Goal: Task Accomplishment & Management: Manage account settings

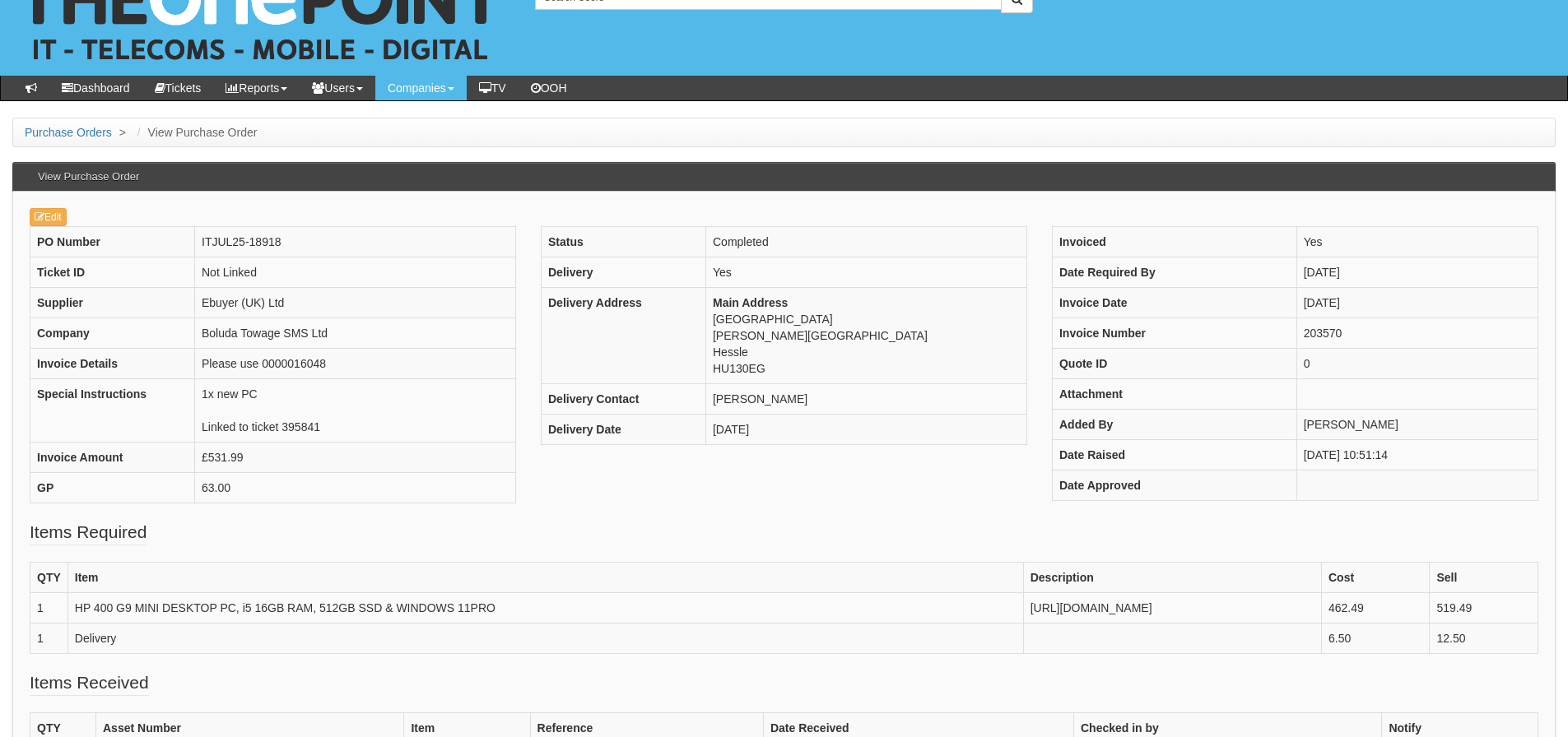
scroll to position [82, 0]
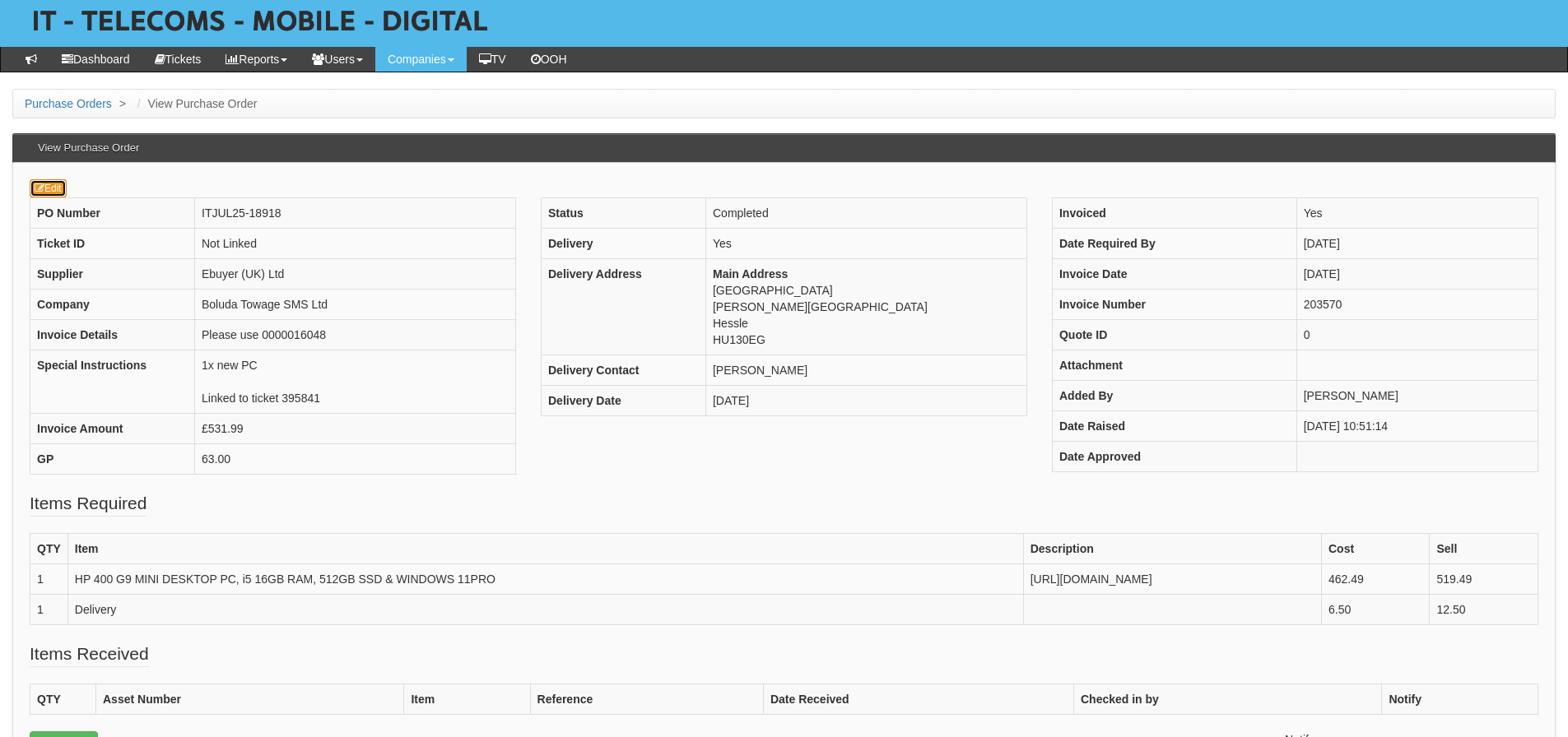
click at [64, 191] on link "Edit" at bounding box center [48, 188] width 37 height 18
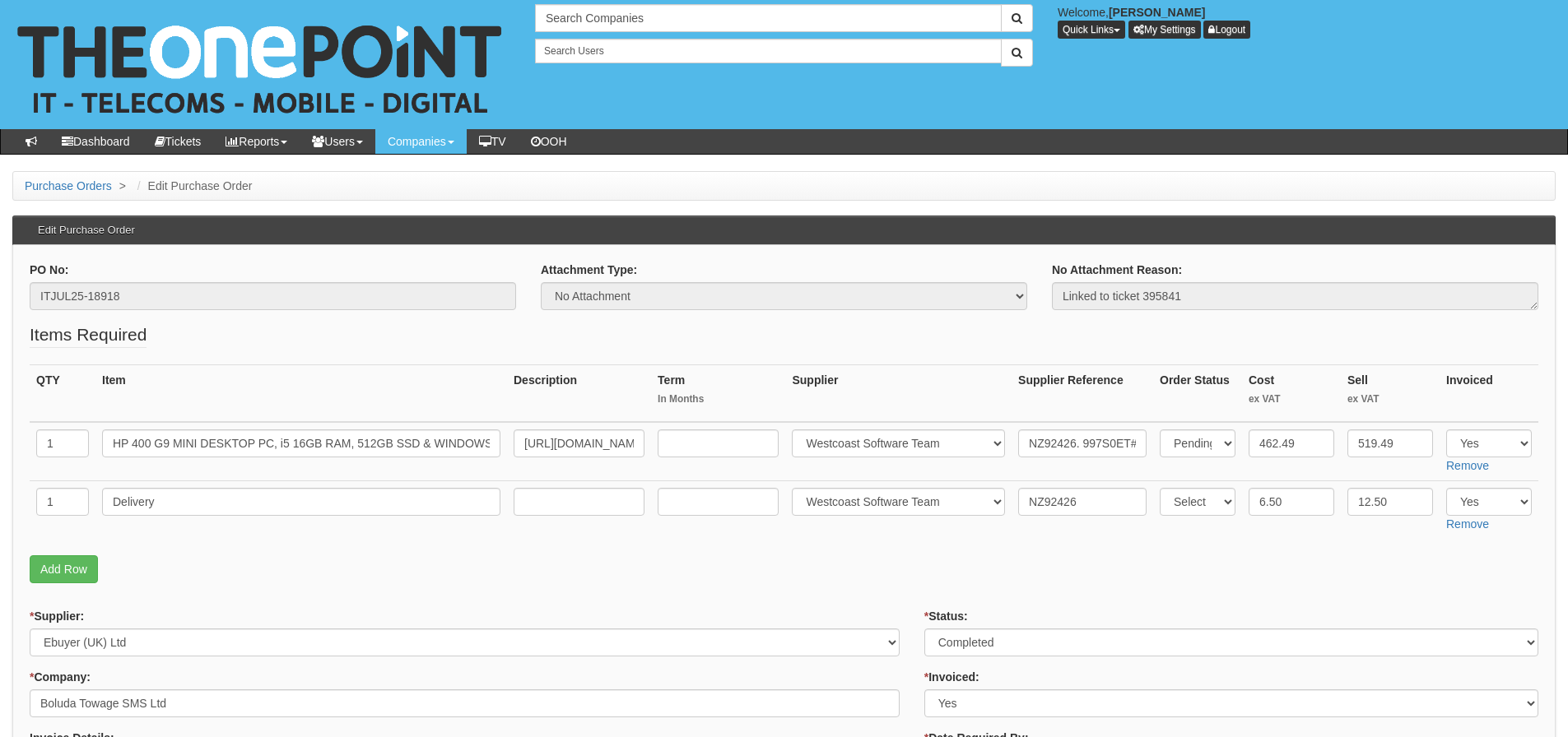
scroll to position [82, 0]
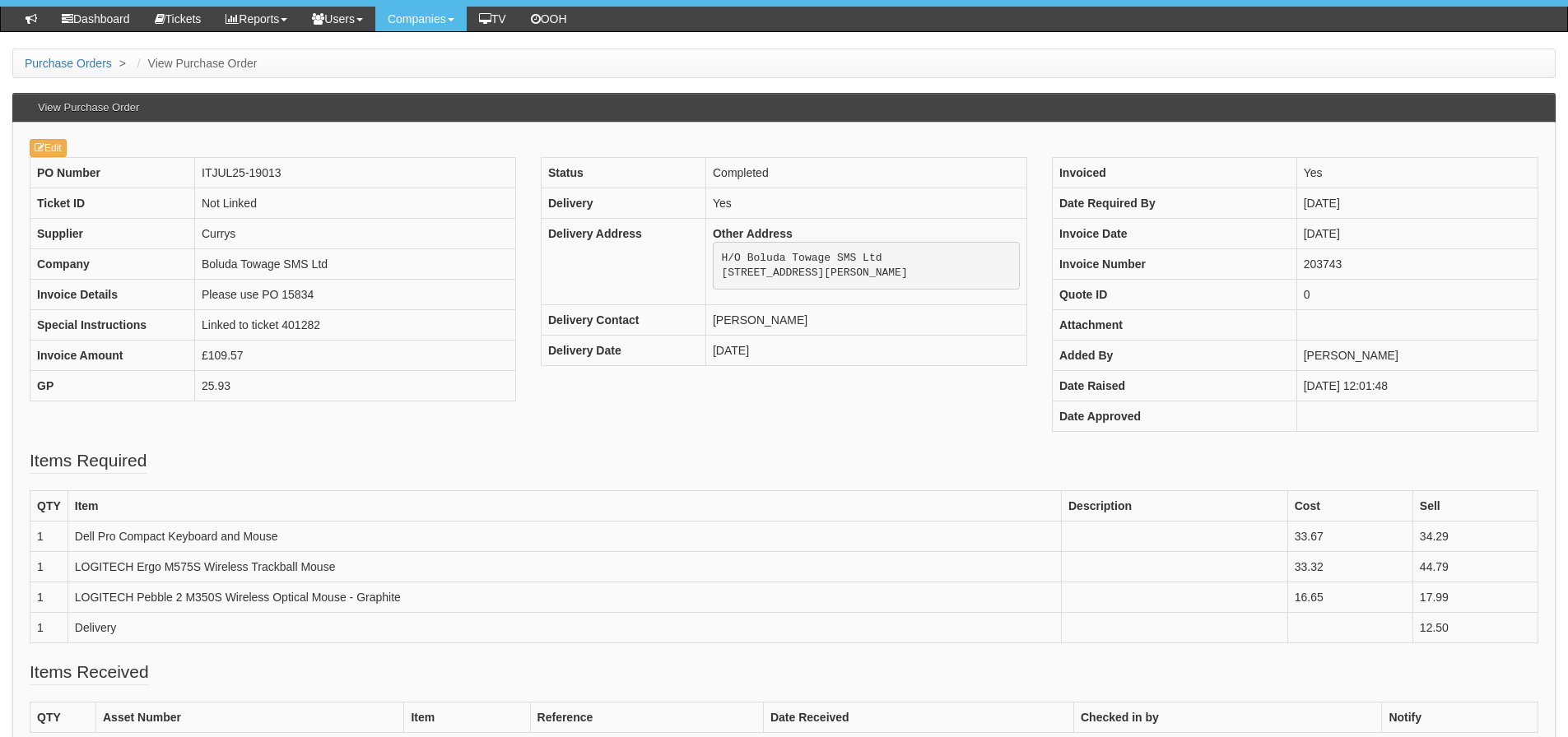
scroll to position [82, 0]
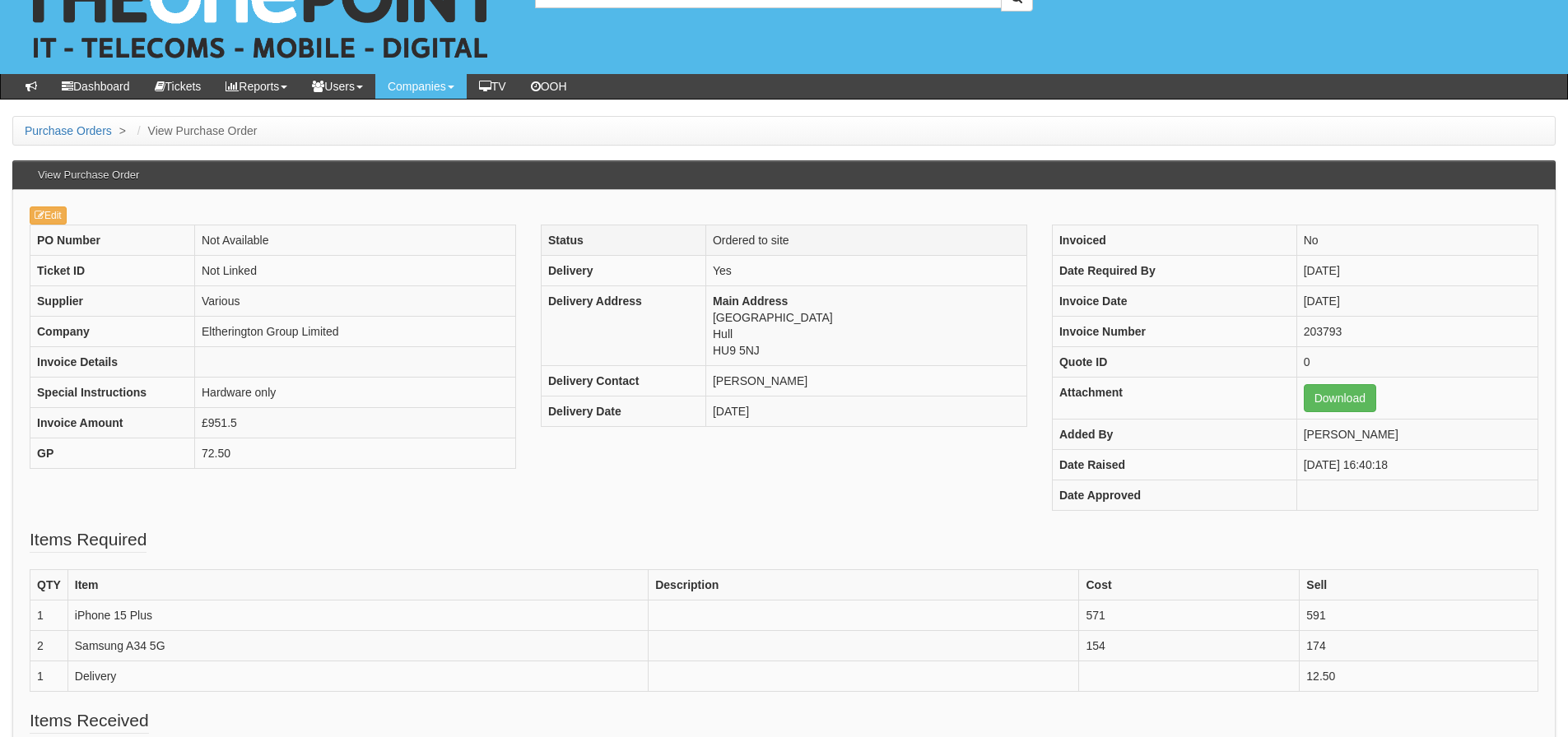
scroll to position [82, 0]
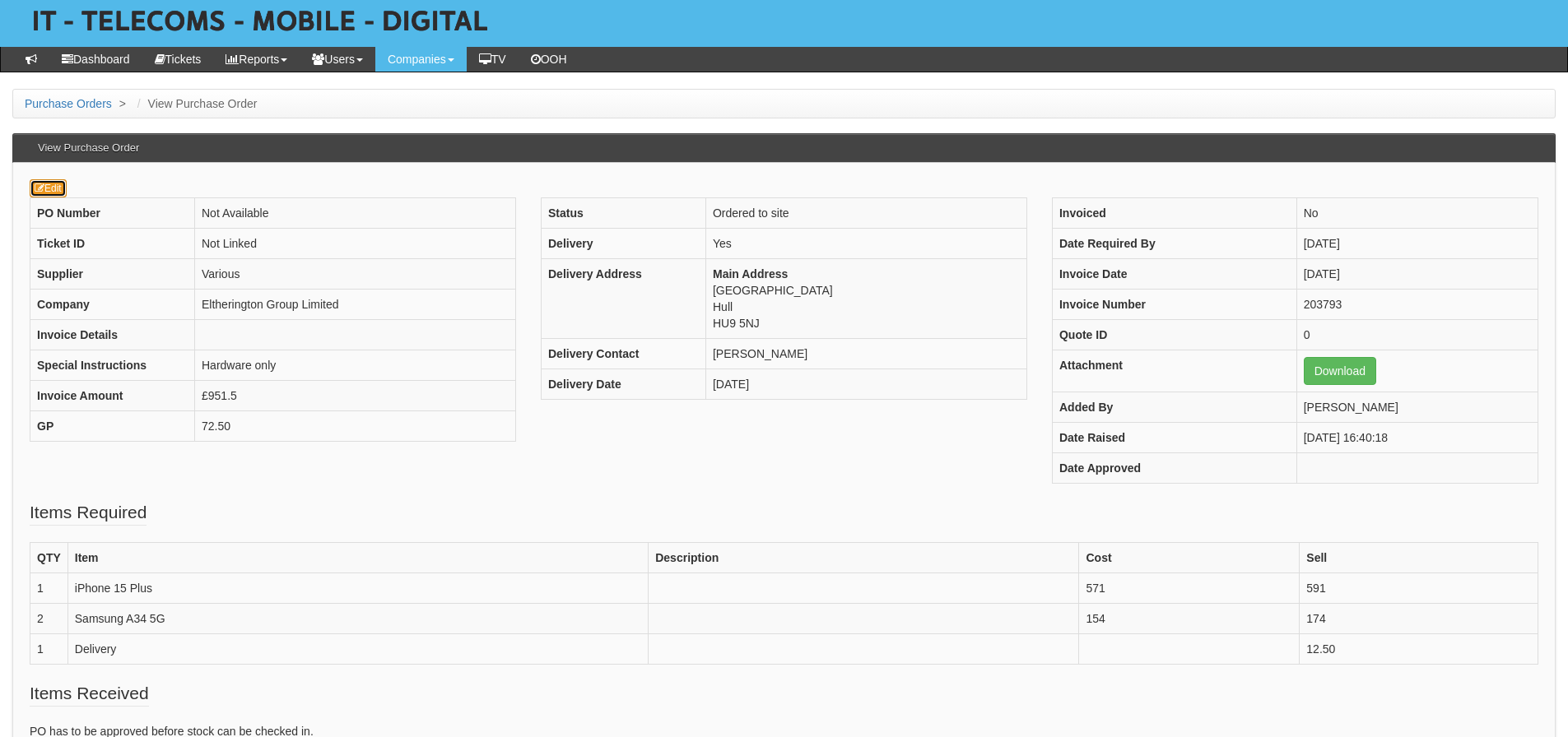
click at [43, 184] on icon at bounding box center [40, 189] width 10 height 10
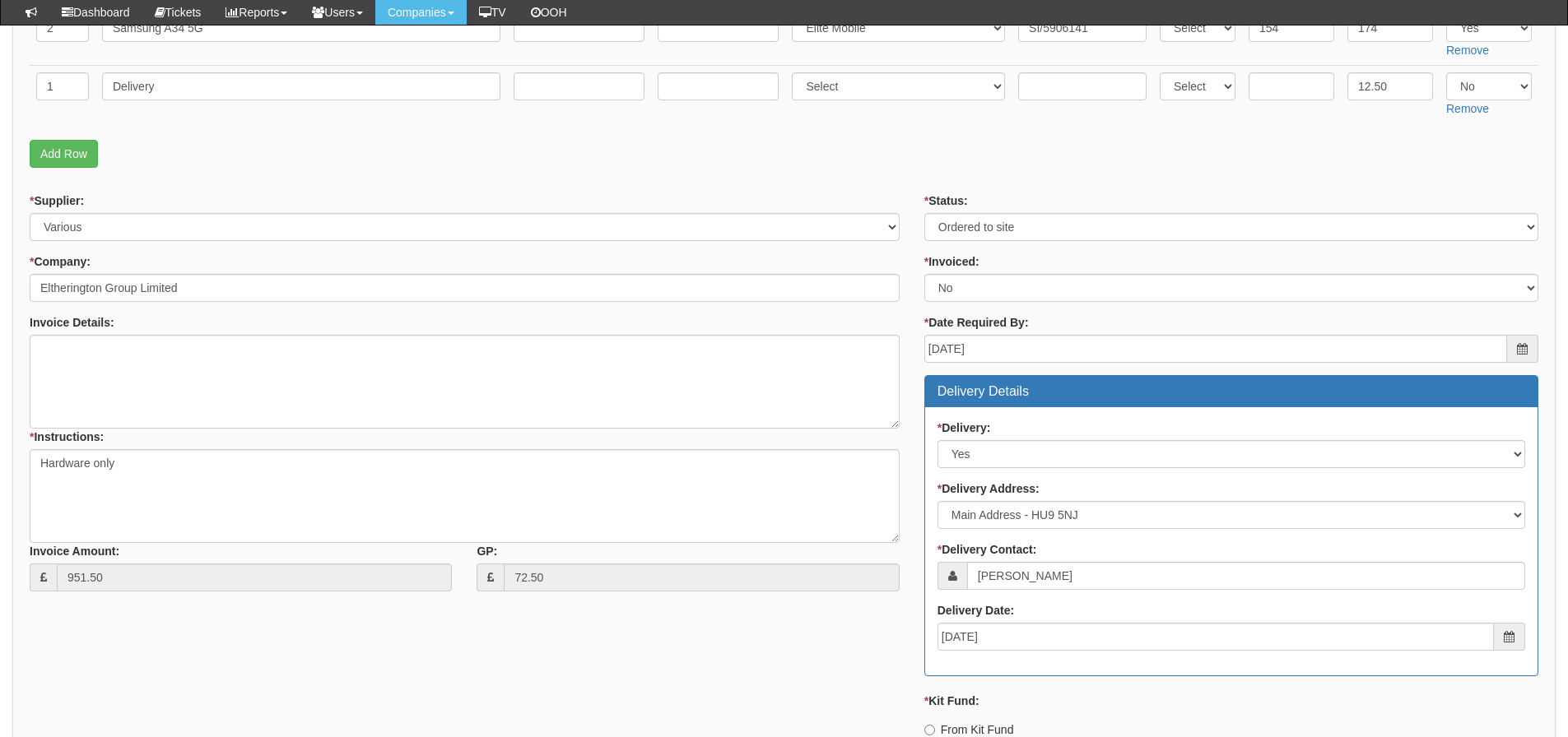
scroll to position [329, 0]
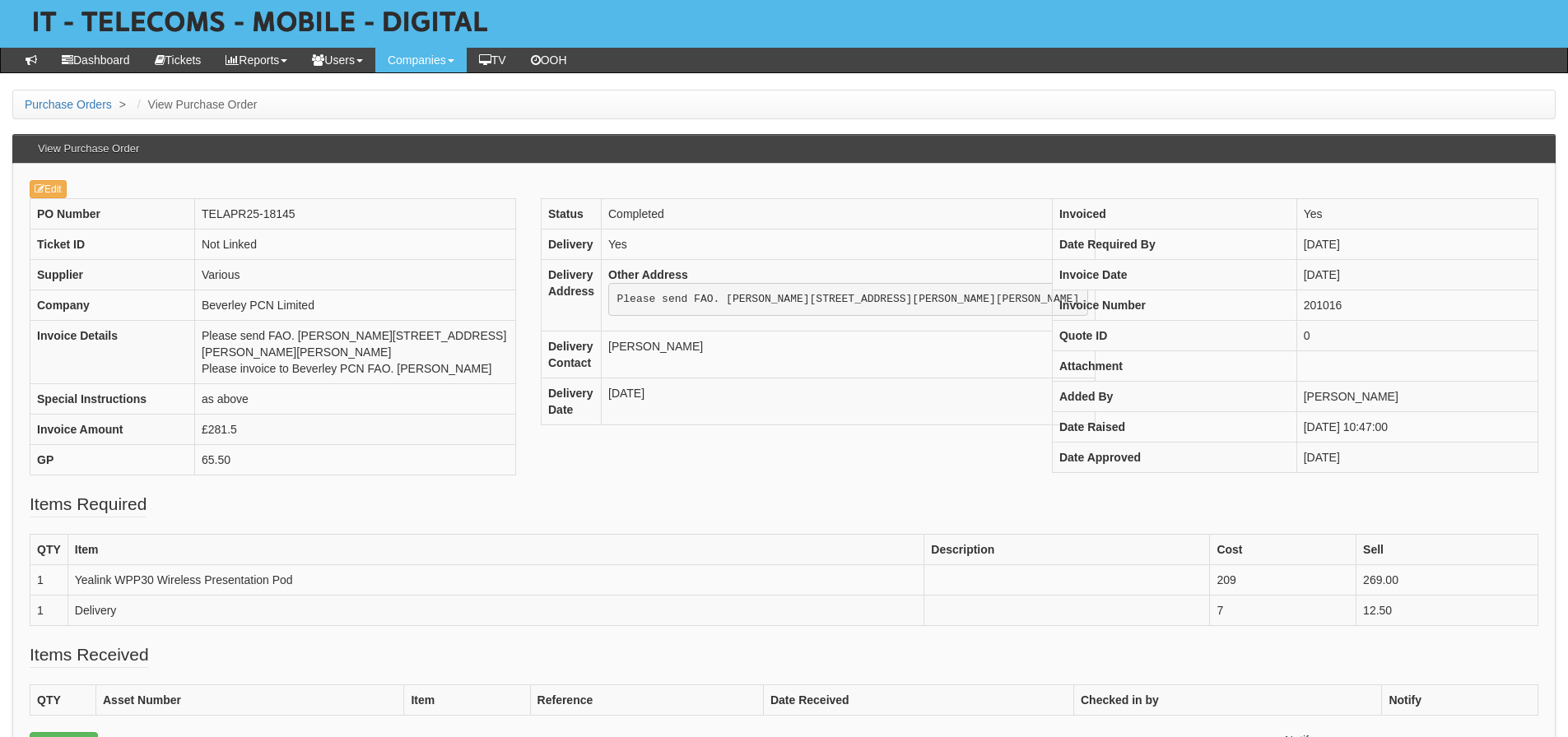
scroll to position [82, 0]
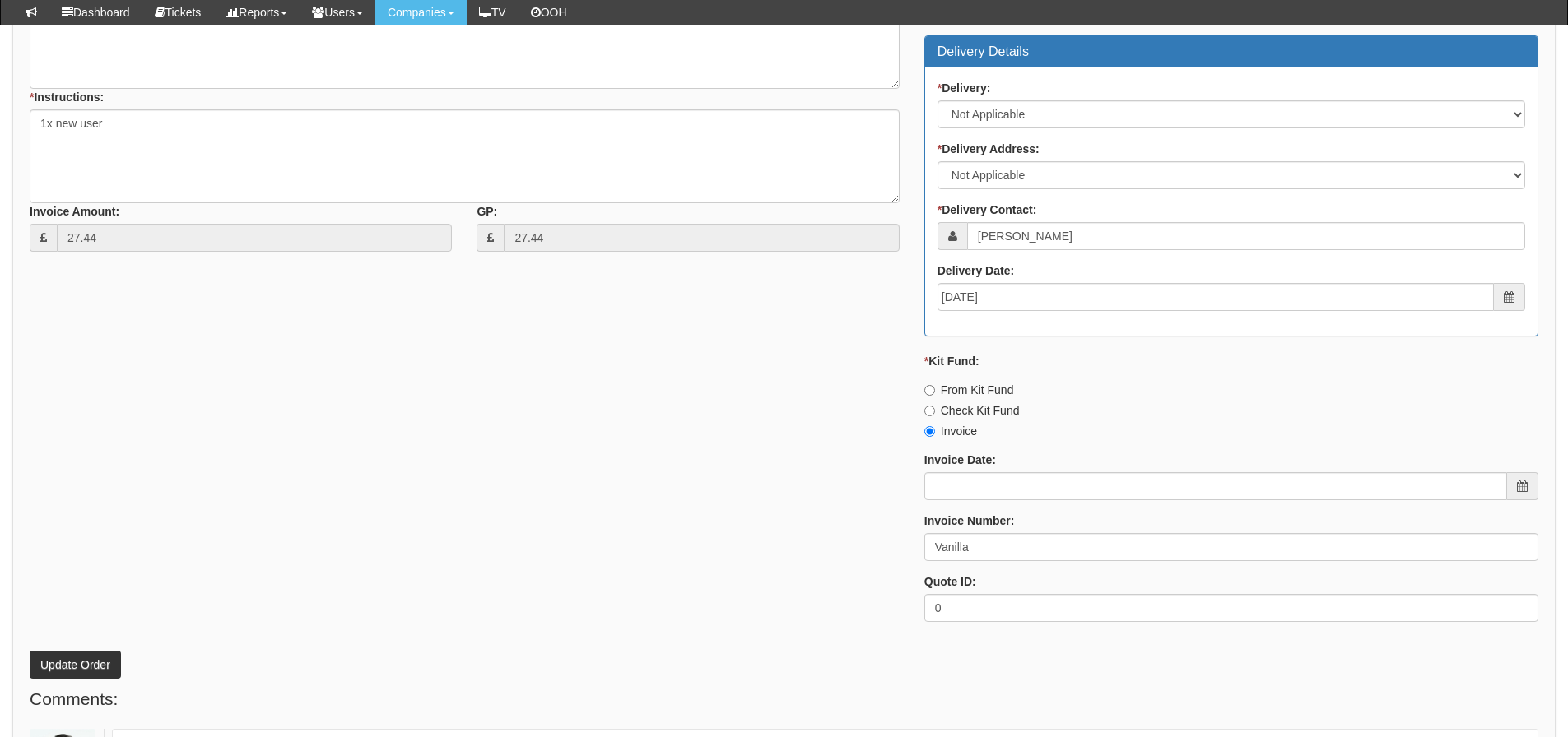
scroll to position [740, 0]
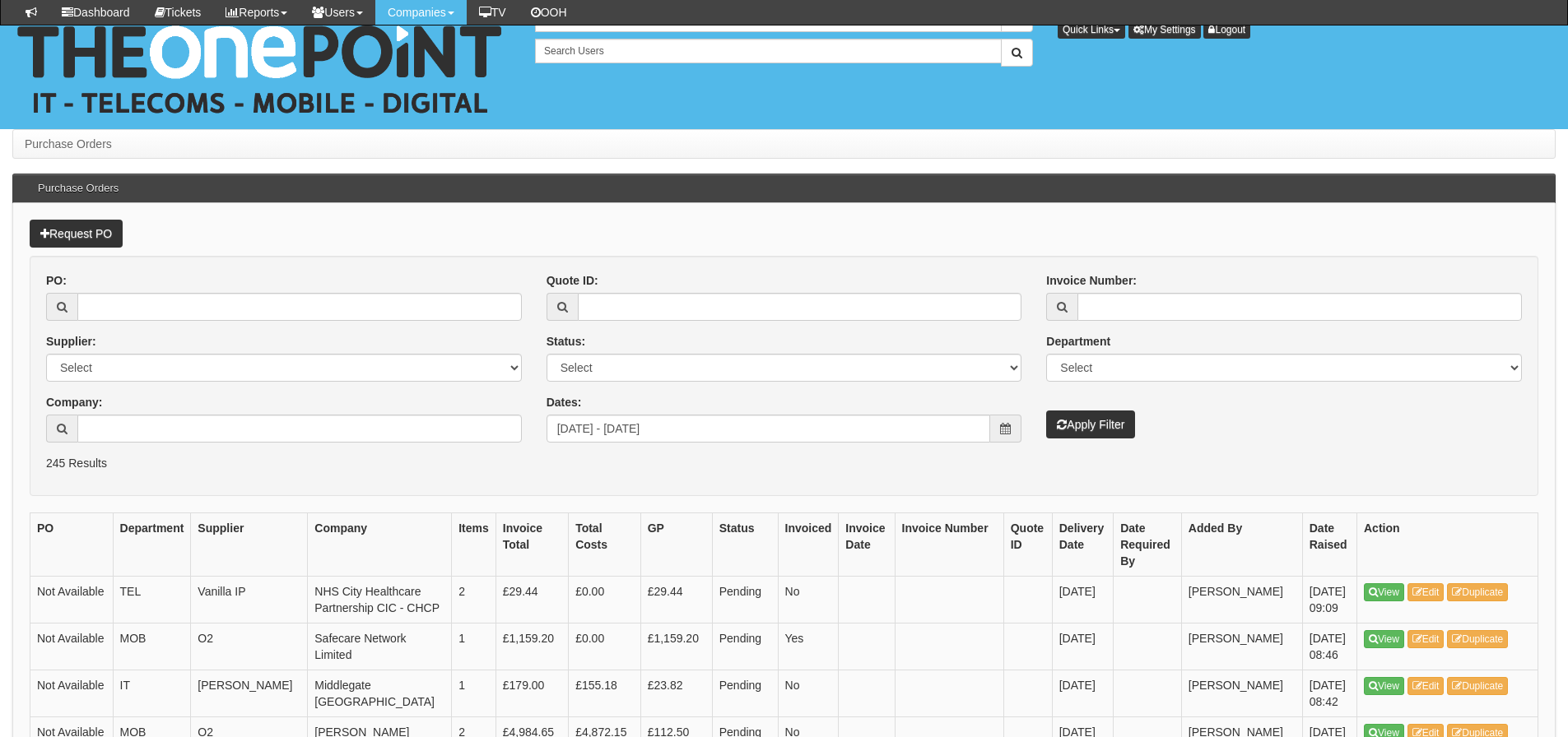
scroll to position [658, 0]
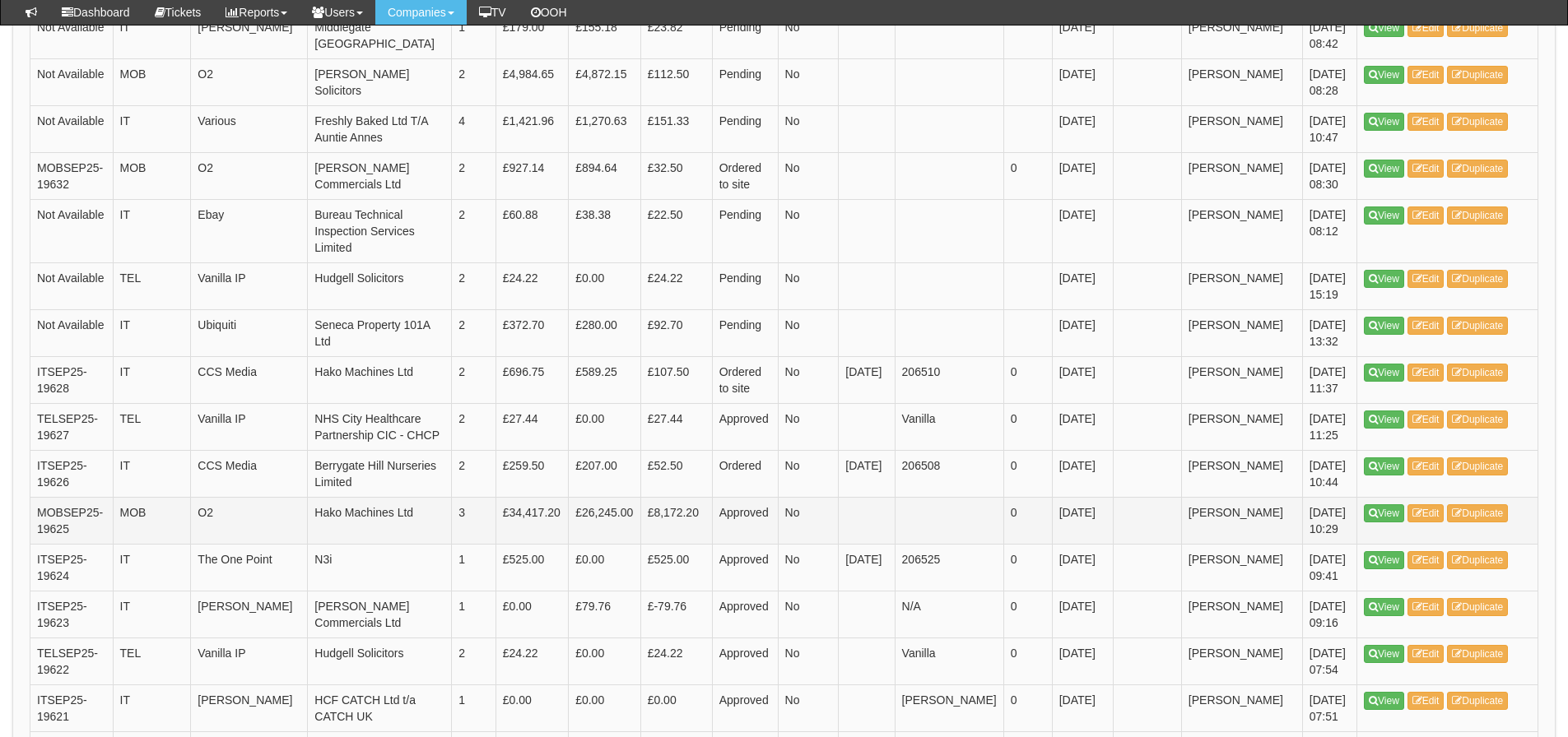
click at [769, 532] on td "Approved" at bounding box center [744, 520] width 65 height 47
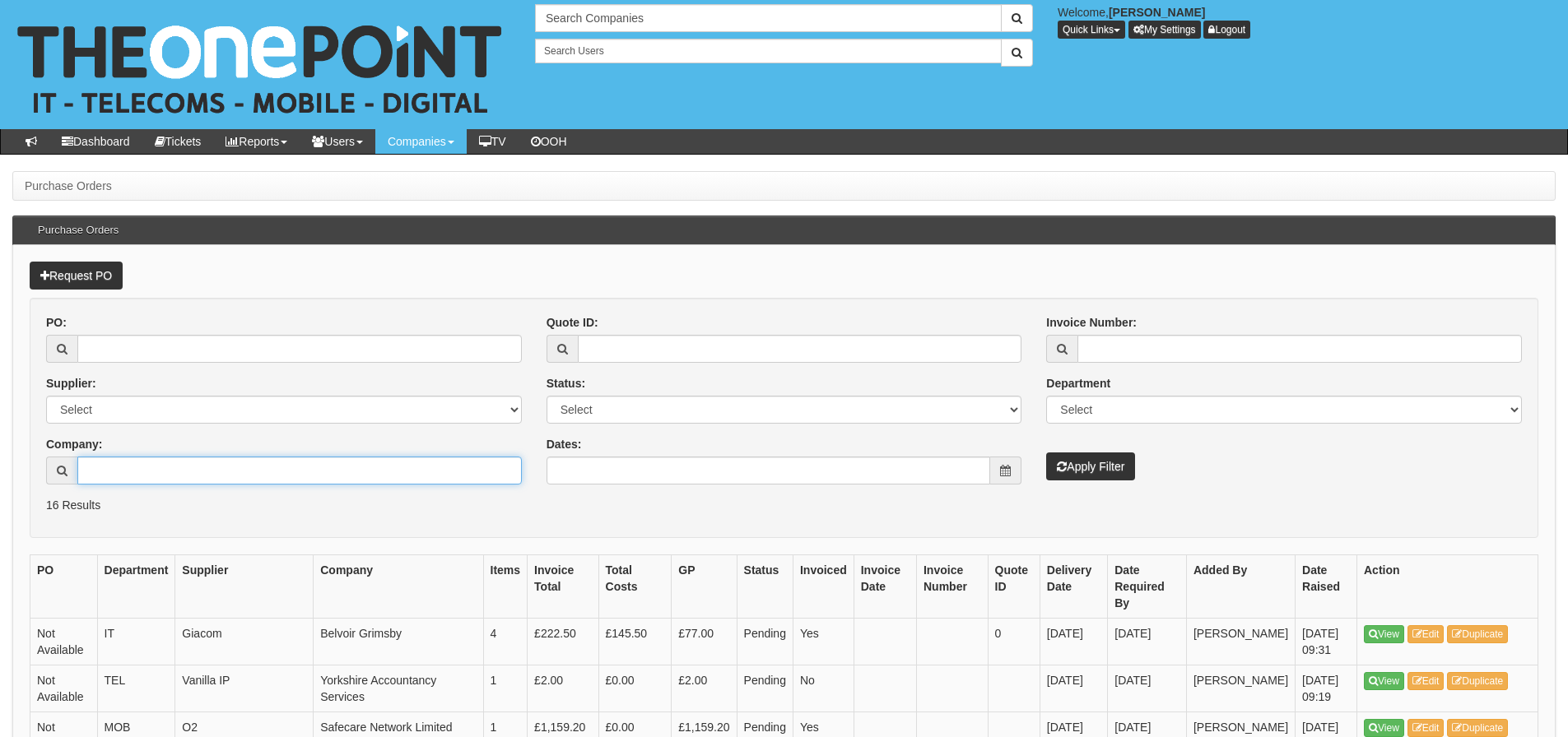
click at [277, 474] on input "Company:" at bounding box center [299, 470] width 445 height 28
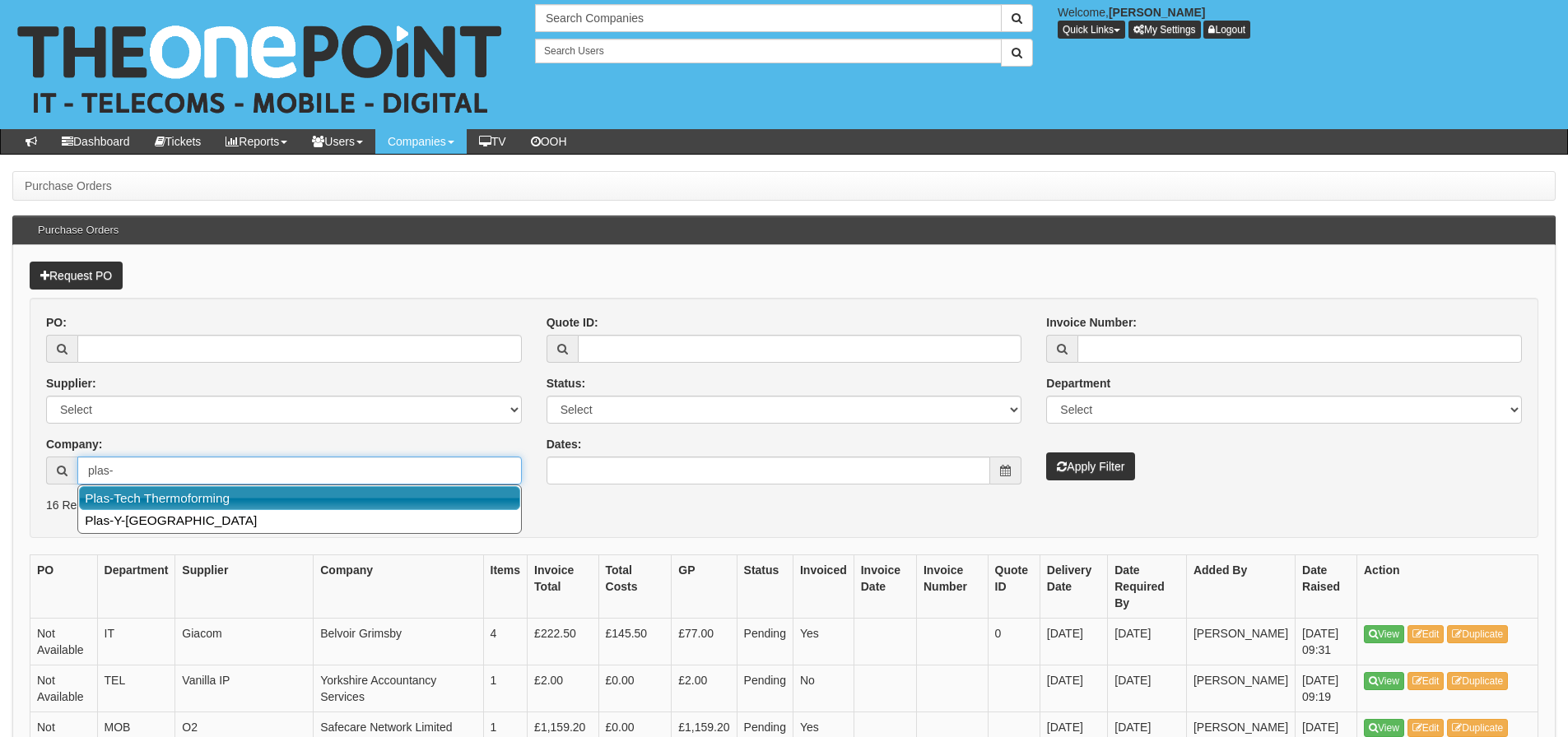
click at [242, 503] on link "Plas-Tech Thermoforming" at bounding box center [299, 498] width 441 height 24
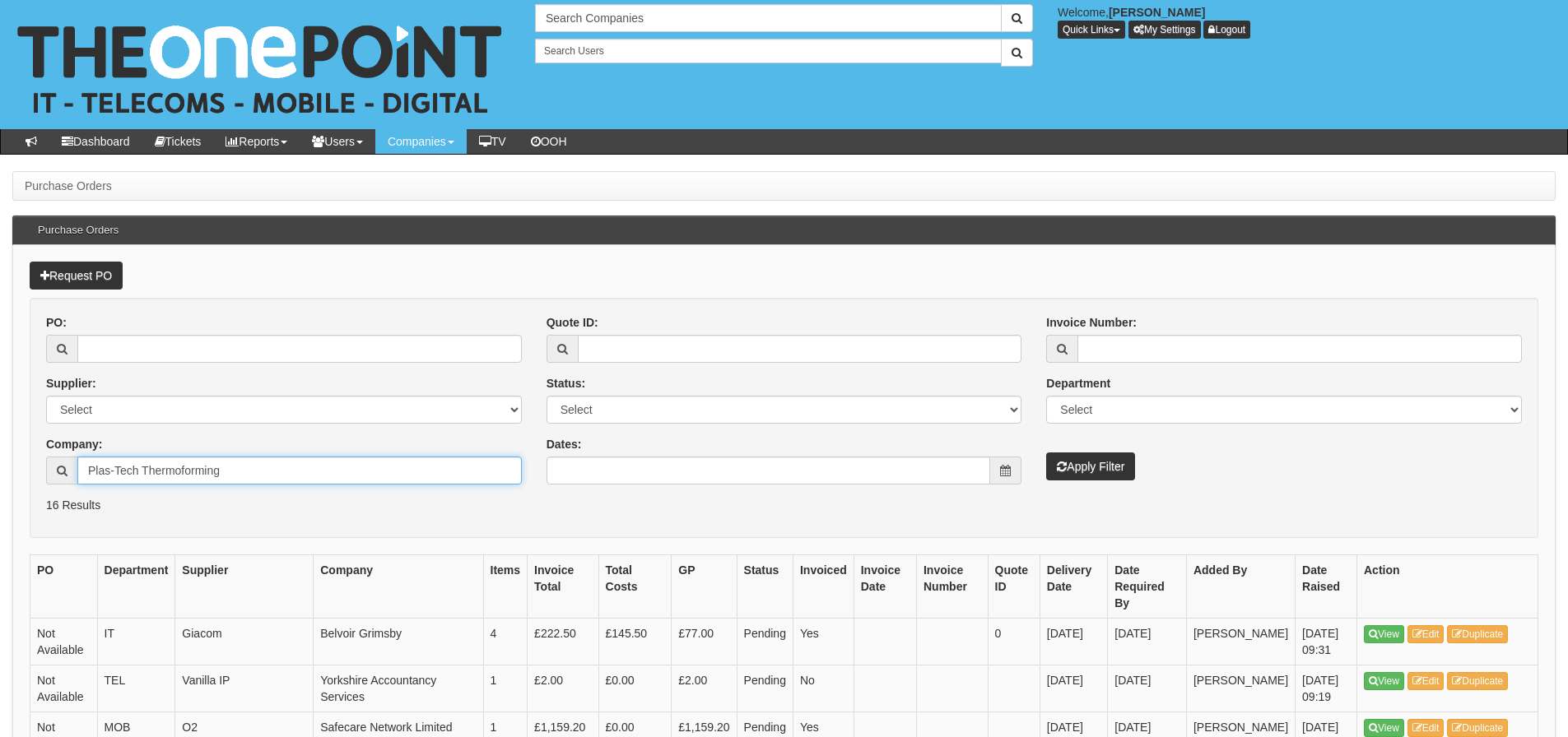
type input "Plas-Tech Thermoforming"
click at [1105, 462] on button "Apply Filter" at bounding box center [1090, 466] width 89 height 28
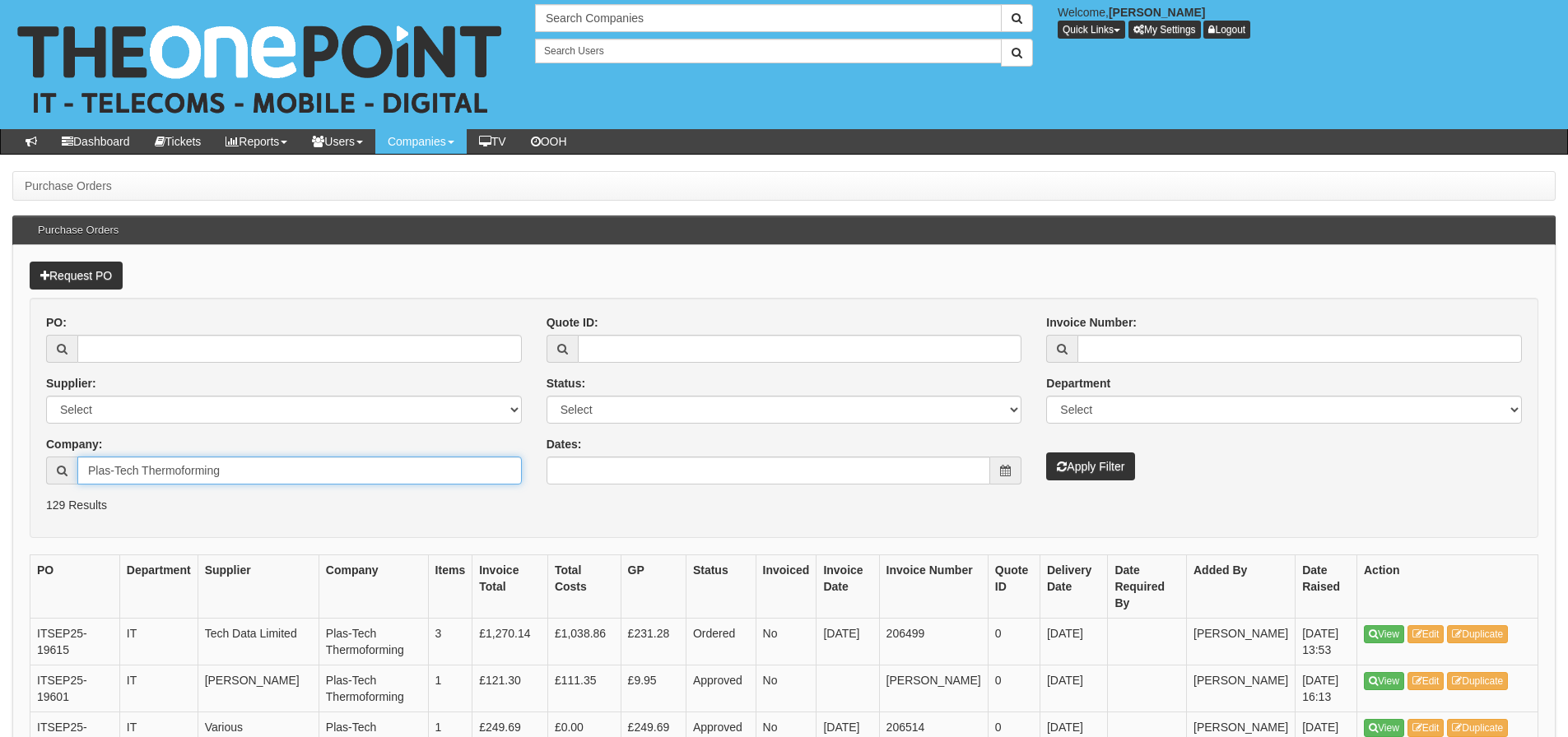
drag, startPoint x: 251, startPoint y: 478, endPoint x: 96, endPoint y: 484, distance: 155.1
click at [96, 484] on input "Plas-Tech Thermoforming" at bounding box center [299, 470] width 445 height 28
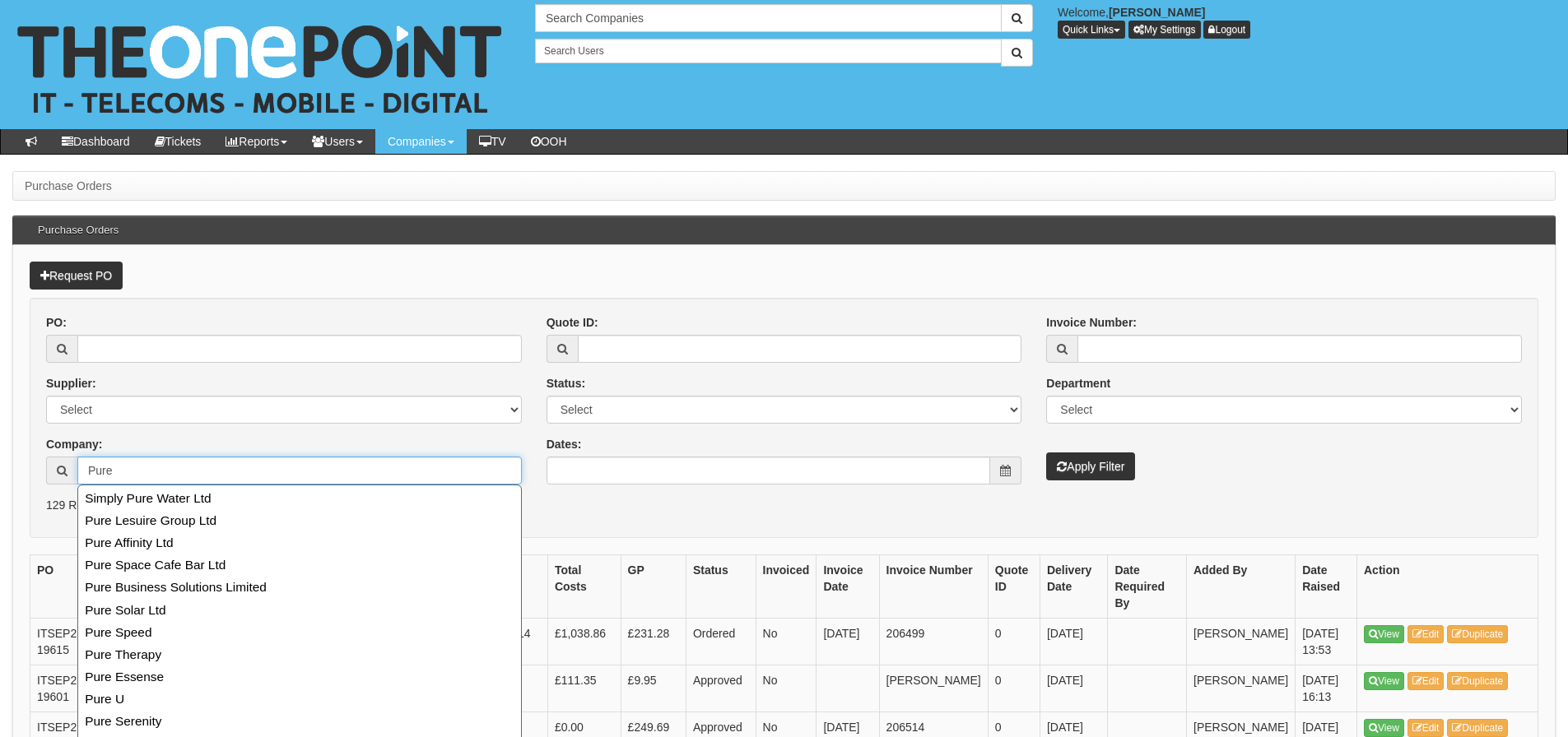
type input "Pure"
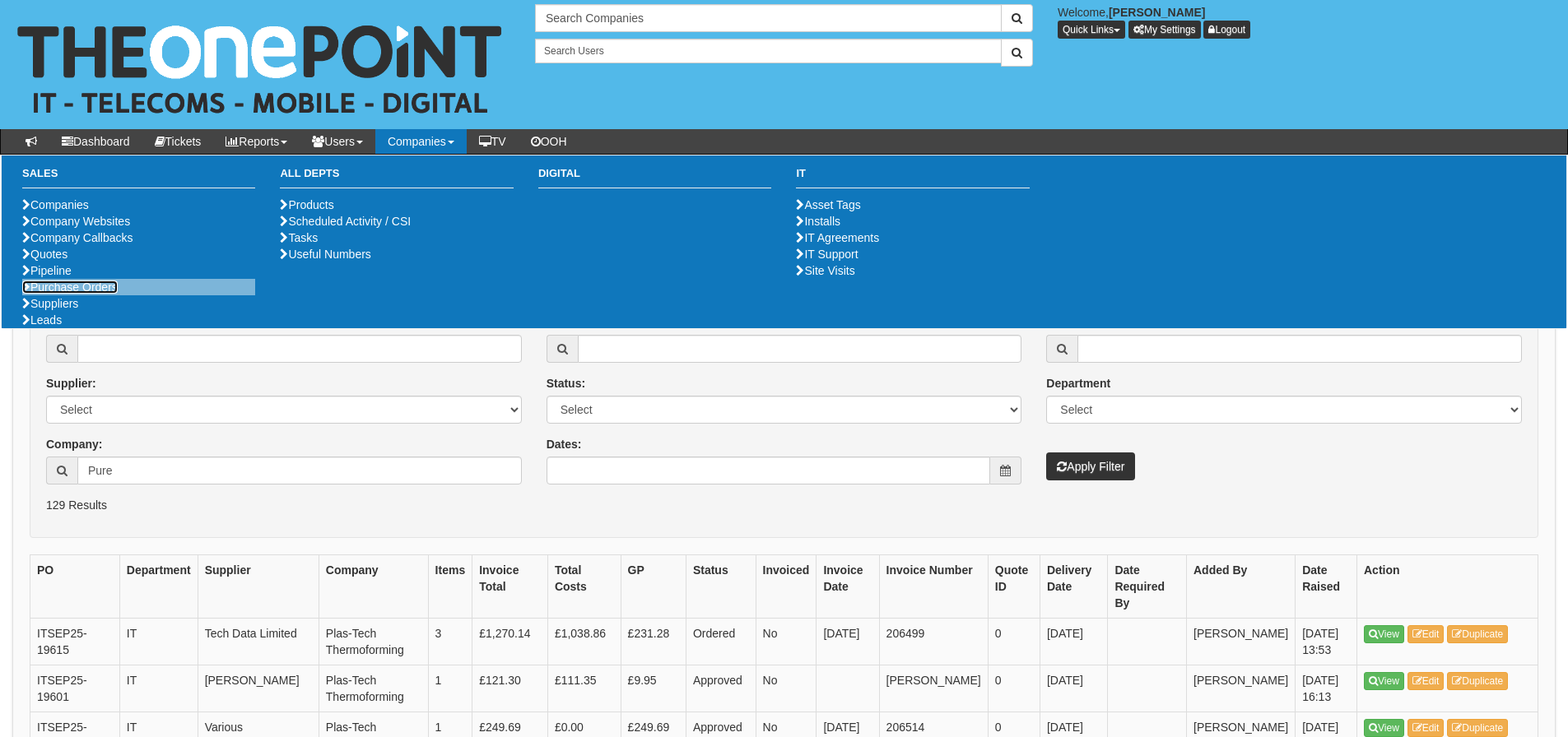
click at [97, 294] on link "Purchase Orders" at bounding box center [70, 286] width 95 height 13
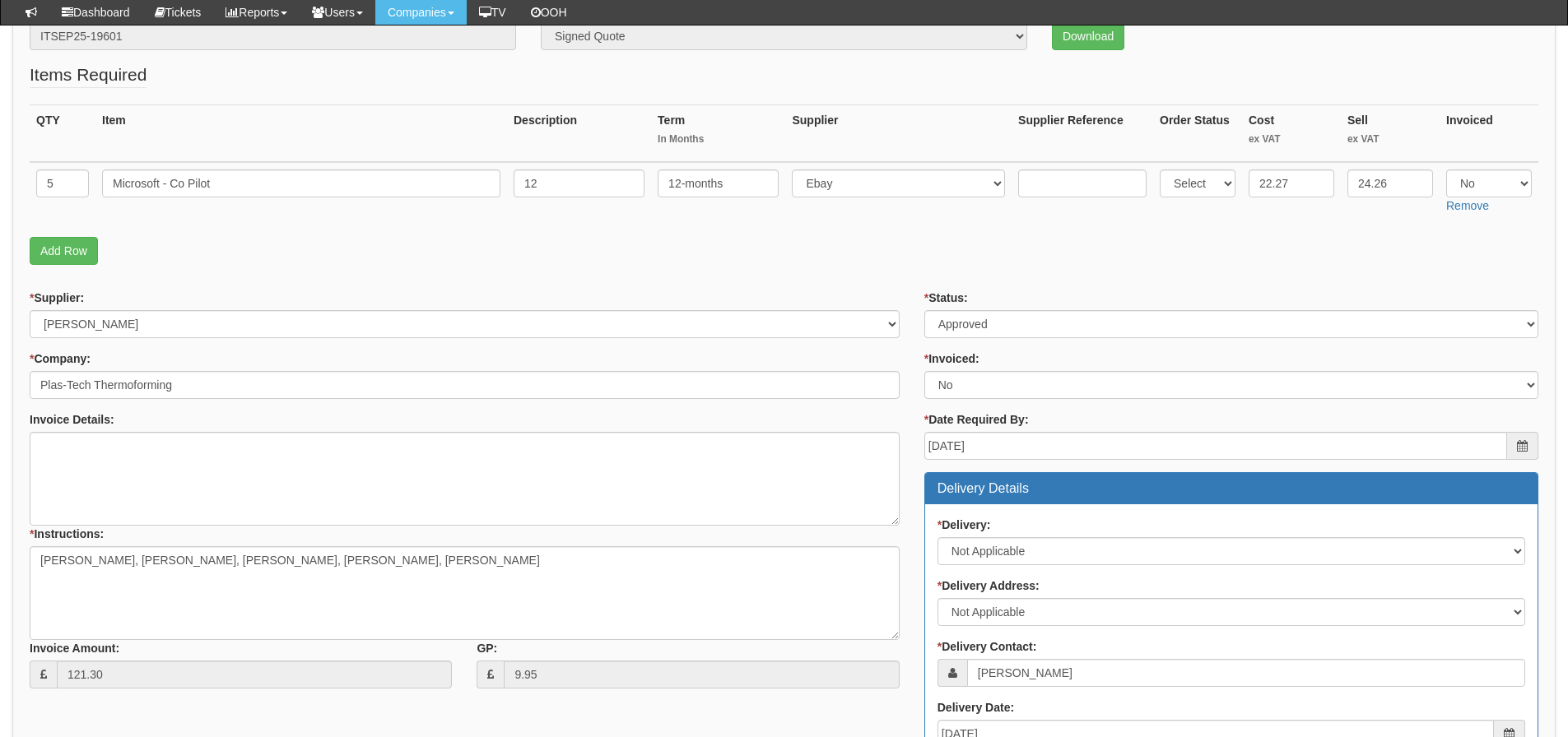
scroll to position [329, 0]
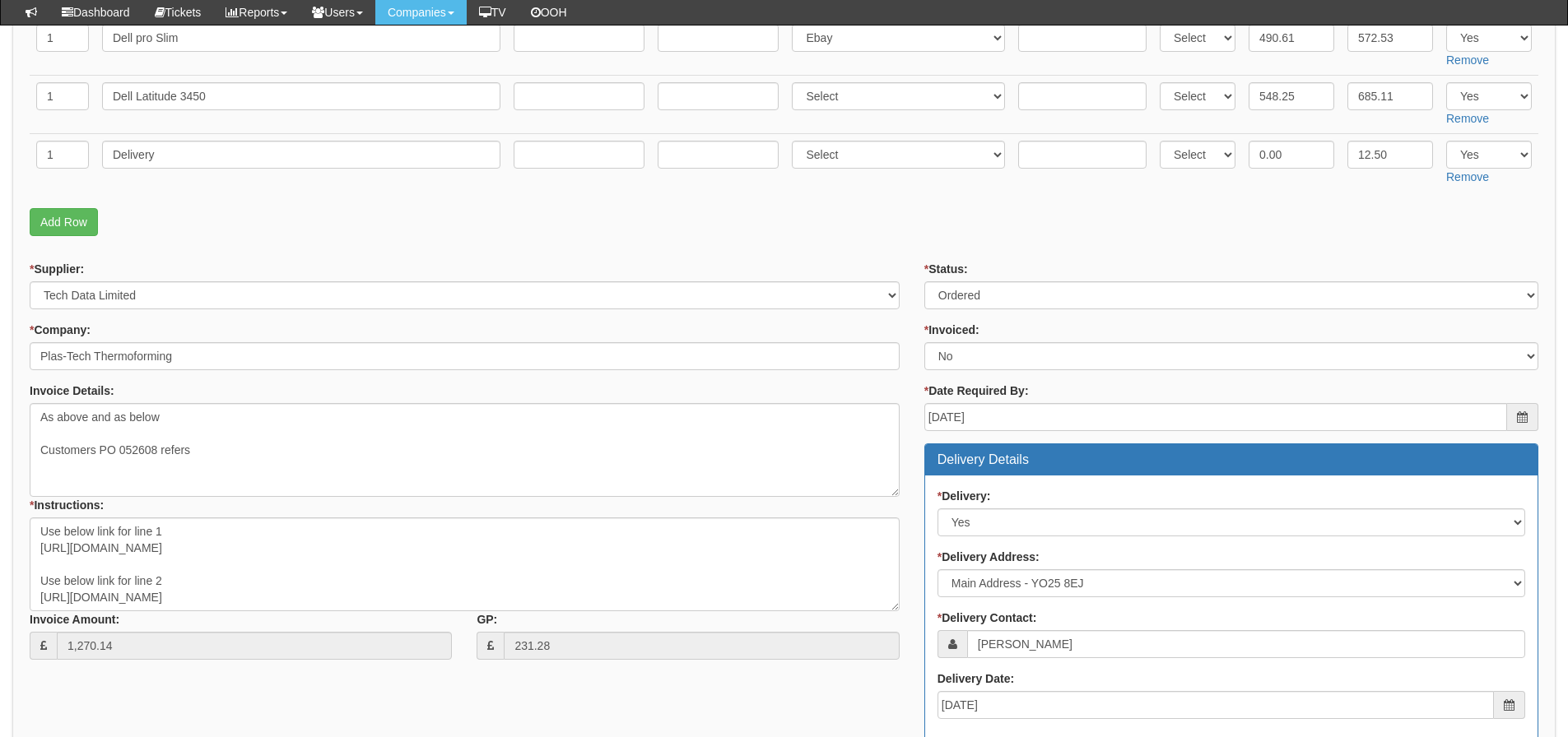
scroll to position [82, 0]
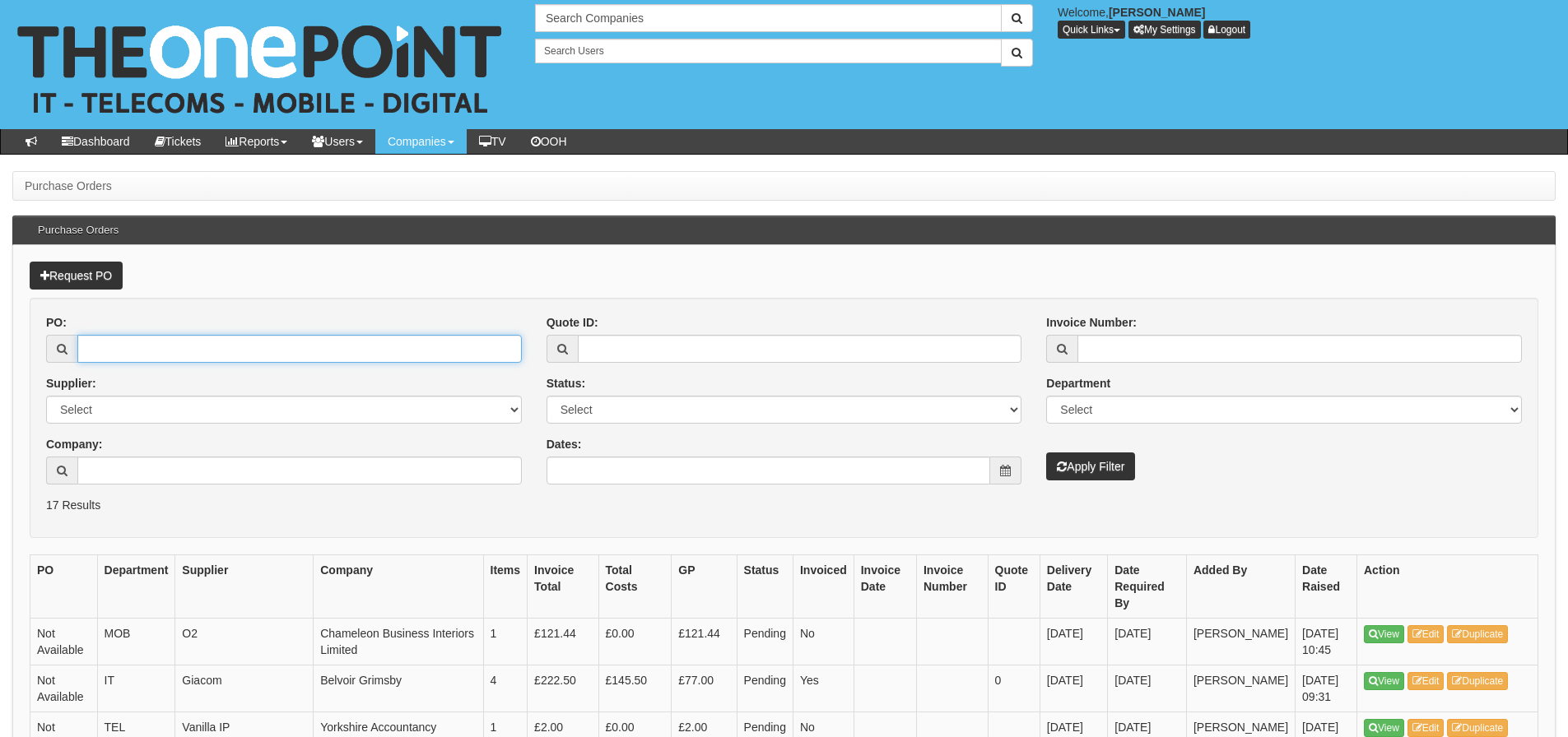
click at [109, 352] on input "PO:" at bounding box center [299, 349] width 445 height 28
type input "19592"
click at [1046, 452] on button "Apply Filter" at bounding box center [1090, 466] width 89 height 28
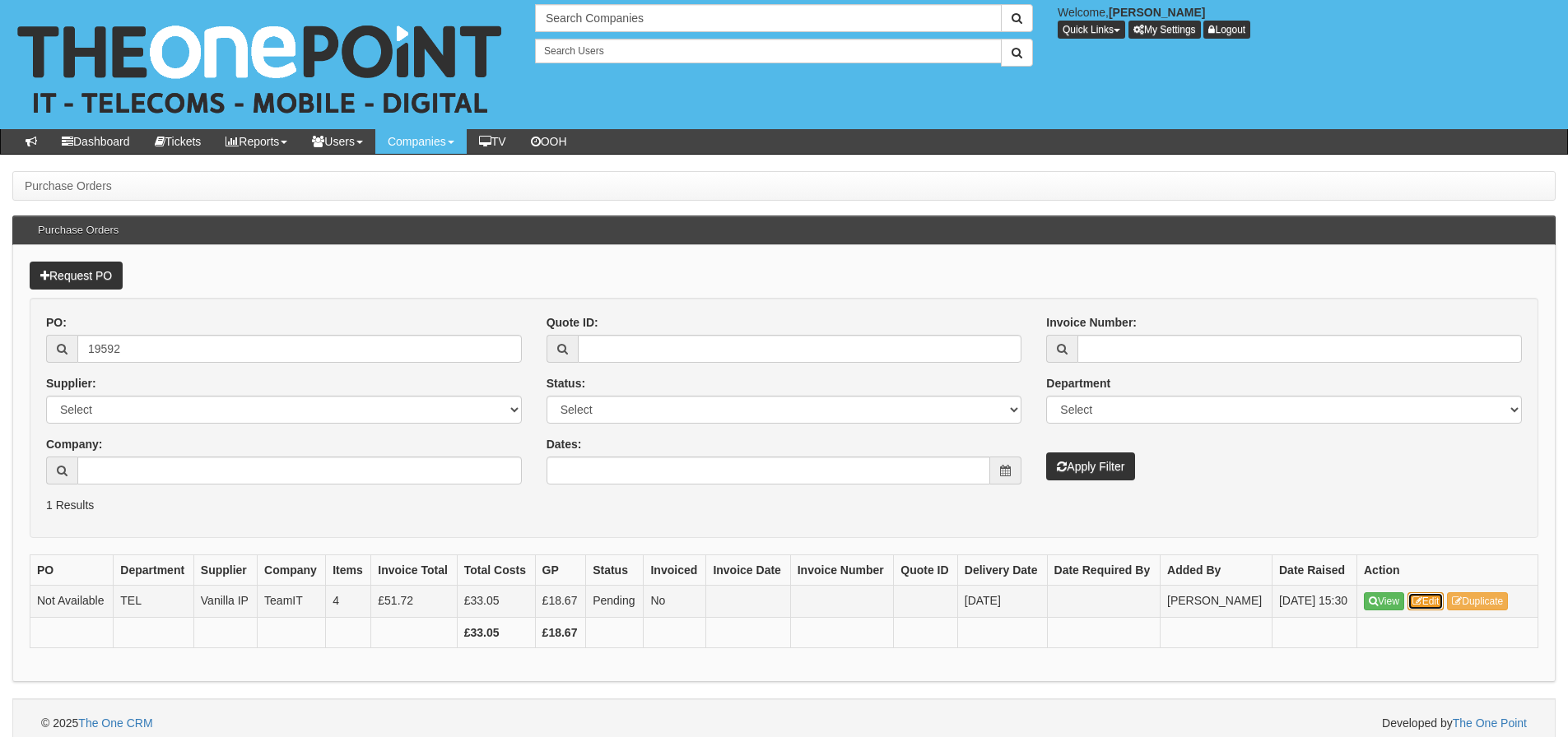
click at [1423, 603] on icon at bounding box center [1417, 602] width 10 height 10
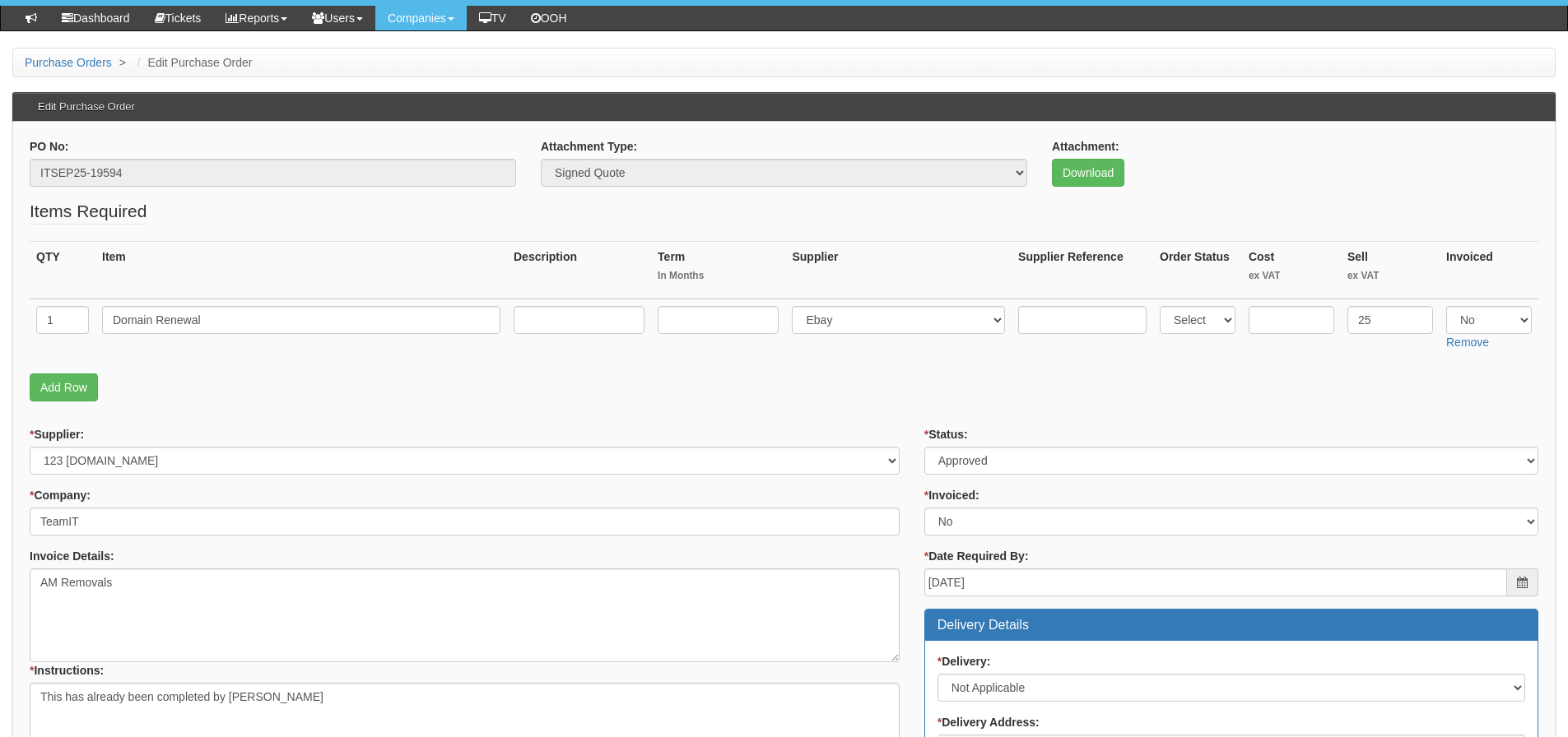
scroll to position [82, 0]
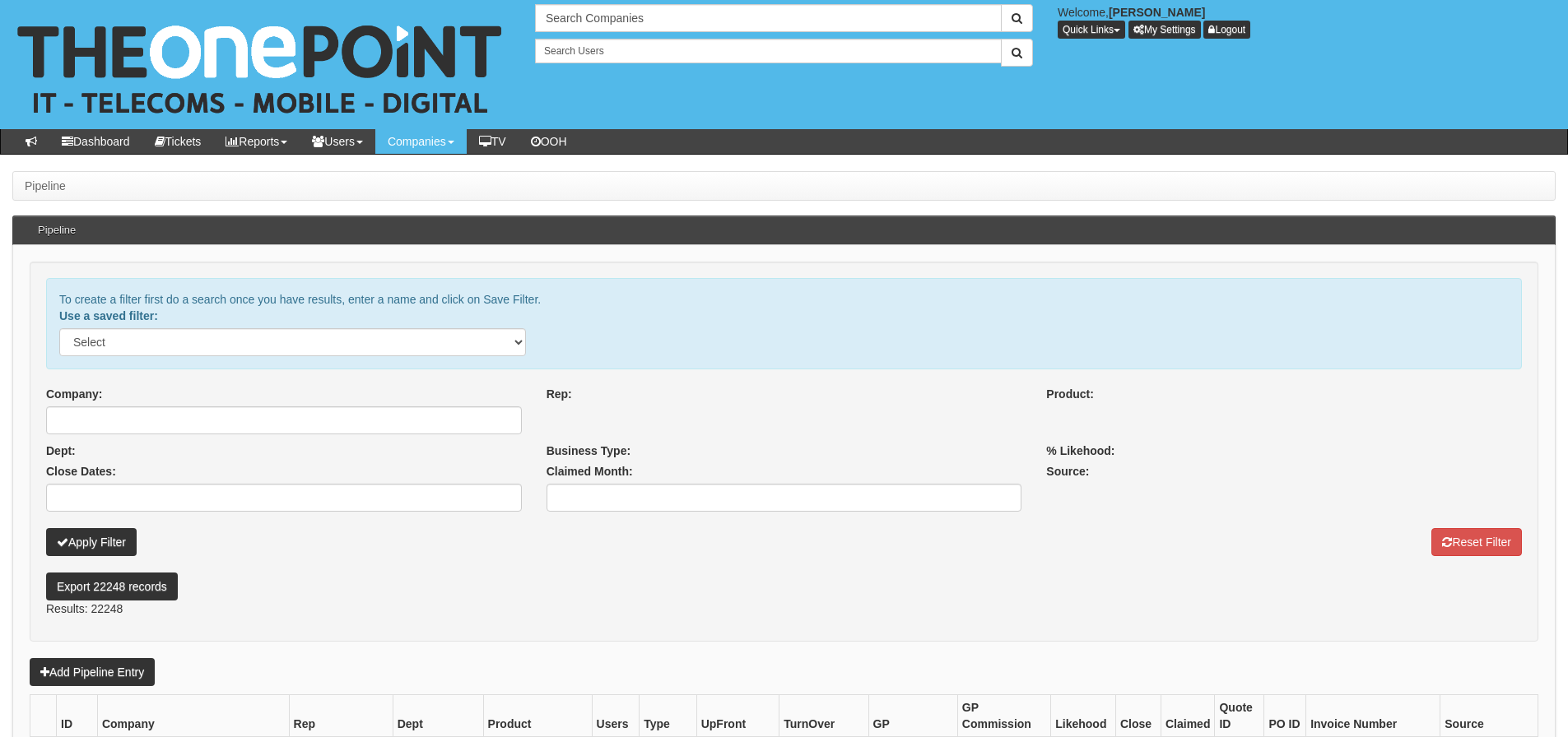
select select
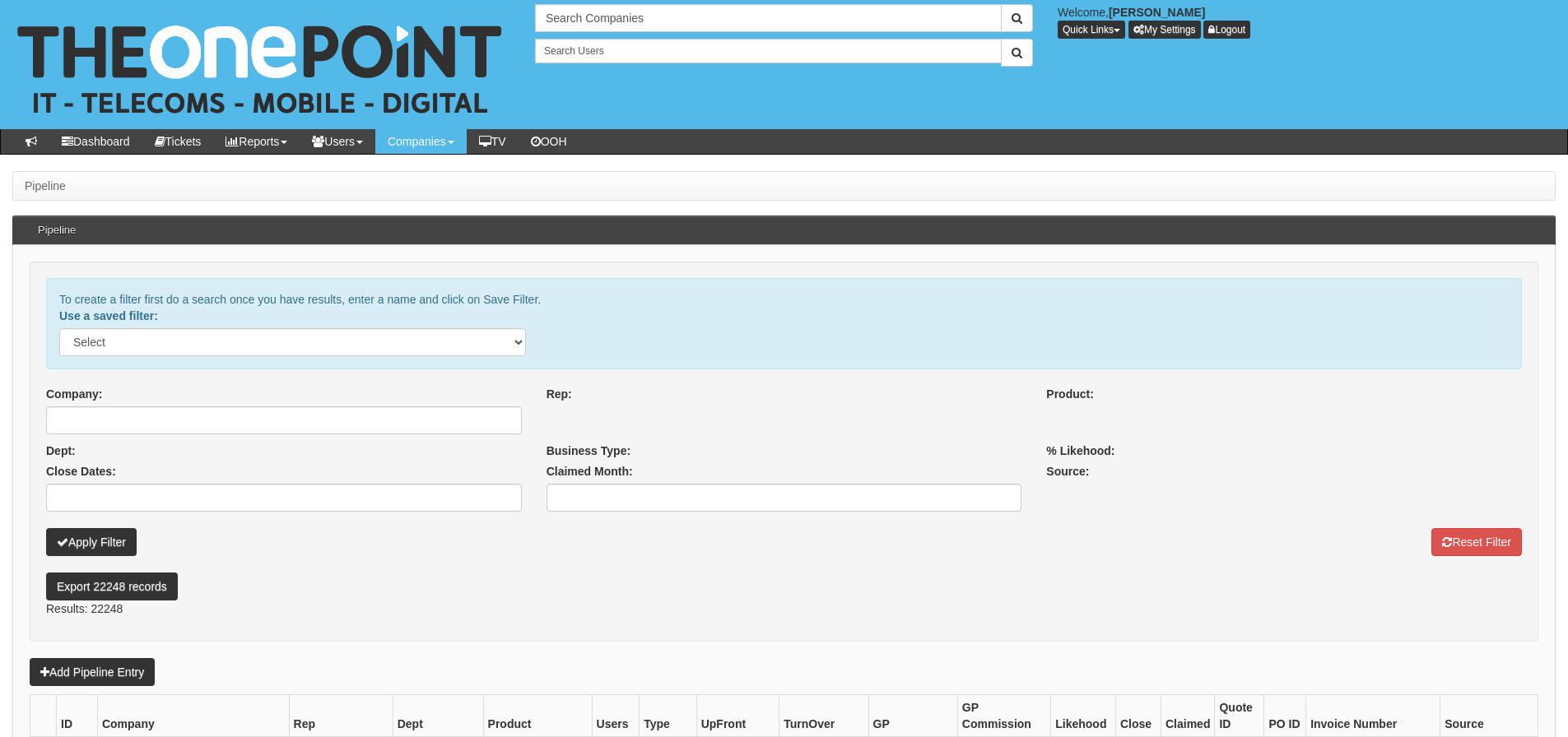
select select
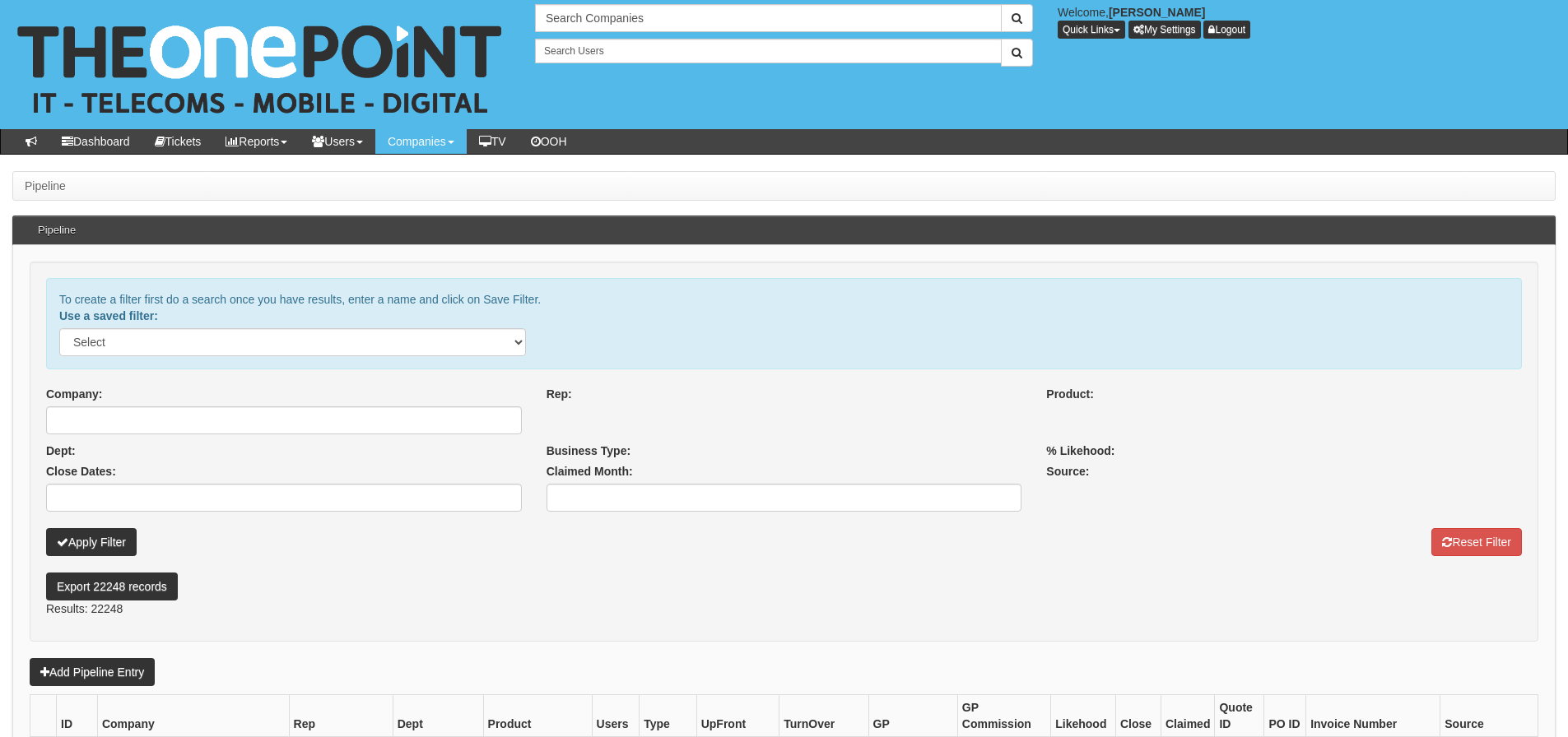
select select
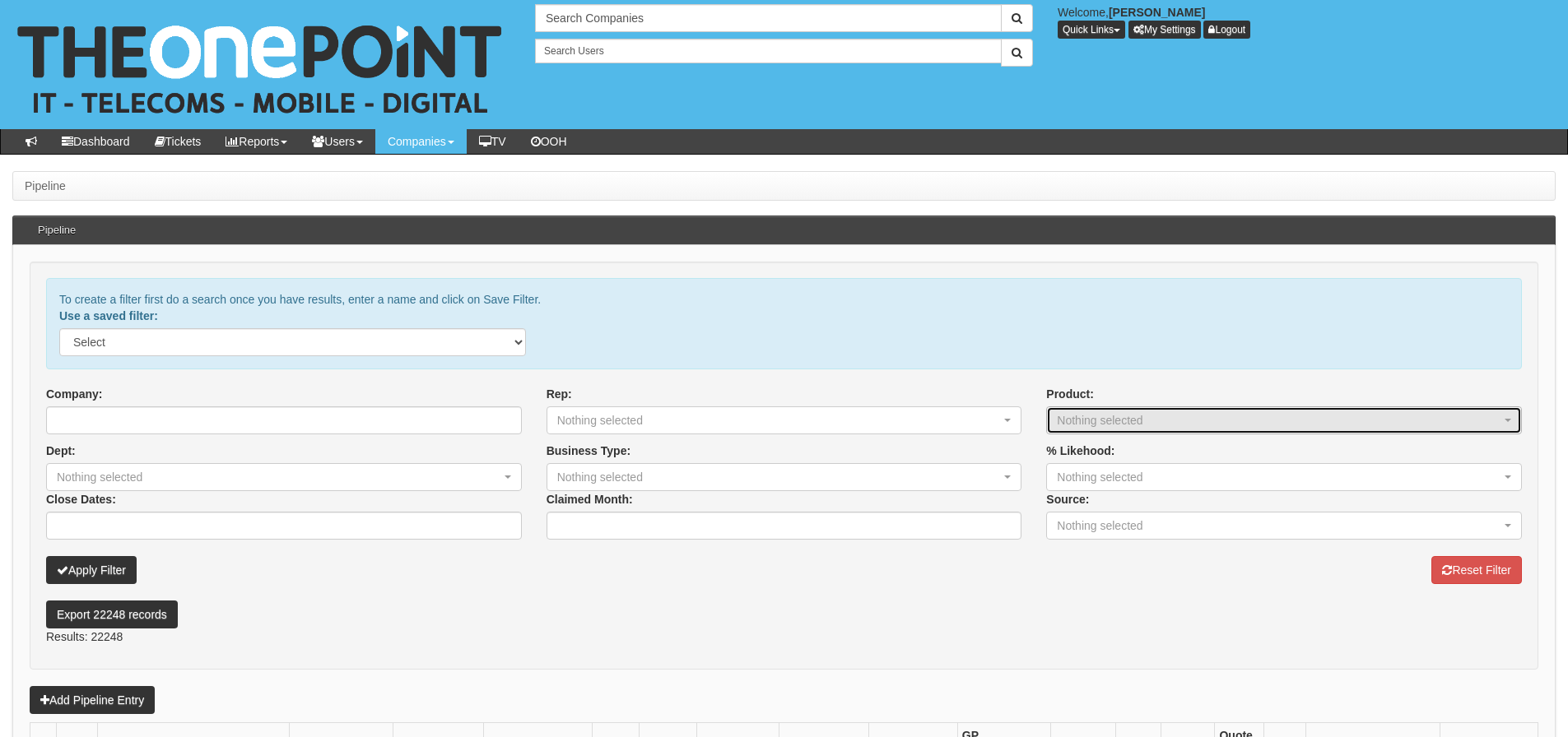
click at [1073, 419] on div "Nothing selected" at bounding box center [1269, 420] width 423 height 16
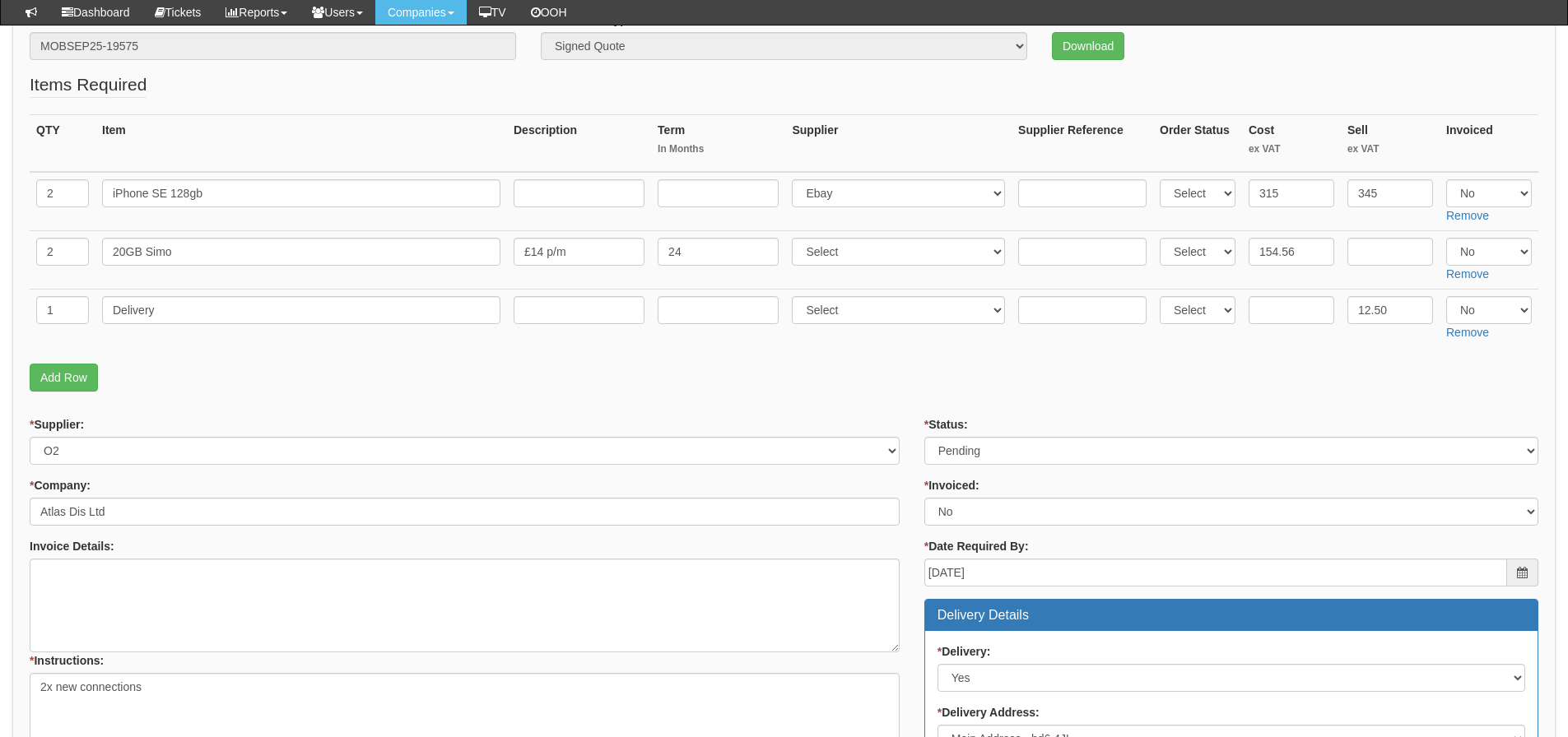
scroll to position [247, 0]
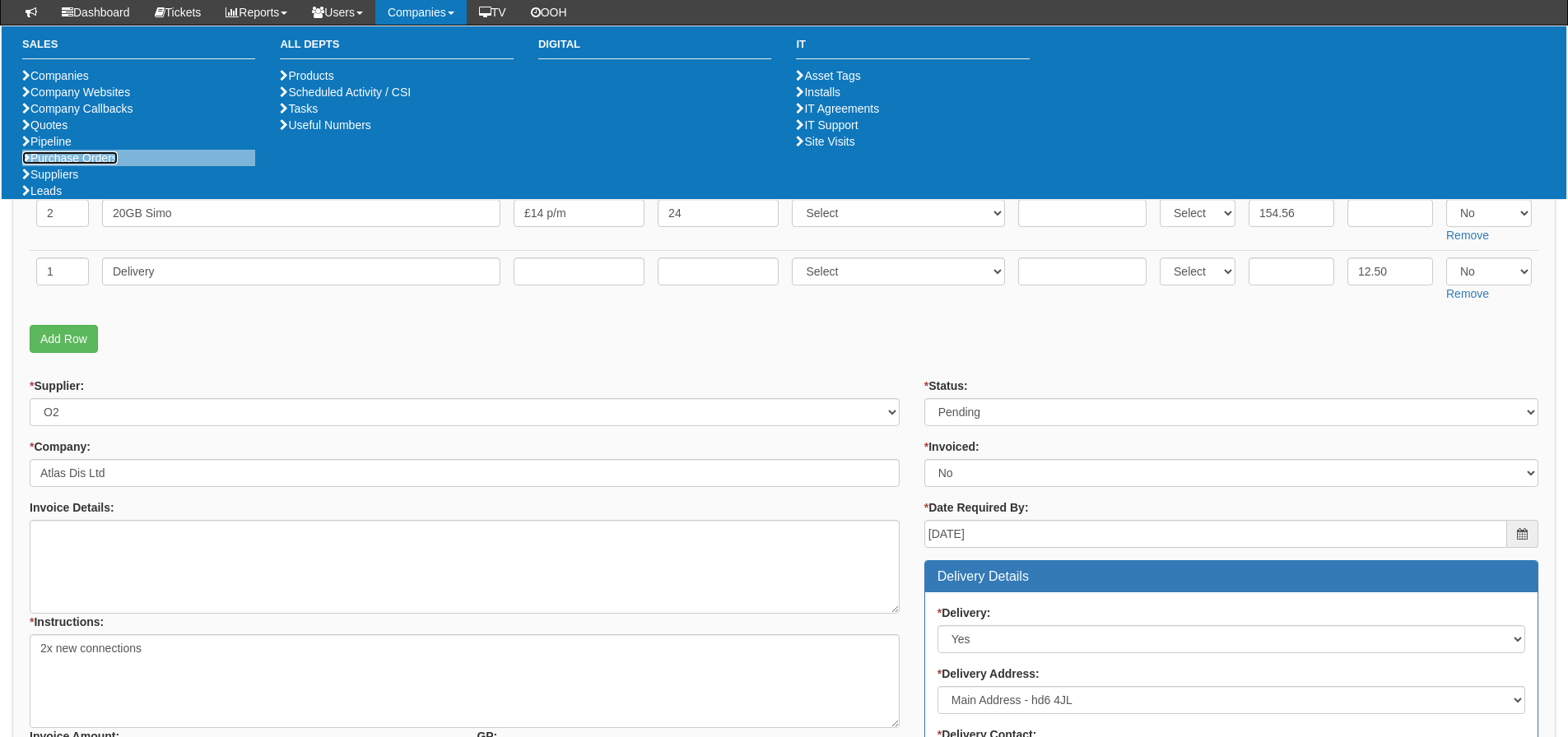
click at [108, 165] on link "Purchase Orders" at bounding box center [70, 157] width 95 height 13
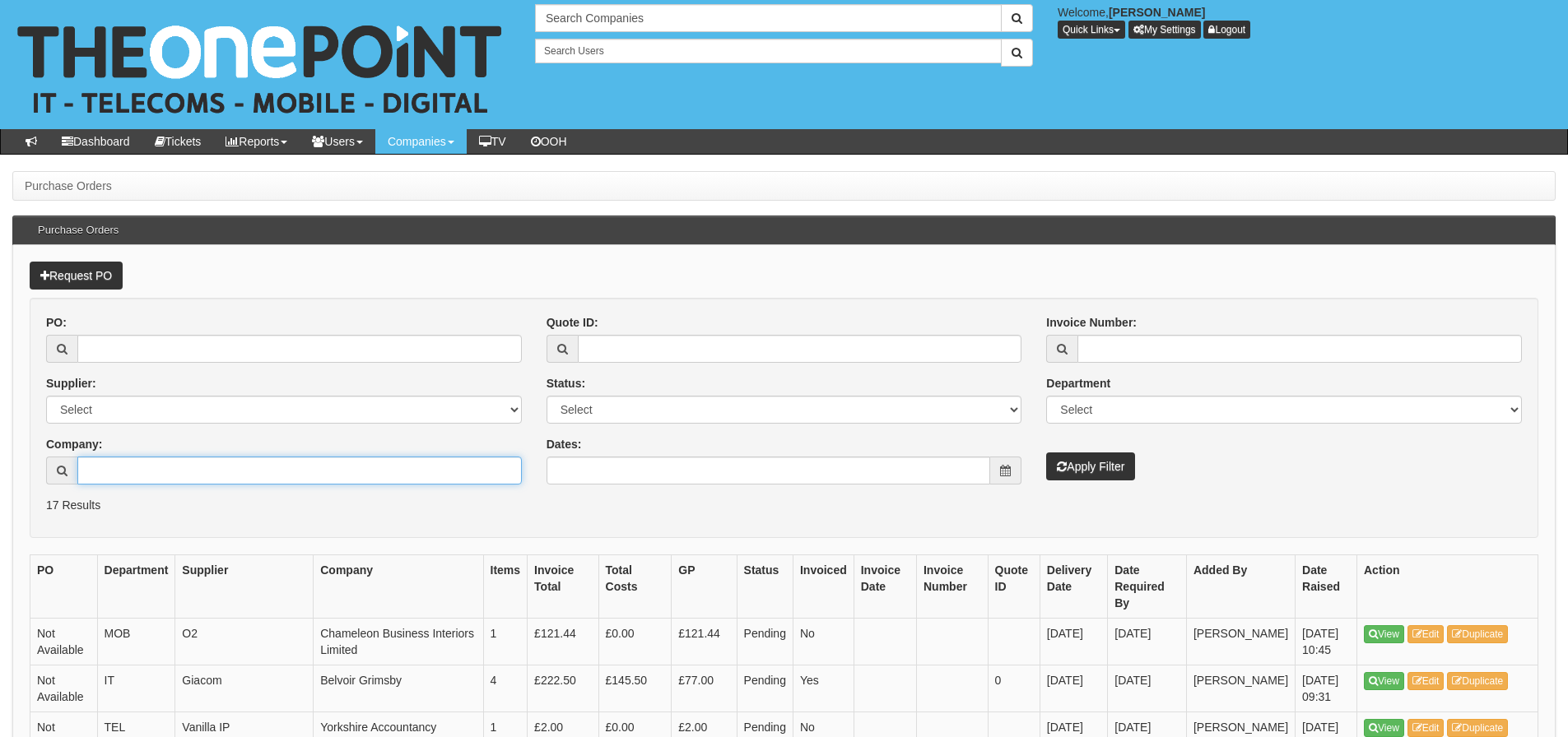
click at [156, 459] on input "Company:" at bounding box center [299, 470] width 445 height 28
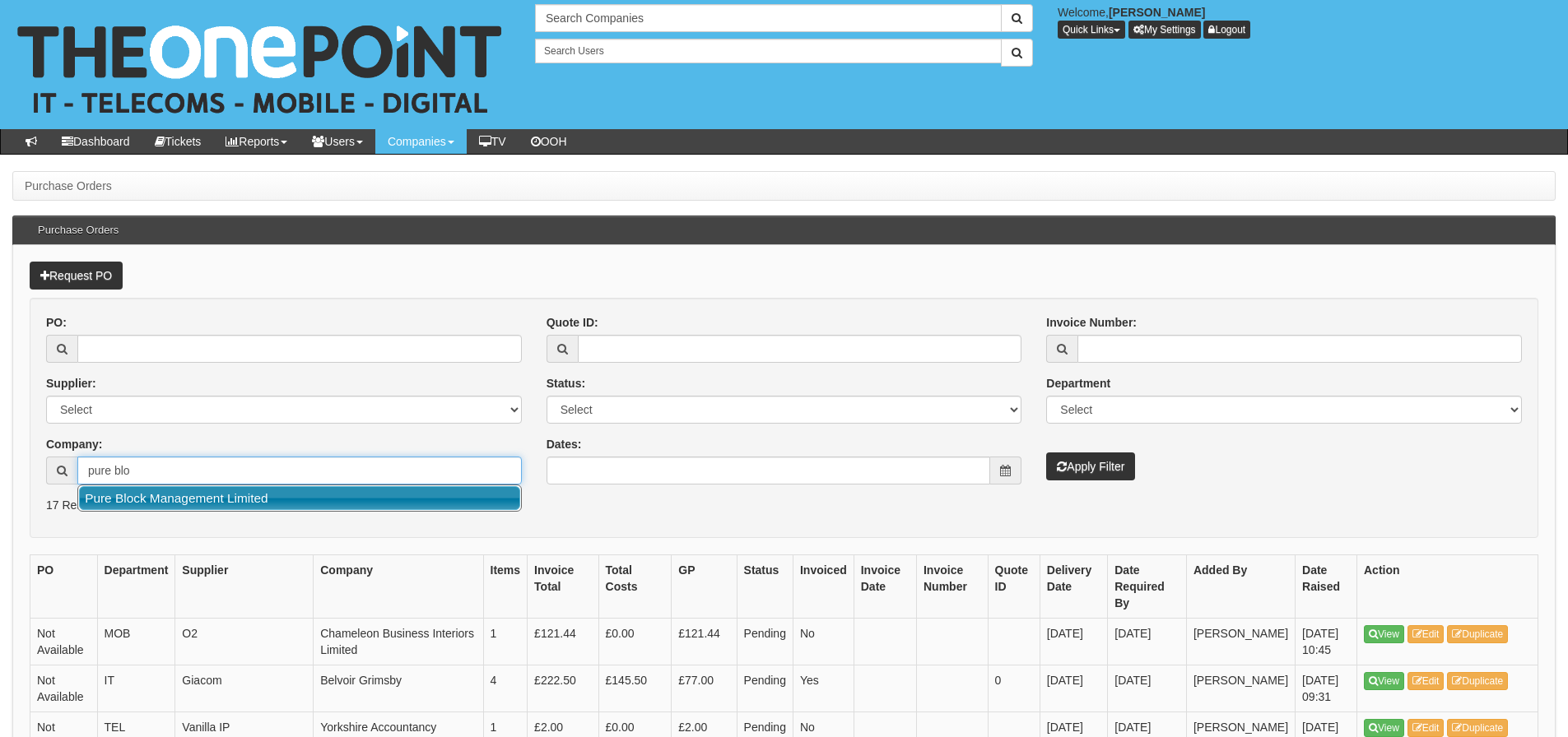
click at [157, 493] on link "Pure Block Management Limited" at bounding box center [299, 498] width 441 height 24
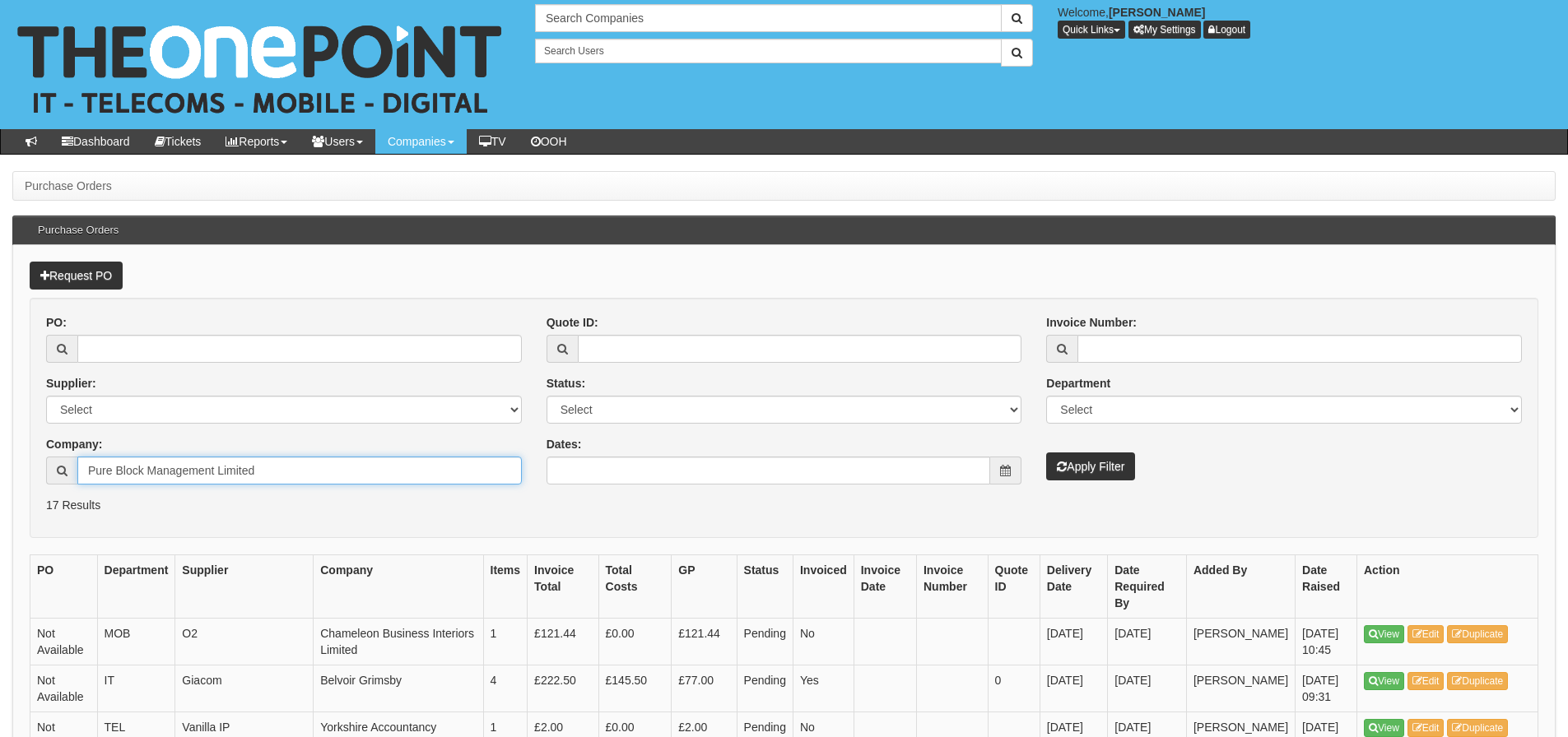
type input "Pure Block Management Limited"
click at [1077, 473] on button "Apply Filter" at bounding box center [1090, 466] width 89 height 28
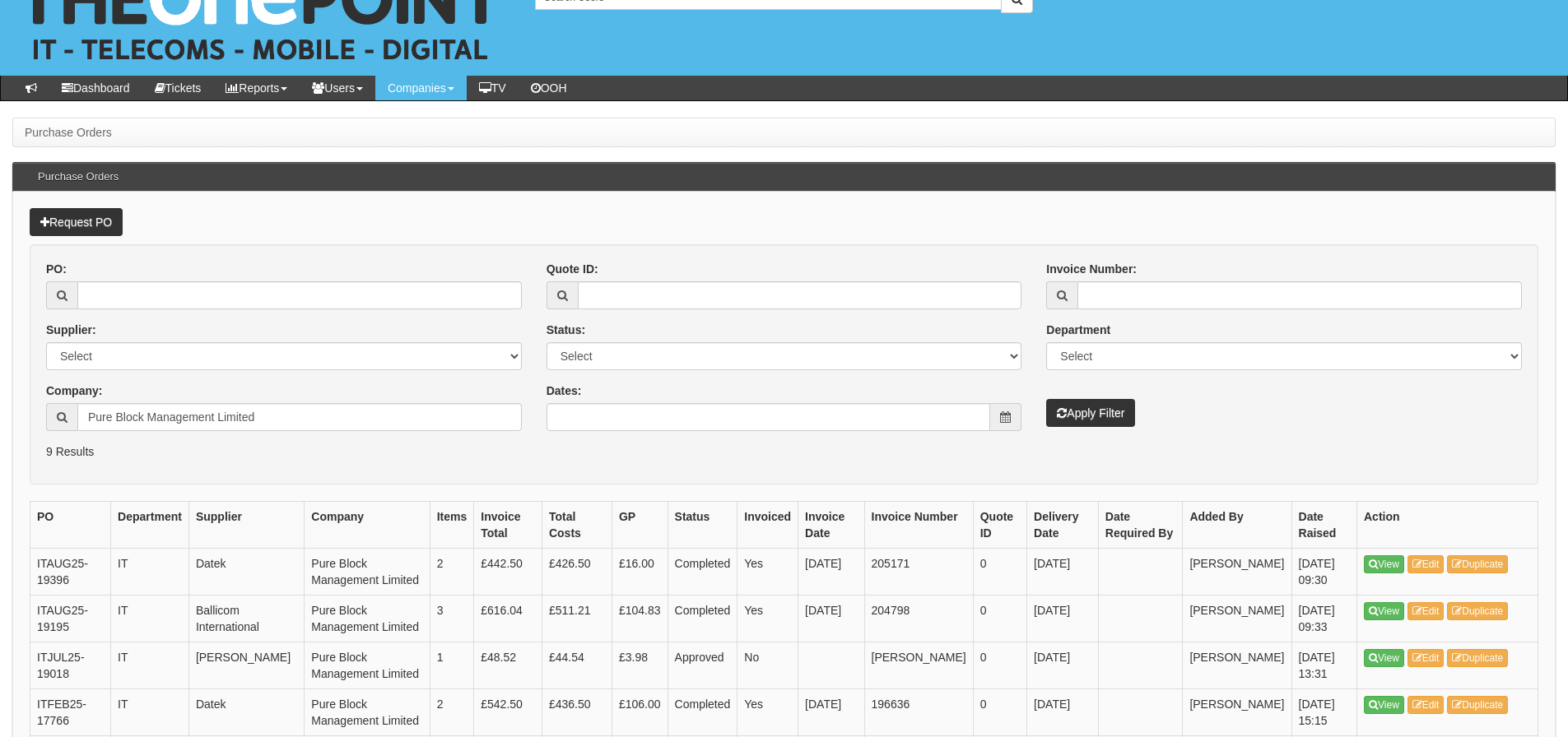
scroll to position [82, 0]
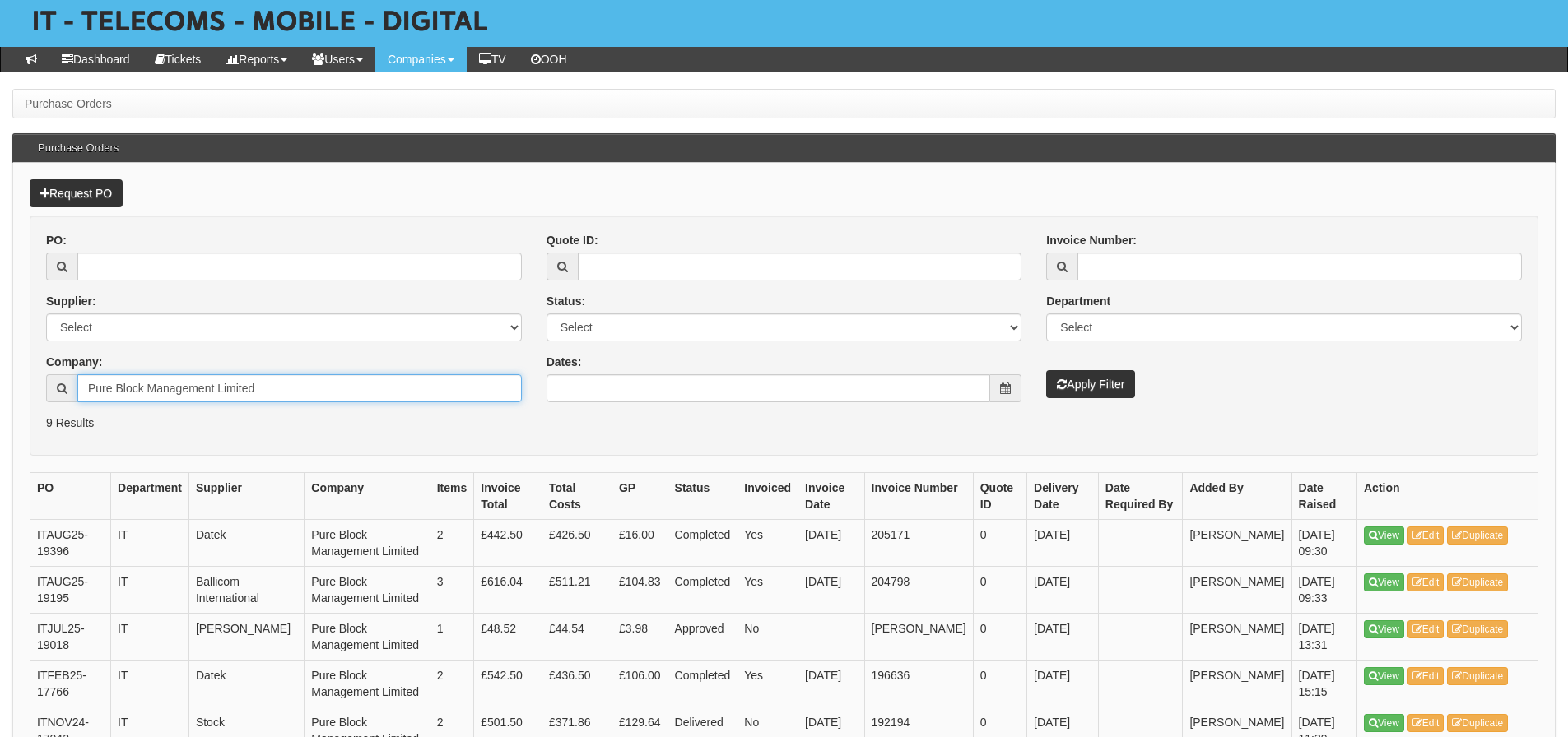
drag, startPoint x: 287, startPoint y: 399, endPoint x: 13, endPoint y: 391, distance: 274.1
click at [13, 391] on div "Request PO PO: Supplier: Select 123 REG.co.uk 1Password 3 4Gon AA Jones Electri…" at bounding box center [784, 585] width 1543 height 843
drag, startPoint x: 131, startPoint y: 391, endPoint x: 9, endPoint y: 403, distance: 122.6
click at [9, 403] on div "Purchase Orders Purchase Orders Request PO PO: Supplier: Select 123 REG.co.uk 1…" at bounding box center [784, 581] width 1568 height 984
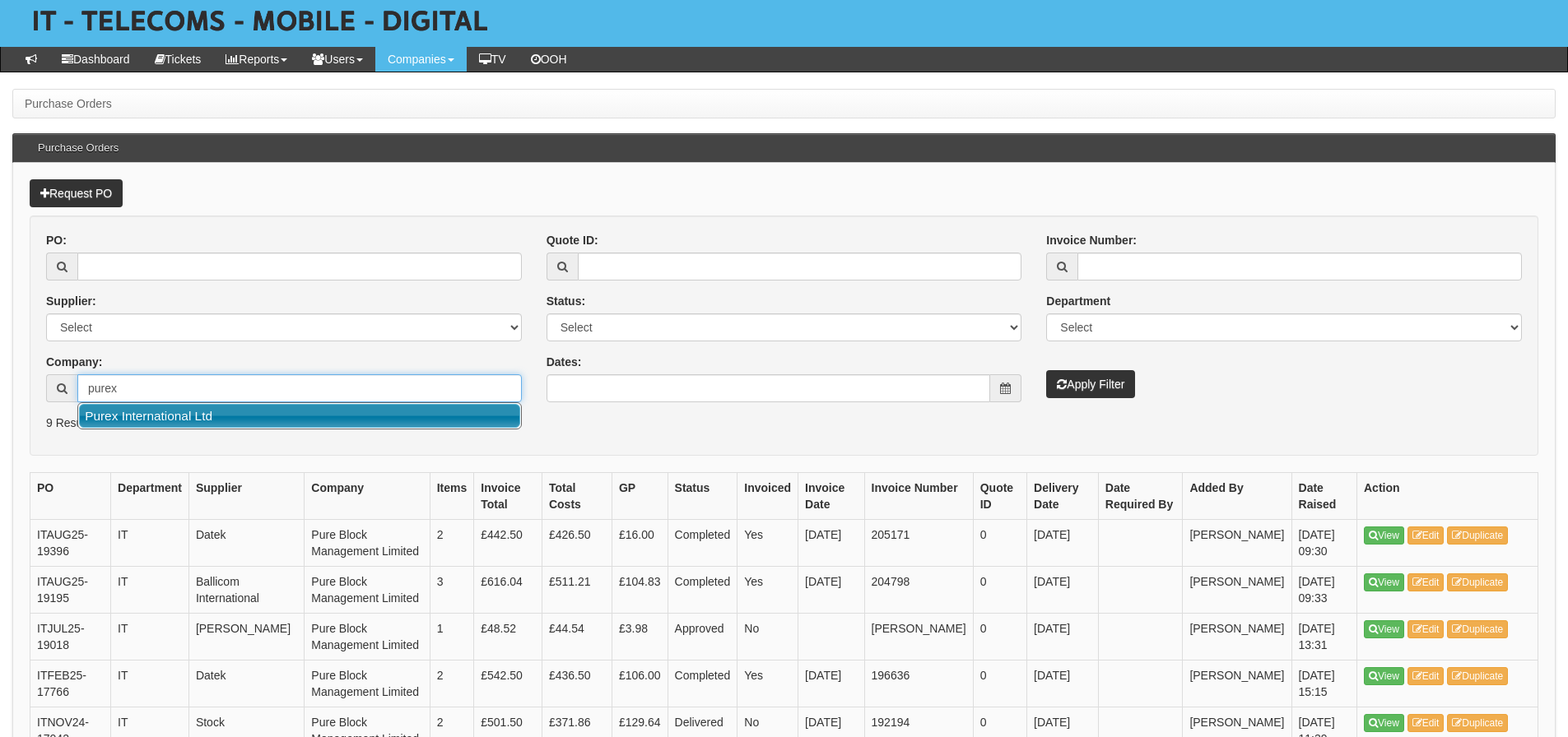
click at [94, 425] on link "Purex International Ltd" at bounding box center [299, 416] width 441 height 24
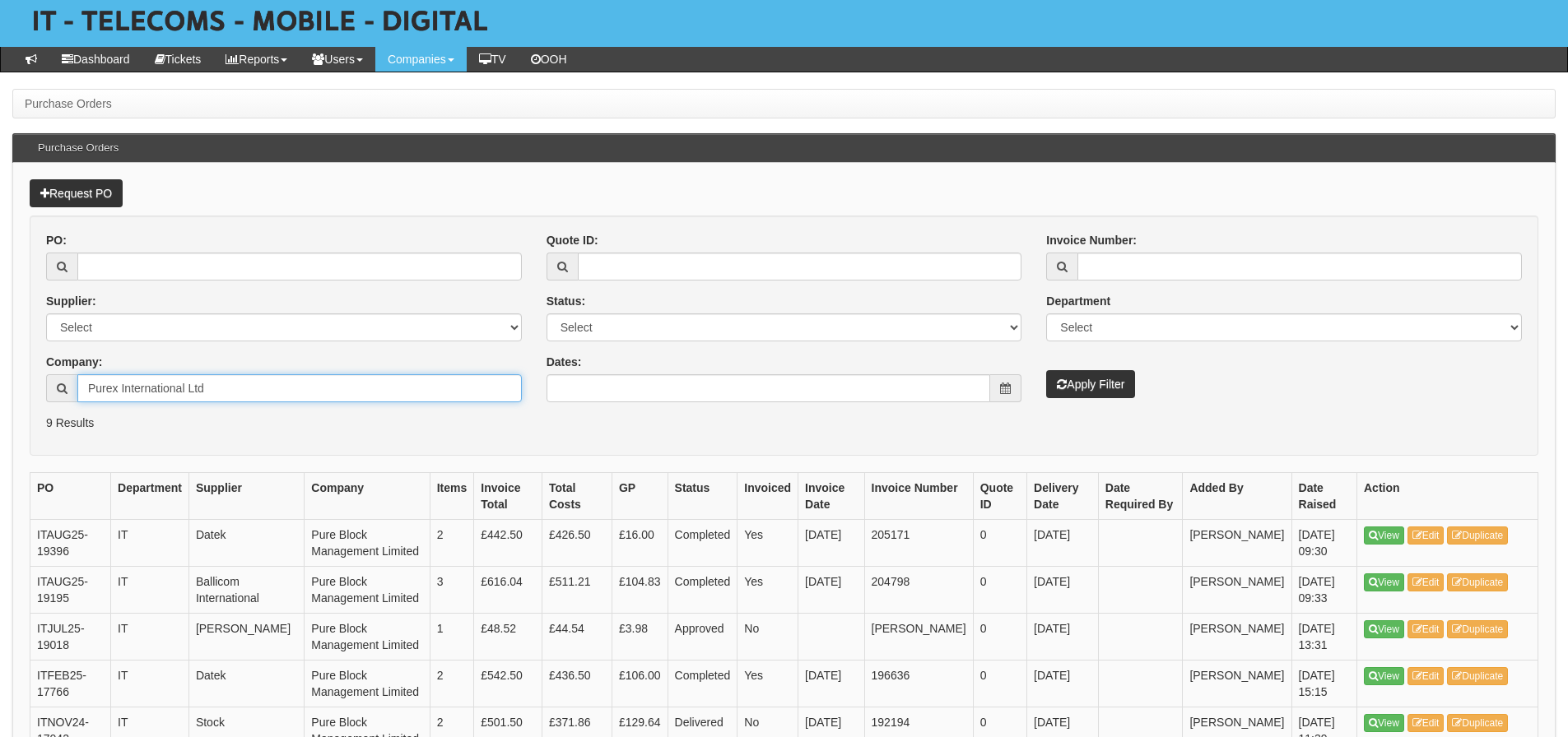
type input "Purex International Ltd"
click at [1046, 371] on button "Apply Filter" at bounding box center [1090, 384] width 89 height 28
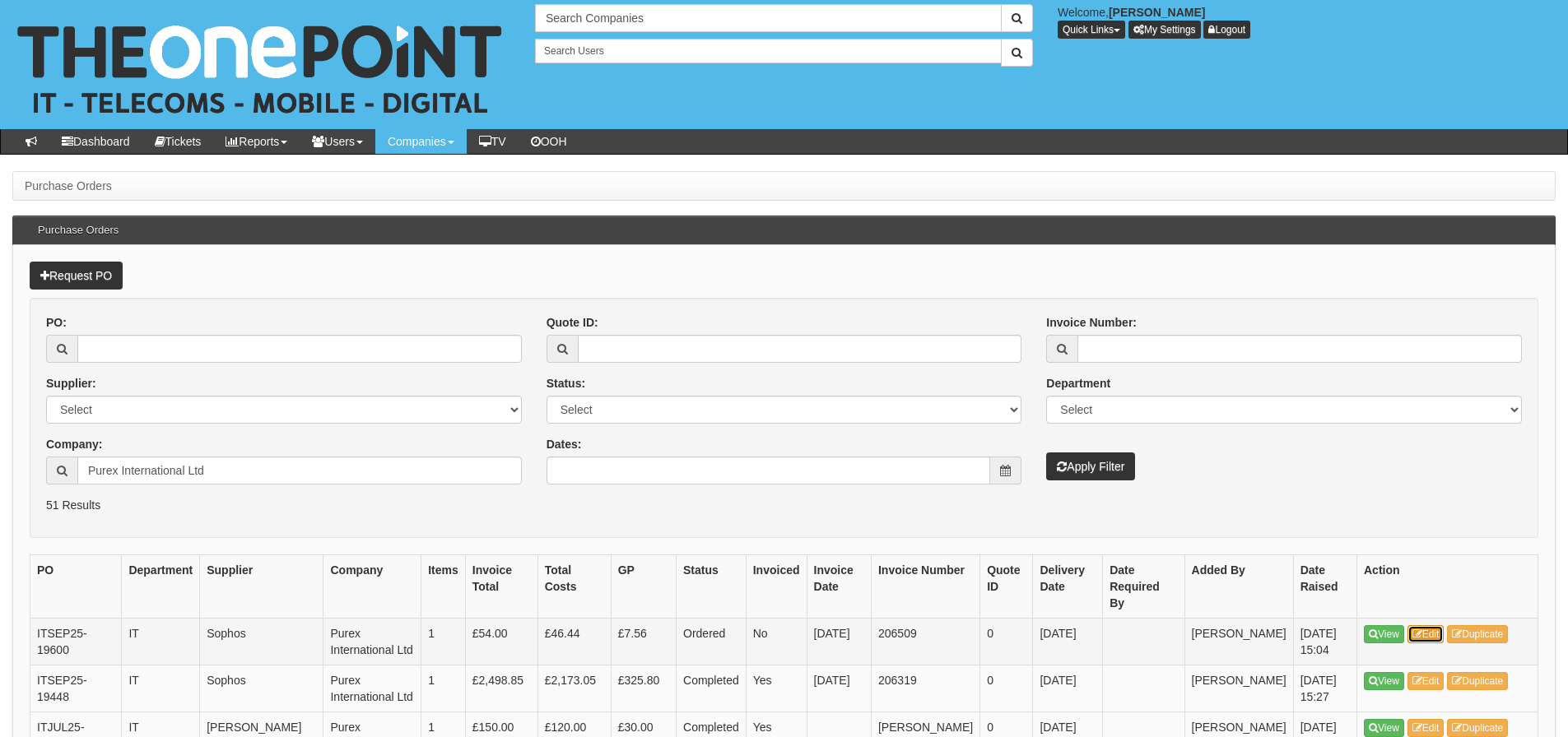
click at [1431, 626] on link "Edit" at bounding box center [1426, 634] width 37 height 18
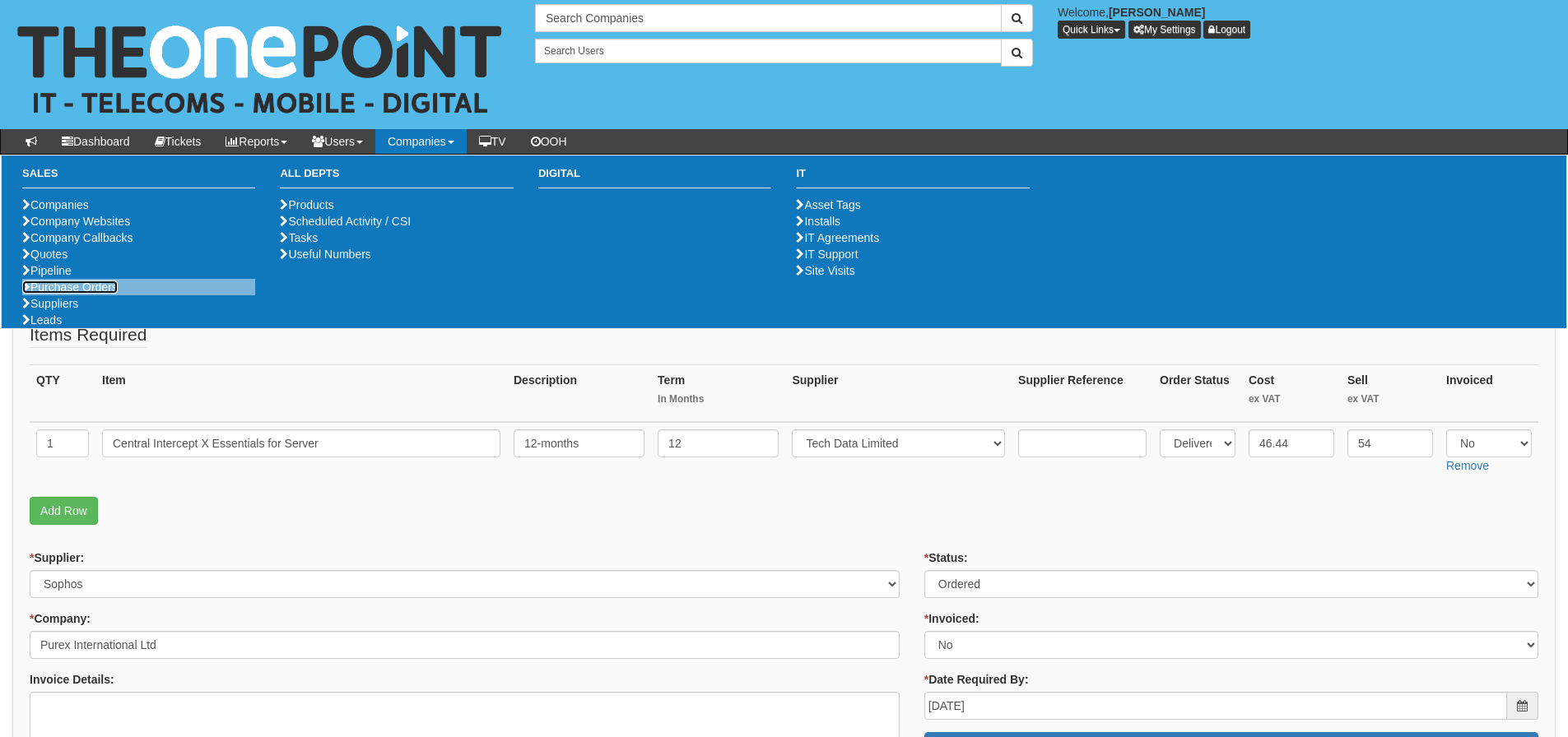
click at [74, 294] on link "Purchase Orders" at bounding box center [70, 286] width 95 height 13
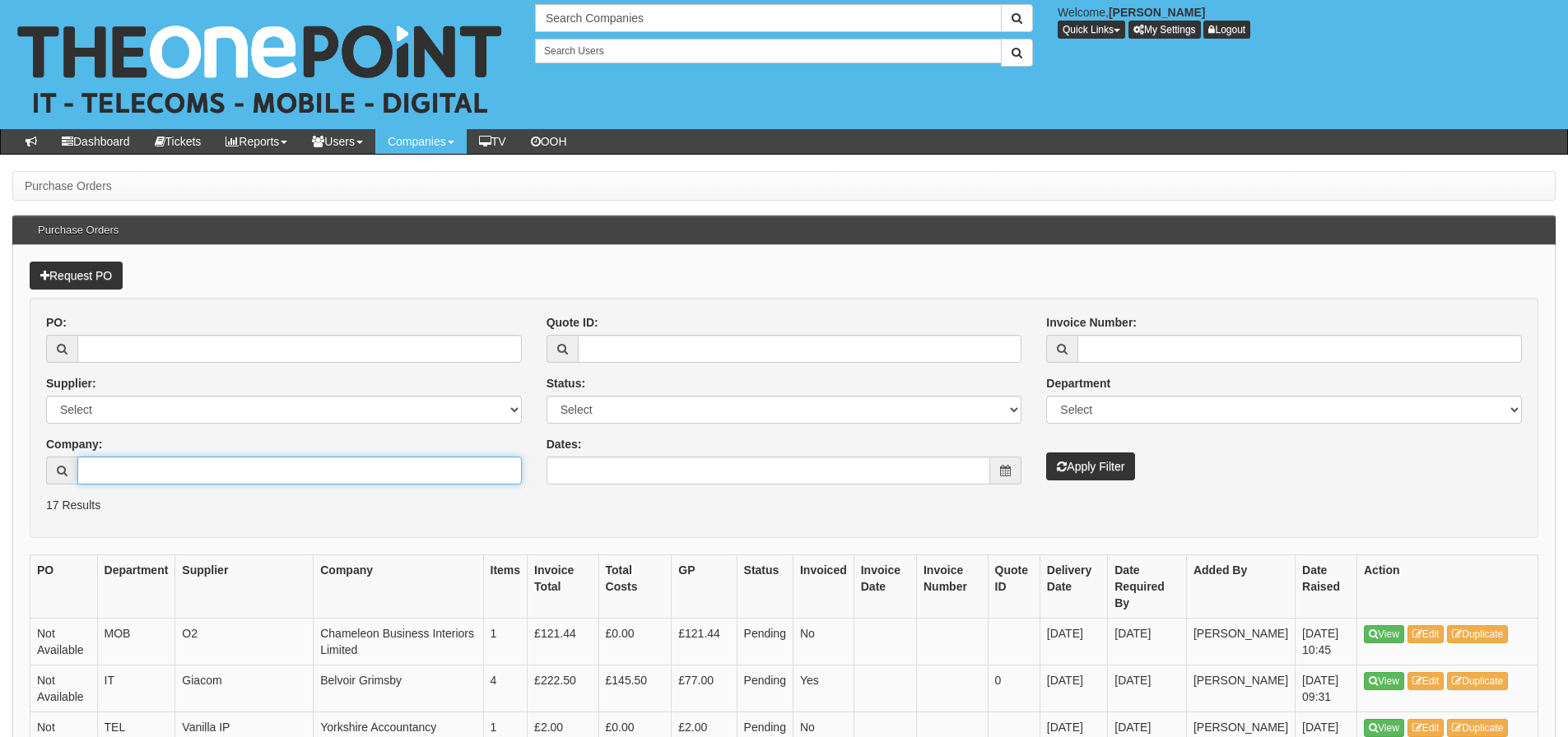
click at [113, 464] on input "Company:" at bounding box center [299, 470] width 445 height 28
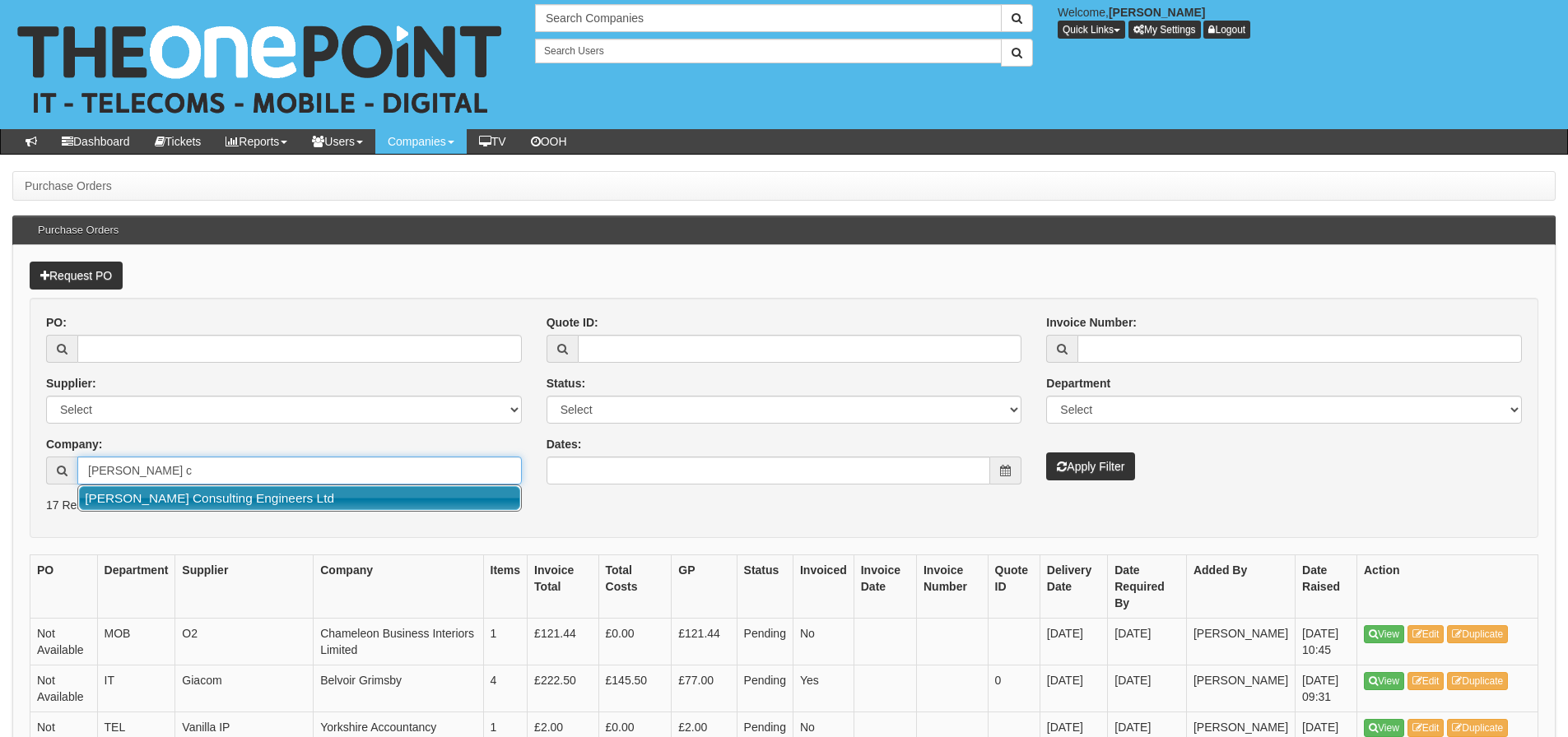
click at [129, 496] on link "[PERSON_NAME] Consulting Engineers Ltd" at bounding box center [299, 498] width 441 height 24
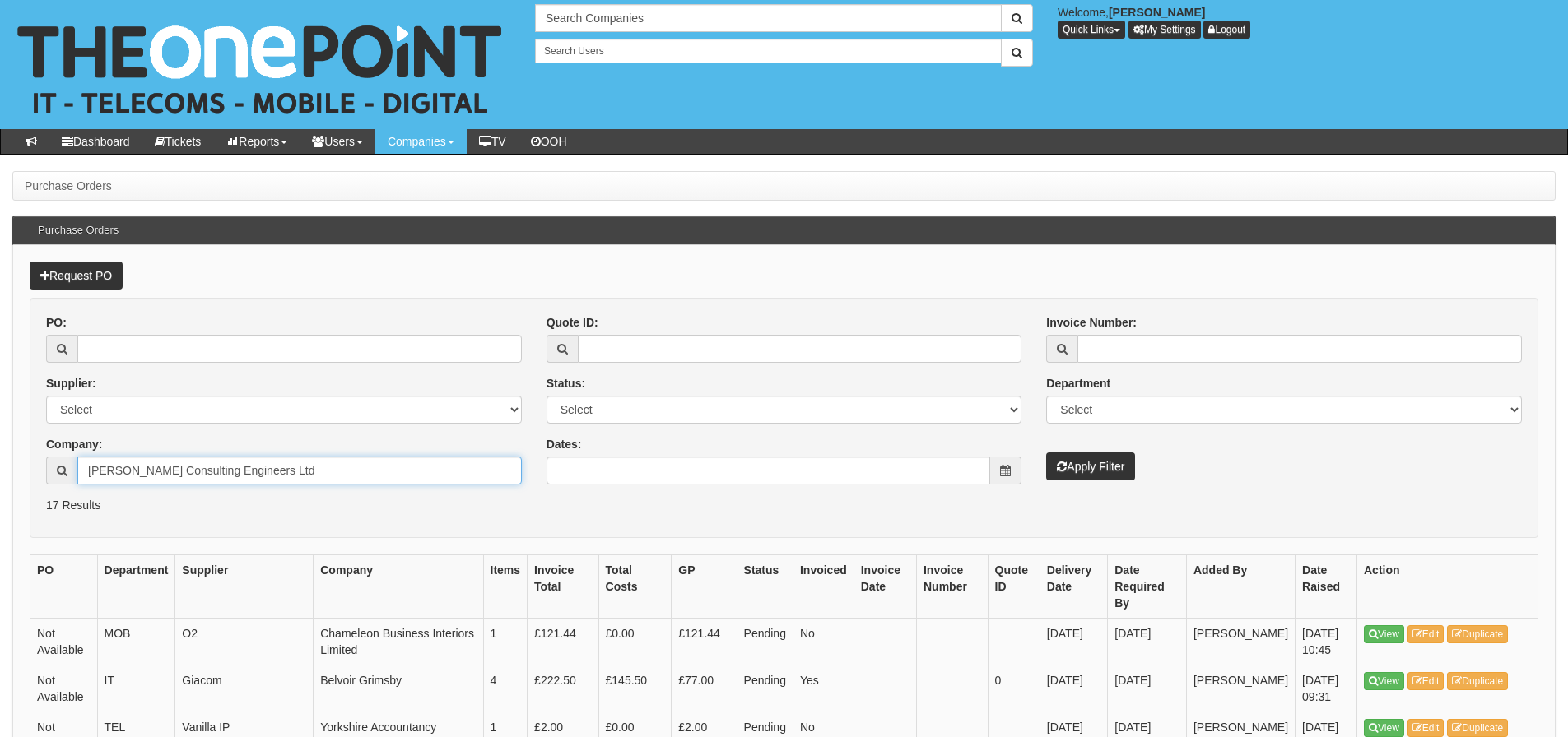
type input "[PERSON_NAME] Consulting Engineers Ltd"
click at [1046, 452] on button "Apply Filter" at bounding box center [1090, 466] width 89 height 28
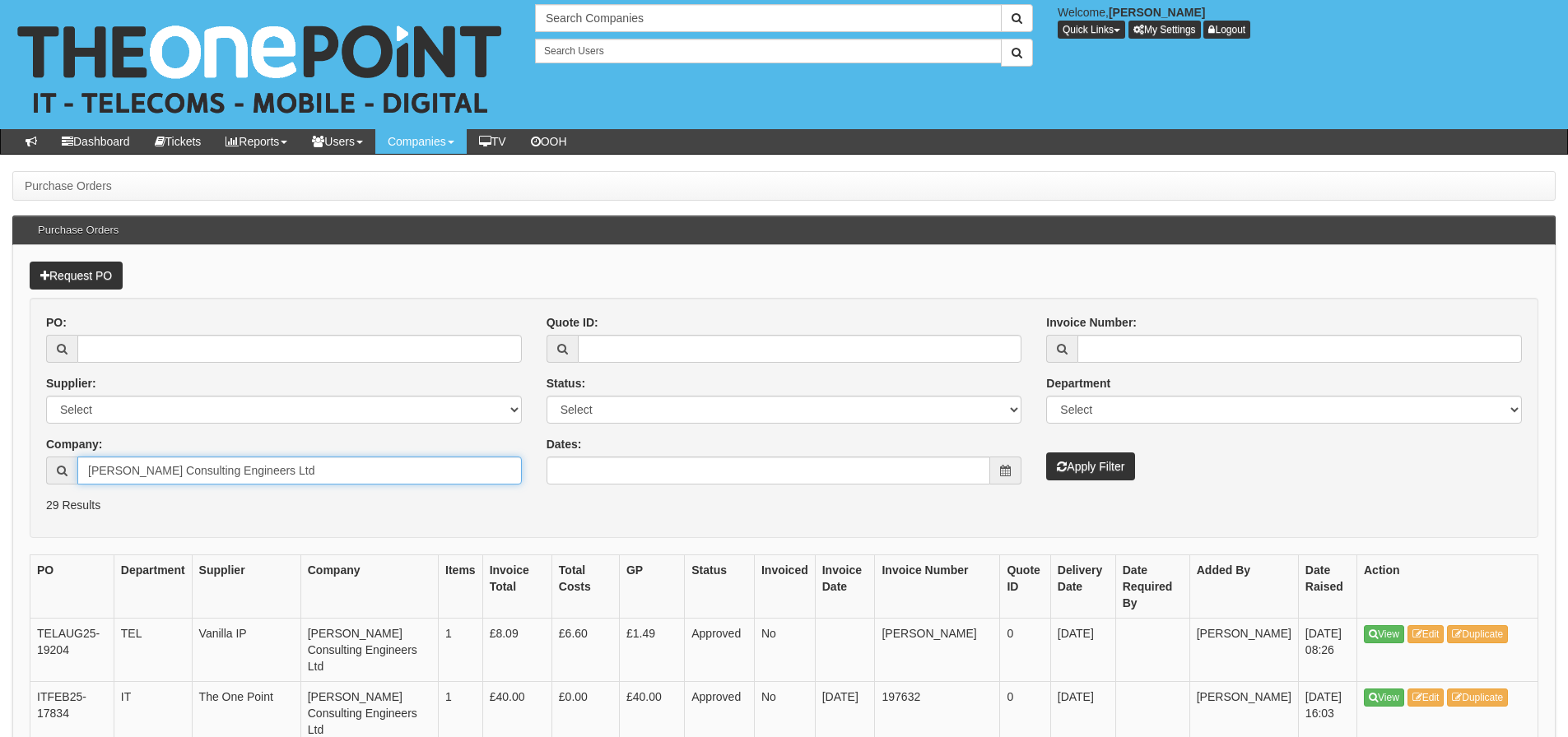
drag, startPoint x: 296, startPoint y: 472, endPoint x: 95, endPoint y: 497, distance: 202.5
click at [95, 497] on form "PO: Supplier: Select 123 REG.co.uk 1Password 3 4Gon AA Jones Electric Ltd Abzor…" at bounding box center [784, 417] width 1508 height 241
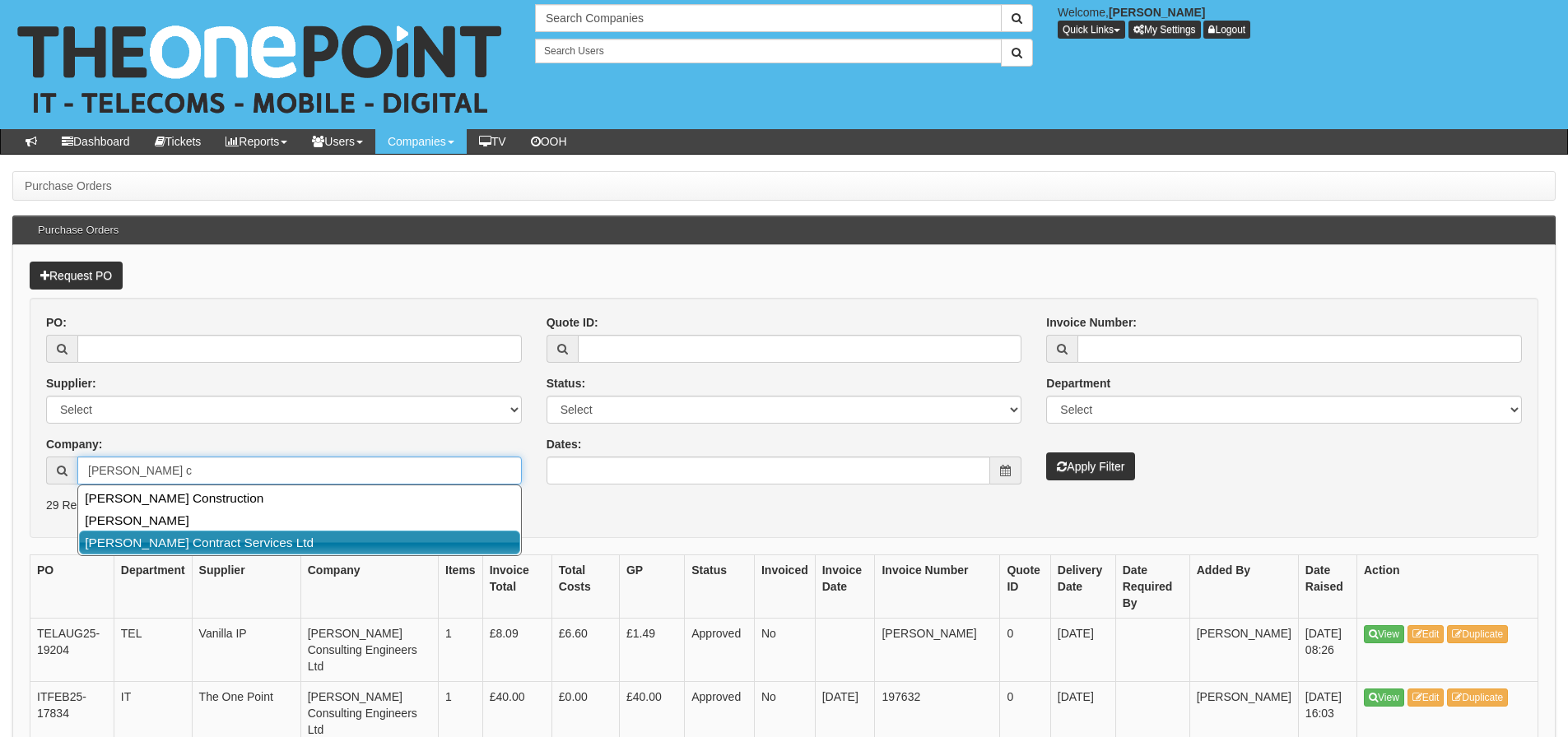
click at [109, 547] on link "Robinson Contract Services Ltd" at bounding box center [299, 542] width 441 height 24
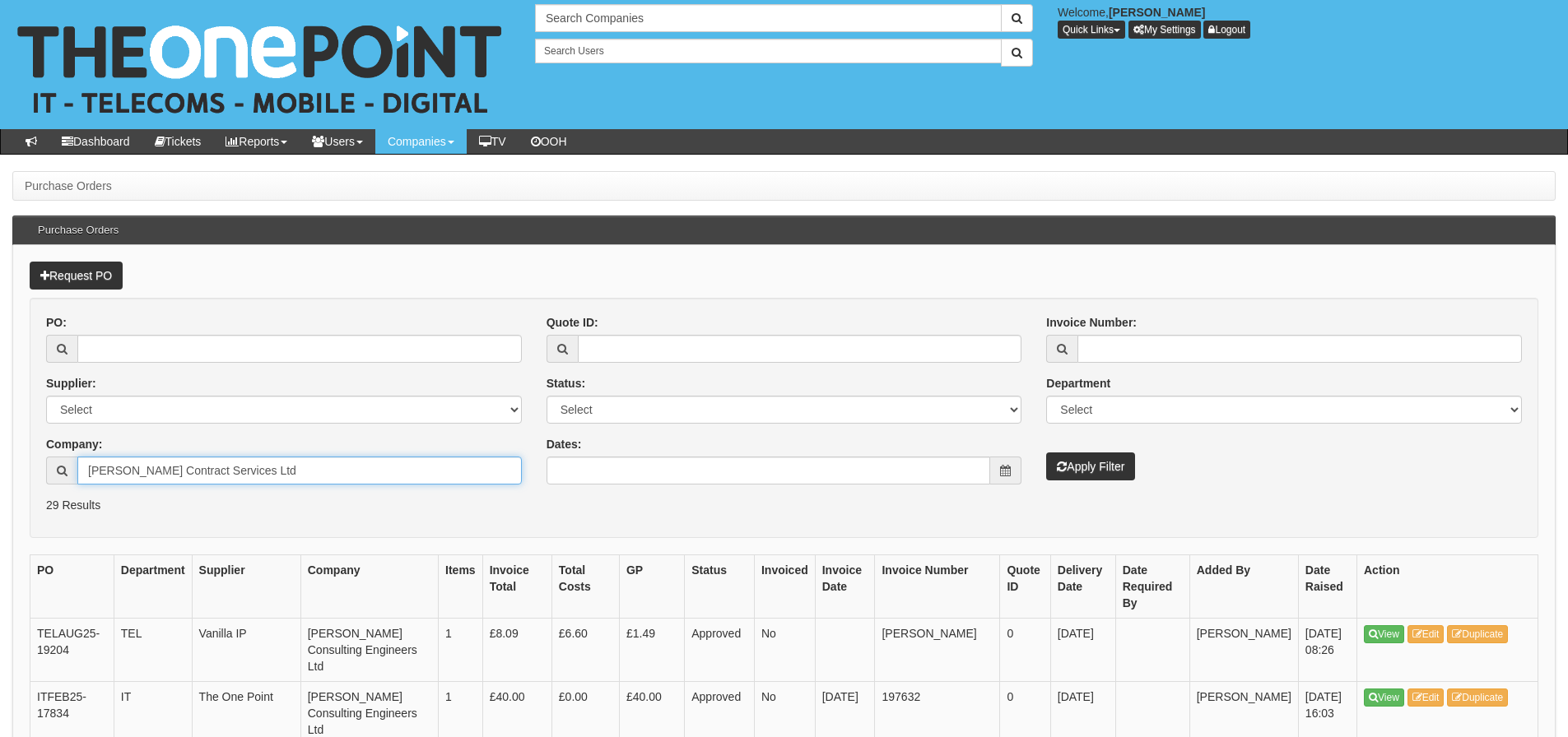
type input "[PERSON_NAME] Contract Services Ltd"
click at [1046, 452] on button "Apply Filter" at bounding box center [1090, 466] width 89 height 28
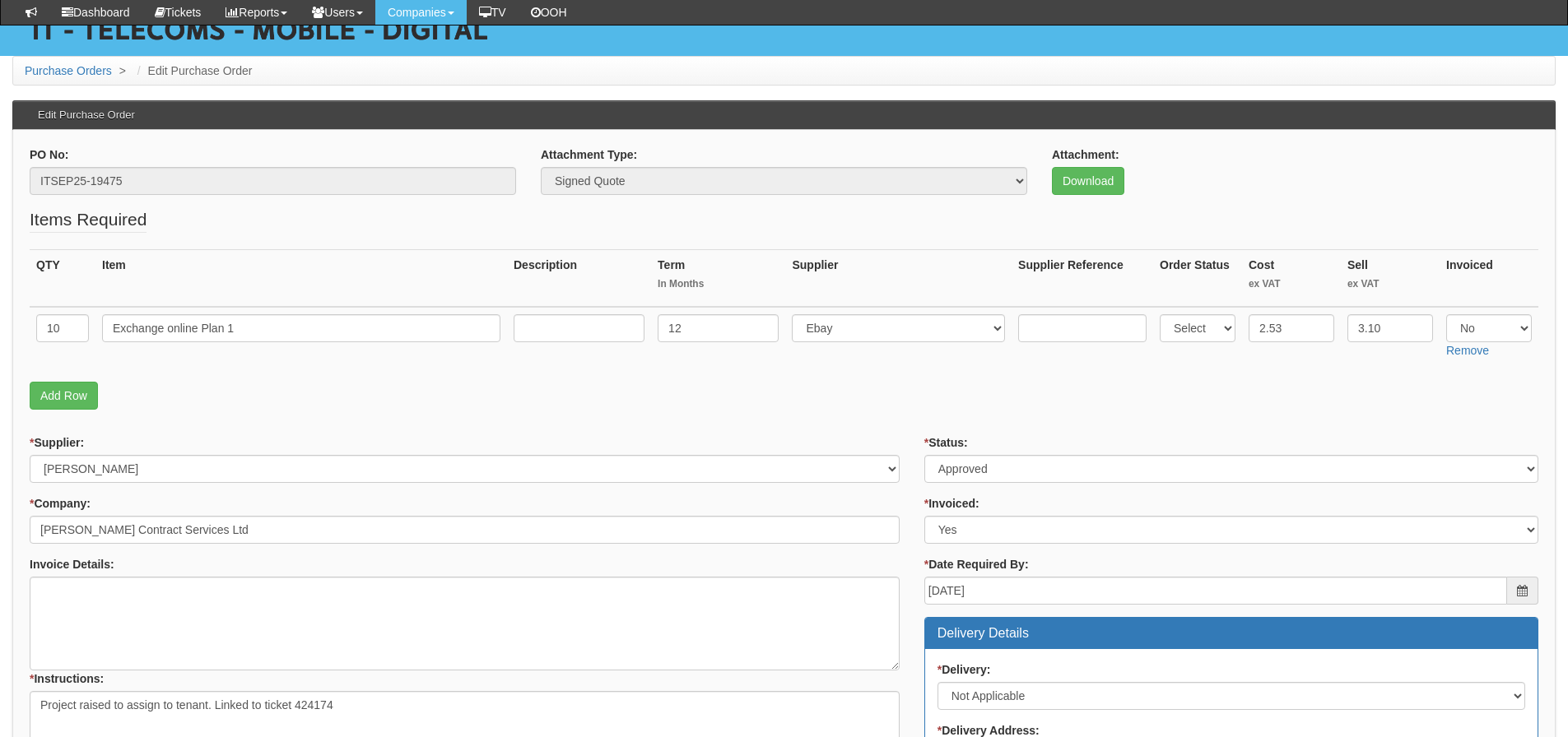
scroll to position [63, 0]
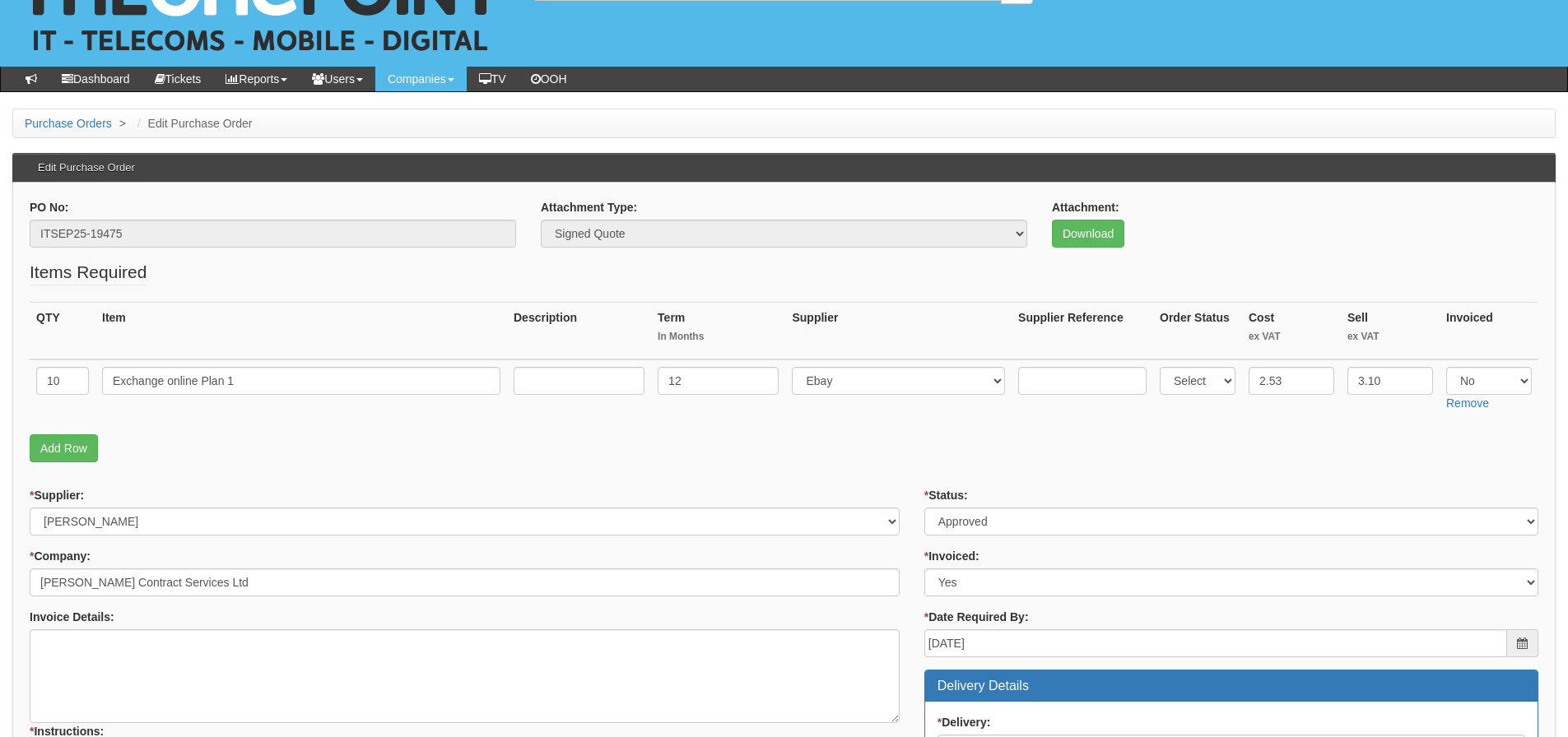
click at [349, 418] on fieldset "Items Required QTY Item Description Term In Months Supplier Supplier Reference …" at bounding box center [784, 366] width 1508 height 211
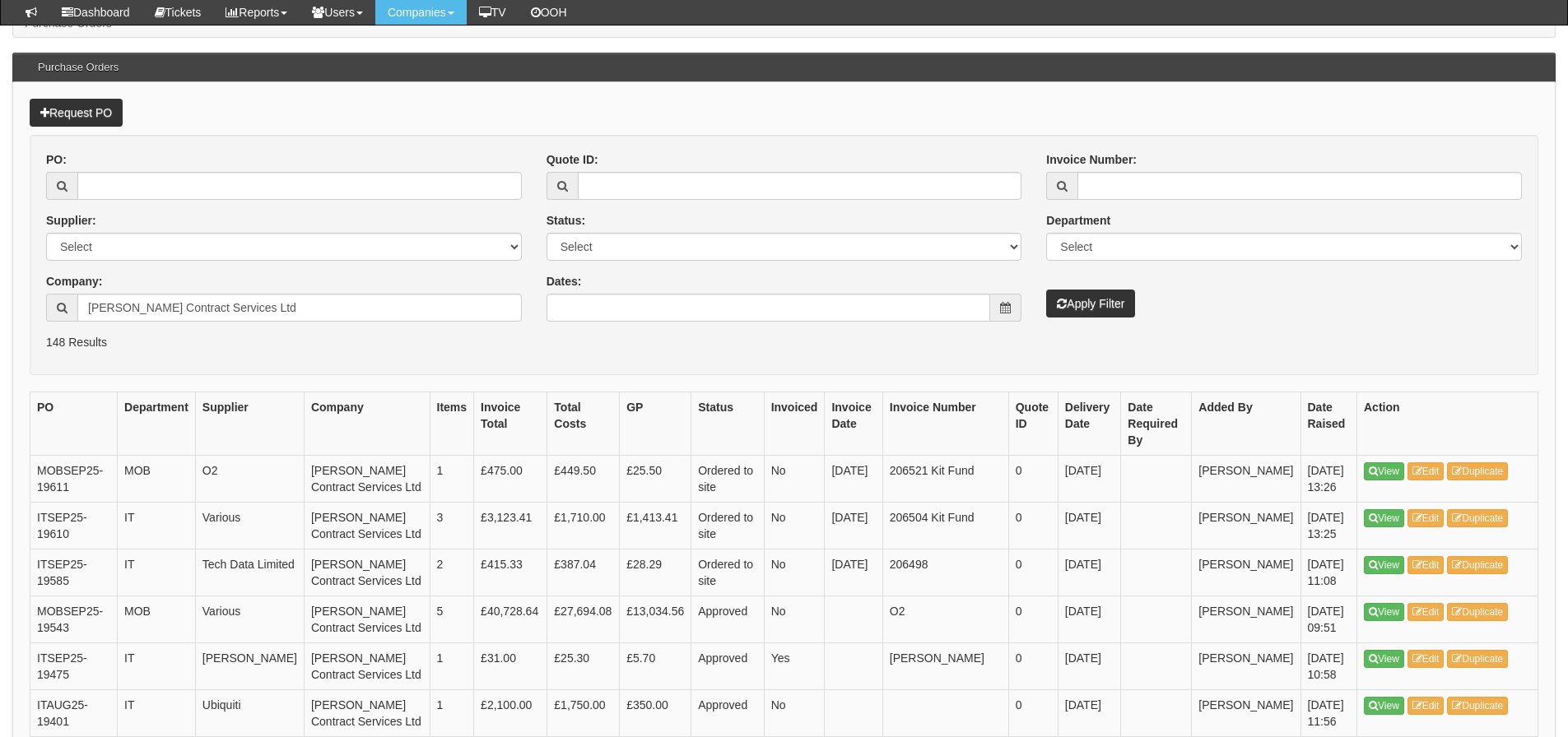
scroll to position [165, 0]
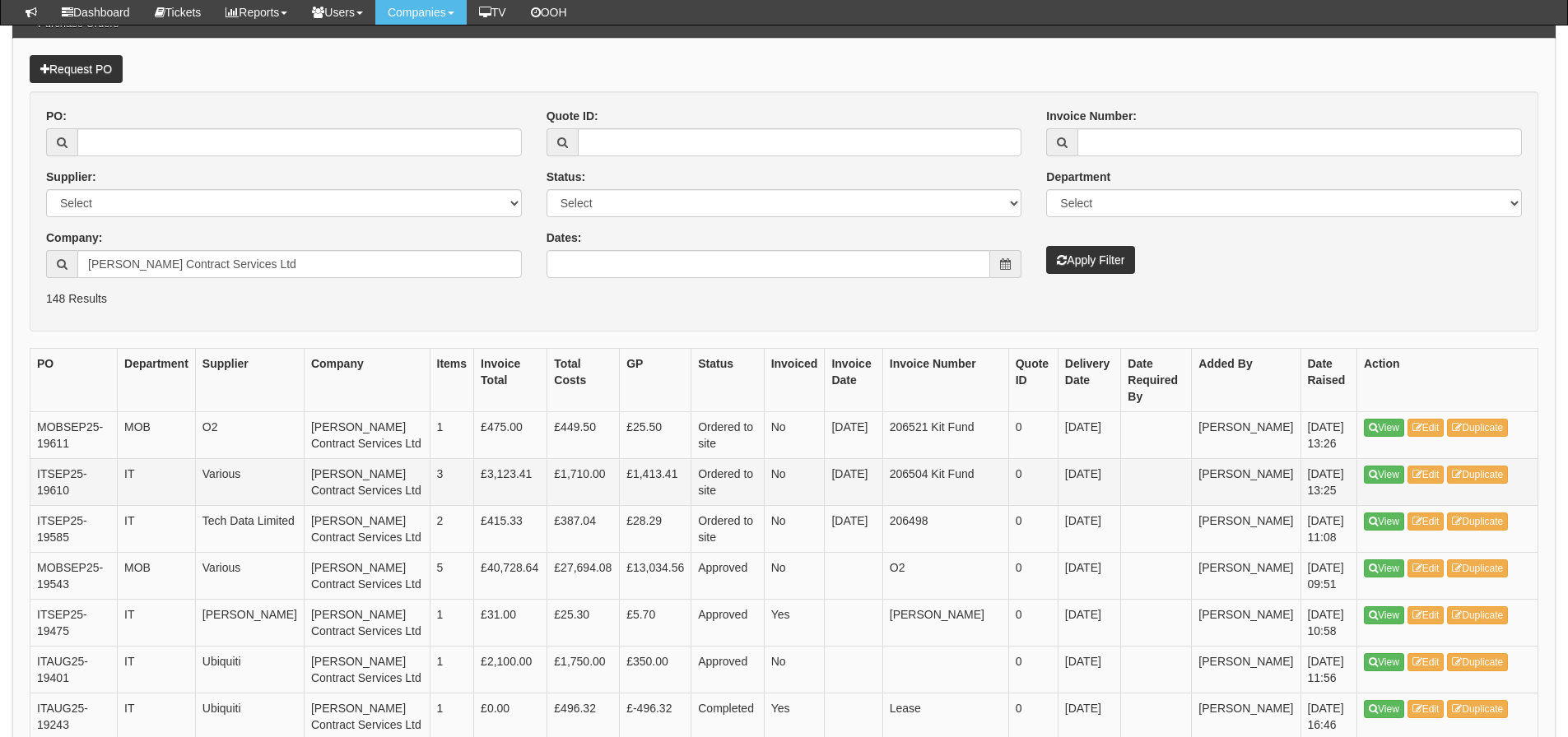
drag, startPoint x: 1429, startPoint y: 463, endPoint x: 1121, endPoint y: 462, distance: 308.0
click at [1079, 458] on td "24th Sep 2025" at bounding box center [1089, 481] width 64 height 47
drag, startPoint x: 281, startPoint y: 268, endPoint x: -42, endPoint y: 284, distance: 323.4
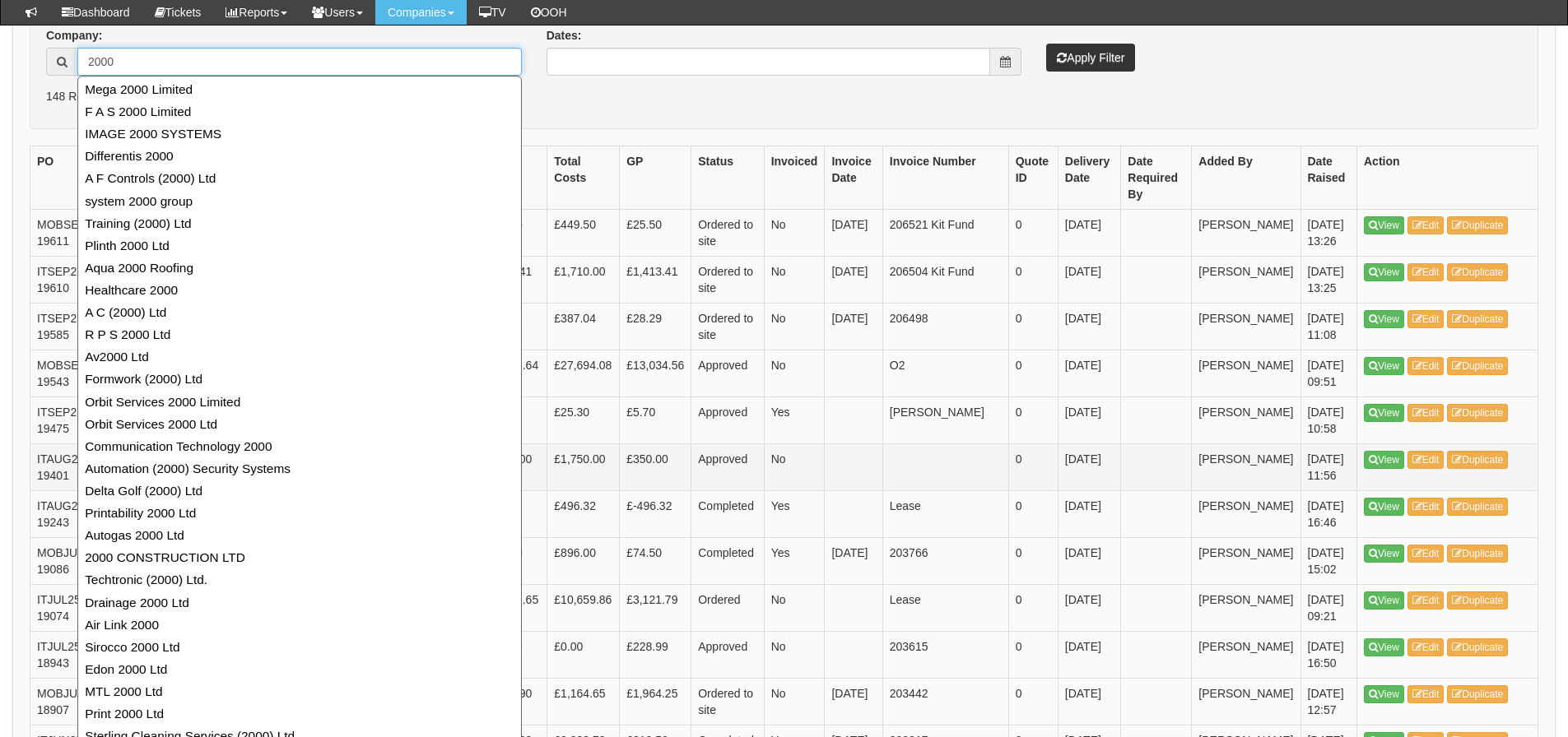
scroll to position [329, 0]
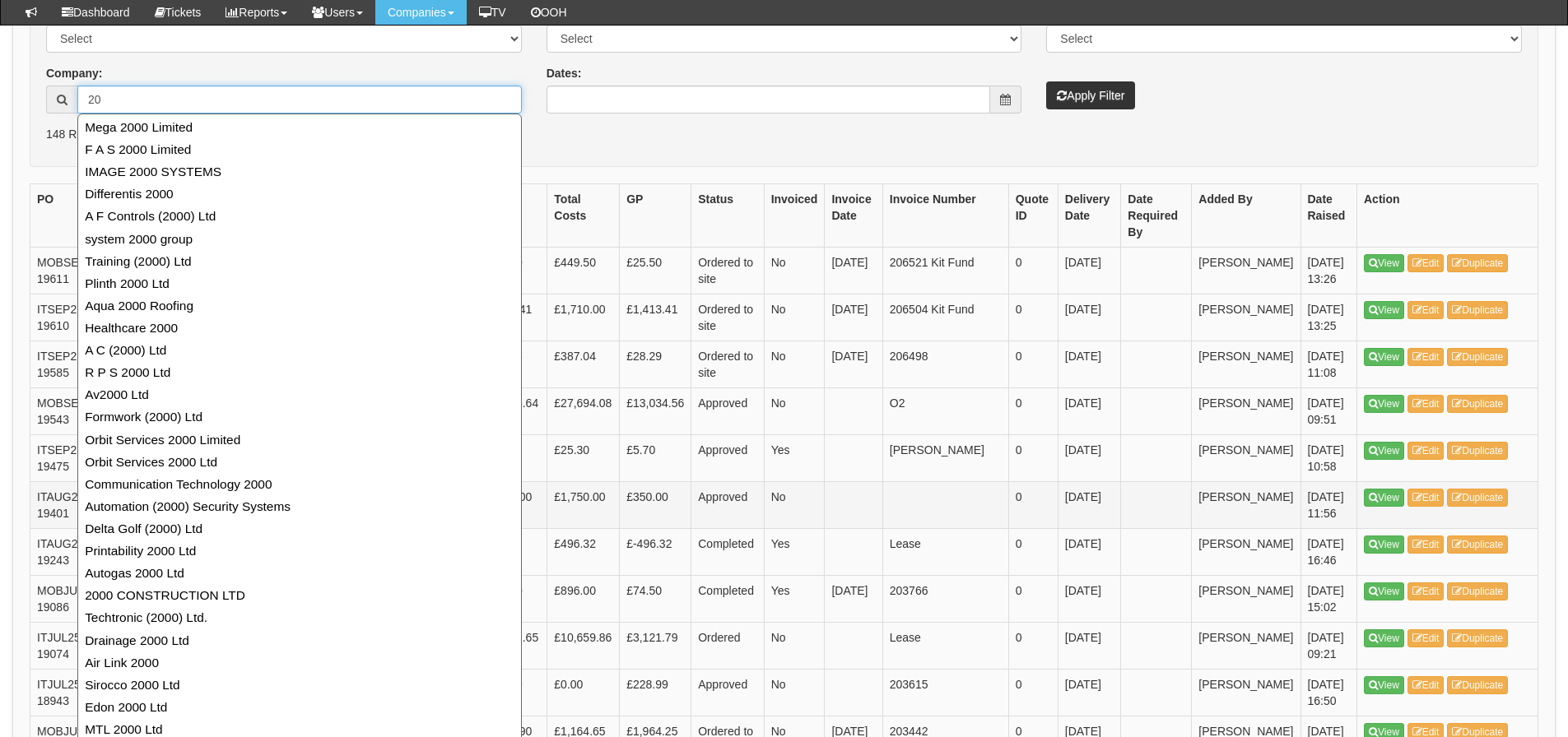
type input "2"
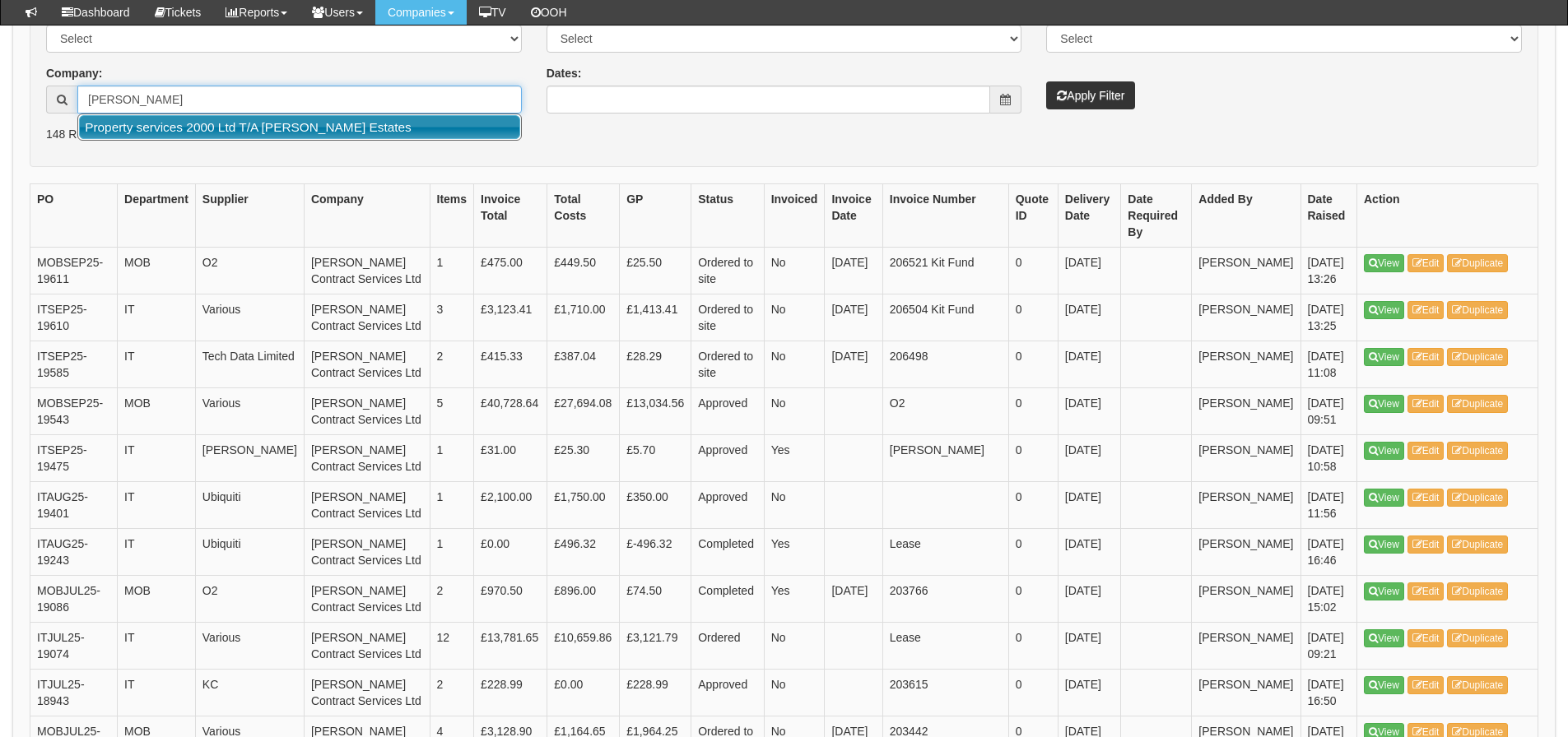
click at [479, 132] on link "Property services 2000 Ltd T/A [PERSON_NAME] Estates" at bounding box center [299, 128] width 441 height 24
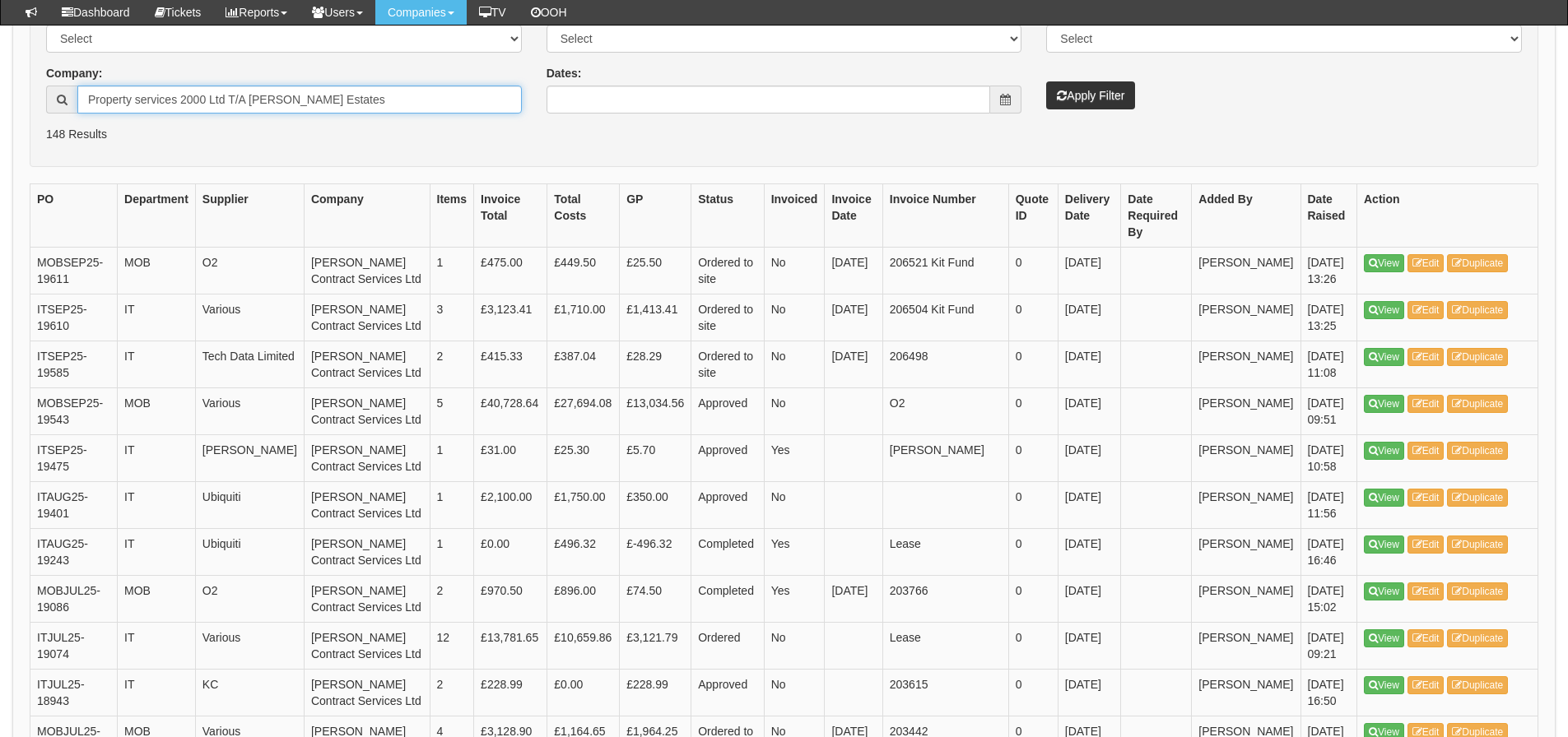
type input "Property services 2000 Ltd T/A [PERSON_NAME] Estates"
click at [1104, 99] on button "Apply Filter" at bounding box center [1090, 95] width 89 height 28
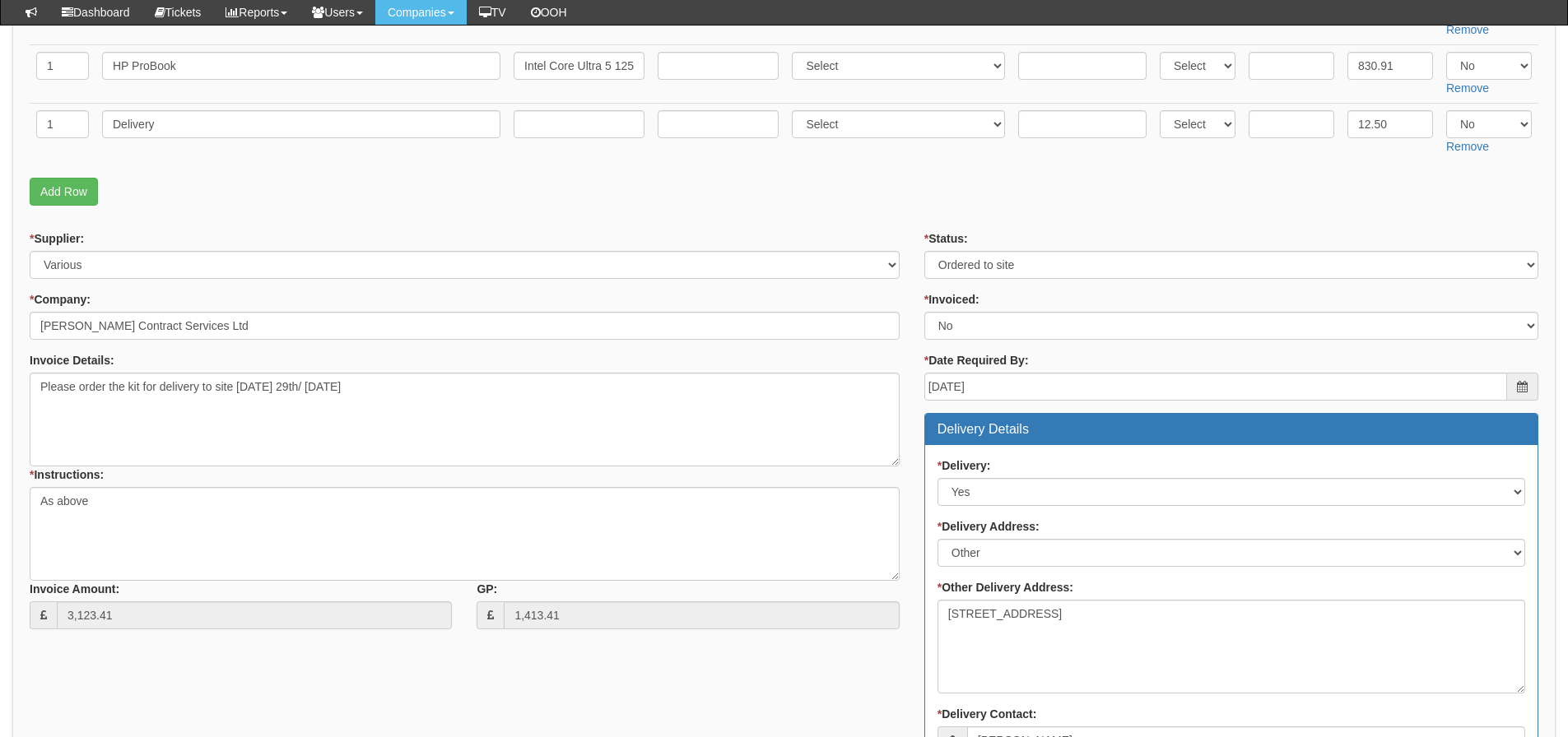
scroll to position [224, 0]
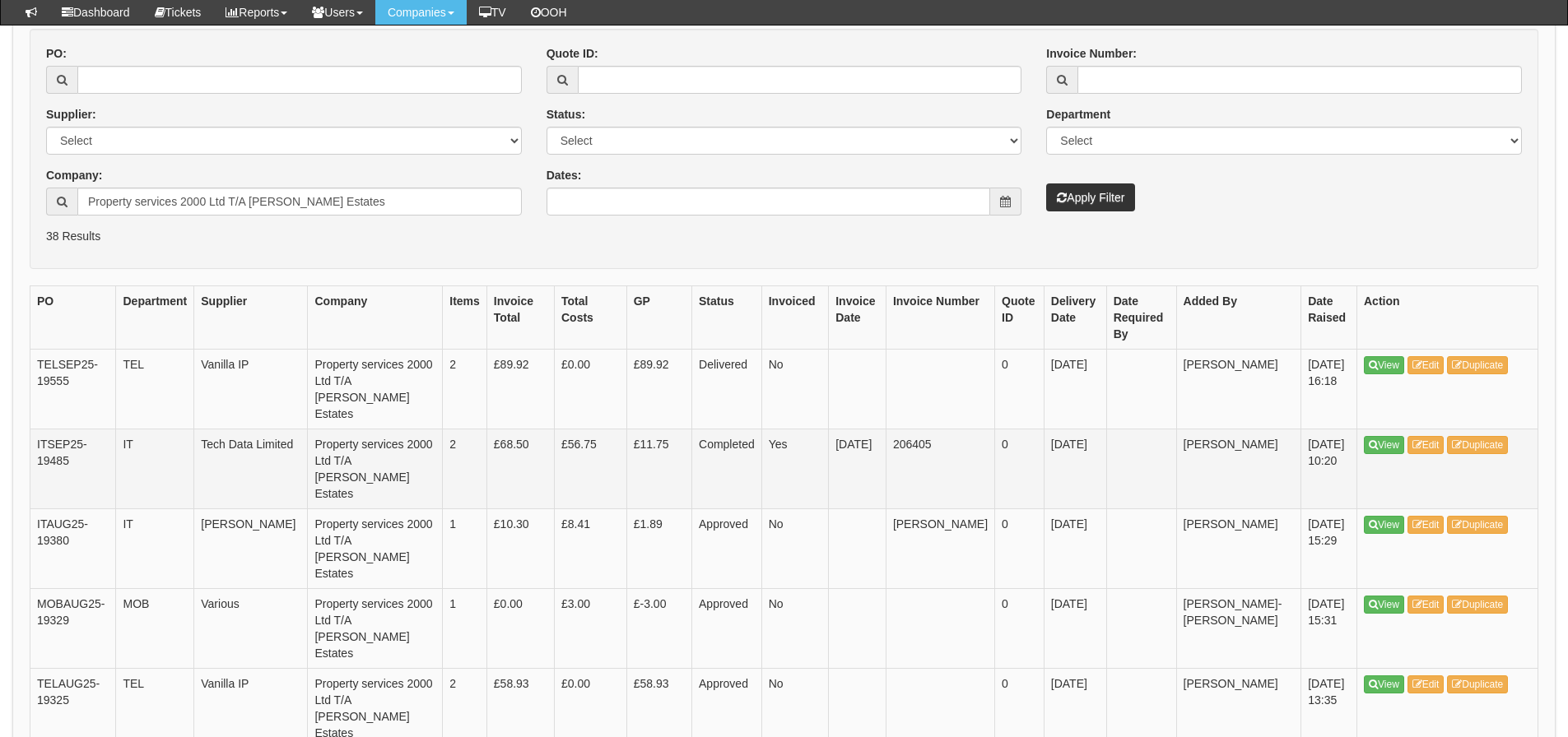
scroll to position [247, 0]
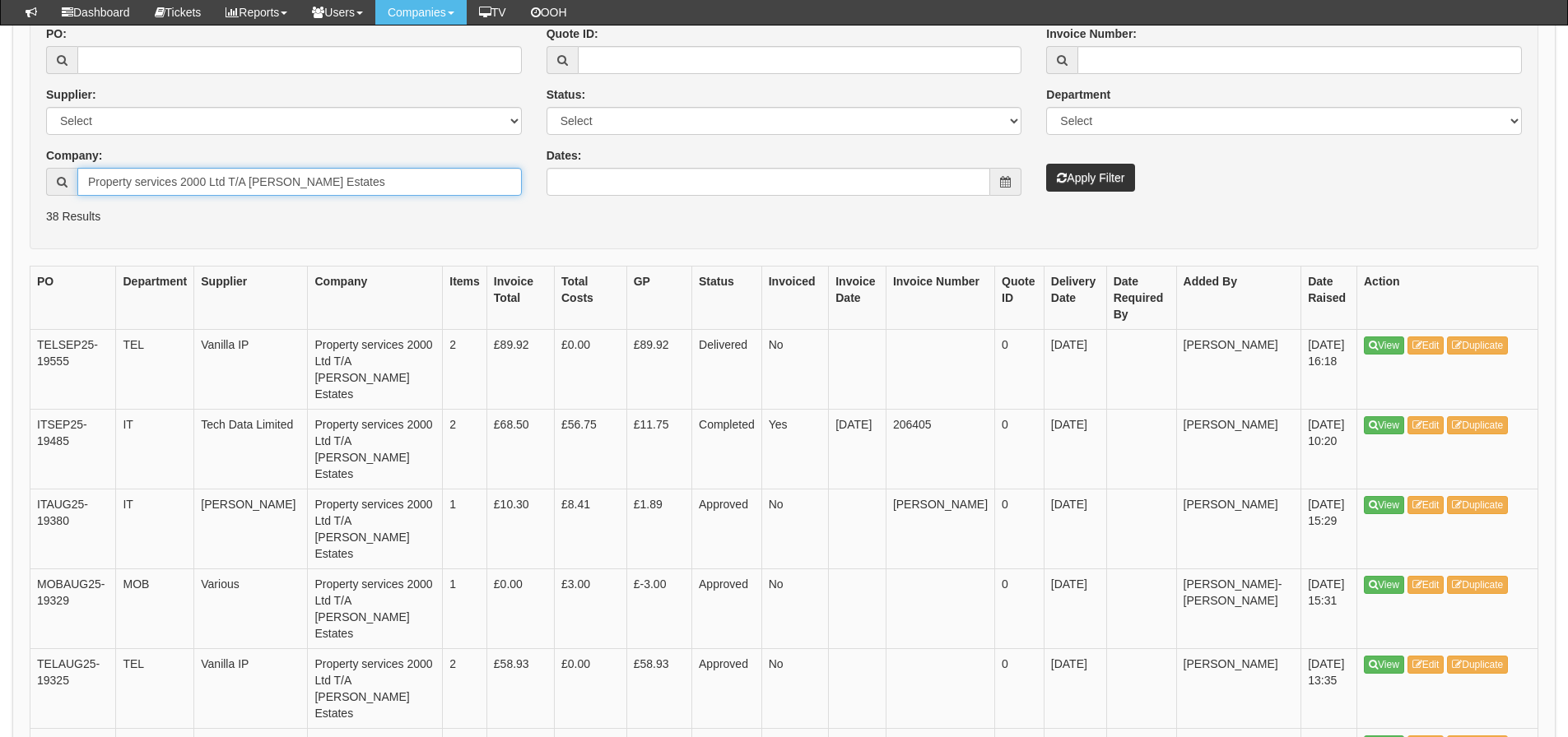
drag, startPoint x: 378, startPoint y: 188, endPoint x: -167, endPoint y: 190, distance: 545.0
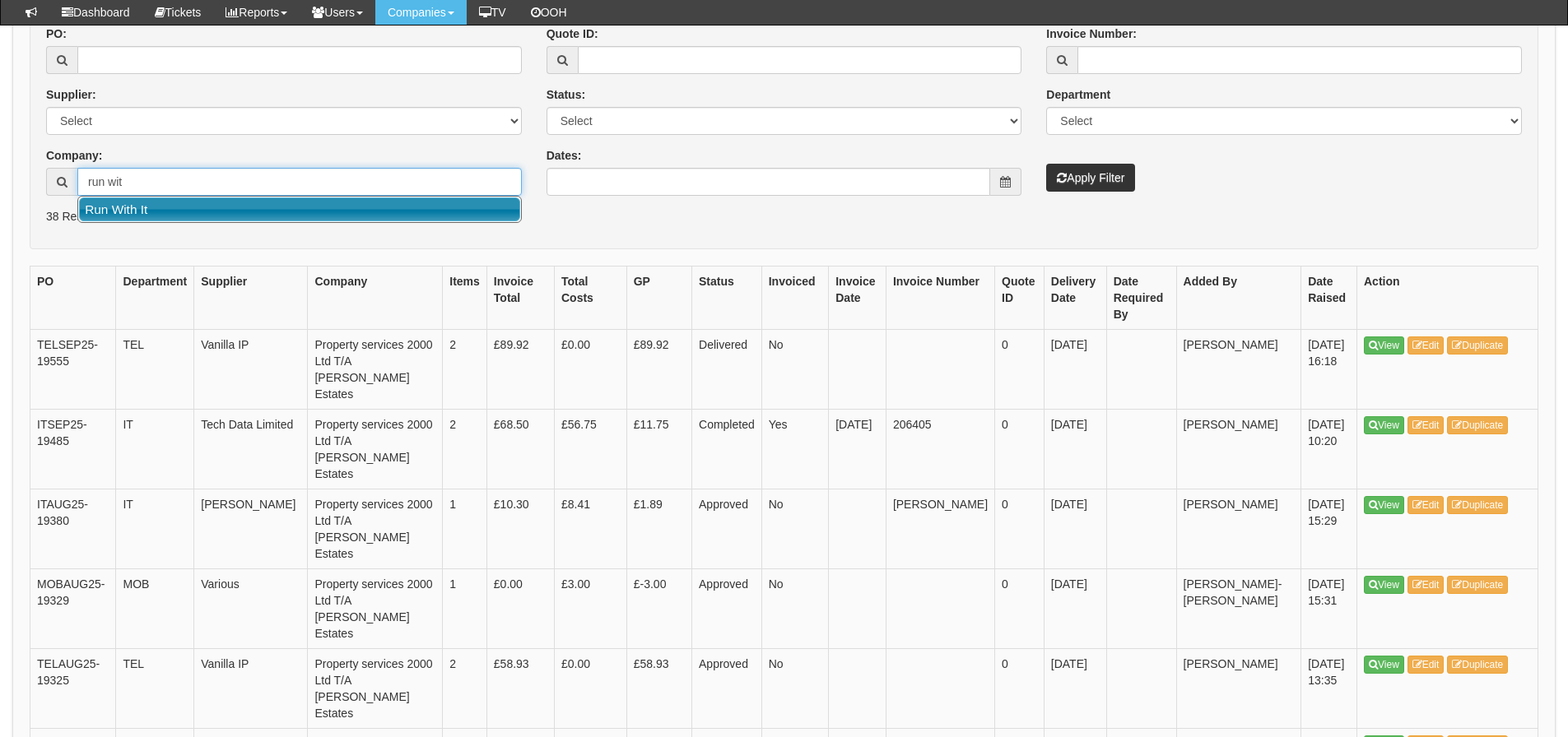
click at [146, 214] on link "Run With It" at bounding box center [299, 209] width 441 height 24
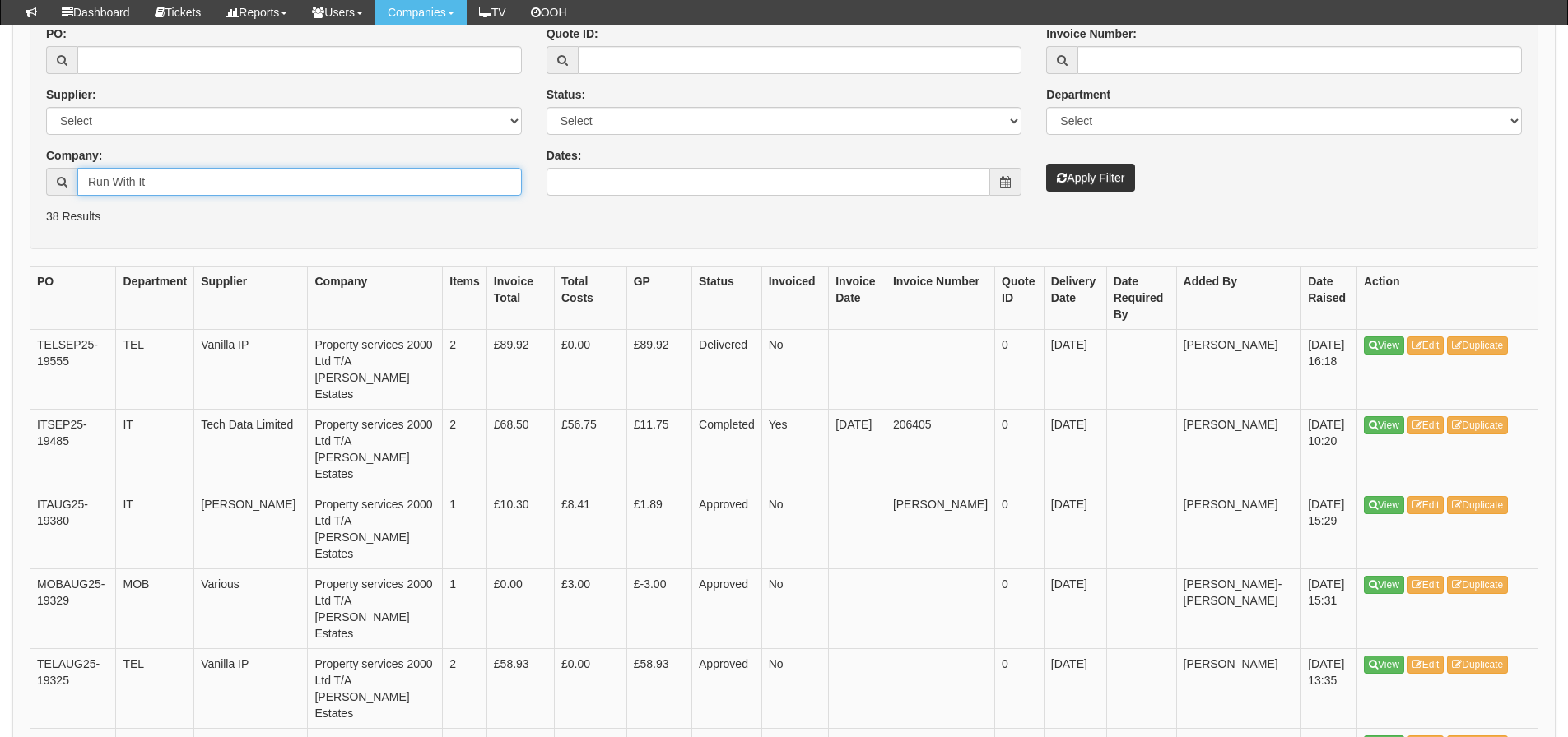
type input "Run With It"
click at [1081, 173] on button "Apply Filter" at bounding box center [1090, 178] width 89 height 28
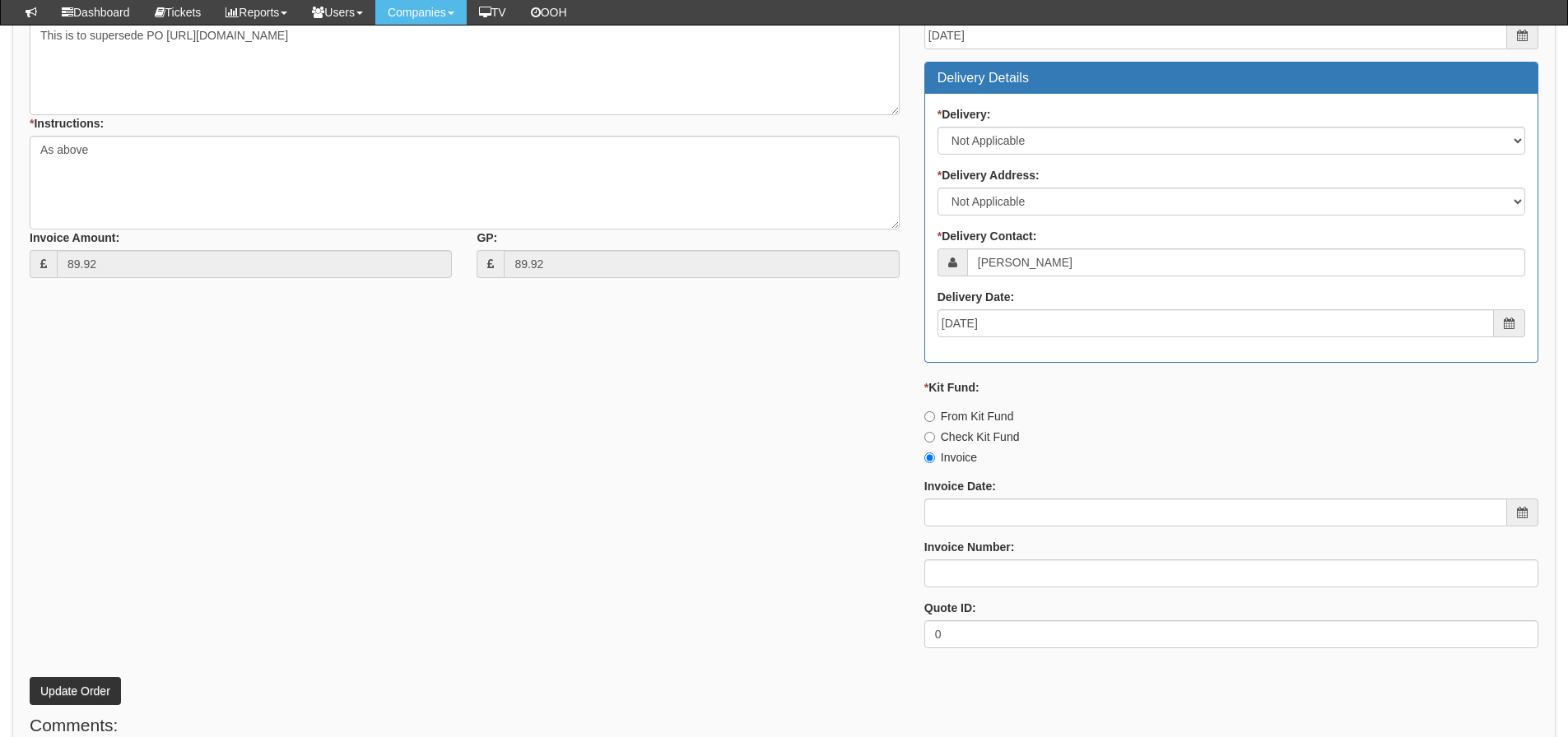
scroll to position [697, 0]
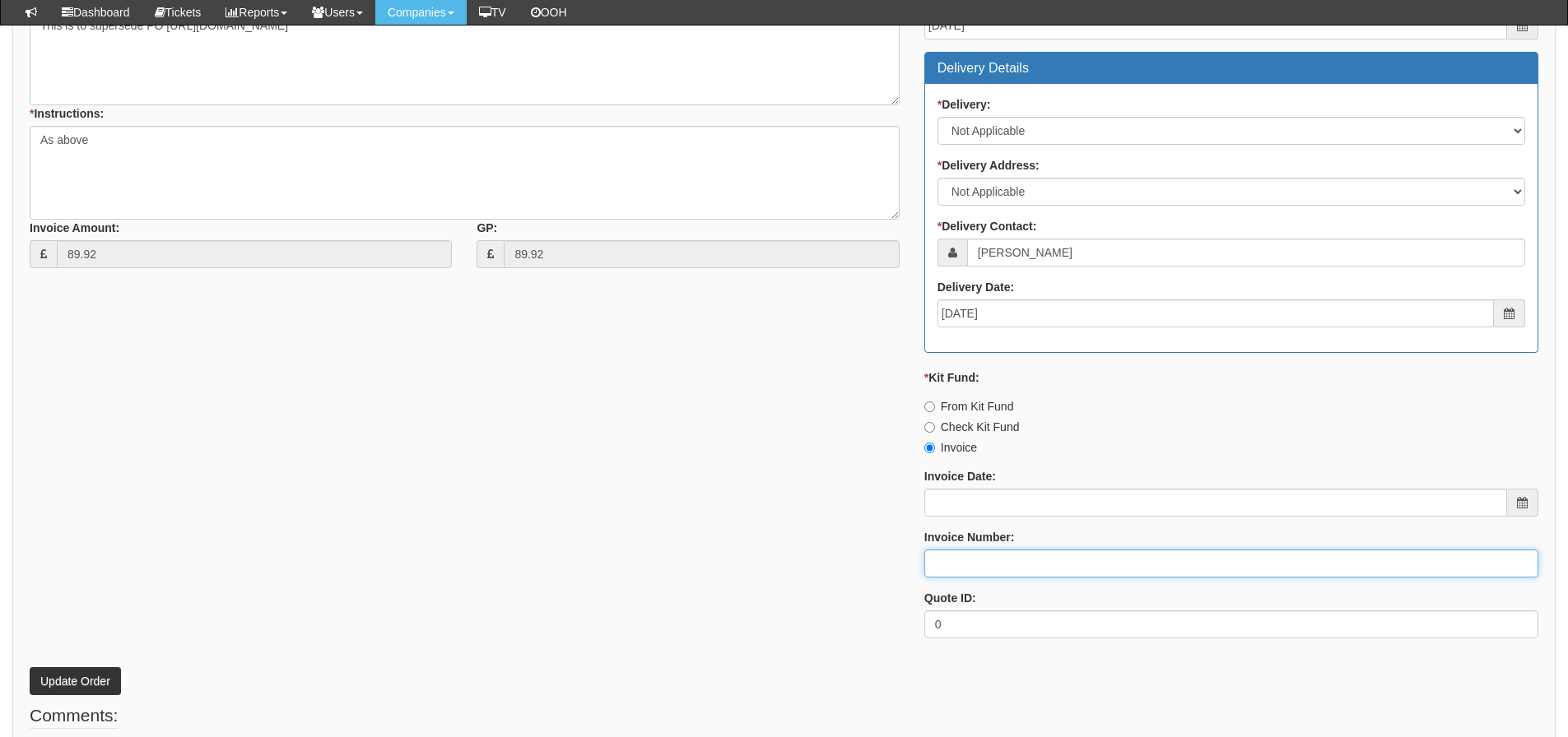
click at [951, 565] on input "Invoice Number:" at bounding box center [1231, 564] width 614 height 28
type input "Vanilla"
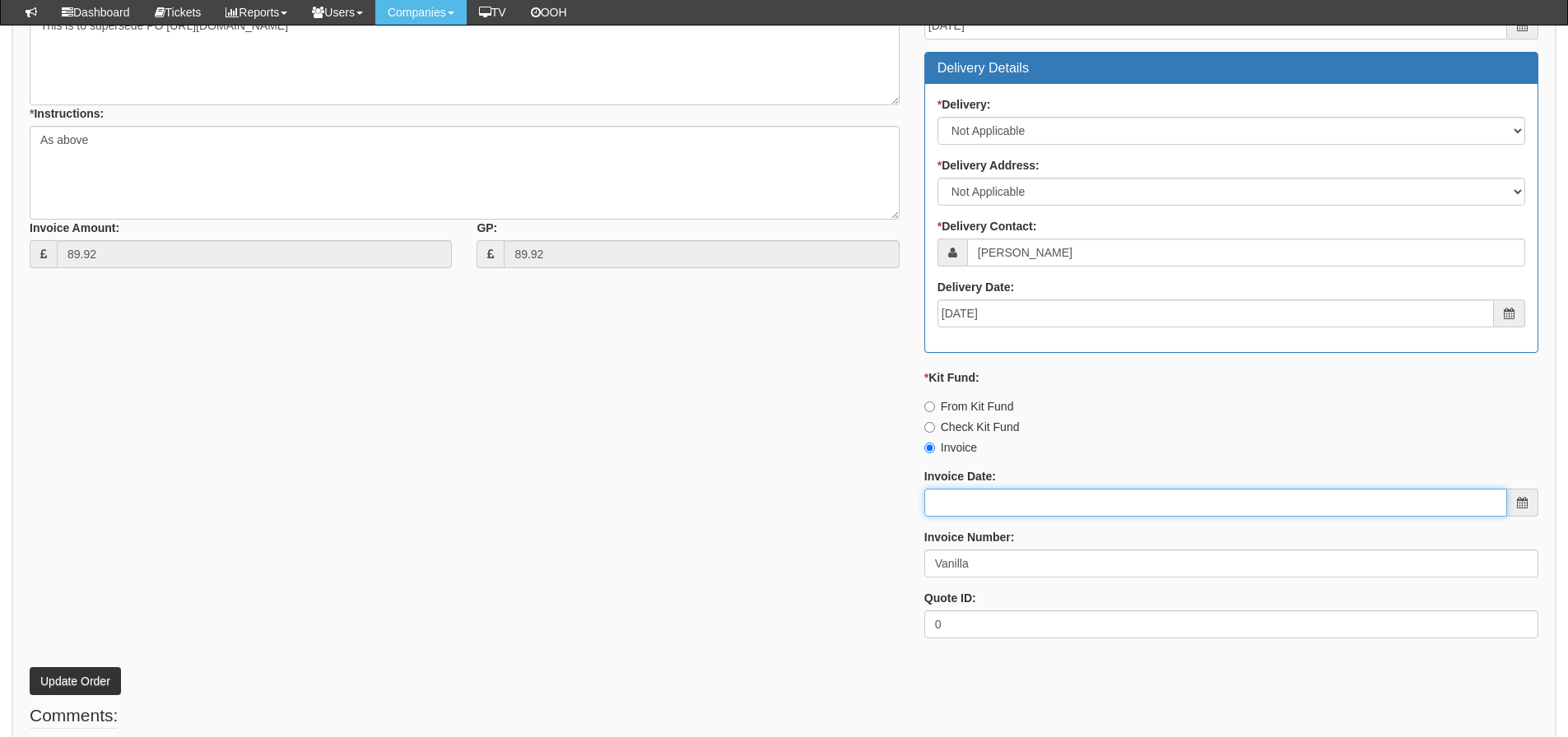
click at [1083, 499] on input "Invoice Date:" at bounding box center [1215, 502] width 582 height 28
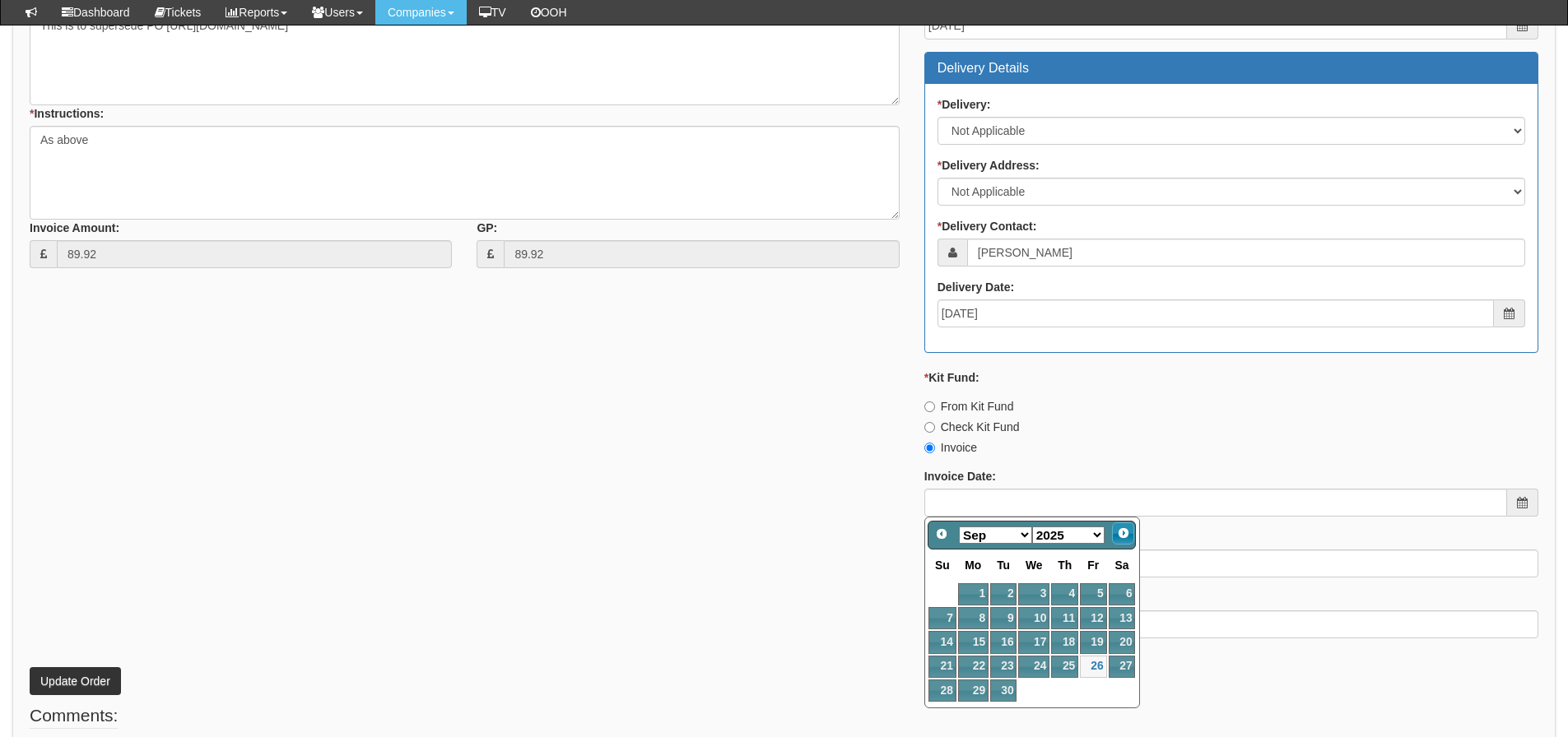
click at [1123, 526] on link "Next" at bounding box center [1123, 534] width 23 height 23
click at [1037, 594] on link "1" at bounding box center [1033, 594] width 31 height 22
type input "2025-10-01"
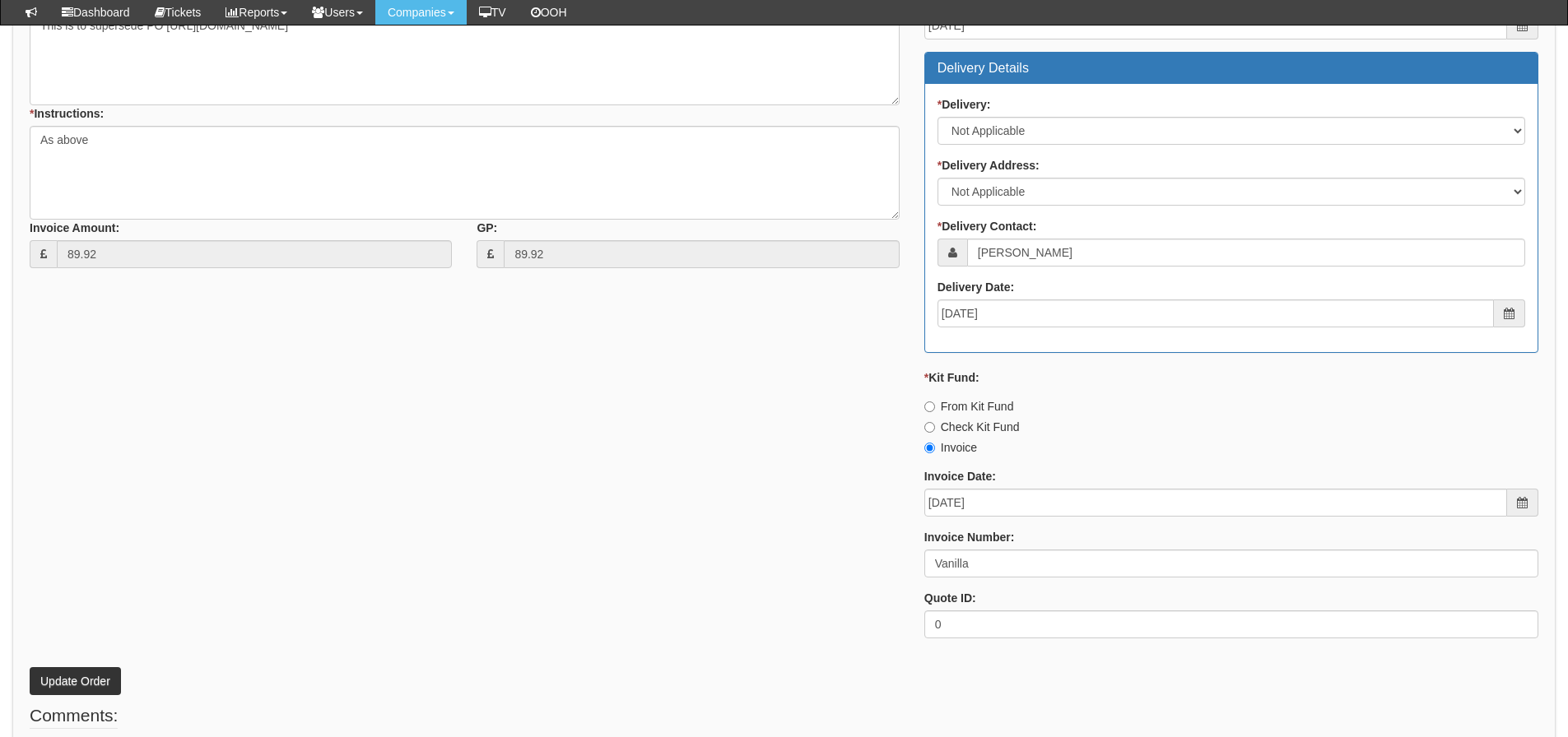
click at [729, 598] on div "* Supplier: Select 123 REG.co.uk 1Password 3 4Gon AA Jones Electric Ltd Abzorb …" at bounding box center [783, 260] width 1533 height 783
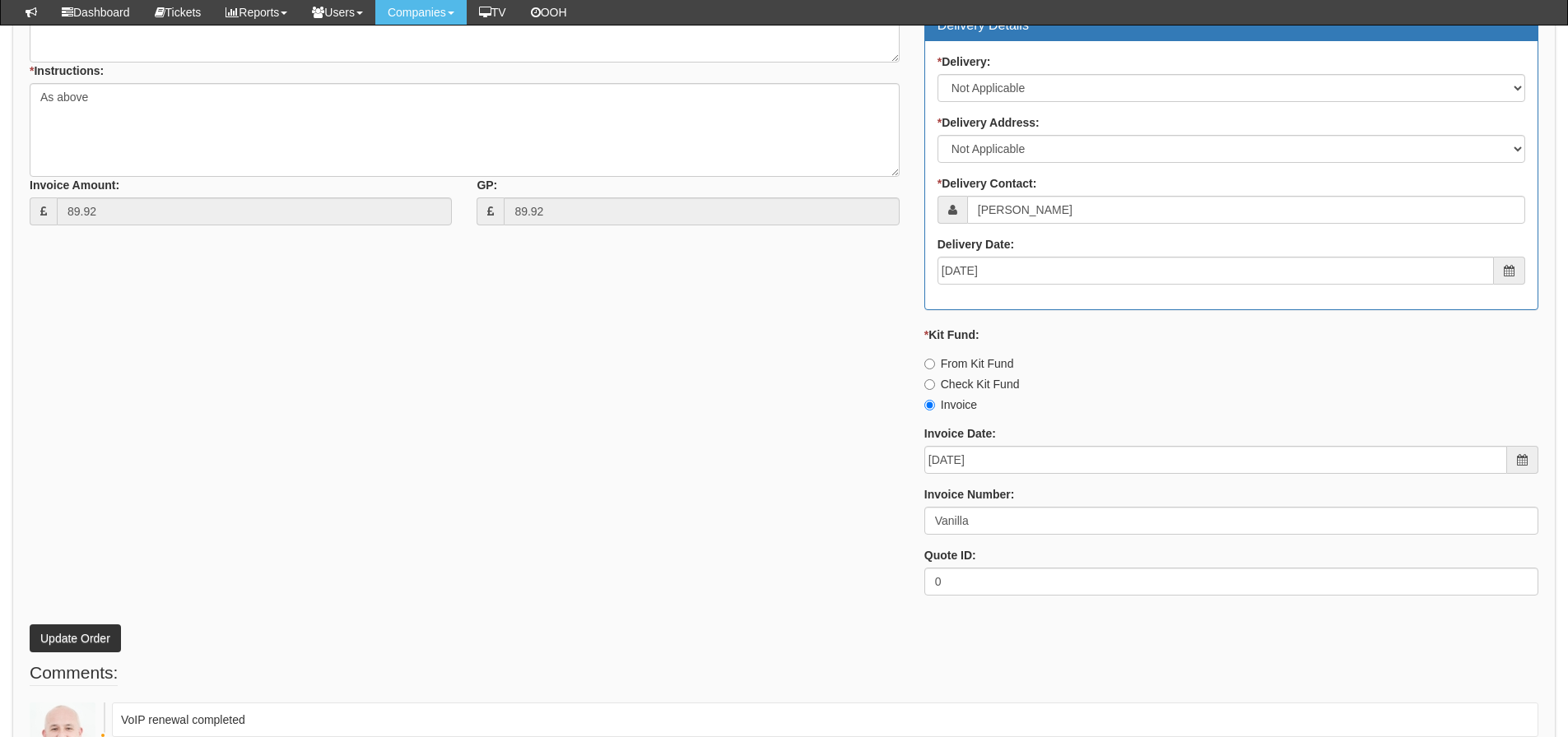
scroll to position [862, 0]
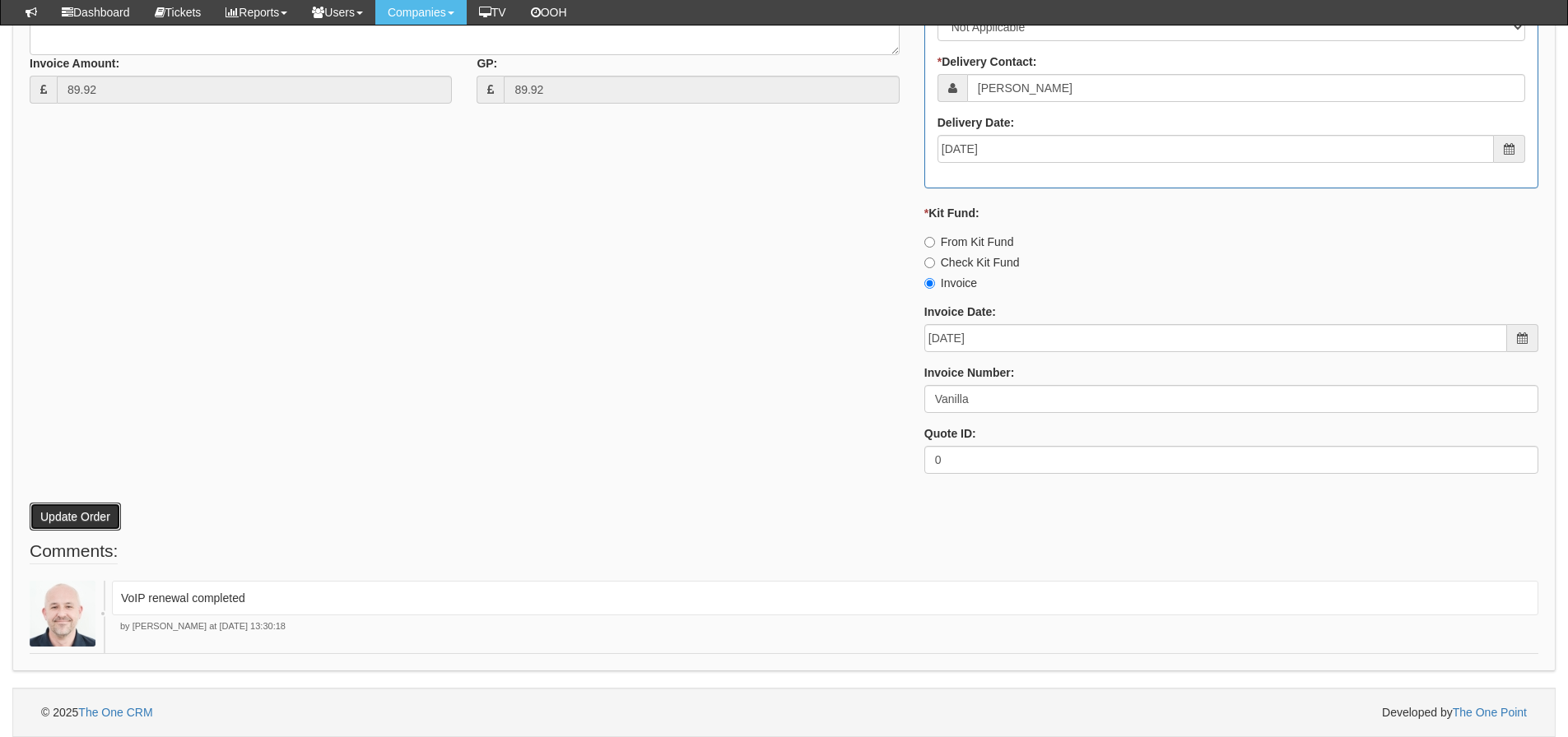
click at [89, 525] on button "Update Order" at bounding box center [75, 516] width 91 height 28
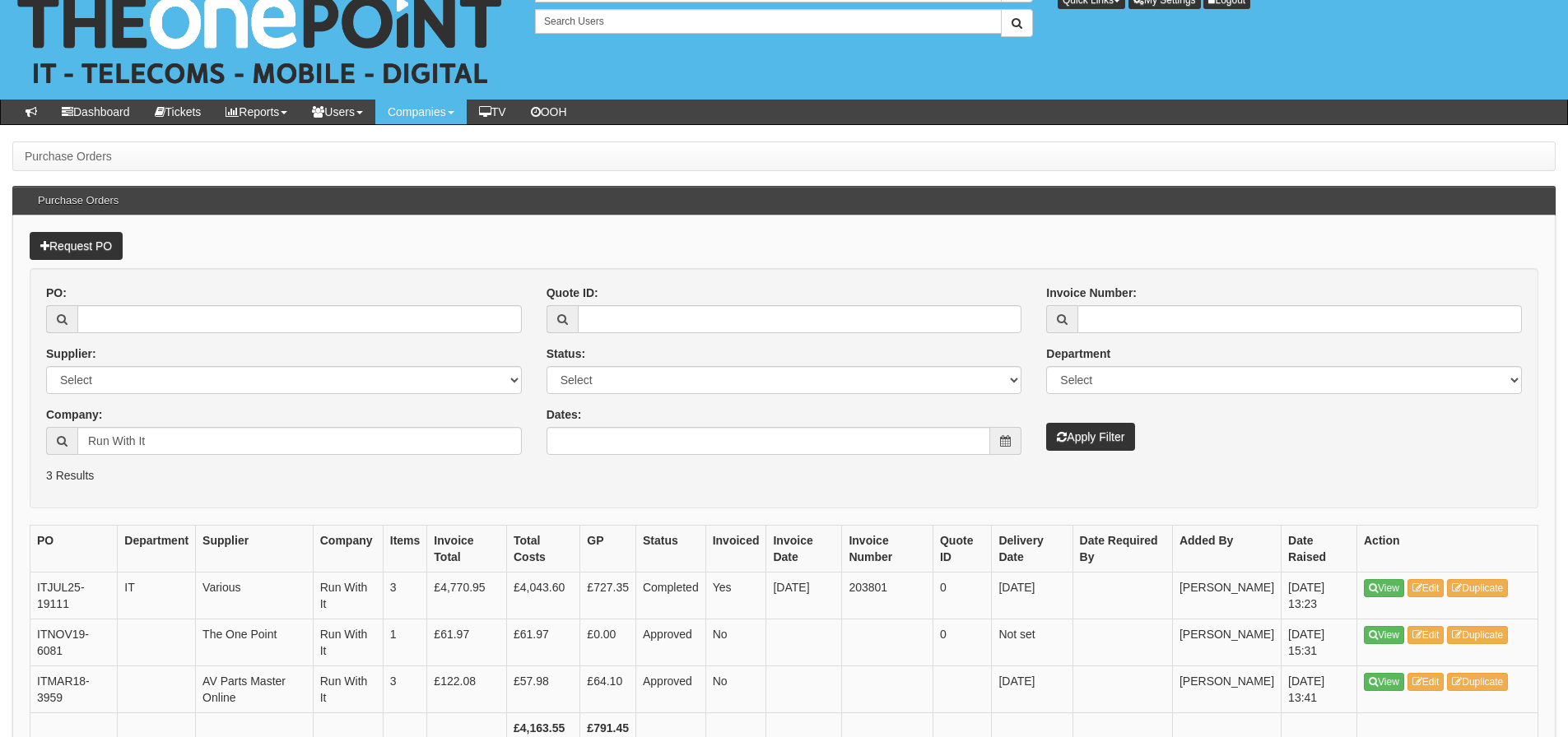
scroll to position [82, 0]
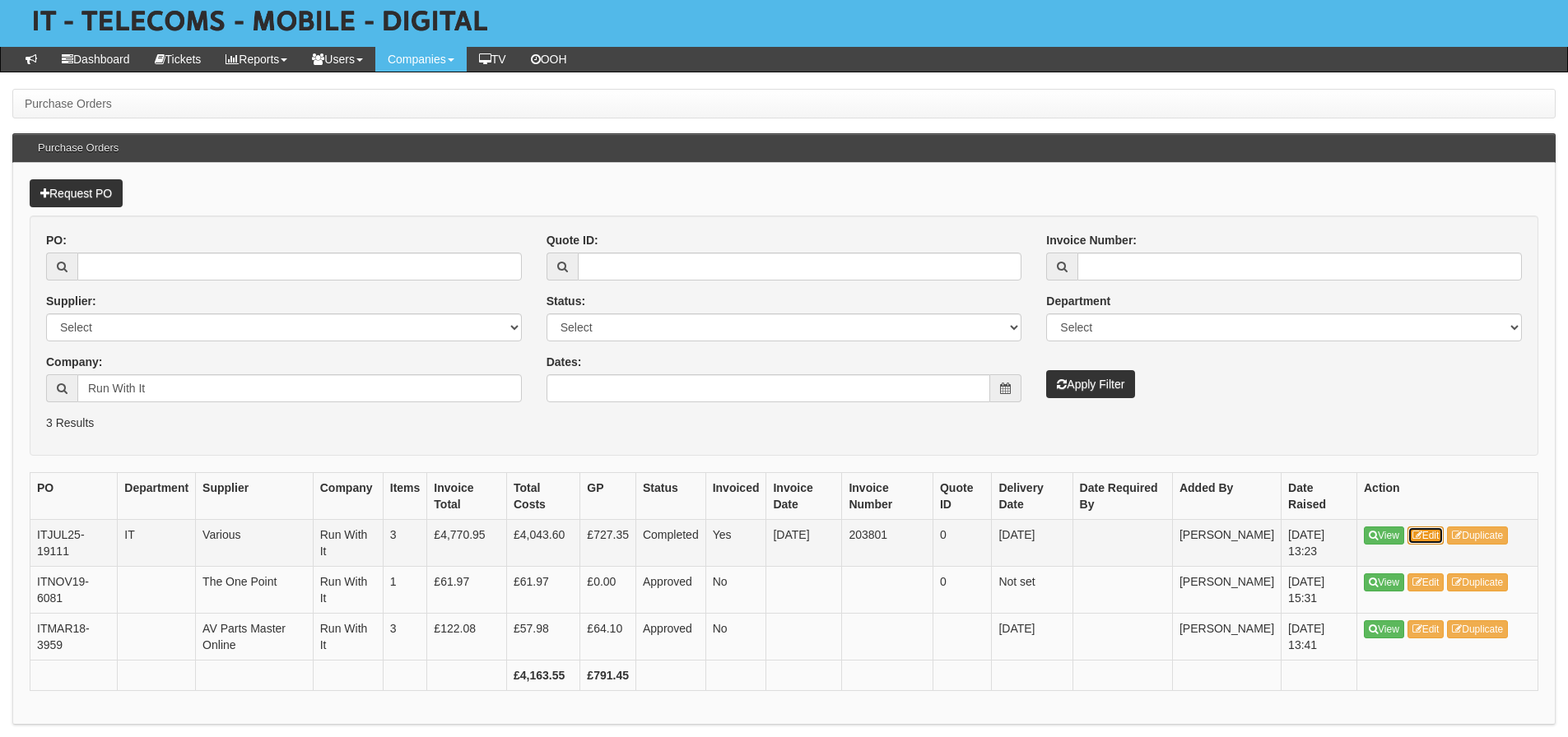
click at [1423, 533] on icon at bounding box center [1417, 536] width 10 height 10
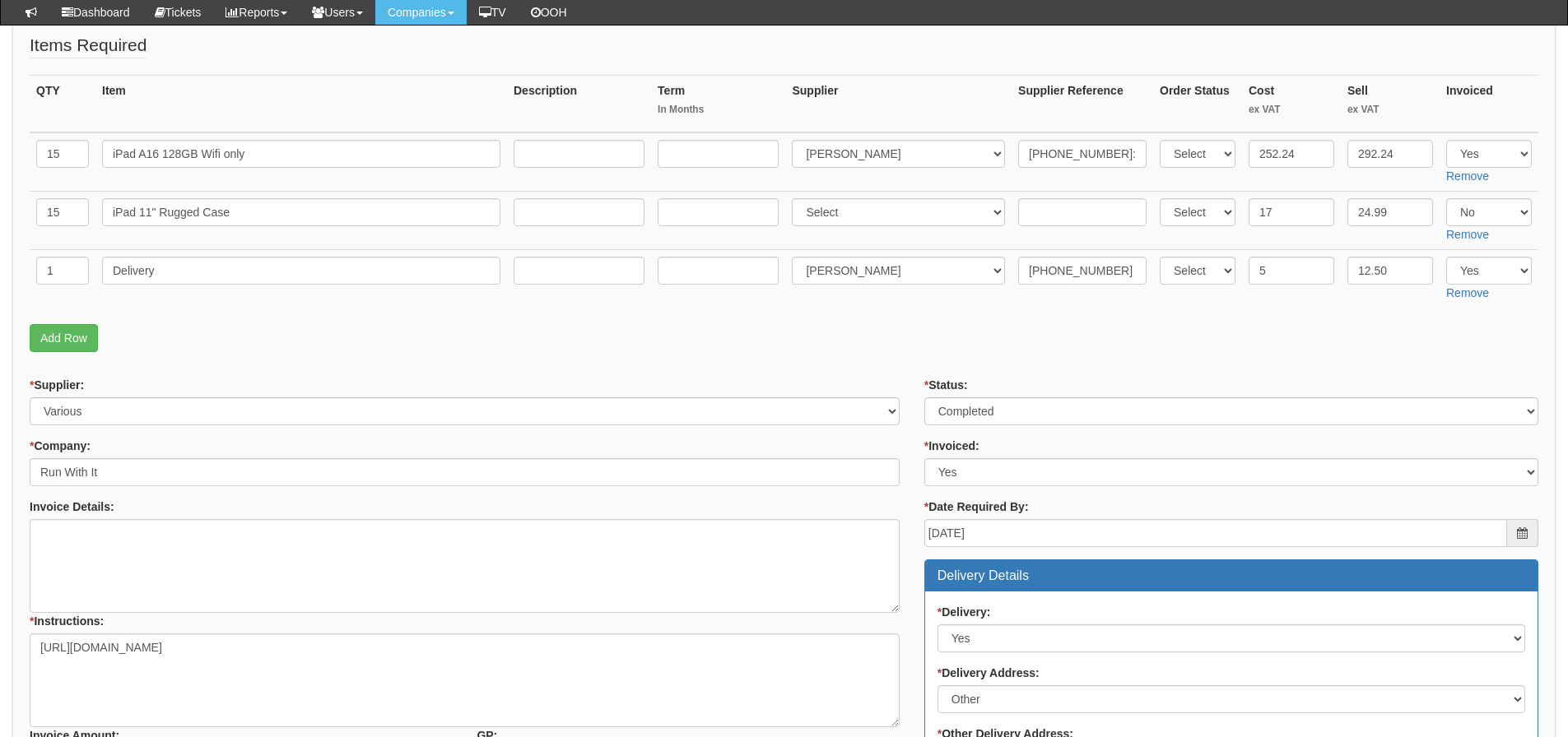
scroll to position [218, 0]
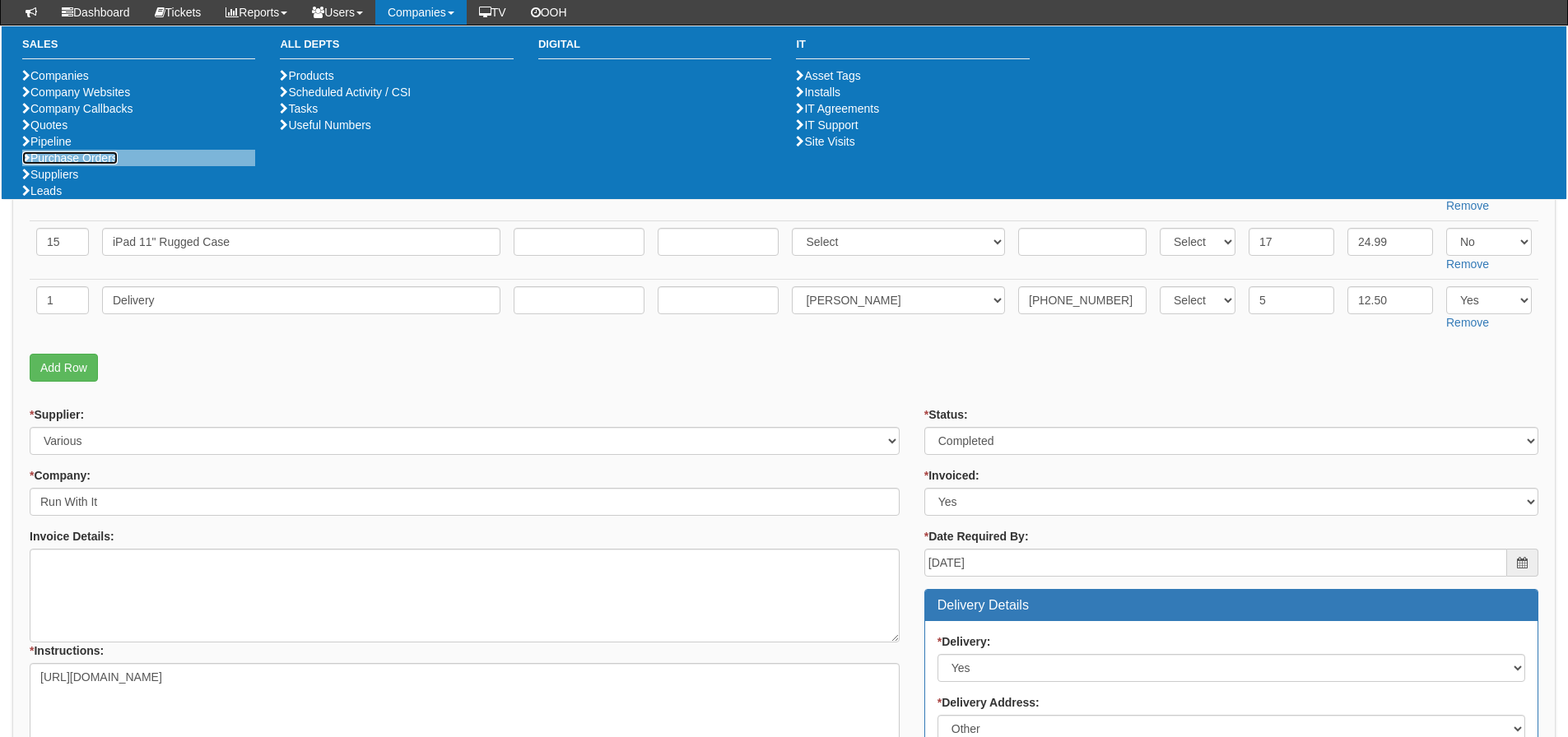
click at [66, 165] on link "Purchase Orders" at bounding box center [70, 157] width 95 height 13
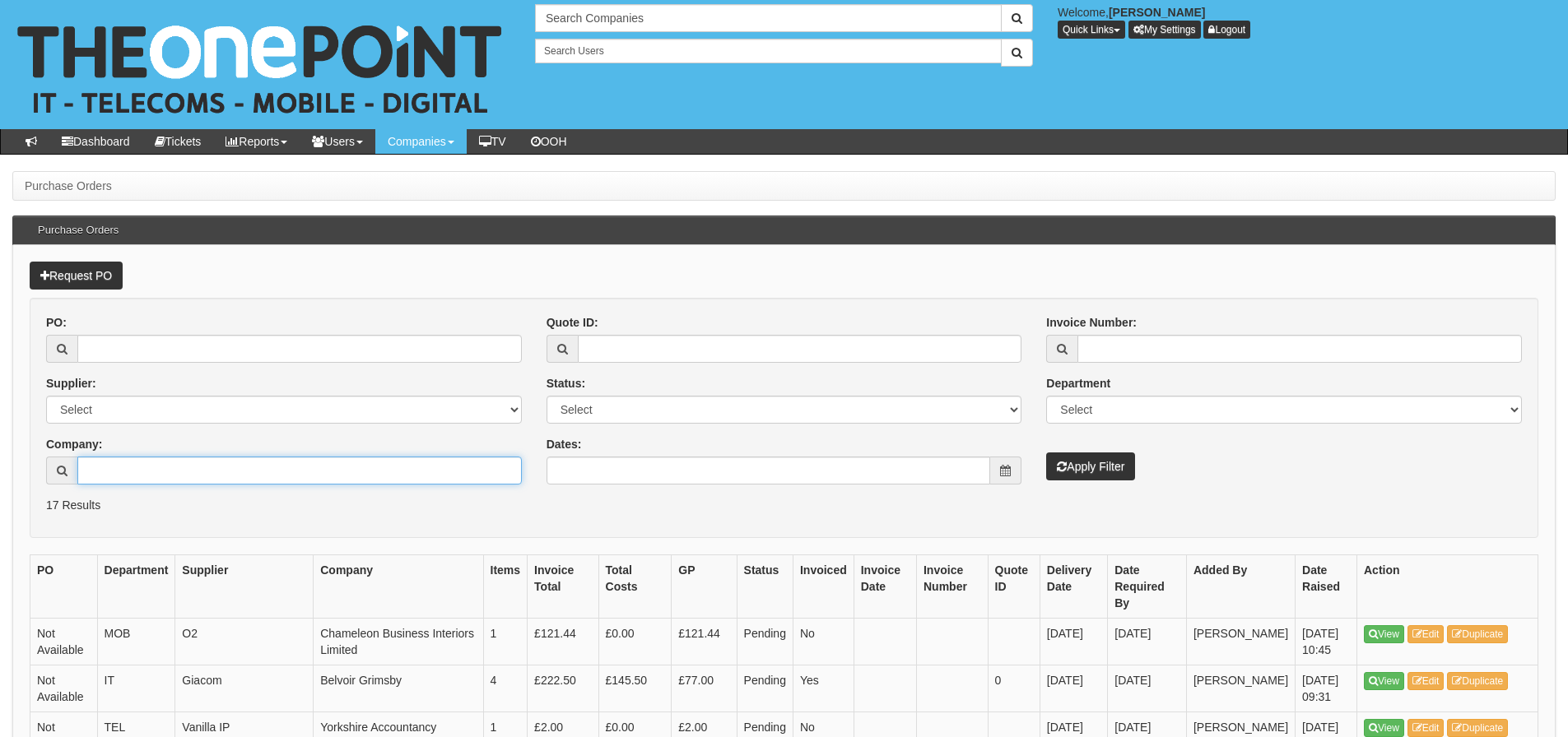
click at [88, 458] on input "Company:" at bounding box center [299, 470] width 445 height 28
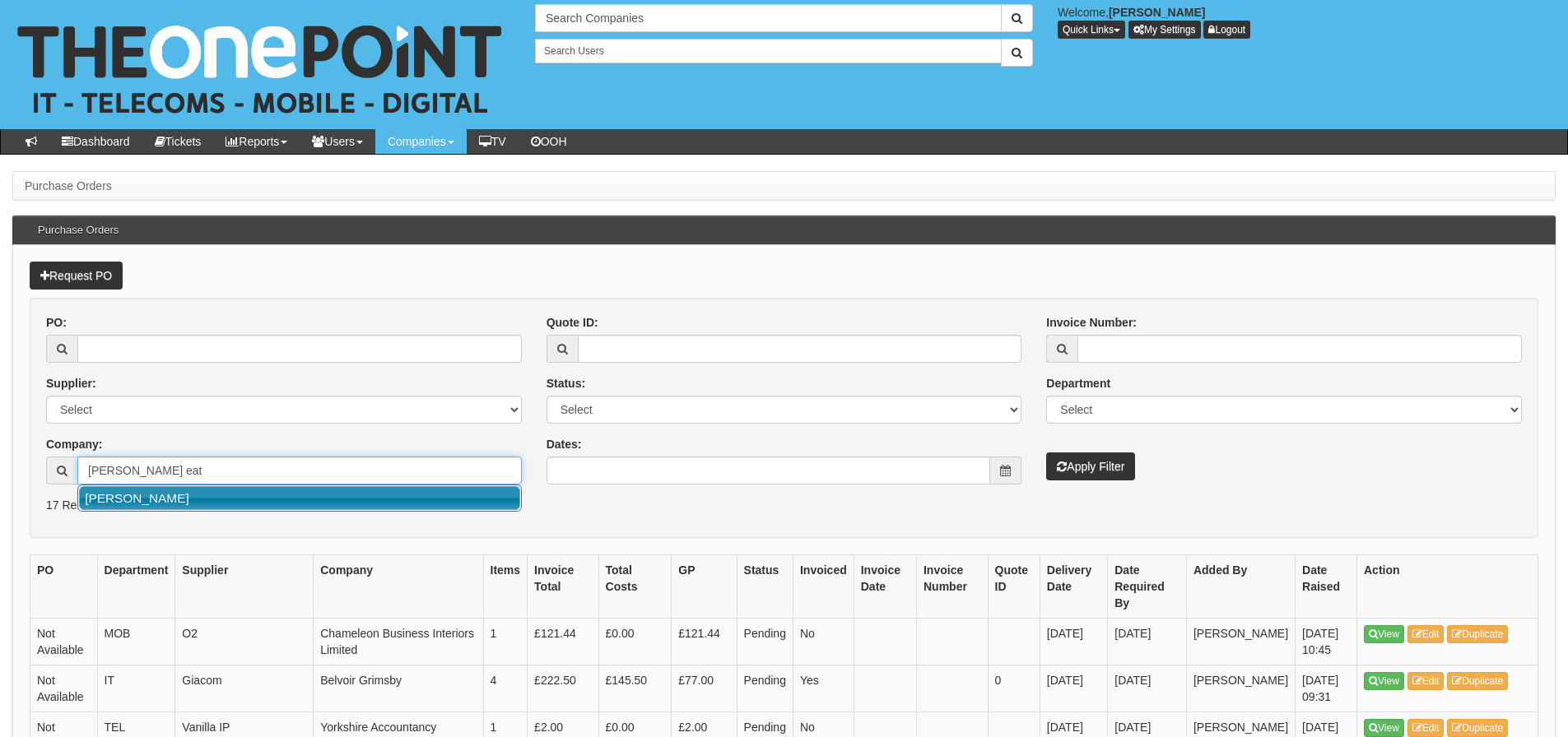
click at [104, 493] on link "[PERSON_NAME]" at bounding box center [299, 498] width 441 height 24
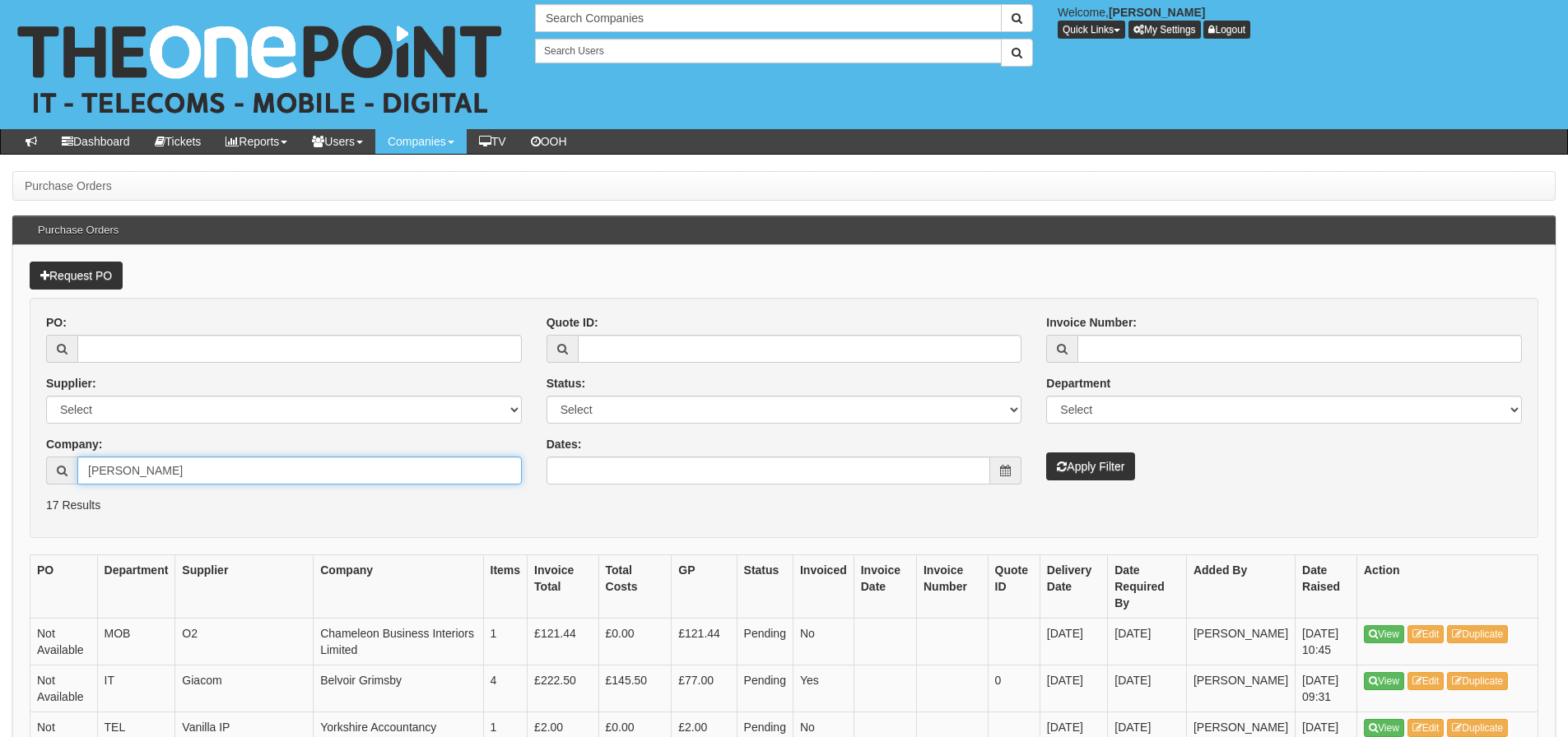
type input "[PERSON_NAME]"
click at [1046, 452] on button "Apply Filter" at bounding box center [1090, 466] width 89 height 28
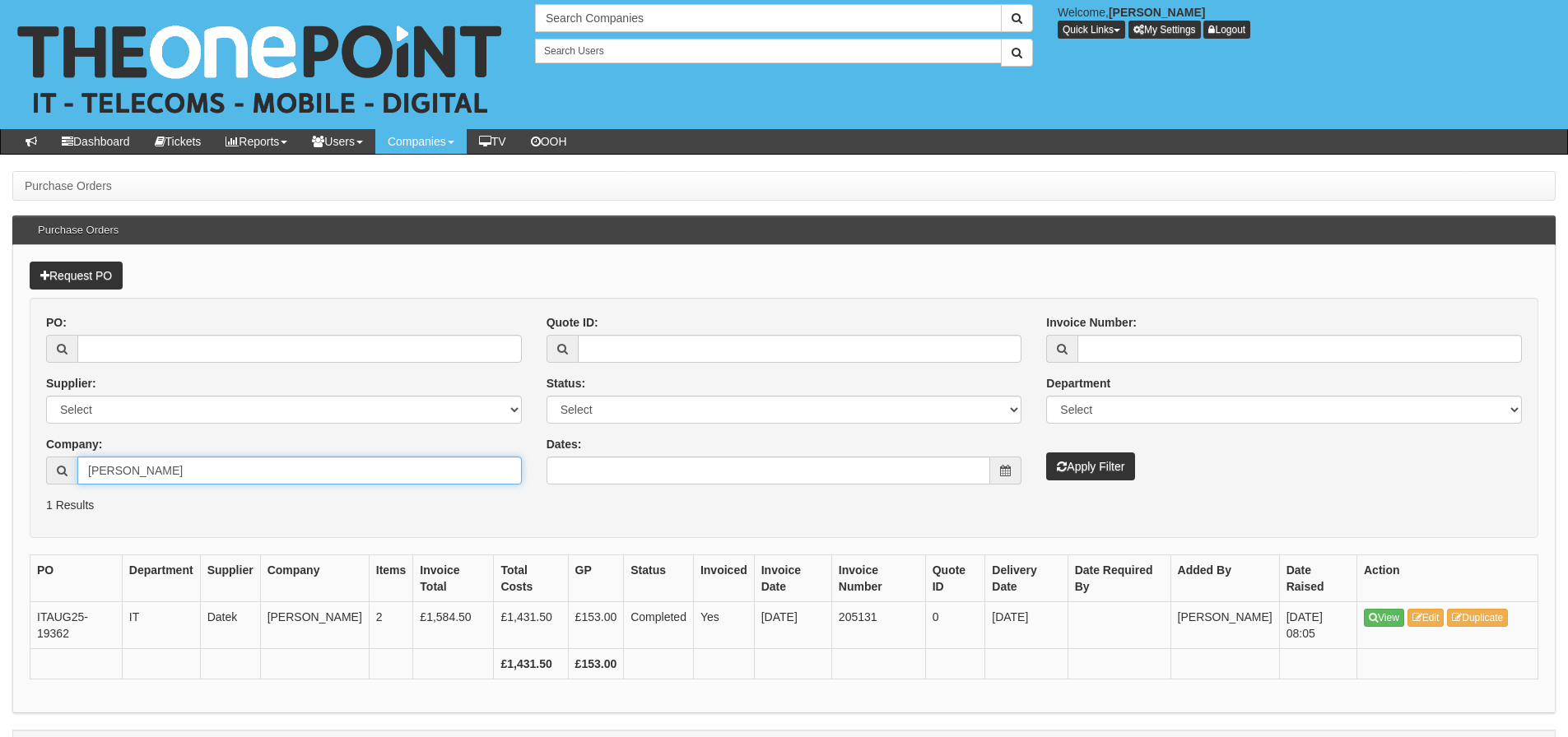
drag, startPoint x: 173, startPoint y: 466, endPoint x: -14, endPoint y: 474, distance: 187.2
click at [0, 474] on html "× Send Email × Add Appointment × Create Ticket × Create Proactive Activity × Ad…" at bounding box center [784, 389] width 1568 height 780
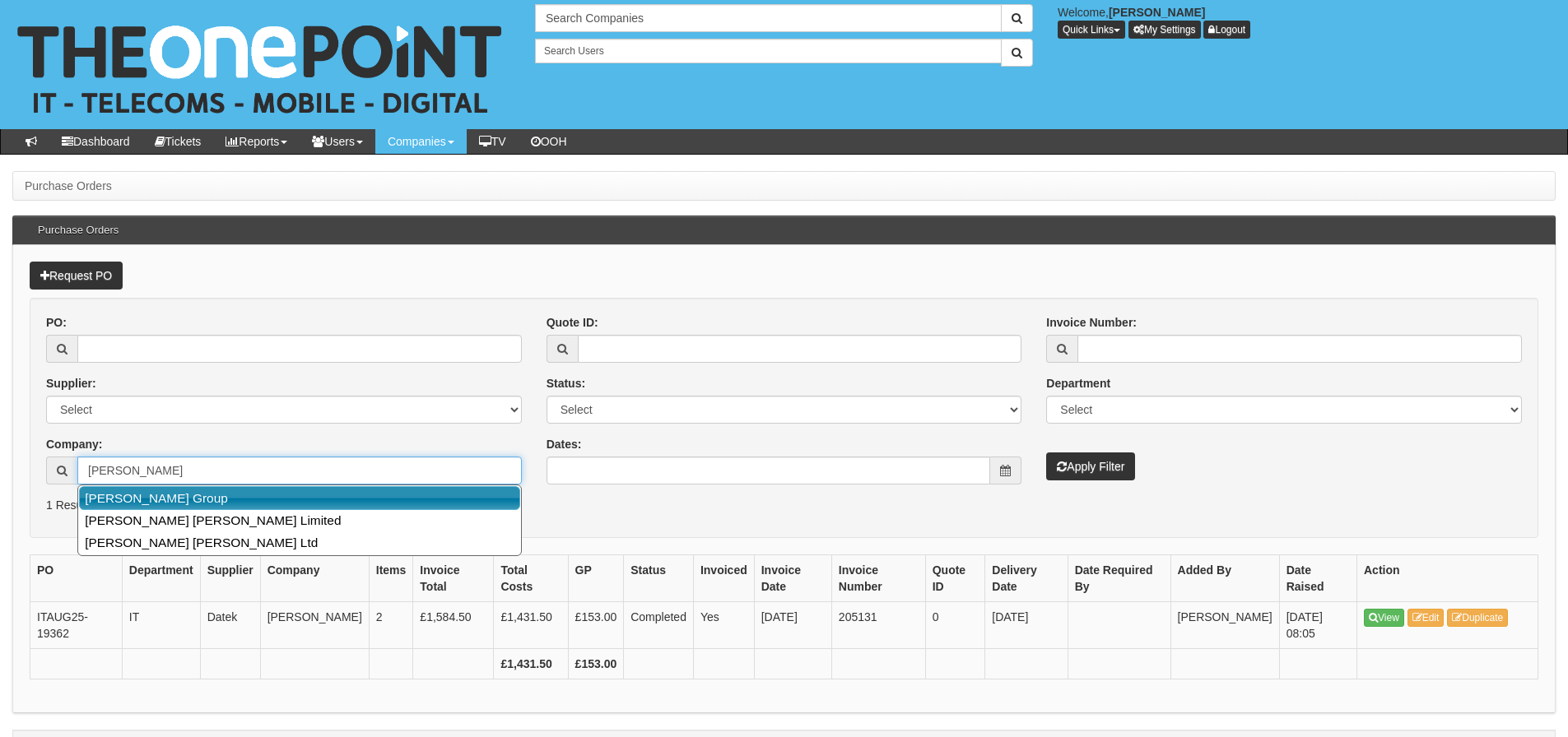
click at [227, 493] on link "[PERSON_NAME] Group" at bounding box center [299, 498] width 441 height 24
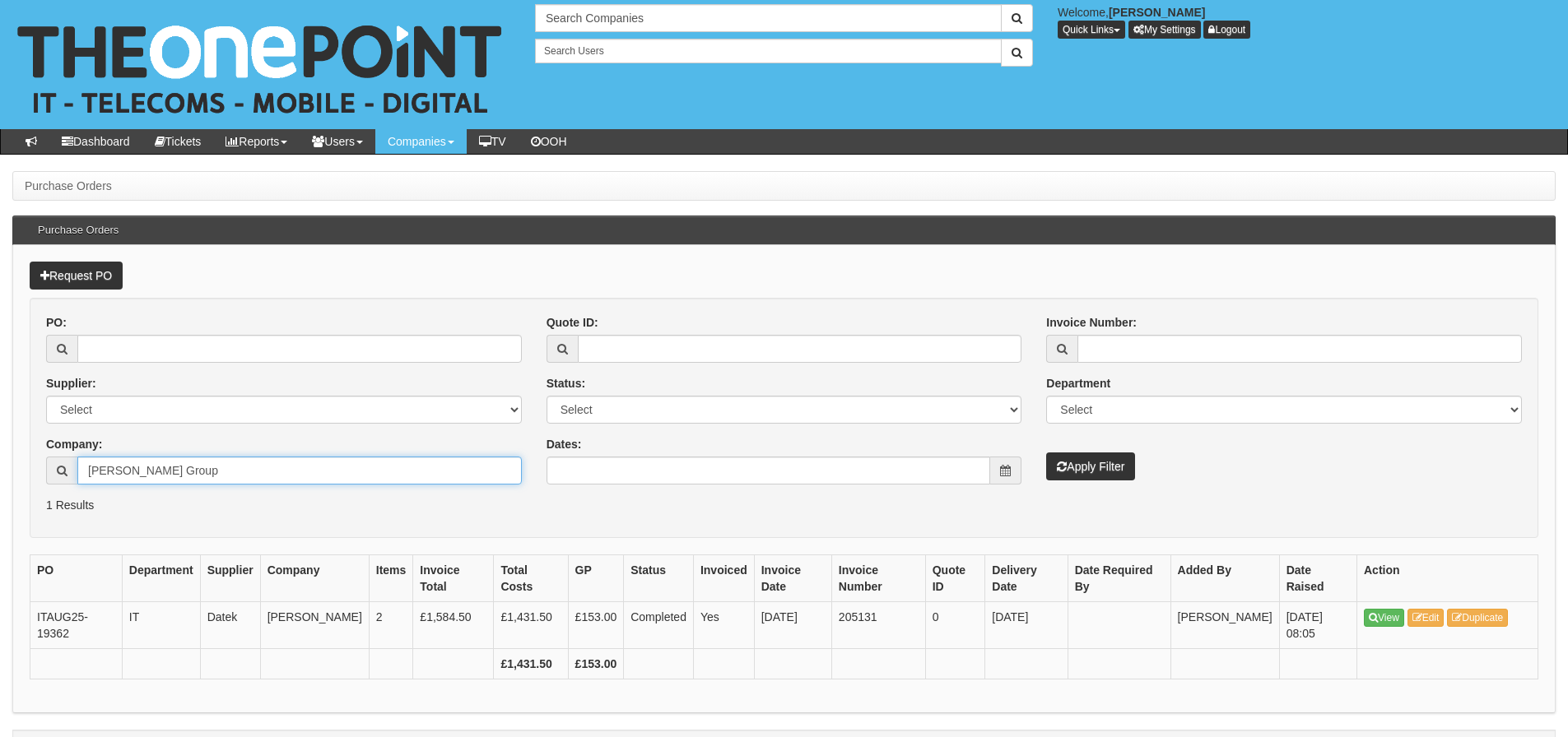
type input "[PERSON_NAME] Group"
click at [1071, 470] on button "Apply Filter" at bounding box center [1090, 466] width 89 height 28
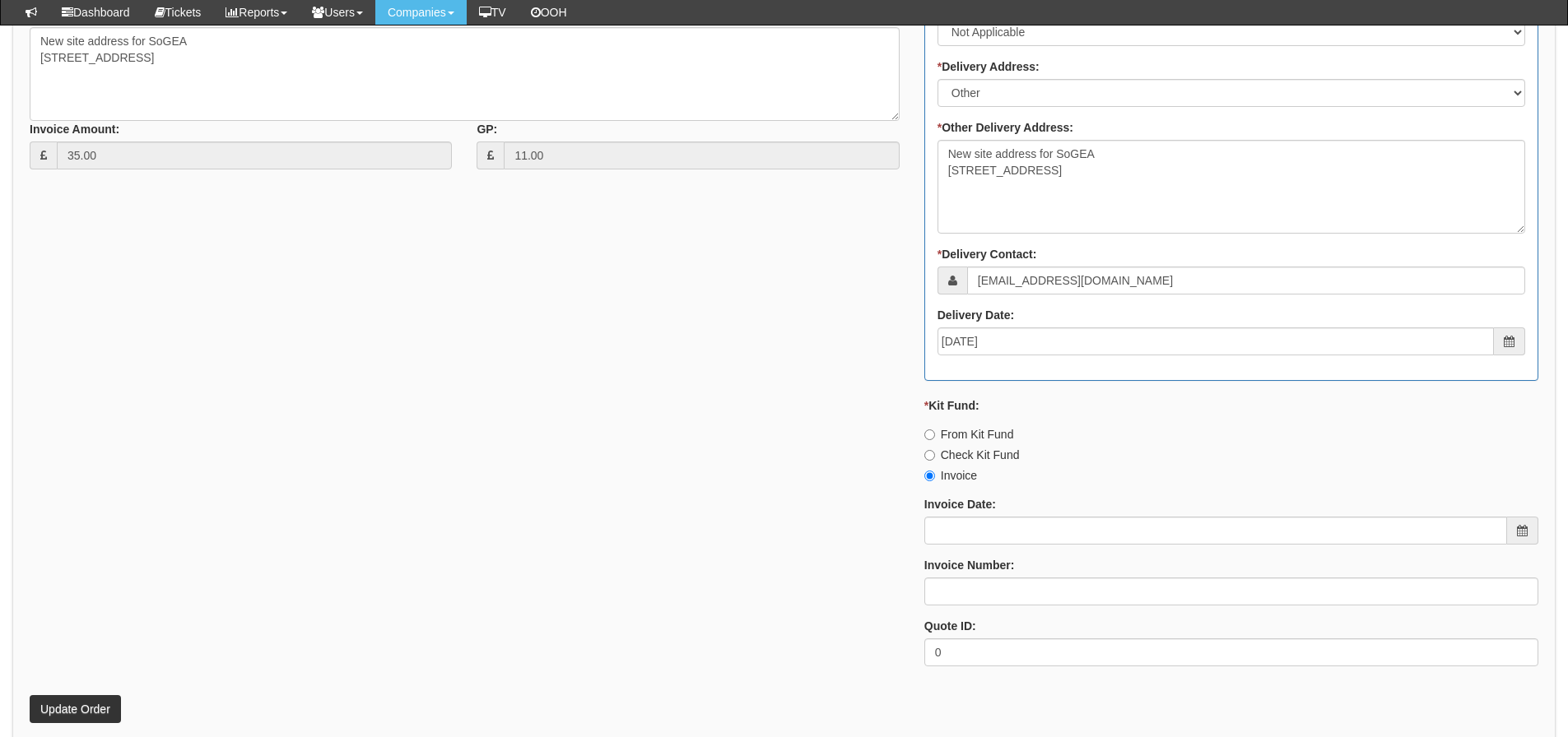
scroll to position [609, 0]
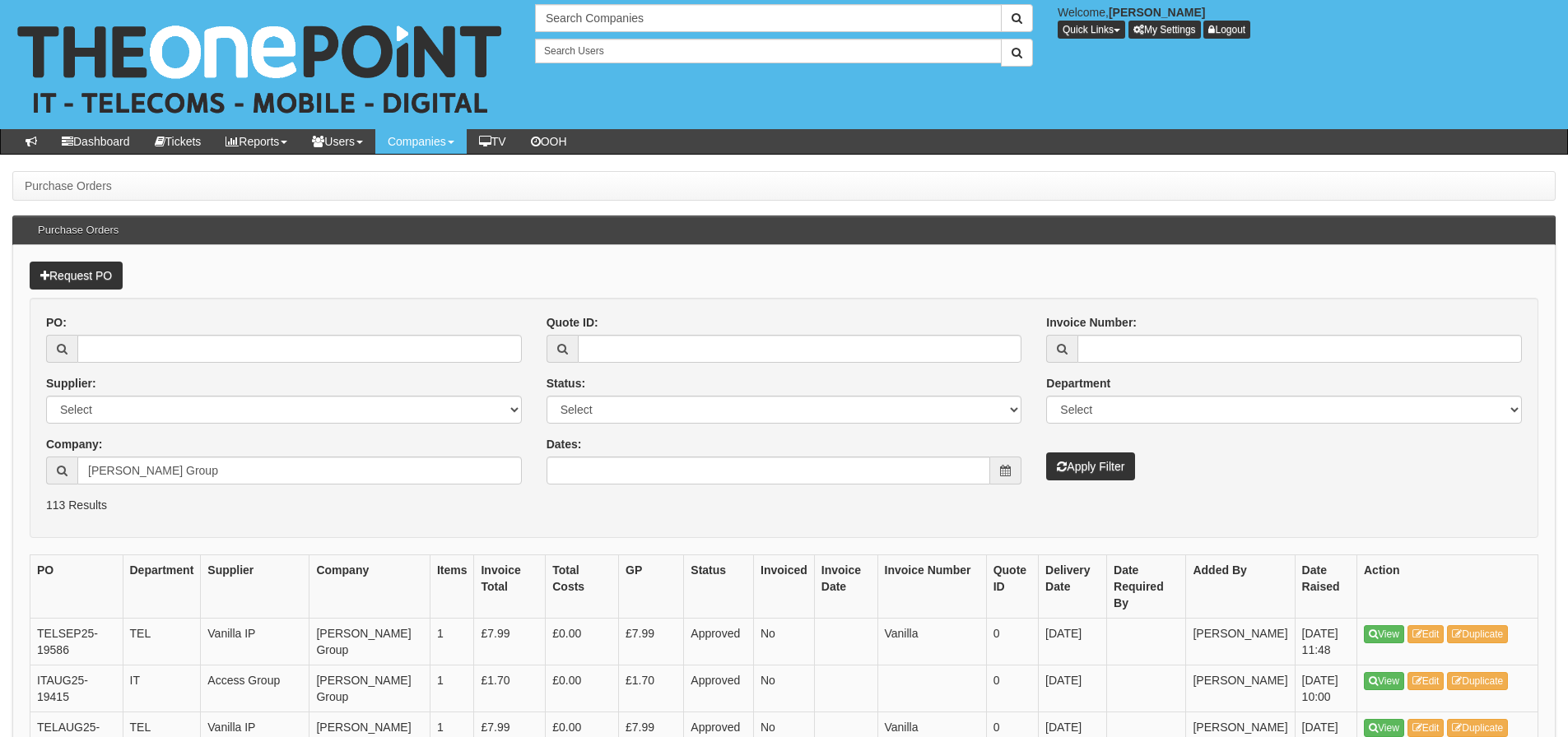
scroll to position [82, 0]
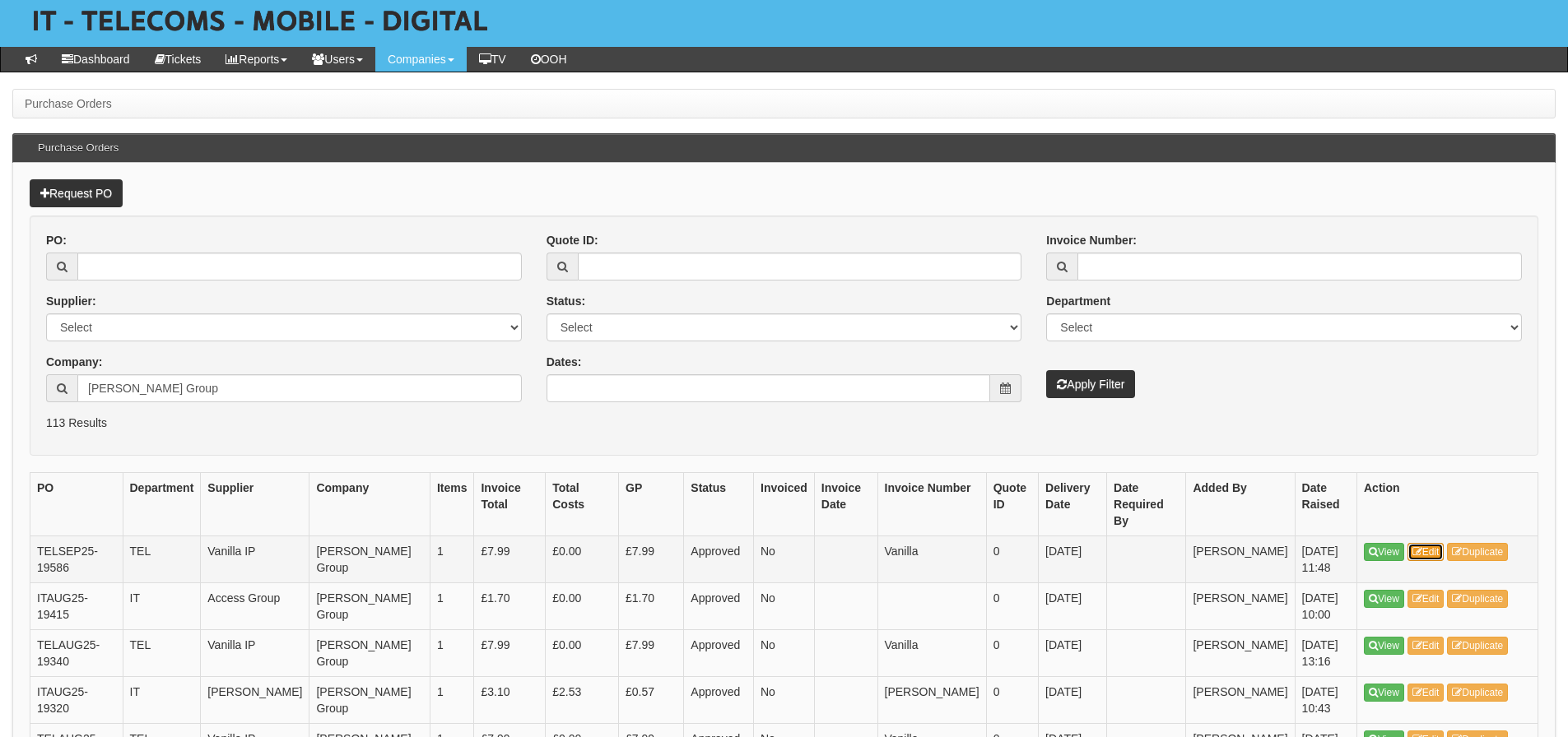
click at [1425, 543] on link "Edit" at bounding box center [1426, 552] width 37 height 18
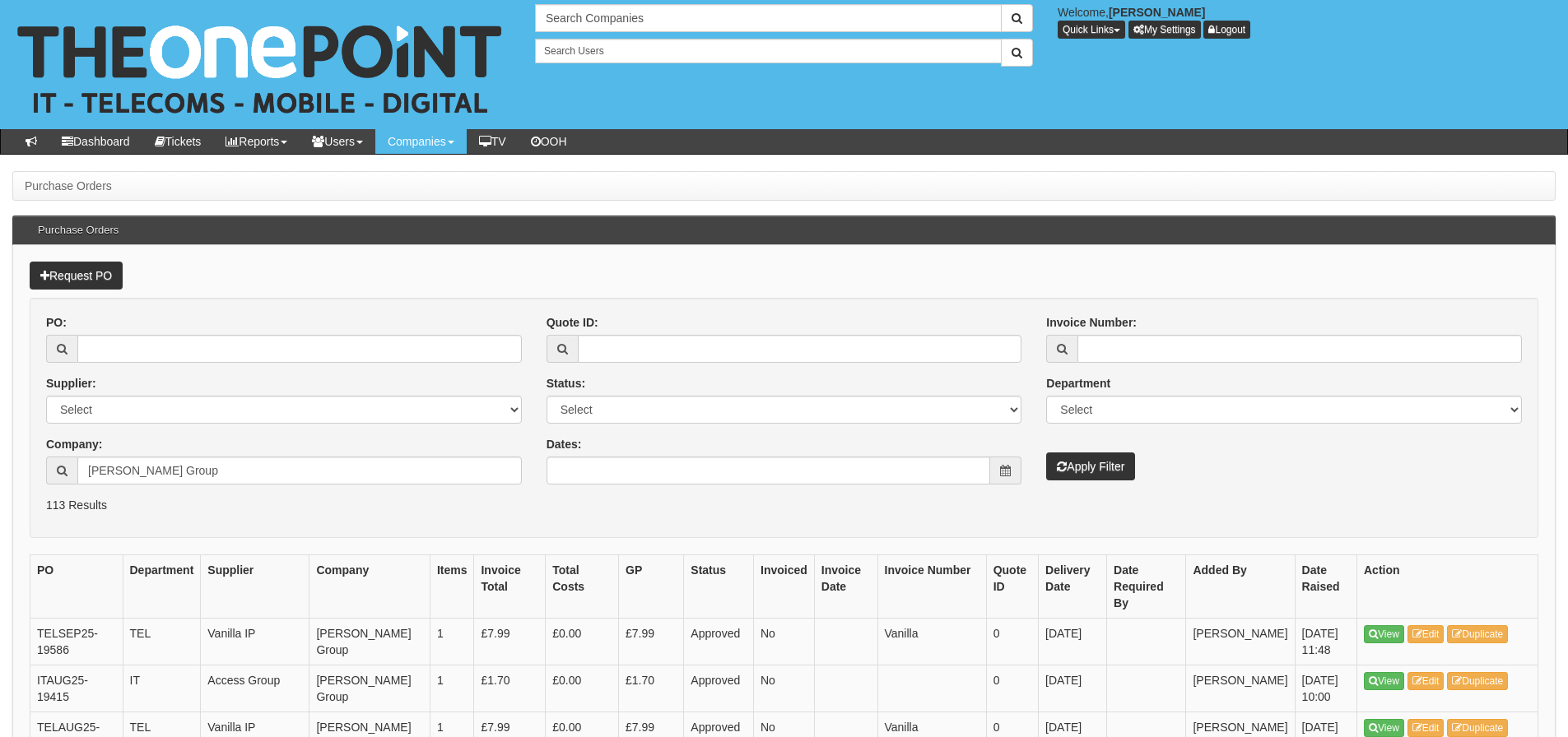
scroll to position [82, 0]
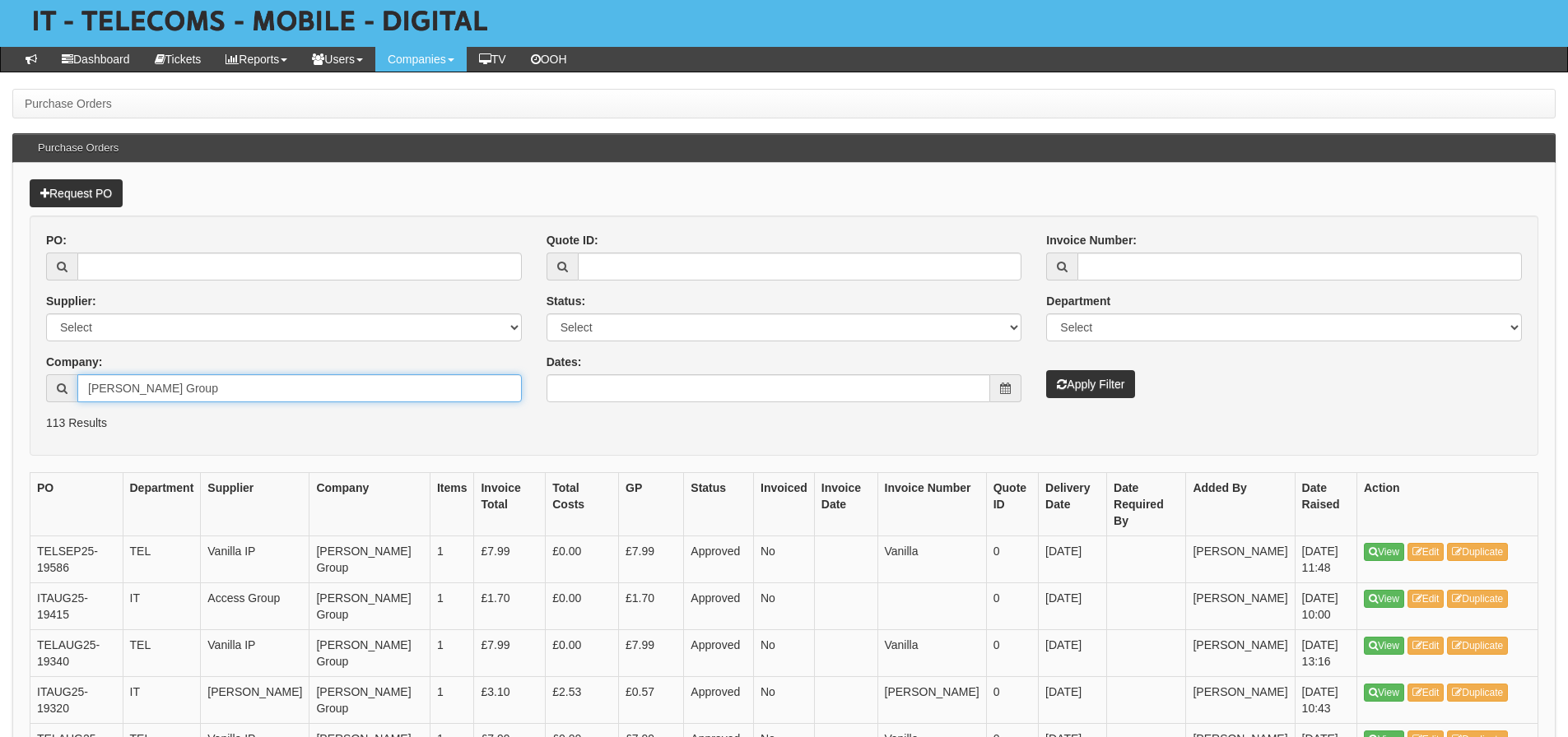
drag, startPoint x: 173, startPoint y: 385, endPoint x: 287, endPoint y: 400, distance: 115.0
click at [287, 400] on input "[PERSON_NAME] Group" at bounding box center [299, 388] width 445 height 28
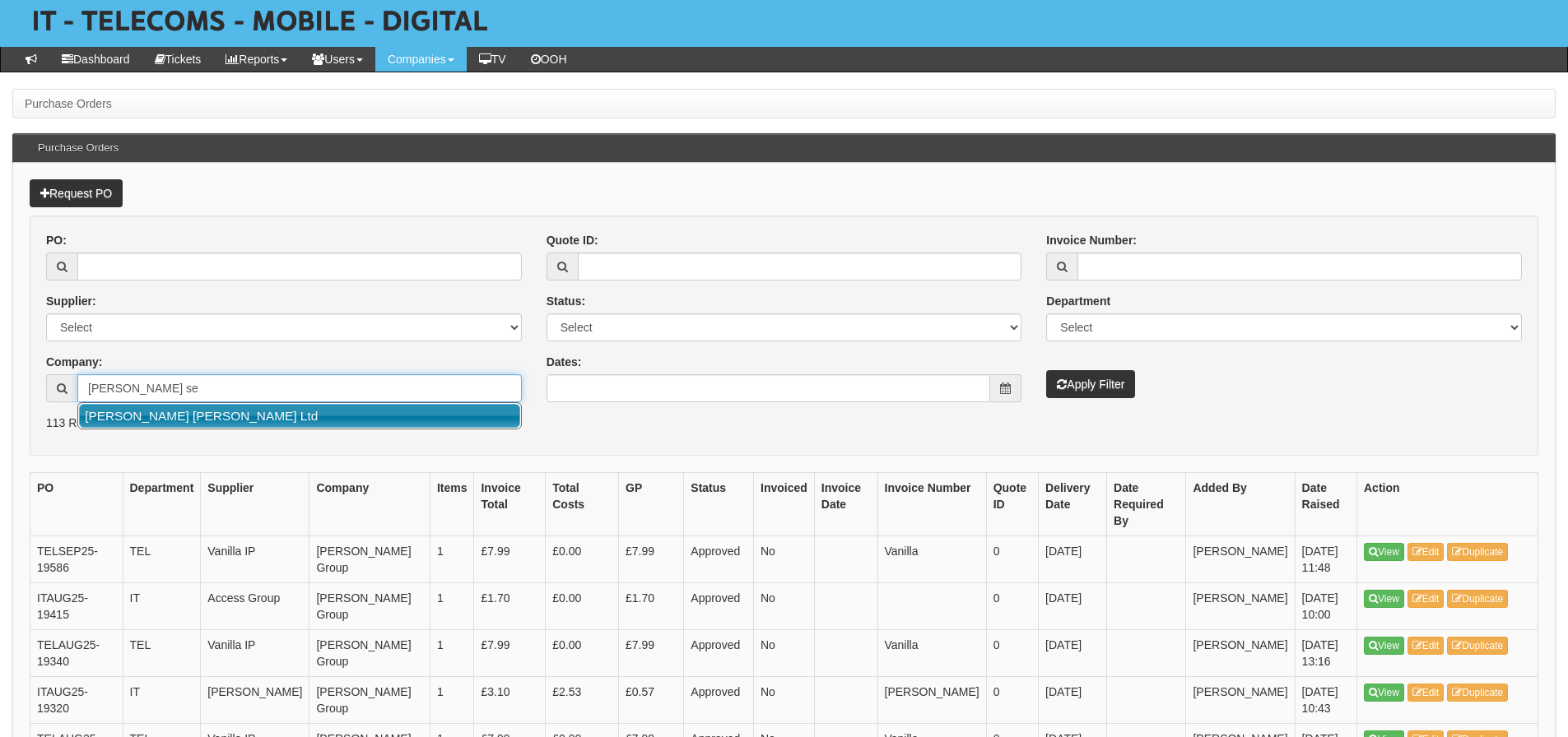
click at [269, 409] on link "Smailes Goldie Selby Ltd" at bounding box center [299, 416] width 441 height 24
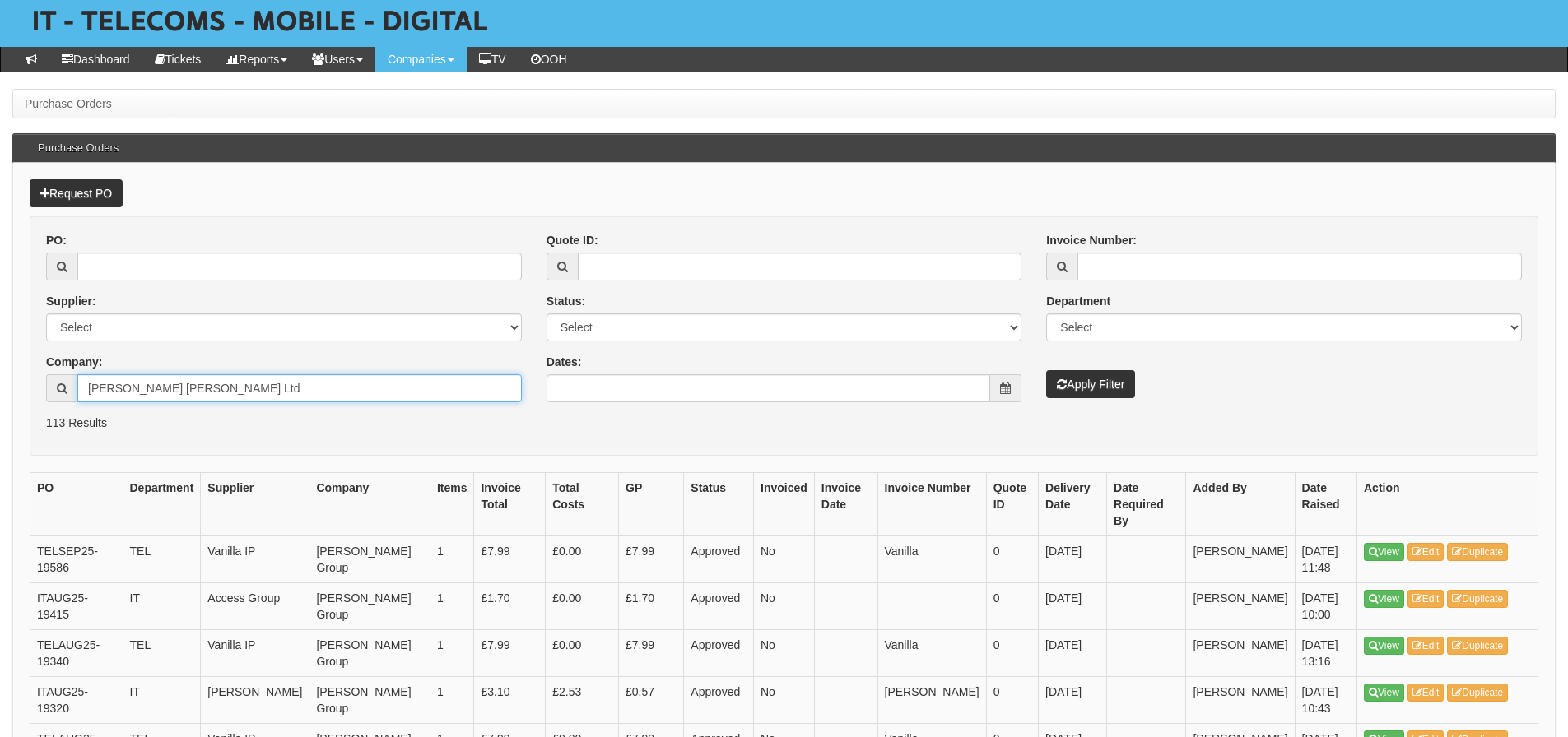
type input "Smailes Goldie Selby Ltd"
click at [1046, 371] on button "Apply Filter" at bounding box center [1090, 384] width 89 height 28
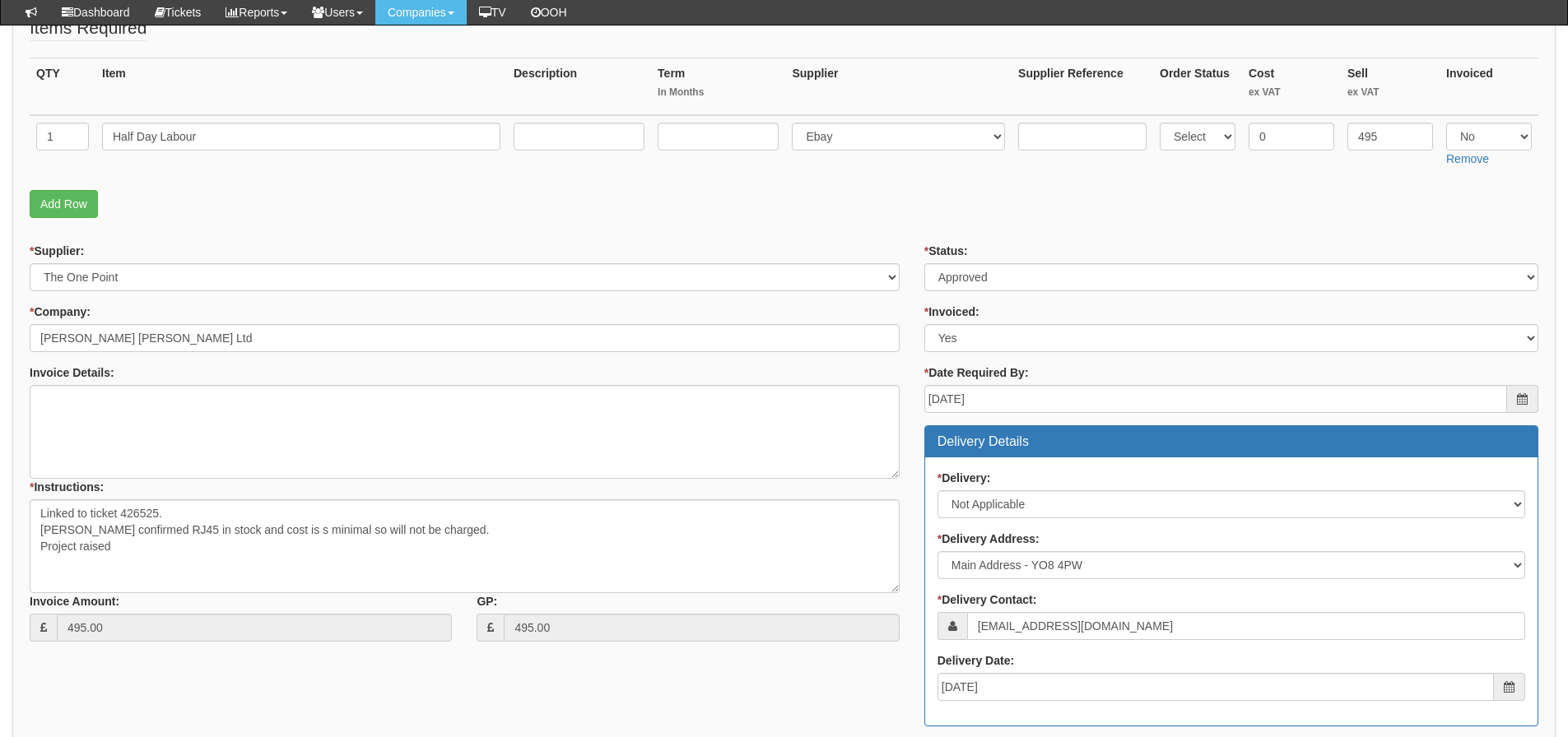
scroll to position [236, 0]
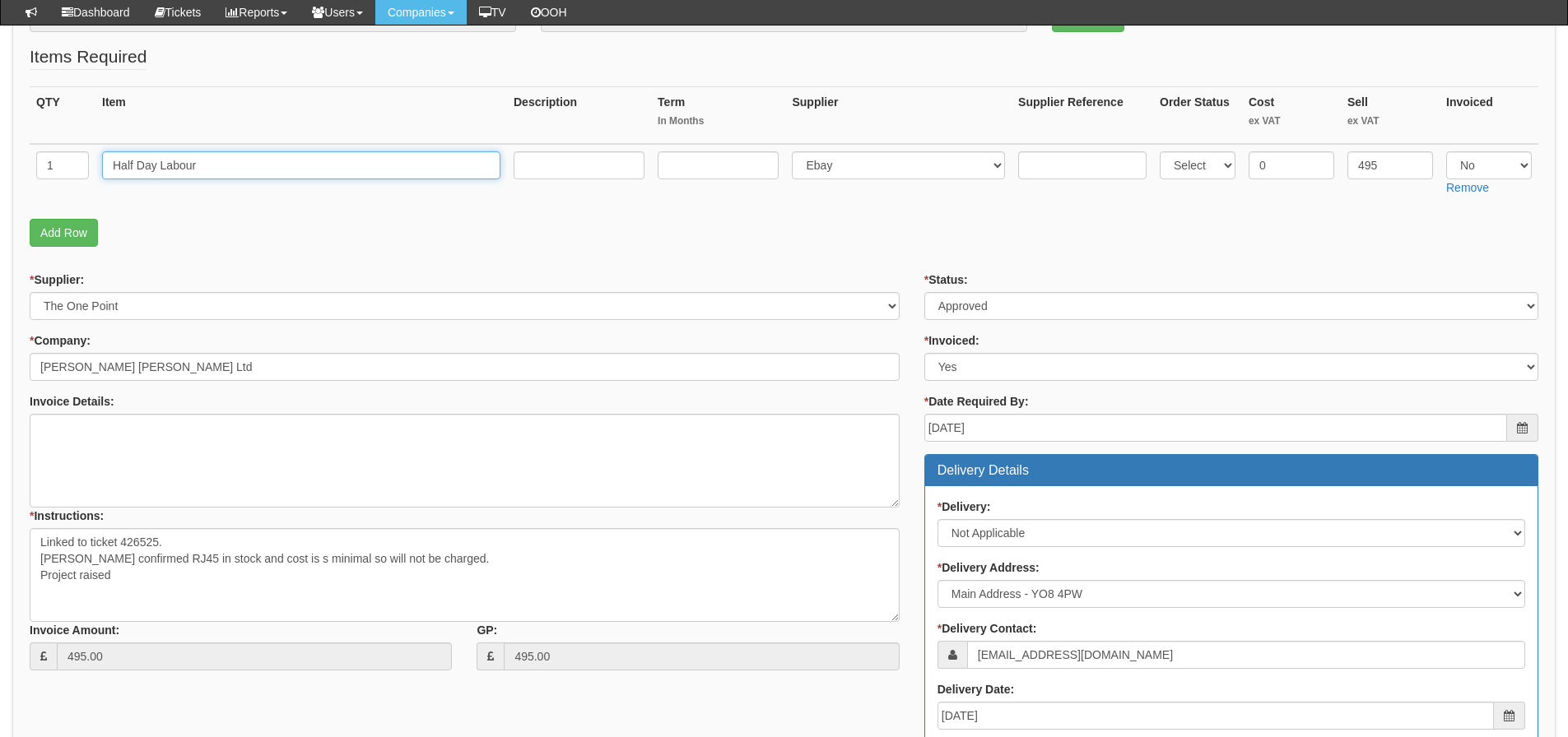
drag, startPoint x: 236, startPoint y: 166, endPoint x: -20, endPoint y: 171, distance: 256.0
click at [0, 171] on html "× Send Email × Add Appointment × Create Ticket × Create Proactive Activity × Ad…" at bounding box center [784, 497] width 1568 height 1467
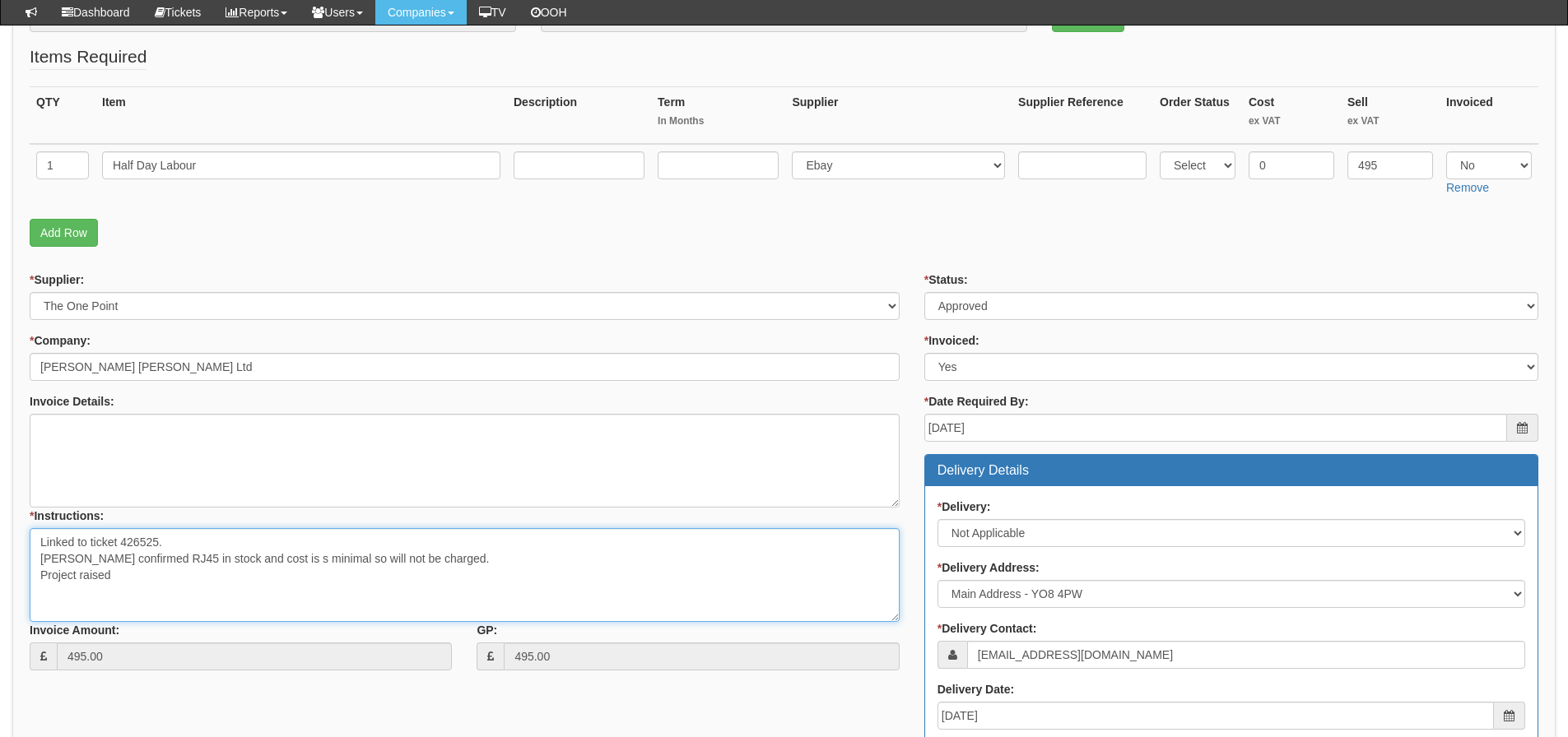
drag, startPoint x: 151, startPoint y: 557, endPoint x: 178, endPoint y: 558, distance: 27.0
click at [178, 558] on textarea "Linked to ticket 426525. Ollie Cook confirmed RJ45 in stock and cost is s minim…" at bounding box center [464, 575] width 870 height 94
click at [1226, 241] on p "Add Row" at bounding box center [784, 233] width 1508 height 28
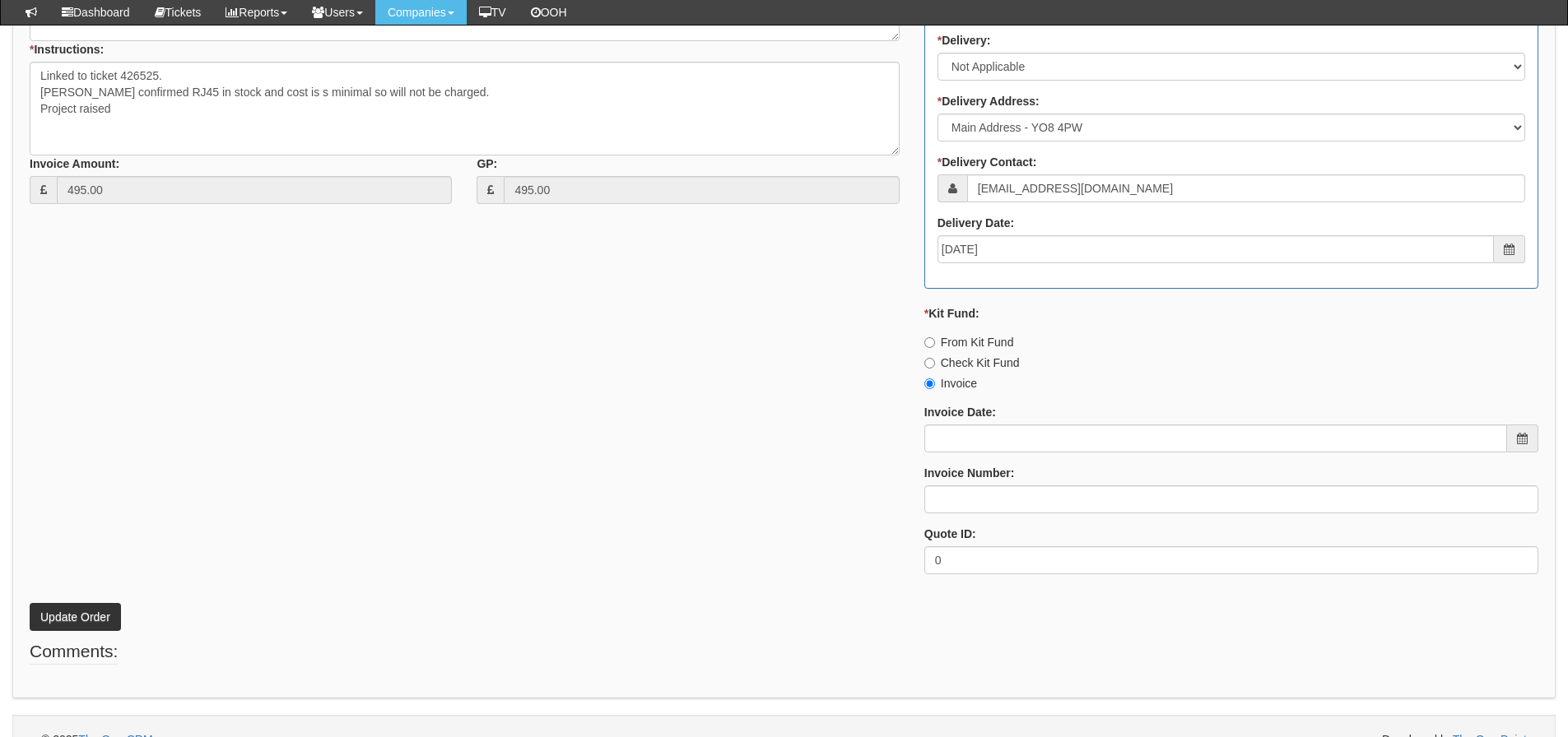
scroll to position [730, 0]
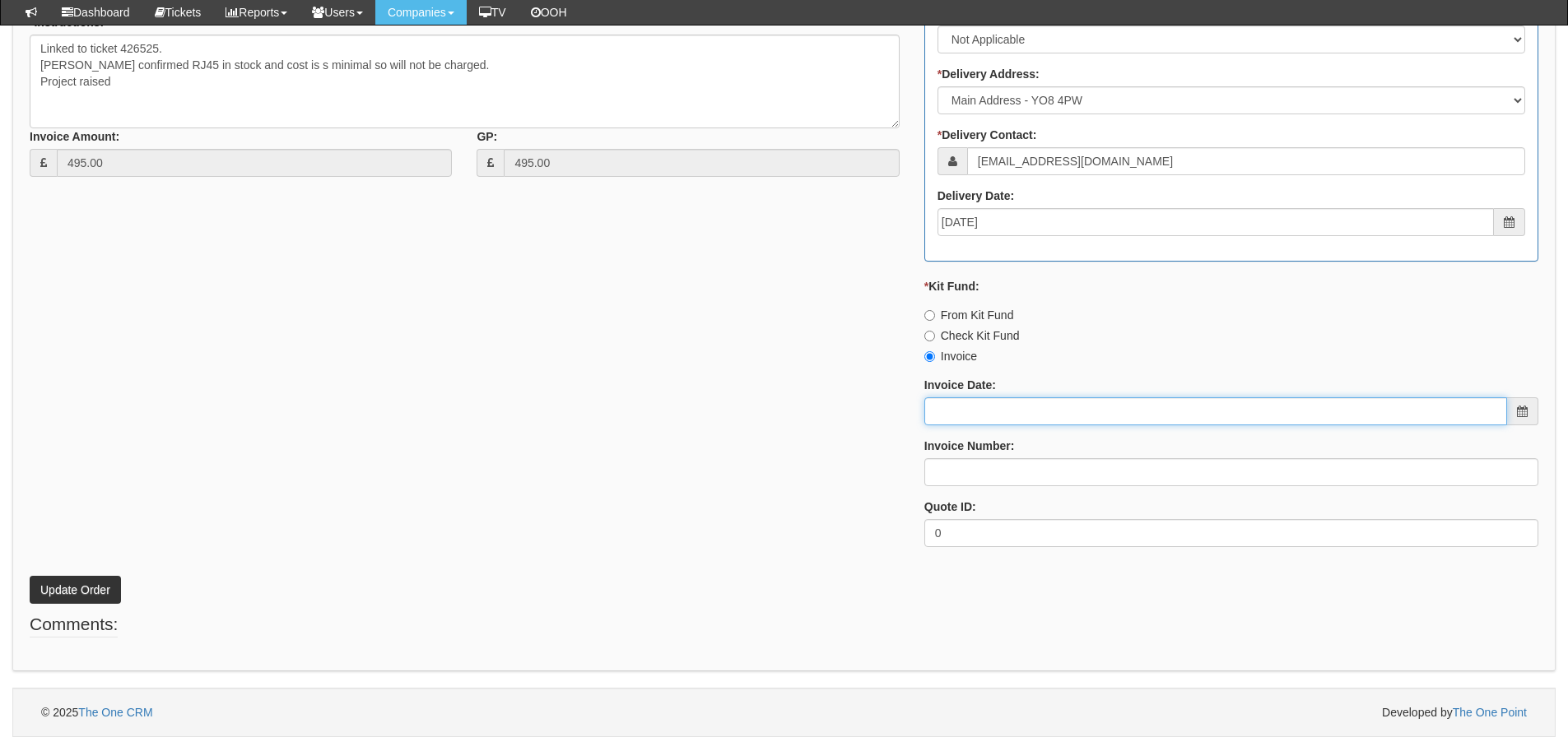
click at [1049, 419] on input "Invoice Date:" at bounding box center [1215, 411] width 582 height 28
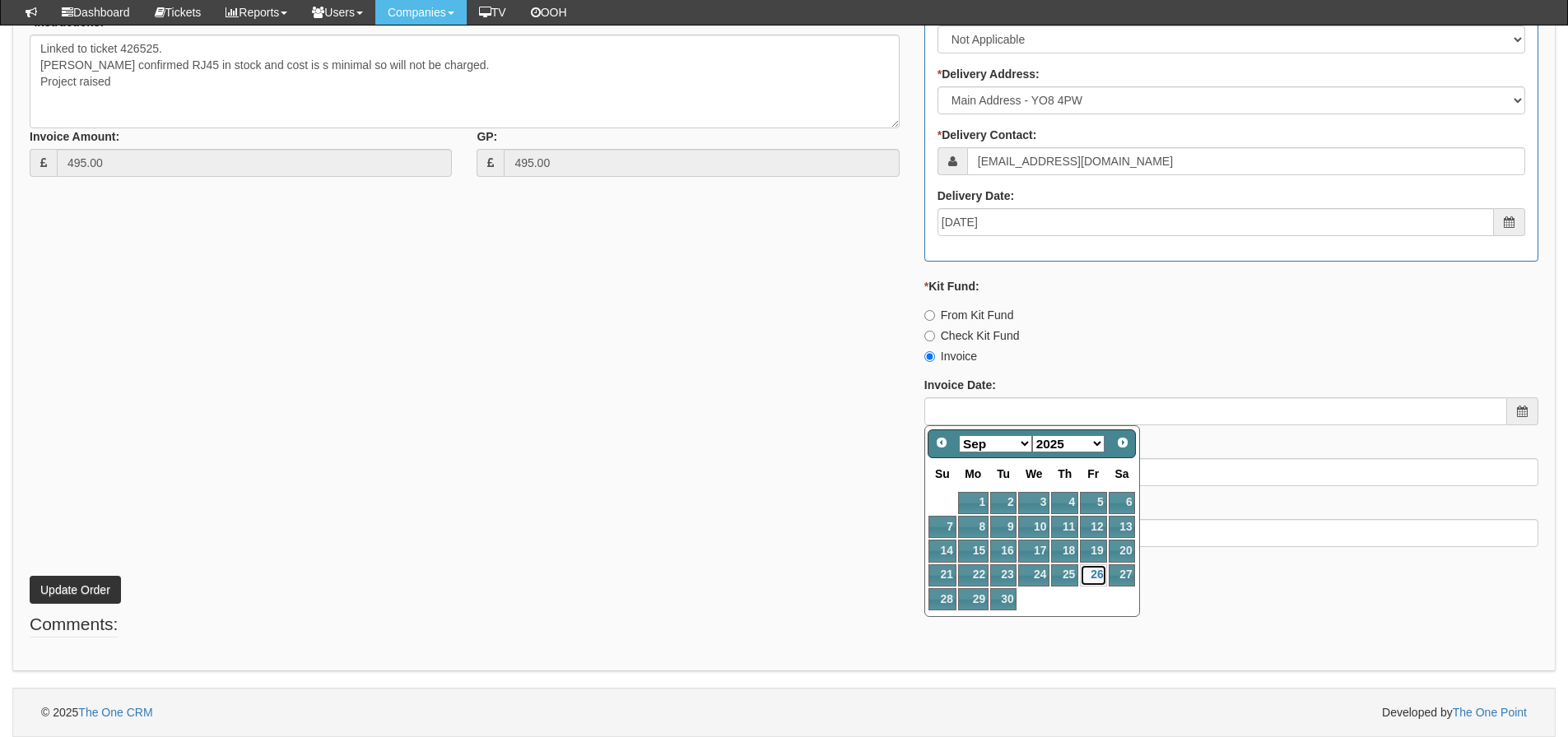
drag, startPoint x: 1089, startPoint y: 570, endPoint x: 1079, endPoint y: 541, distance: 30.7
click at [1089, 570] on link "26" at bounding box center [1093, 575] width 26 height 22
type input "2025-09-26"
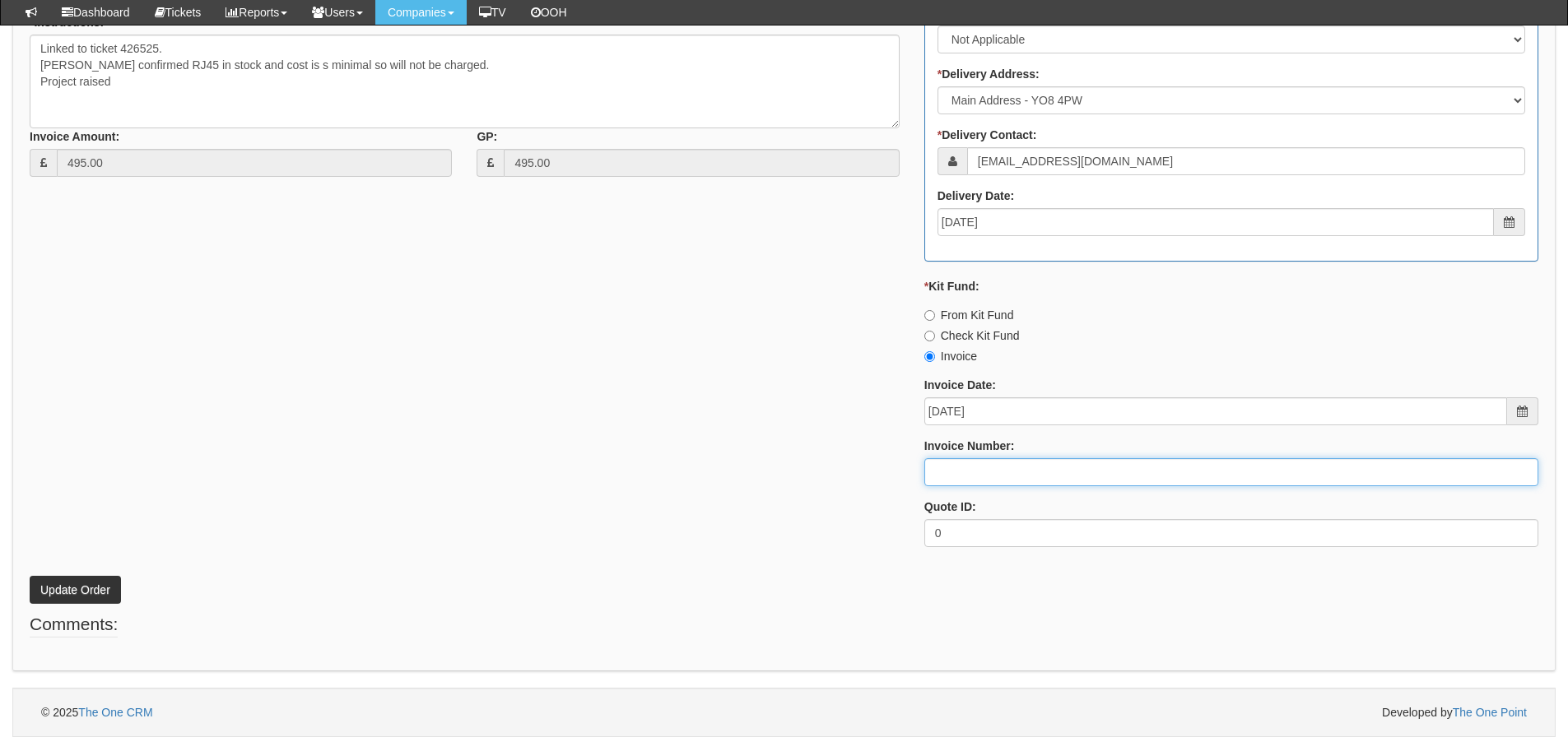
click at [1037, 479] on input "Invoice Number:" at bounding box center [1231, 472] width 614 height 28
type input "206530"
click at [30, 576] on button "Update Order" at bounding box center [75, 590] width 91 height 28
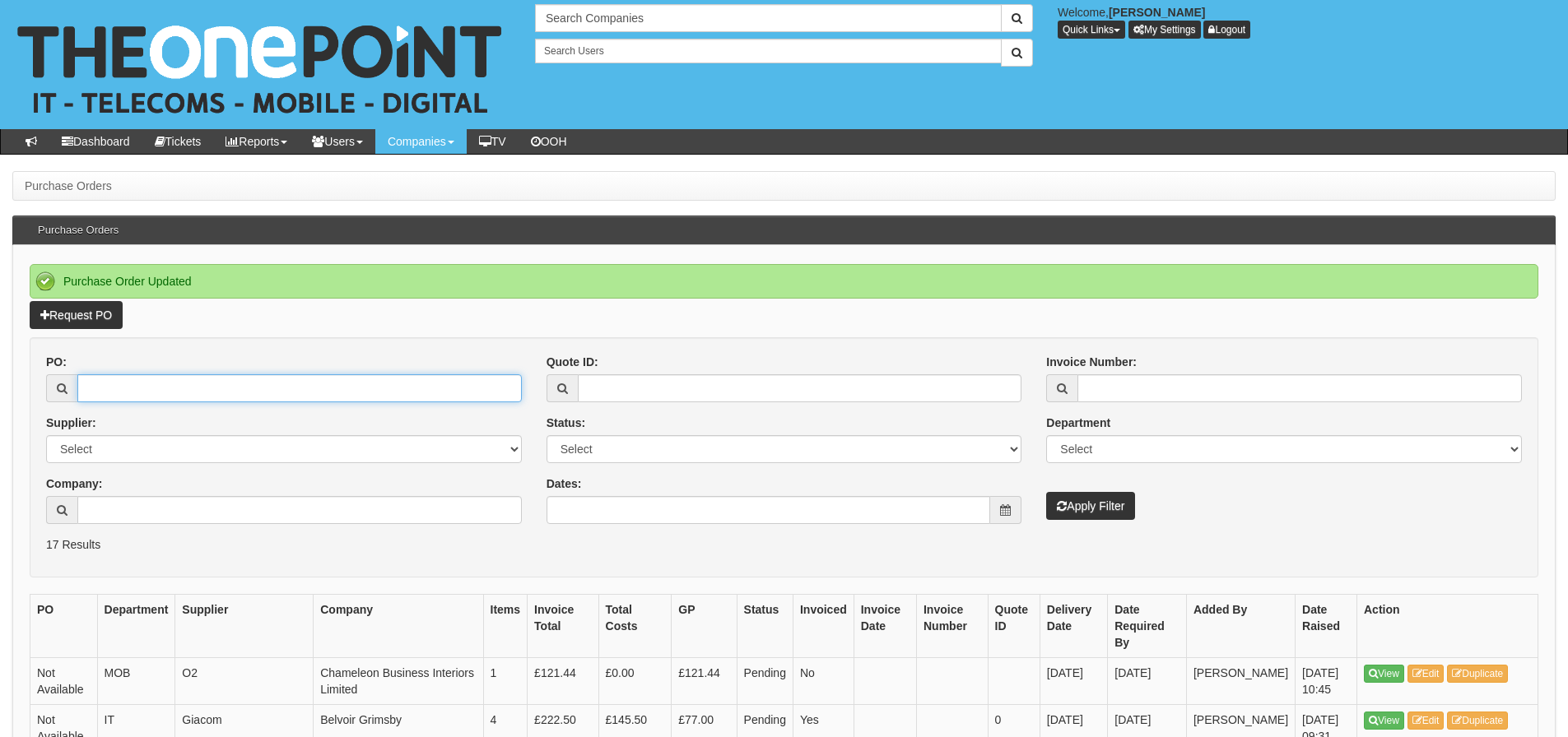
click at [416, 380] on input "PO:" at bounding box center [299, 388] width 445 height 28
type input "19591"
click at [1046, 492] on button "Apply Filter" at bounding box center [1090, 506] width 89 height 28
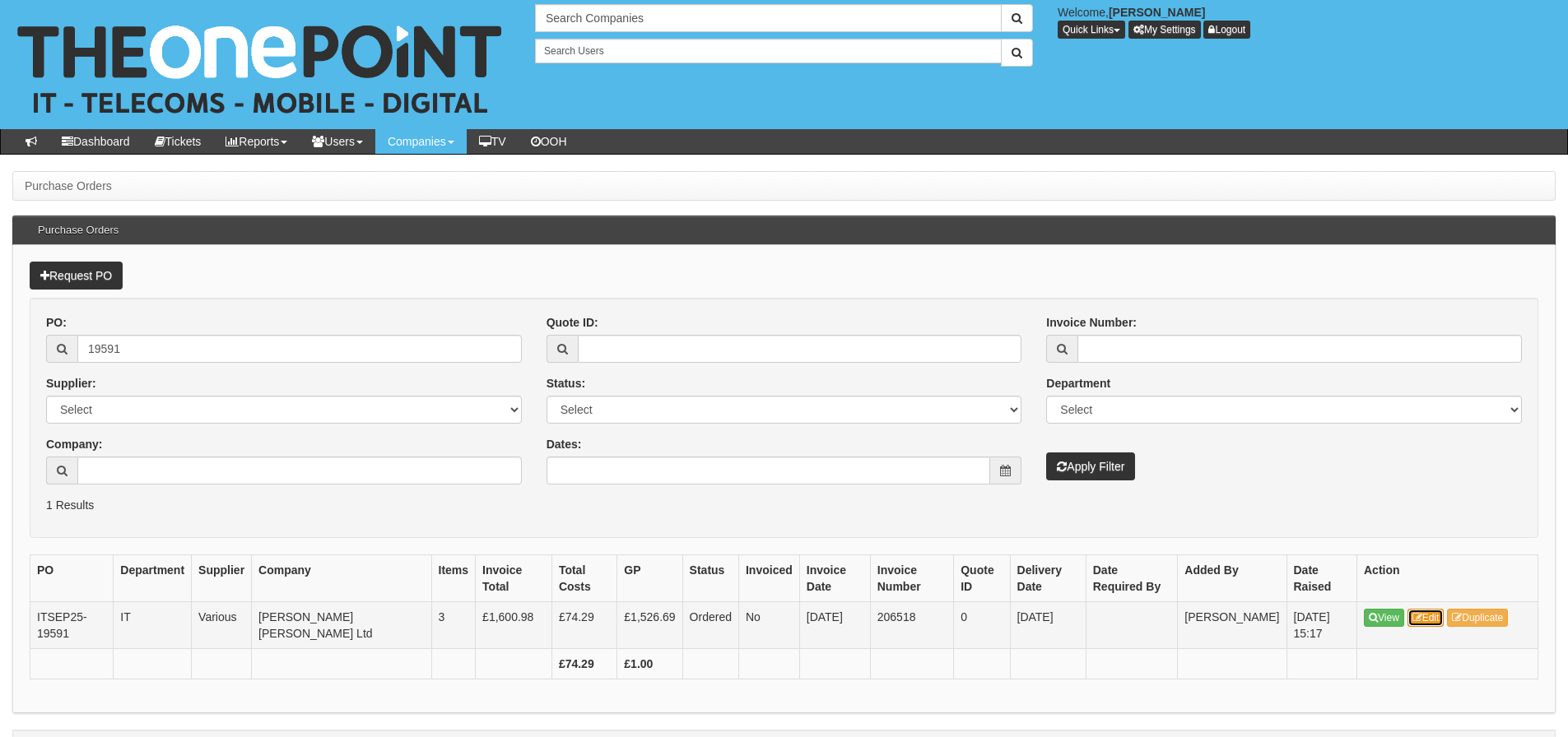
click at [1422, 613] on icon at bounding box center [1417, 618] width 10 height 10
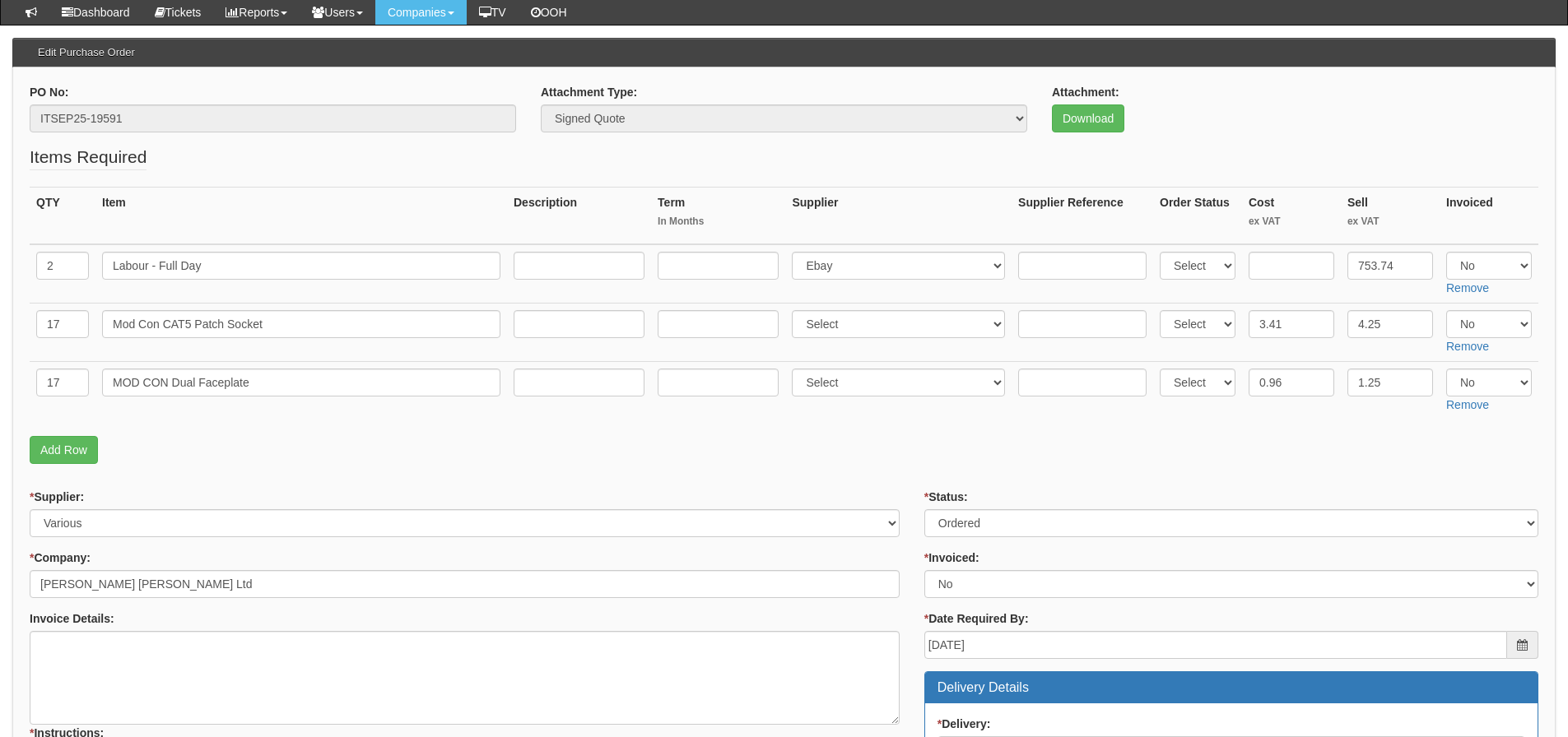
scroll to position [165, 0]
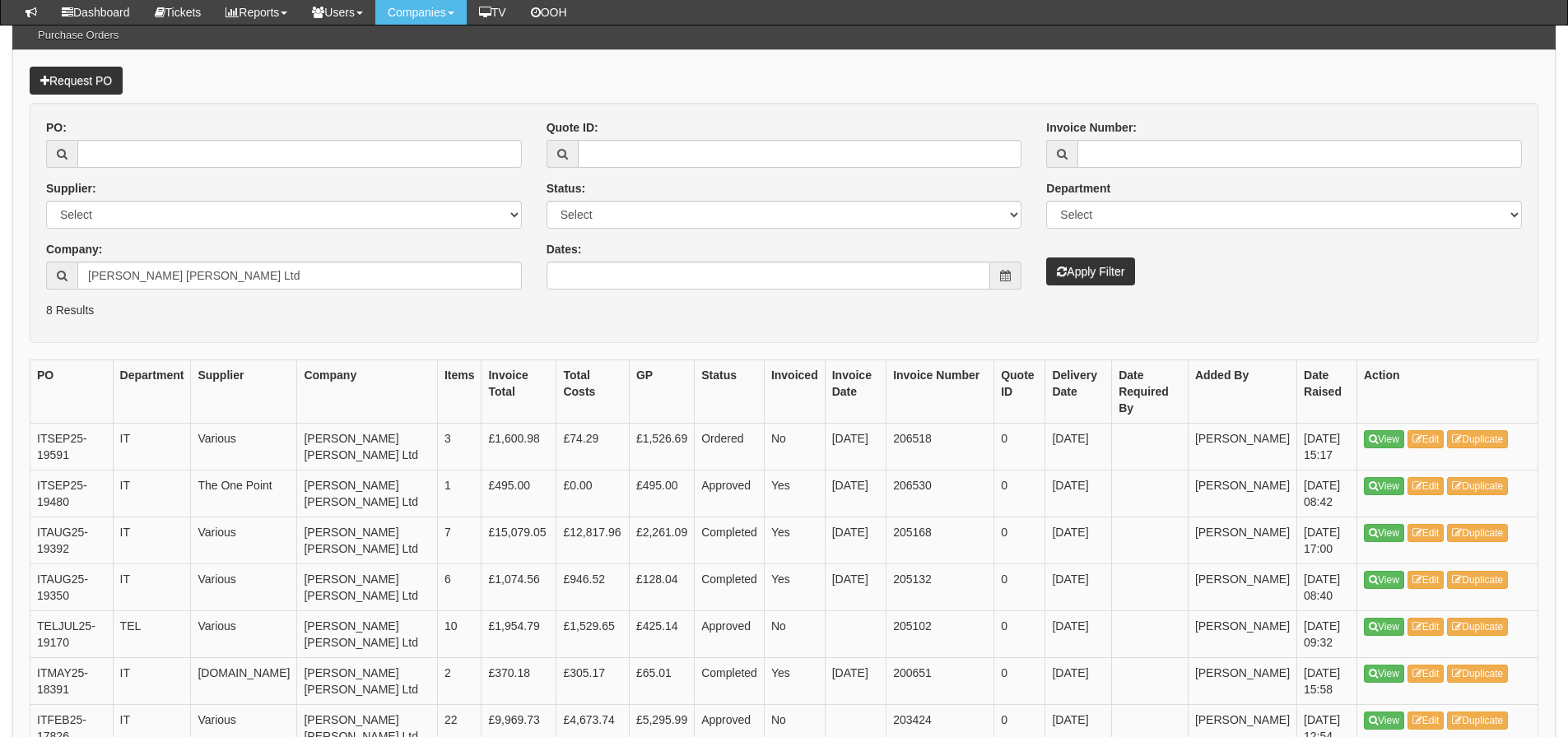
scroll to position [165, 0]
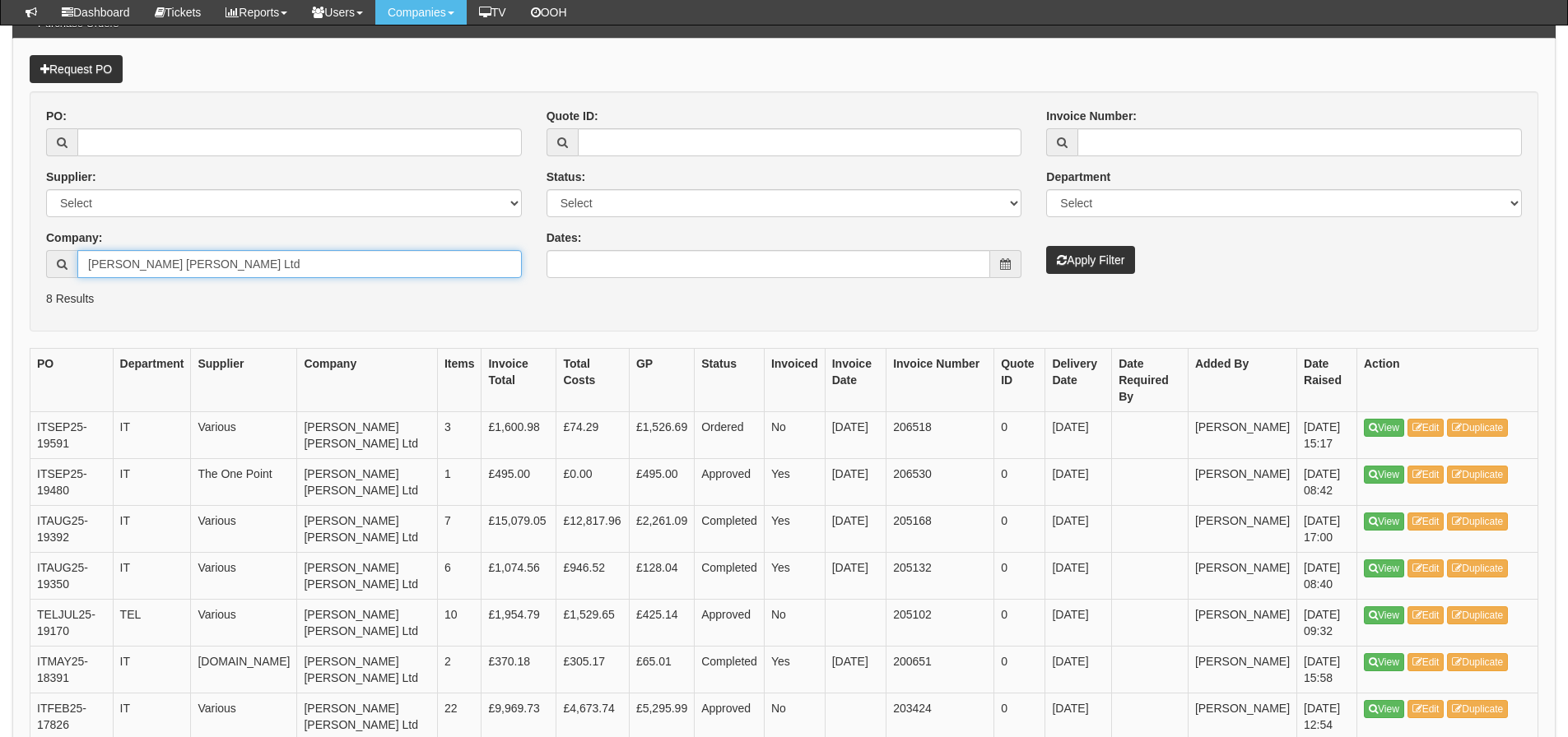
drag, startPoint x: 278, startPoint y: 258, endPoint x: 37, endPoint y: 258, distance: 241.0
click at [46, 266] on div "[PERSON_NAME] [PERSON_NAME] Ltd" at bounding box center [284, 264] width 476 height 28
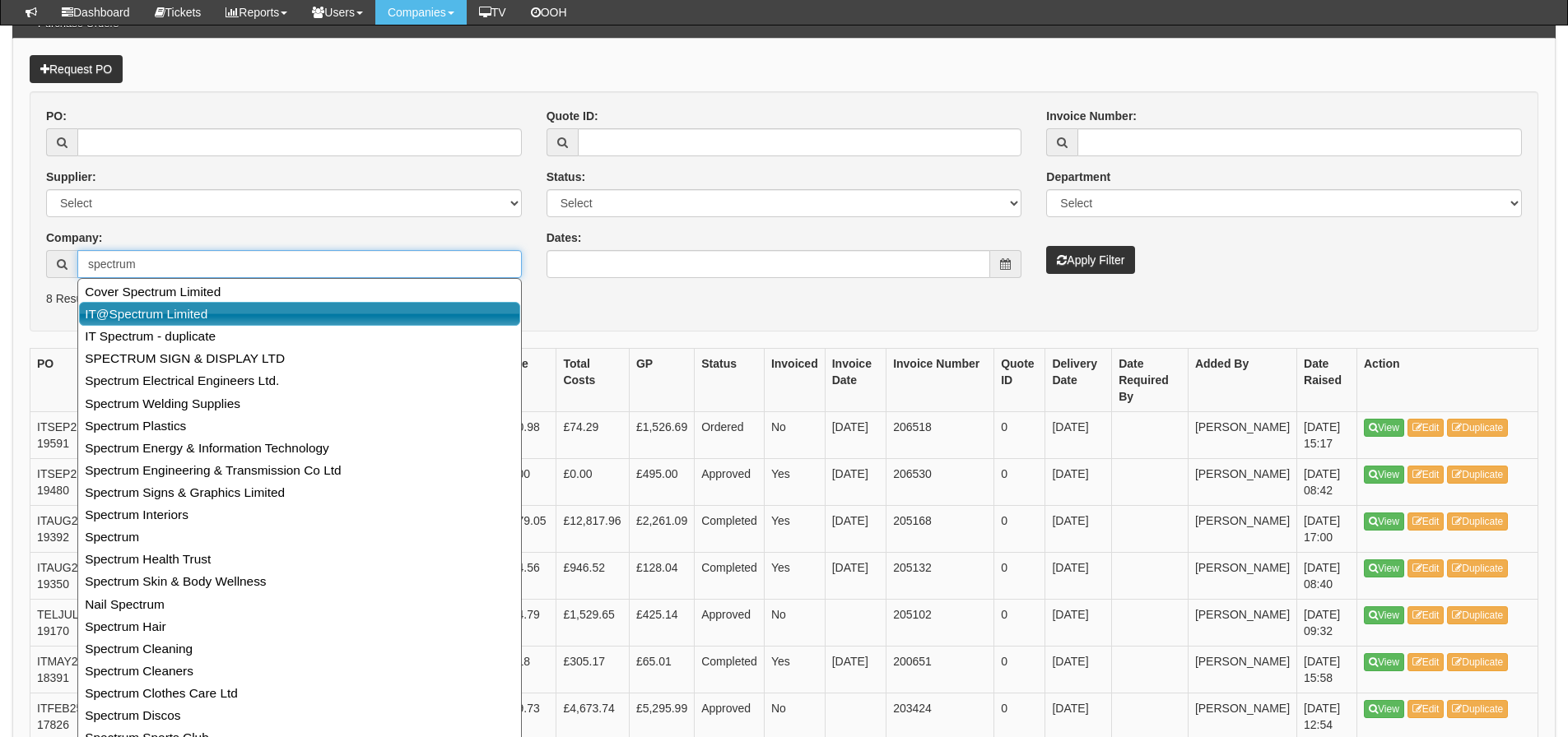
click at [93, 303] on link "IT@Spectrum Limited" at bounding box center [299, 314] width 441 height 24
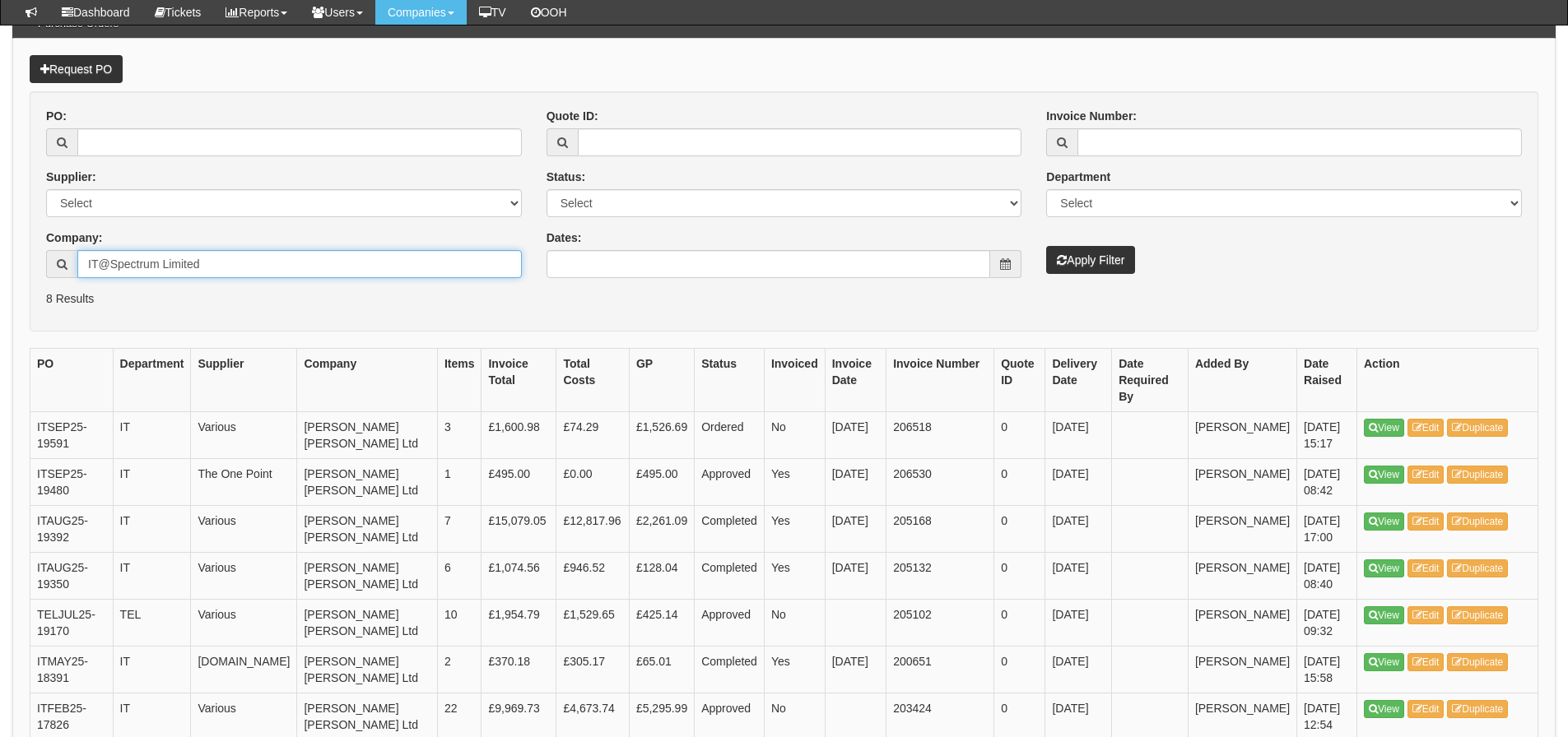
type input "IT@Spectrum Limited"
click at [1046, 246] on button "Apply Filter" at bounding box center [1090, 259] width 89 height 28
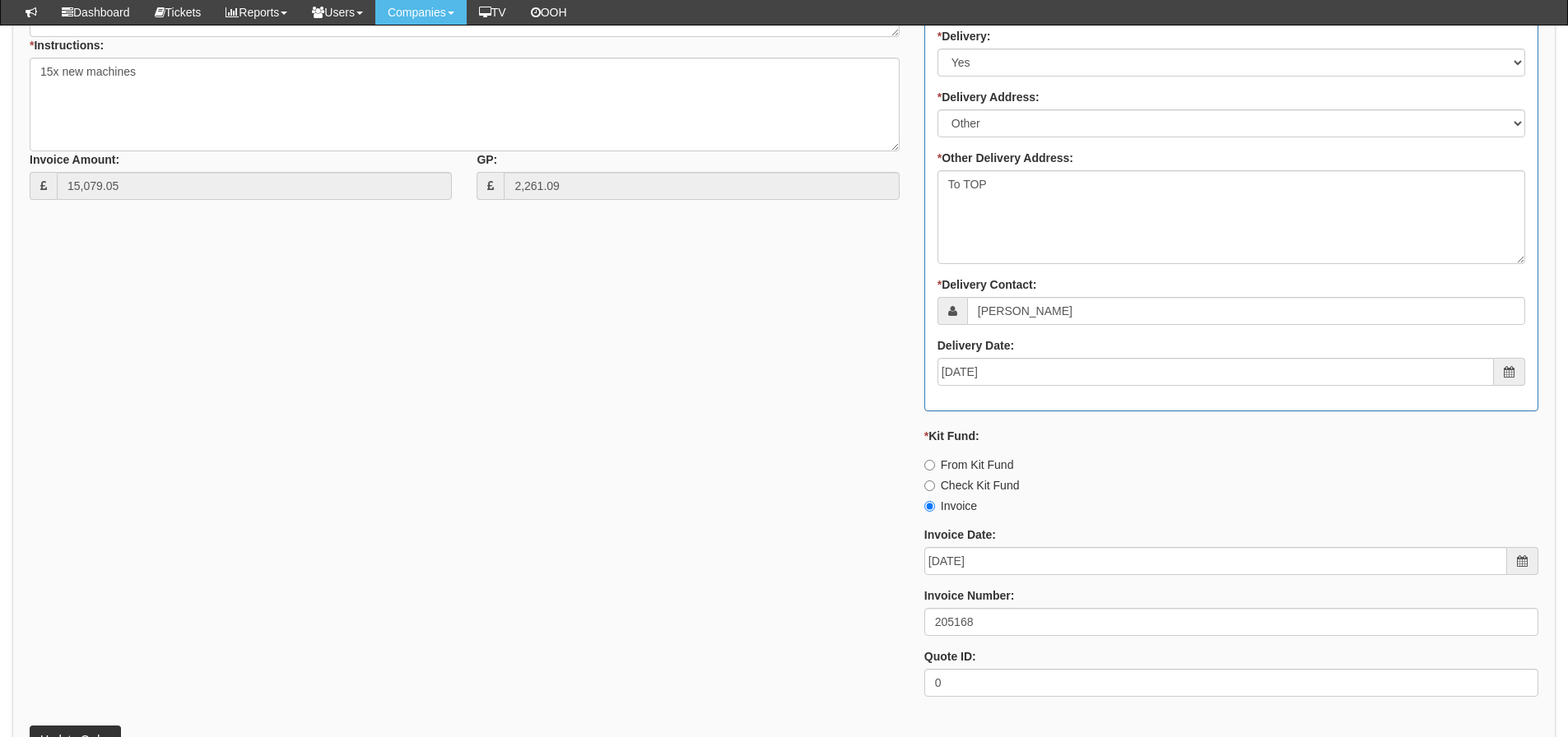
scroll to position [1069, 0]
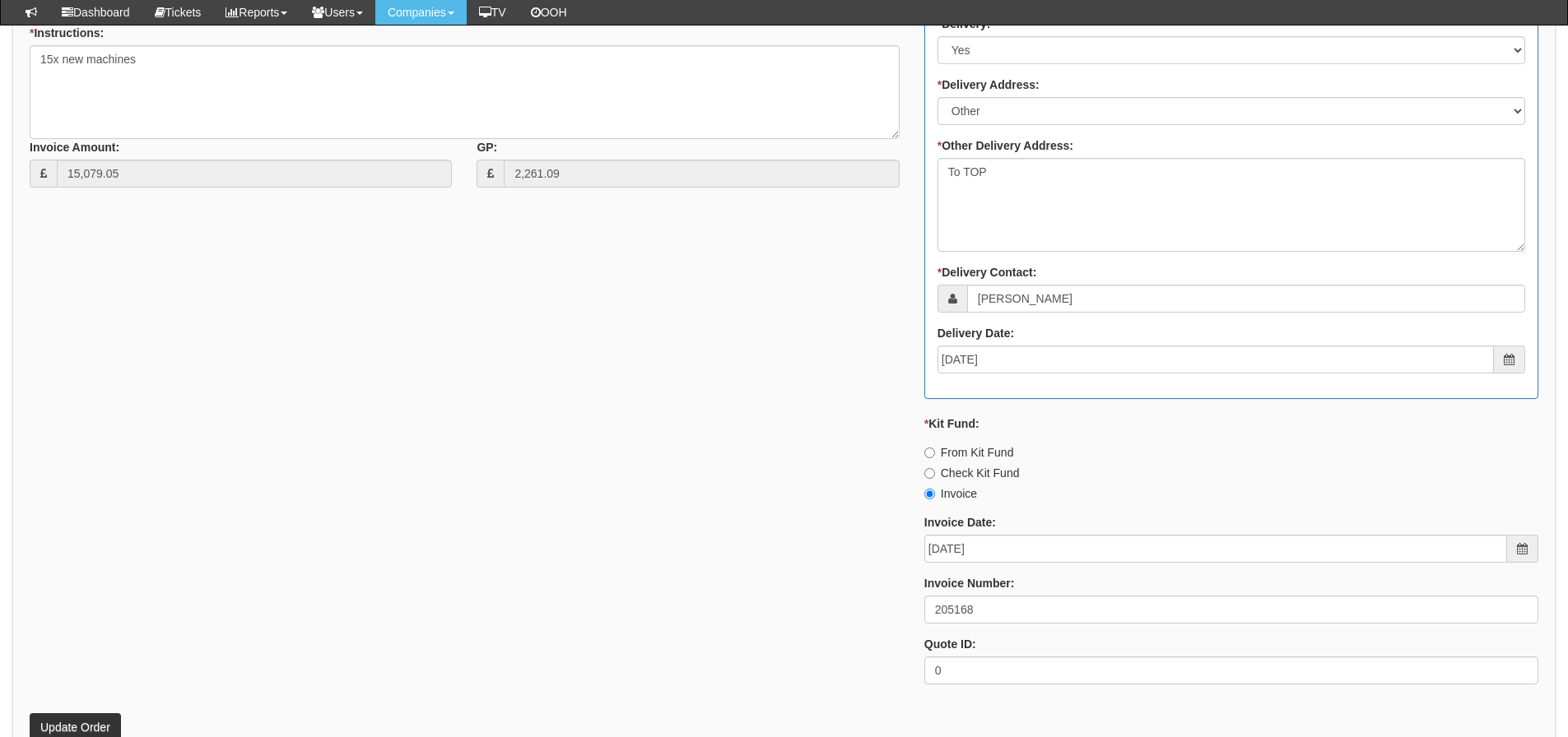
click at [535, 381] on div "* Supplier: Select 123 [DOMAIN_NAME] 1Password 3 4Gon [PERSON_NAME] Electric Lt…" at bounding box center [783, 243] width 1533 height 910
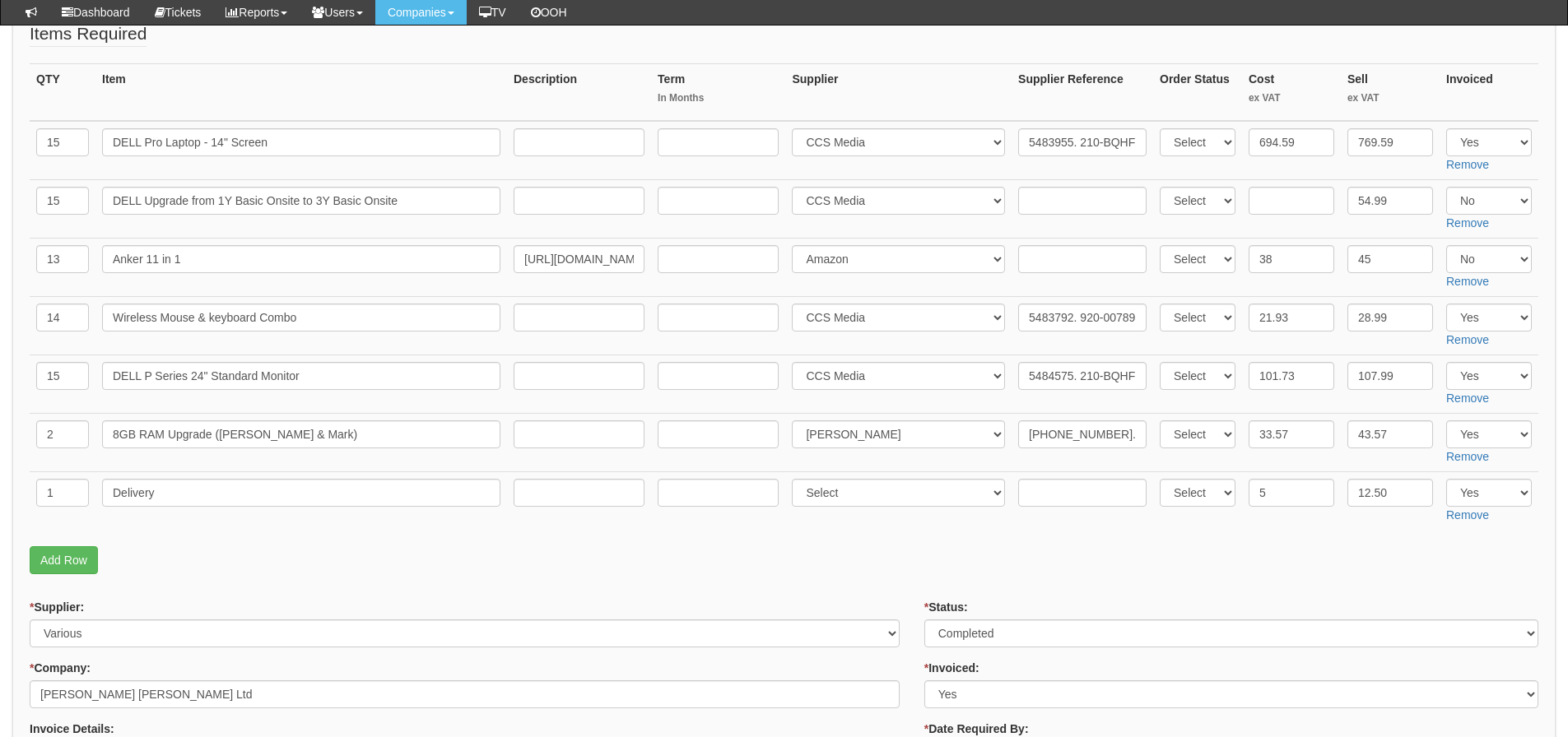
scroll to position [165, 0]
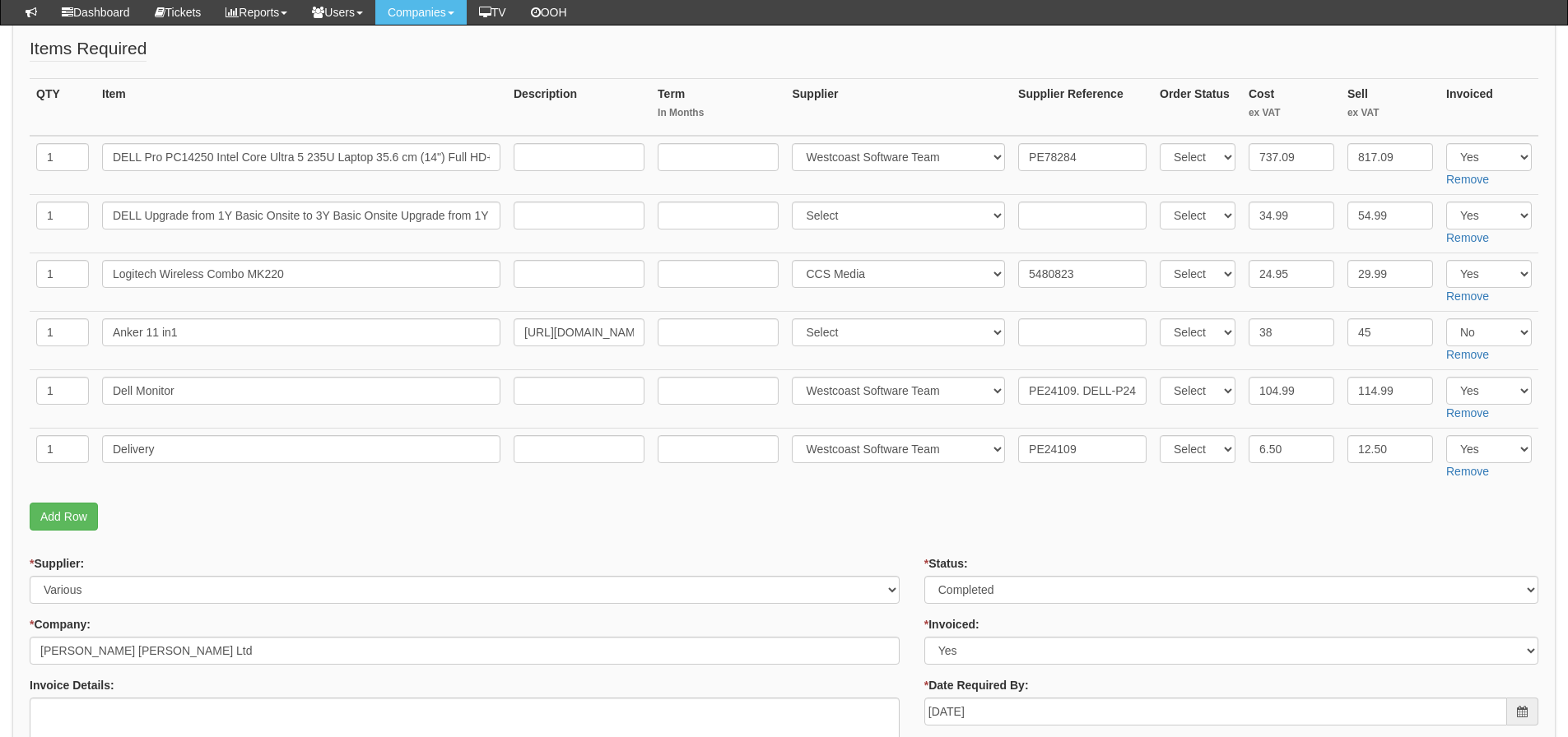
scroll to position [165, 0]
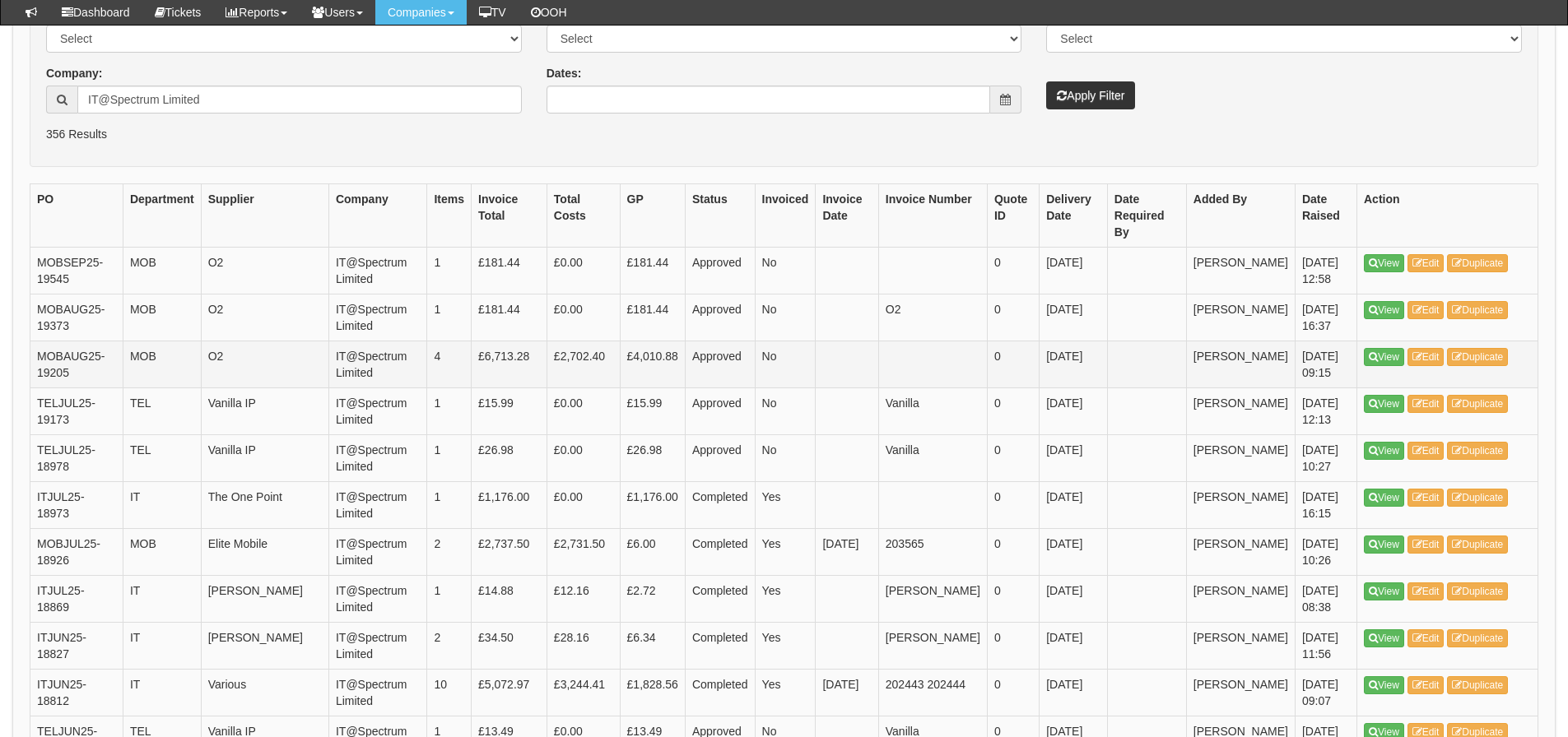
scroll to position [247, 0]
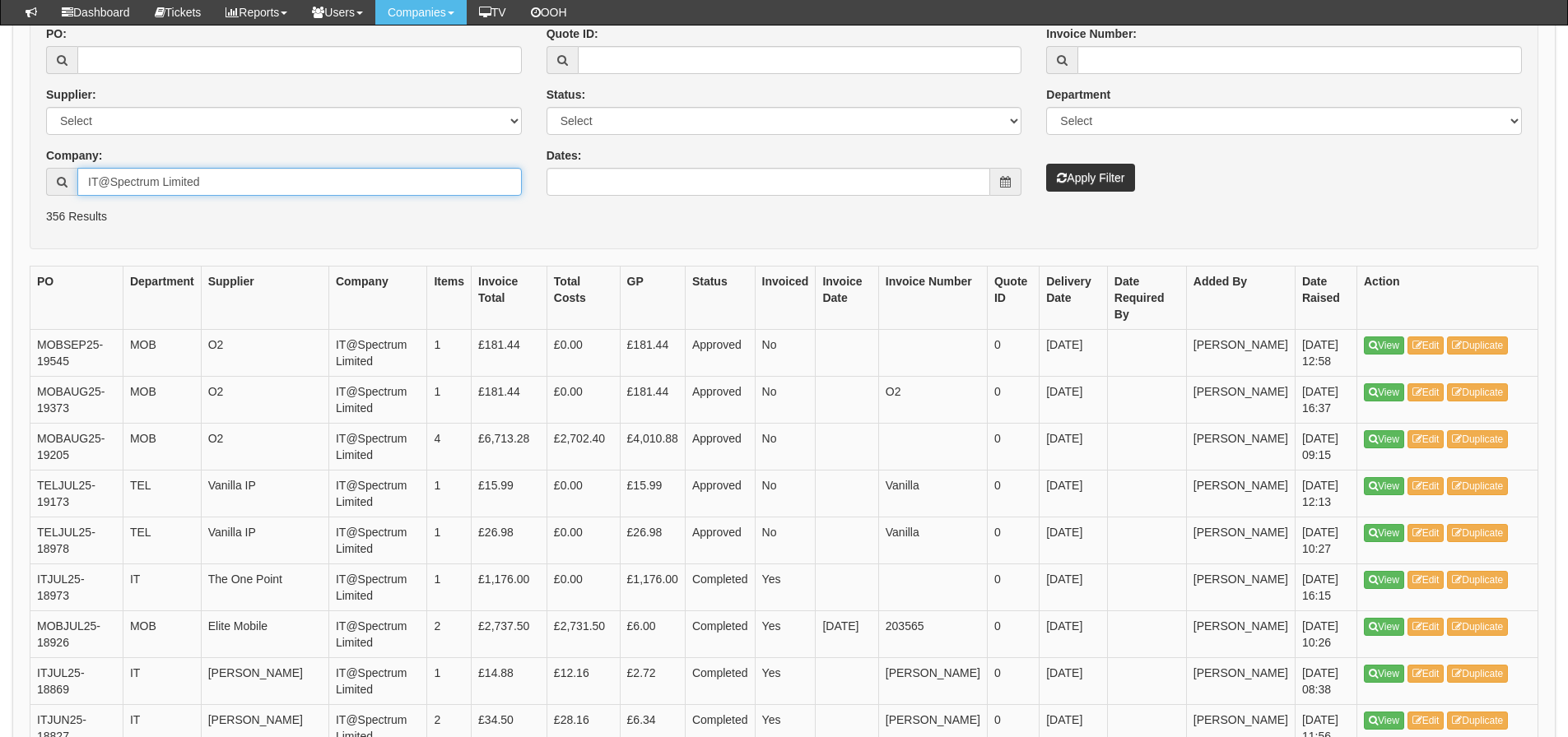
drag, startPoint x: 255, startPoint y: 181, endPoint x: -143, endPoint y: 318, distance: 420.9
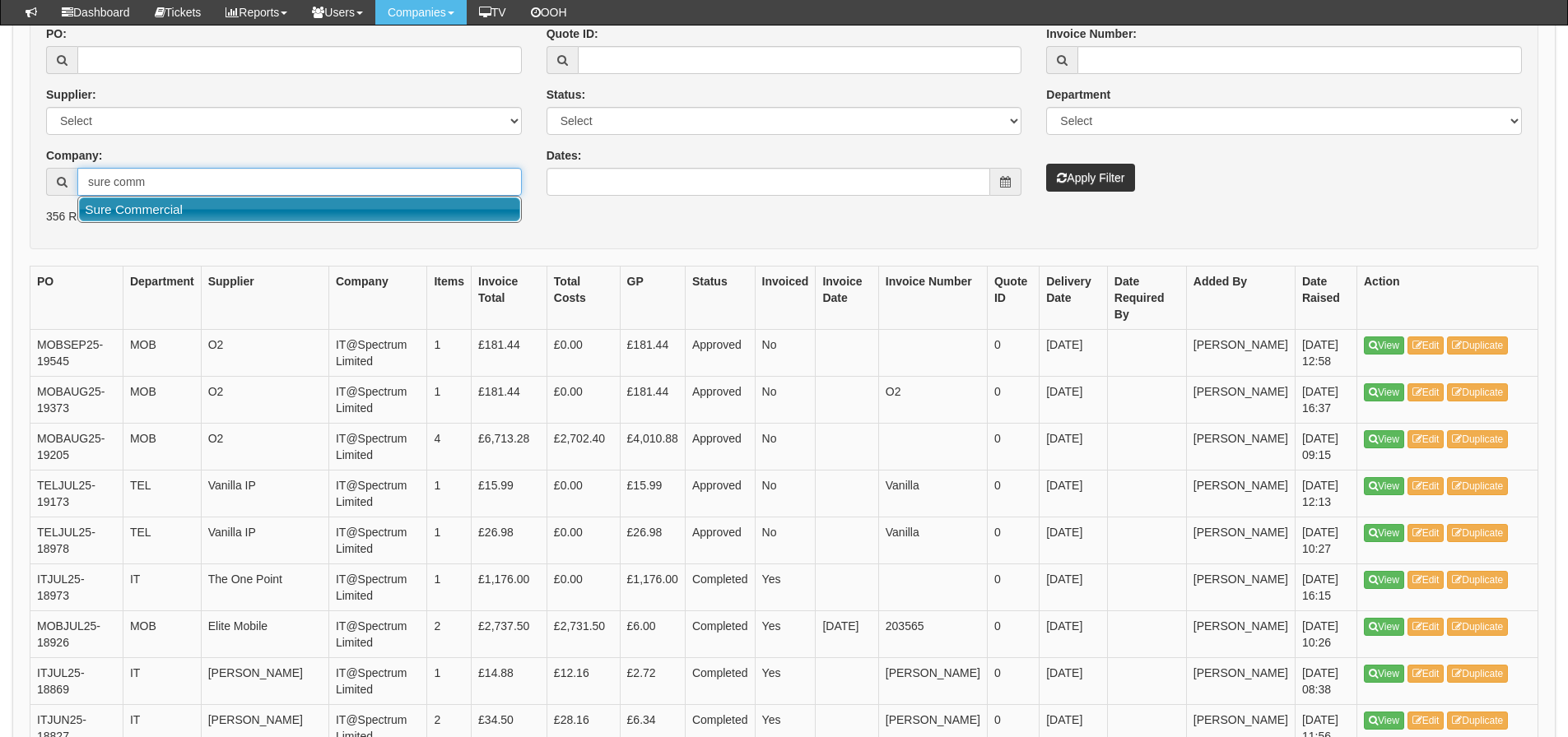
click at [124, 217] on link "Sure Commercial" at bounding box center [299, 209] width 441 height 24
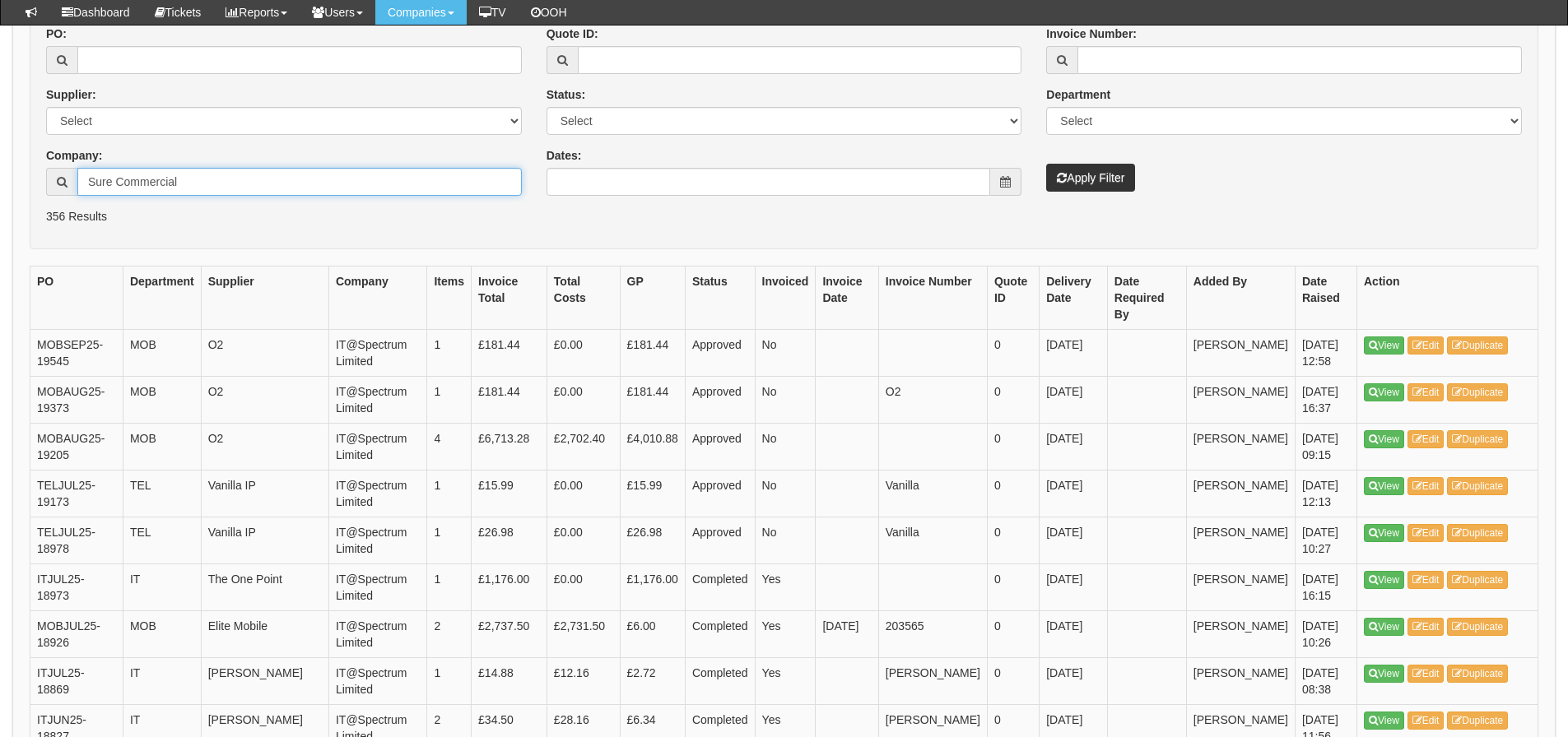
type input "Sure Commercial"
click at [1046, 164] on button "Apply Filter" at bounding box center [1090, 178] width 89 height 28
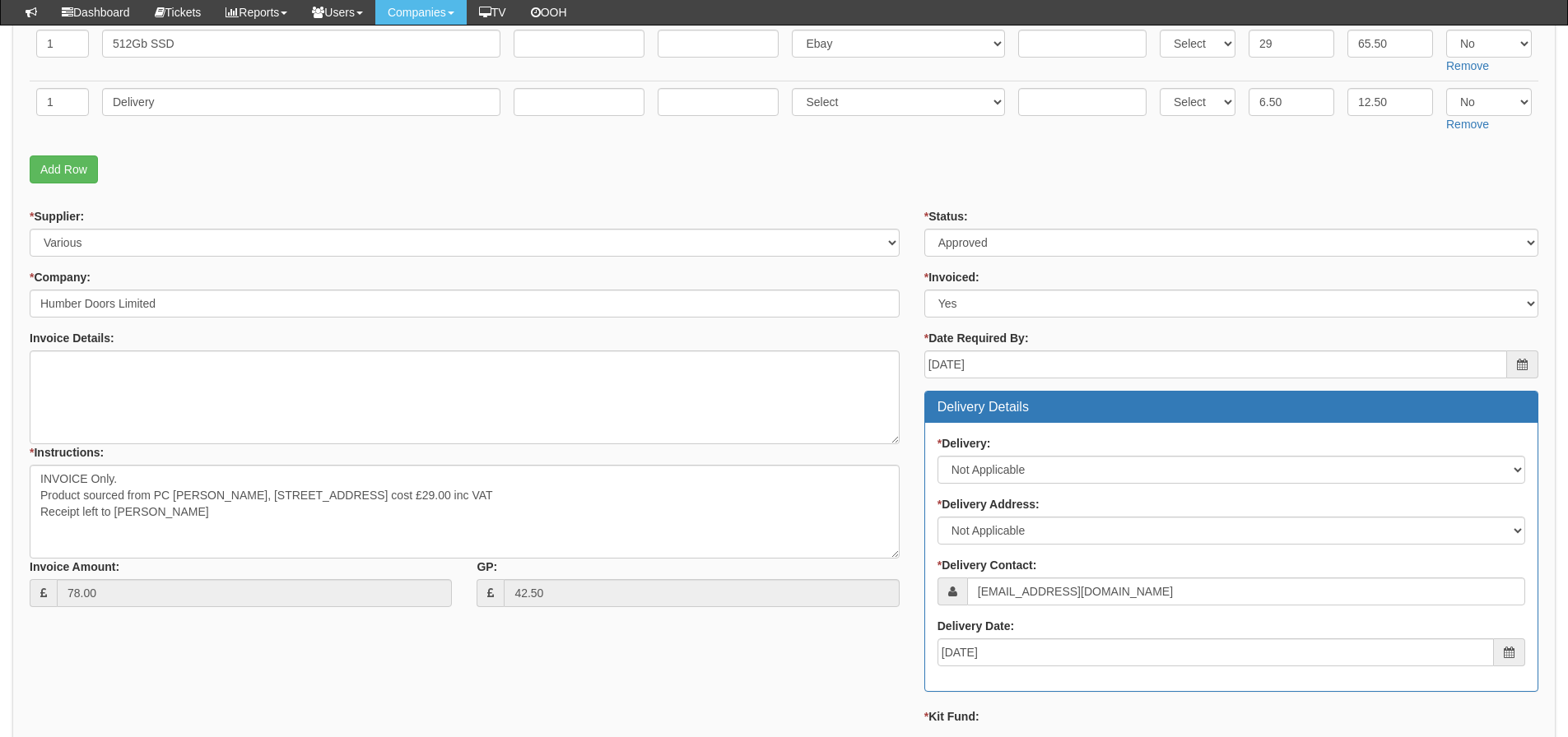
scroll to position [329, 0]
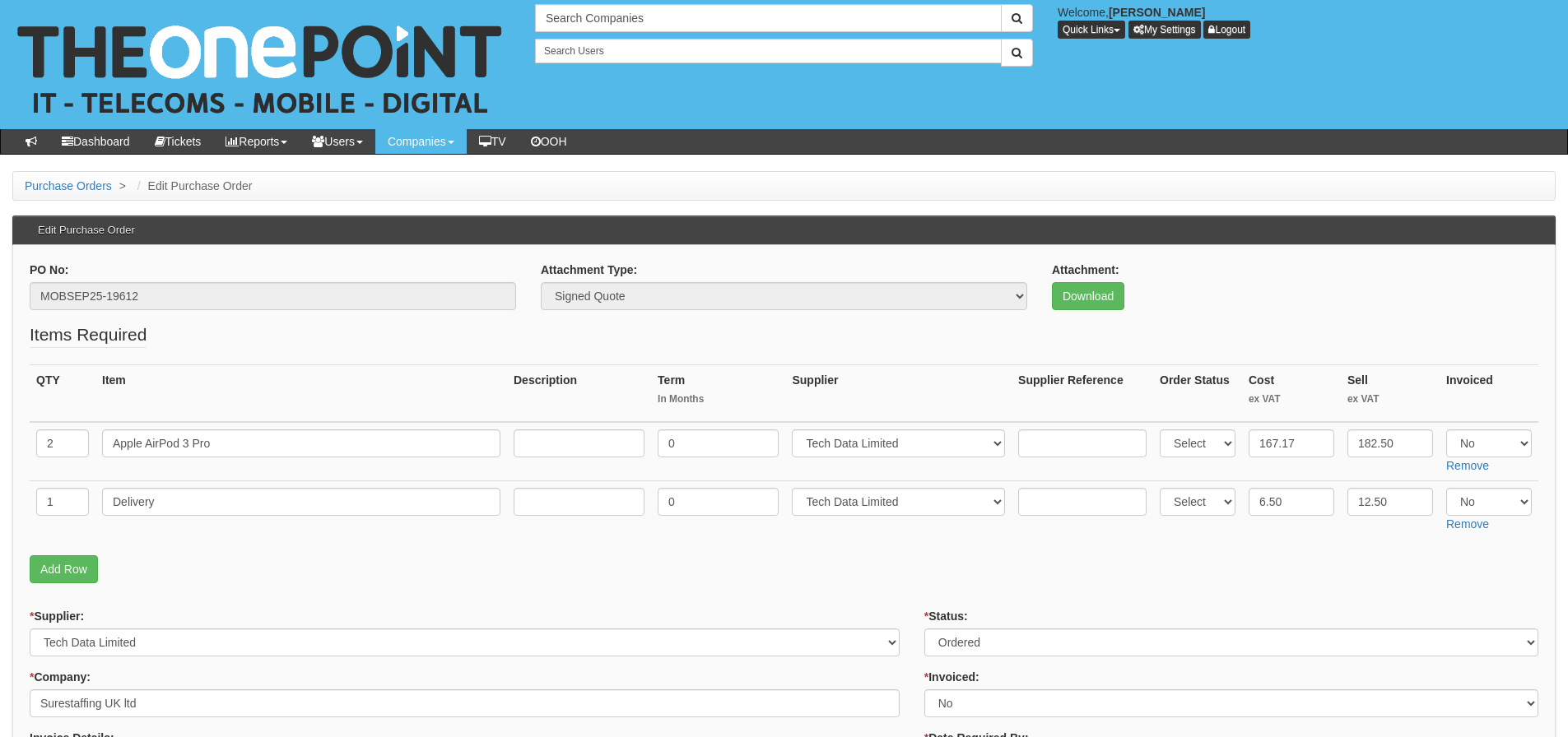
click at [595, 553] on fieldset "Items Required QTY Item Description Term In Months Supplier Supplier Reference …" at bounding box center [784, 456] width 1508 height 269
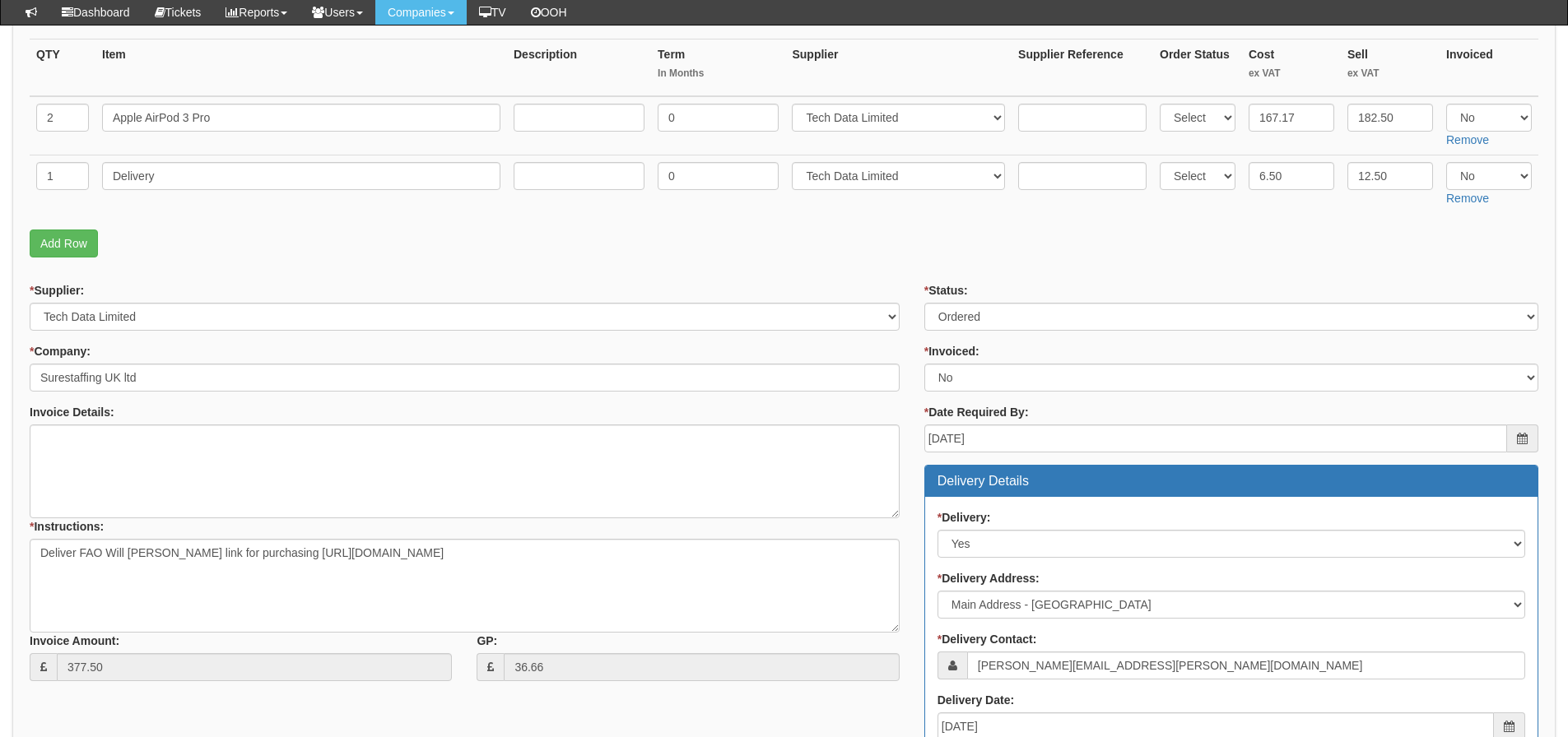
scroll to position [377, 0]
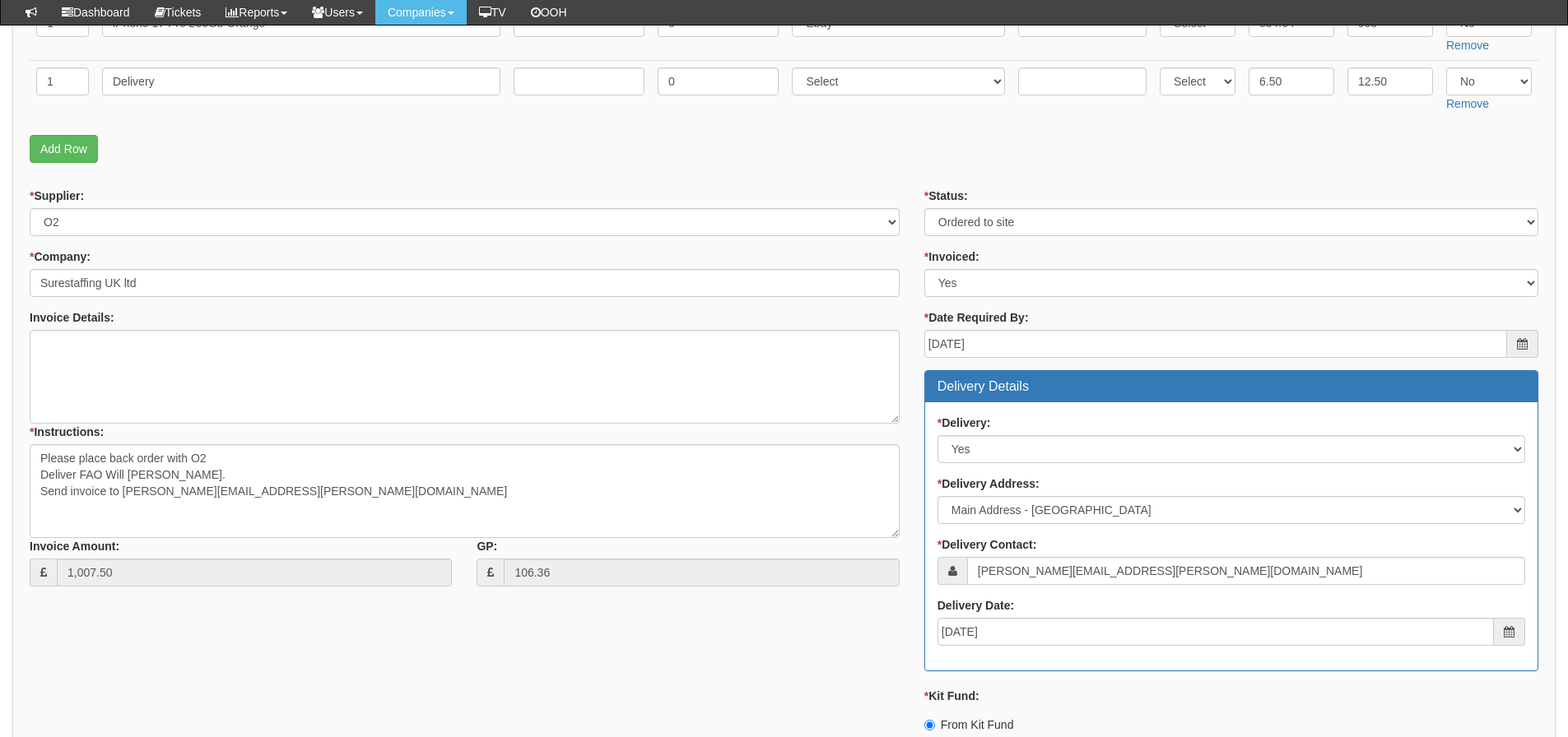
scroll to position [377, 0]
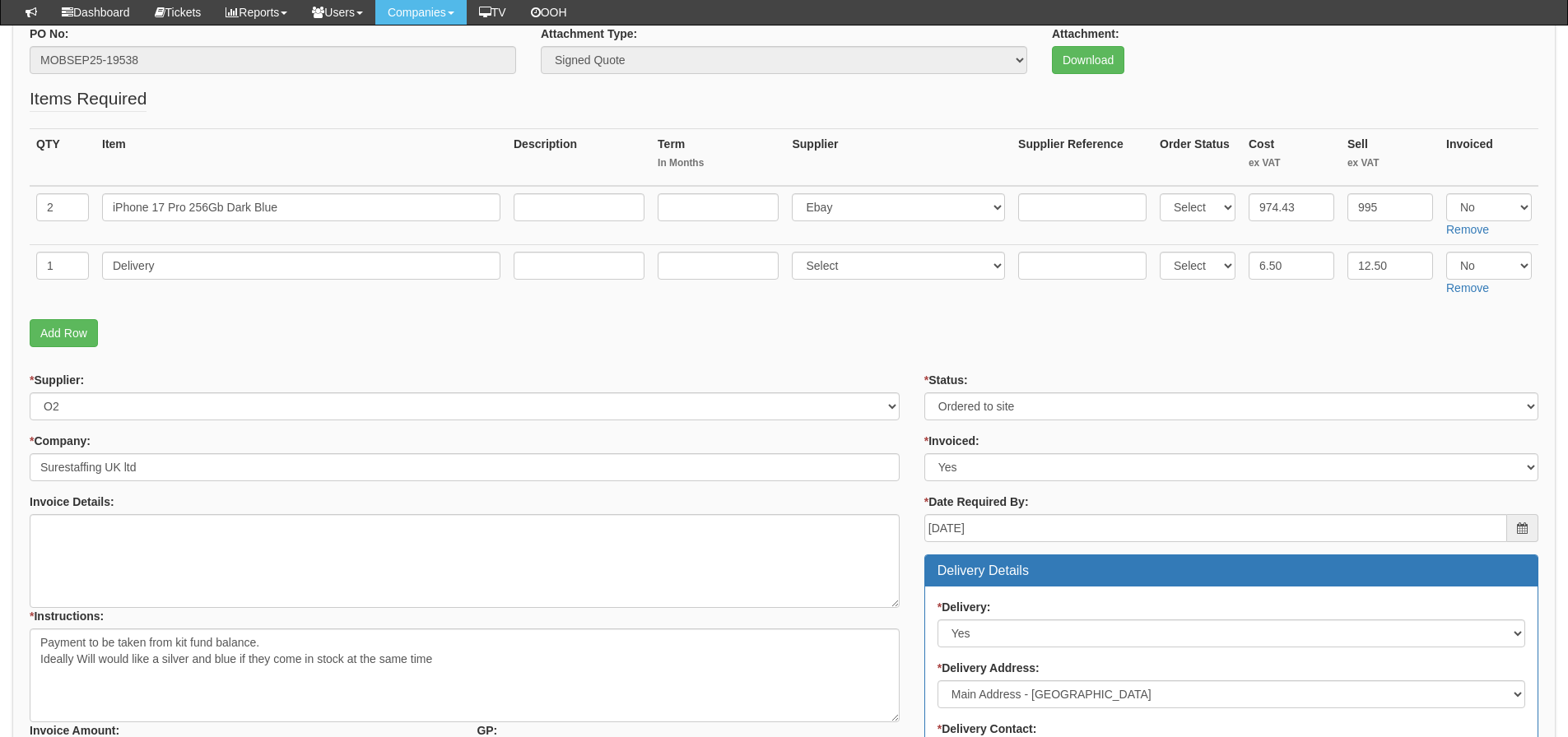
scroll to position [165, 0]
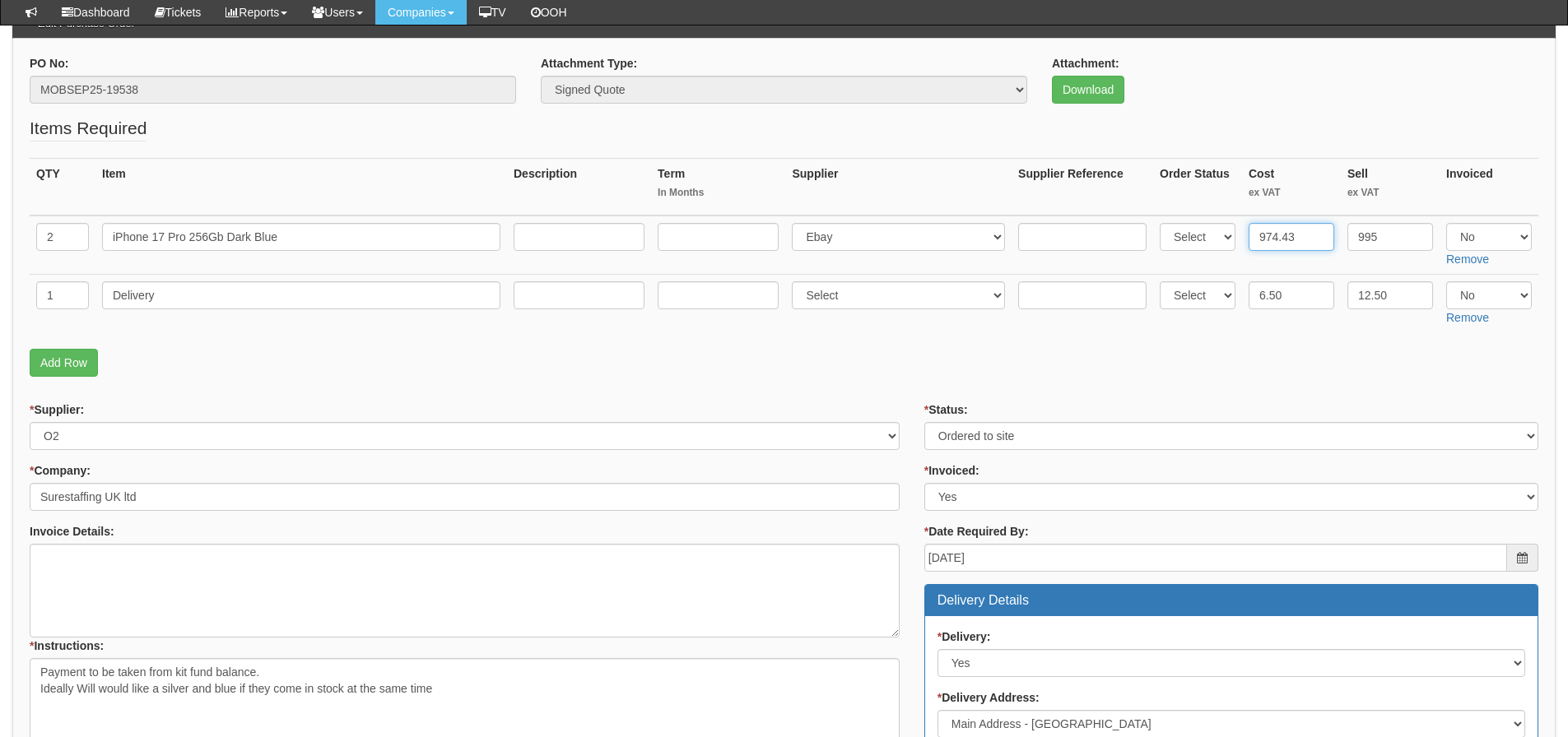
drag, startPoint x: 1321, startPoint y: 235, endPoint x: 1169, endPoint y: 280, distance: 158.5
click at [1169, 280] on tbody "2 iPhone 17 Pro 256Gb Dark Blue Select 123 REG.co.uk 1Password 3 4Gon AA Jones …" at bounding box center [784, 274] width 1508 height 116
type input "894.64"
click at [1069, 343] on fieldset "Items Required QTY Item Description Term In Months Supplier Supplier Reference …" at bounding box center [784, 250] width 1508 height 269
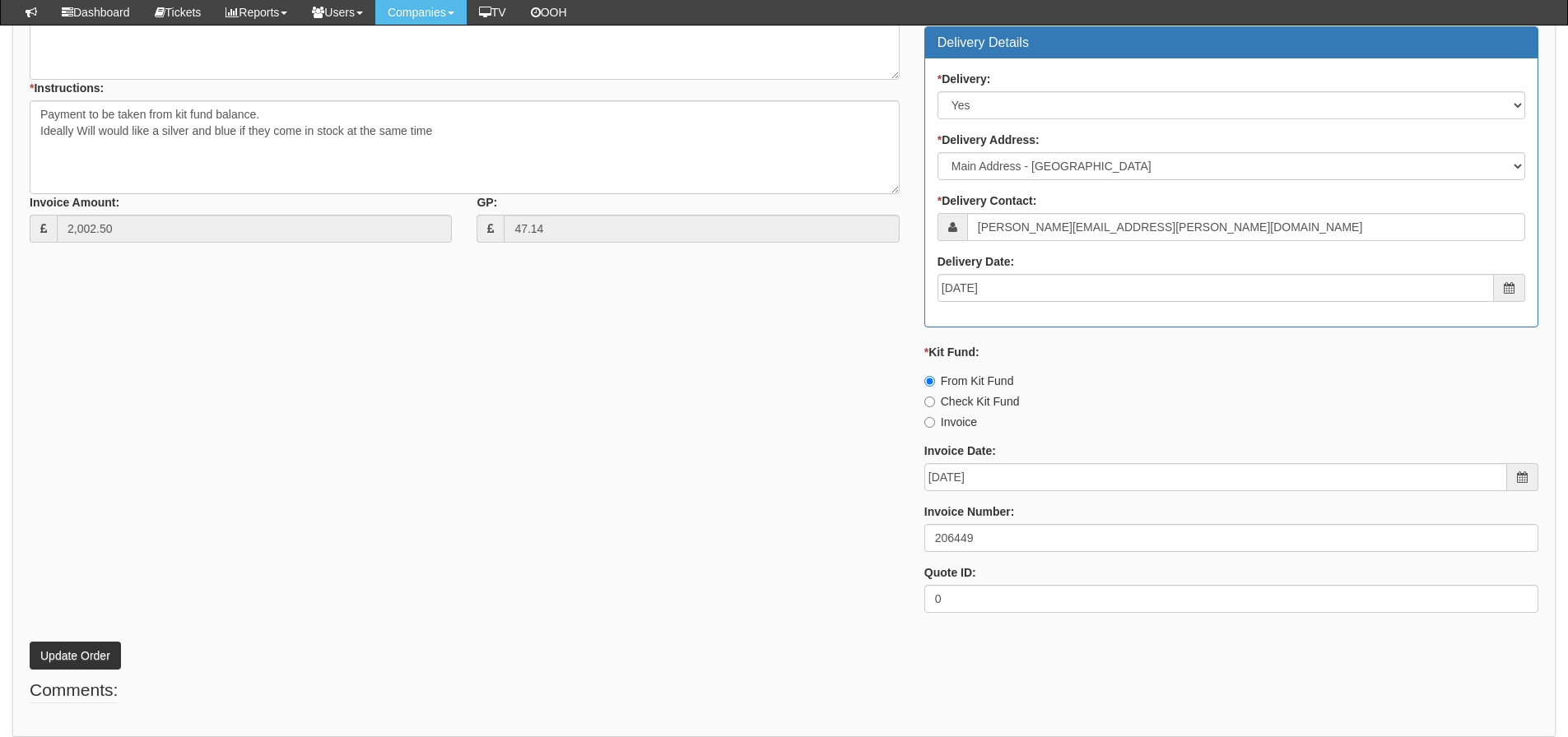
scroll to position [788, 0]
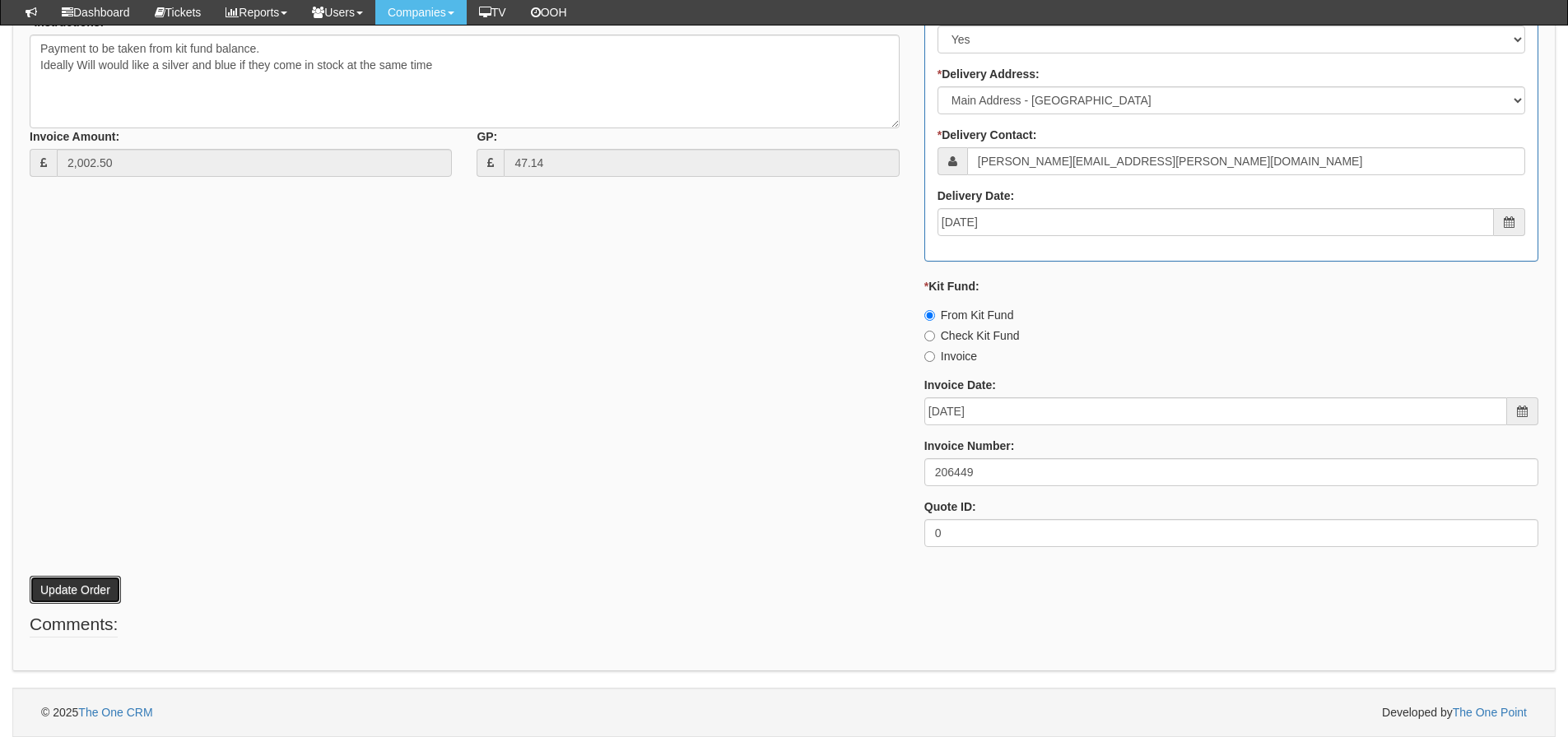
click at [116, 586] on button "Update Order" at bounding box center [75, 590] width 91 height 28
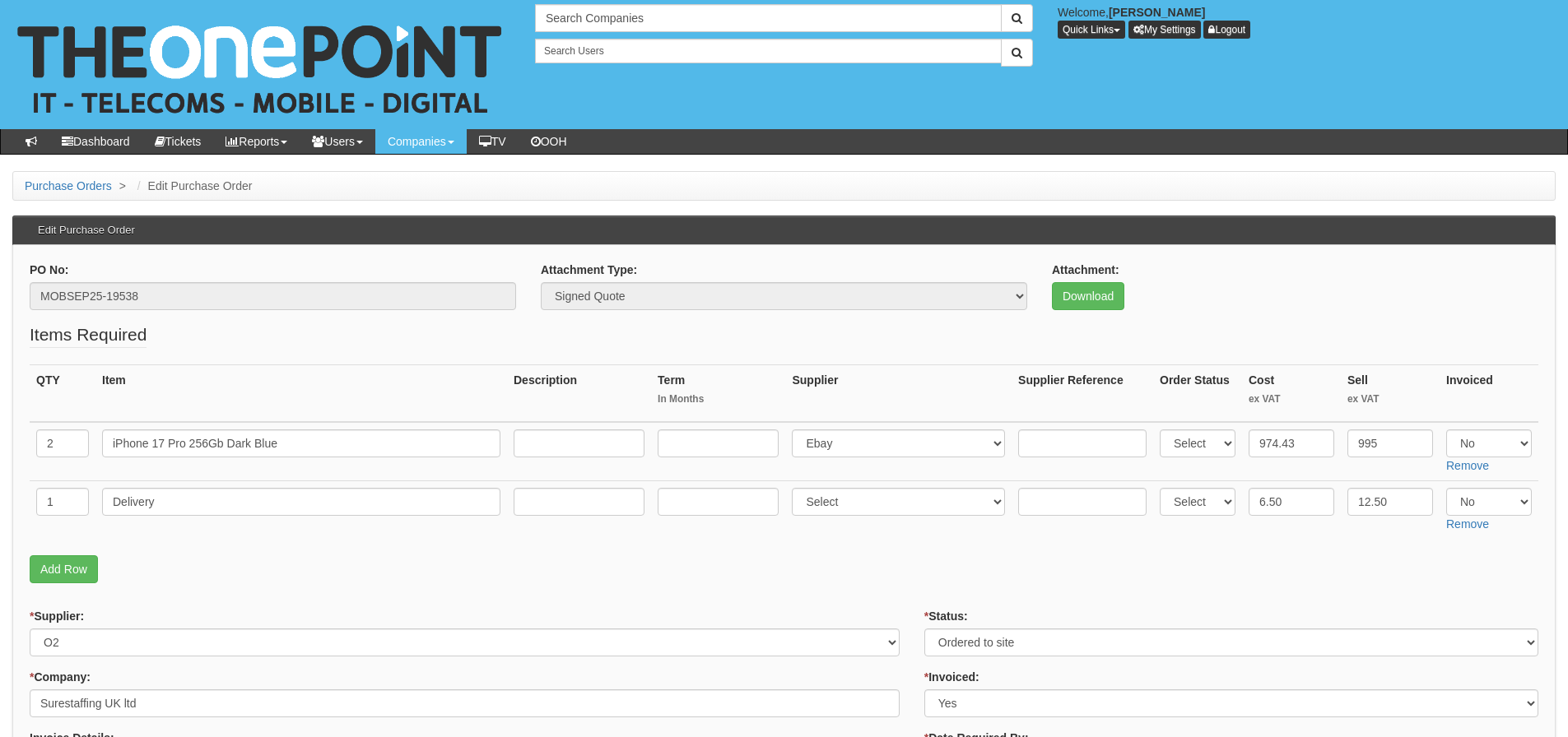
scroll to position [295, 0]
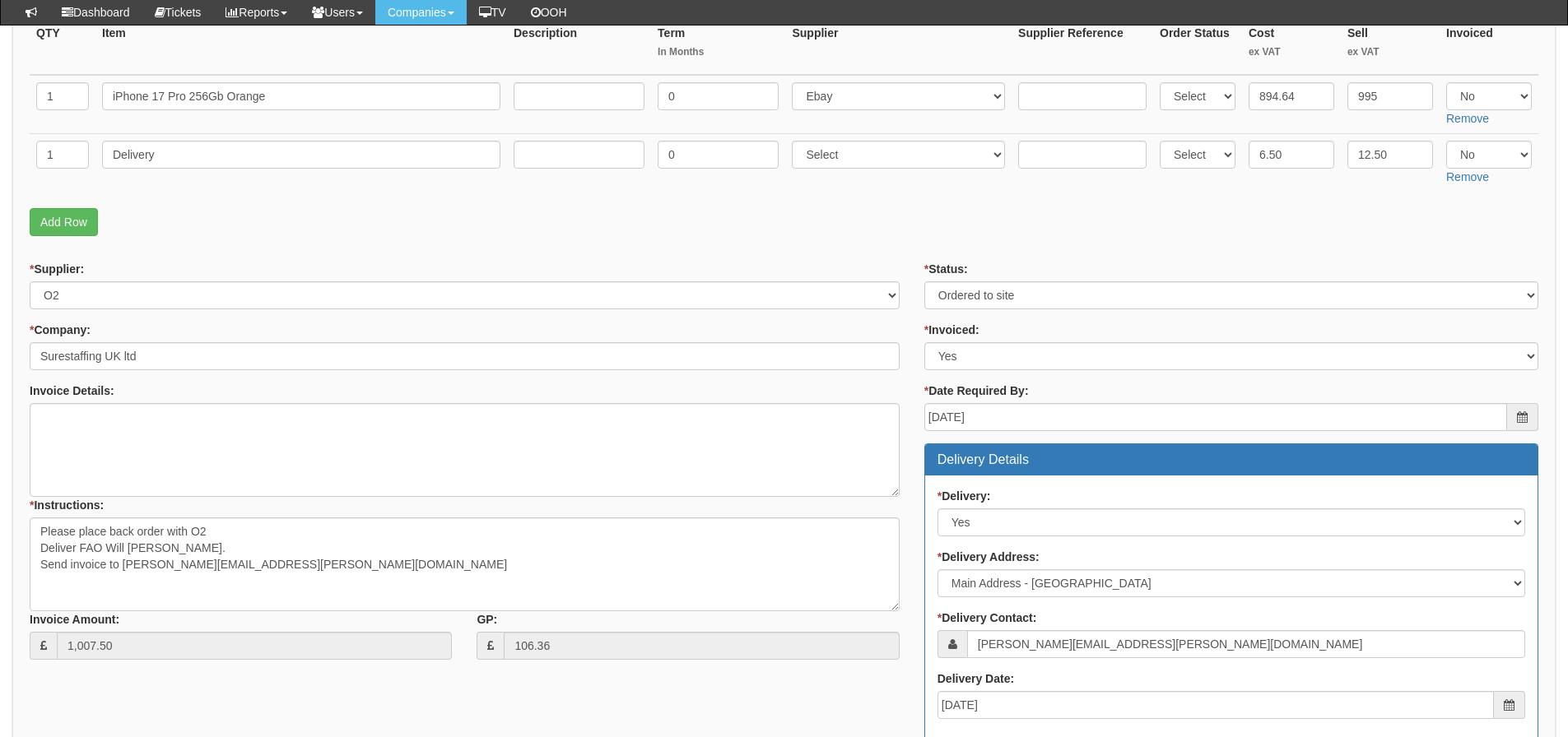
scroll to position [329, 0]
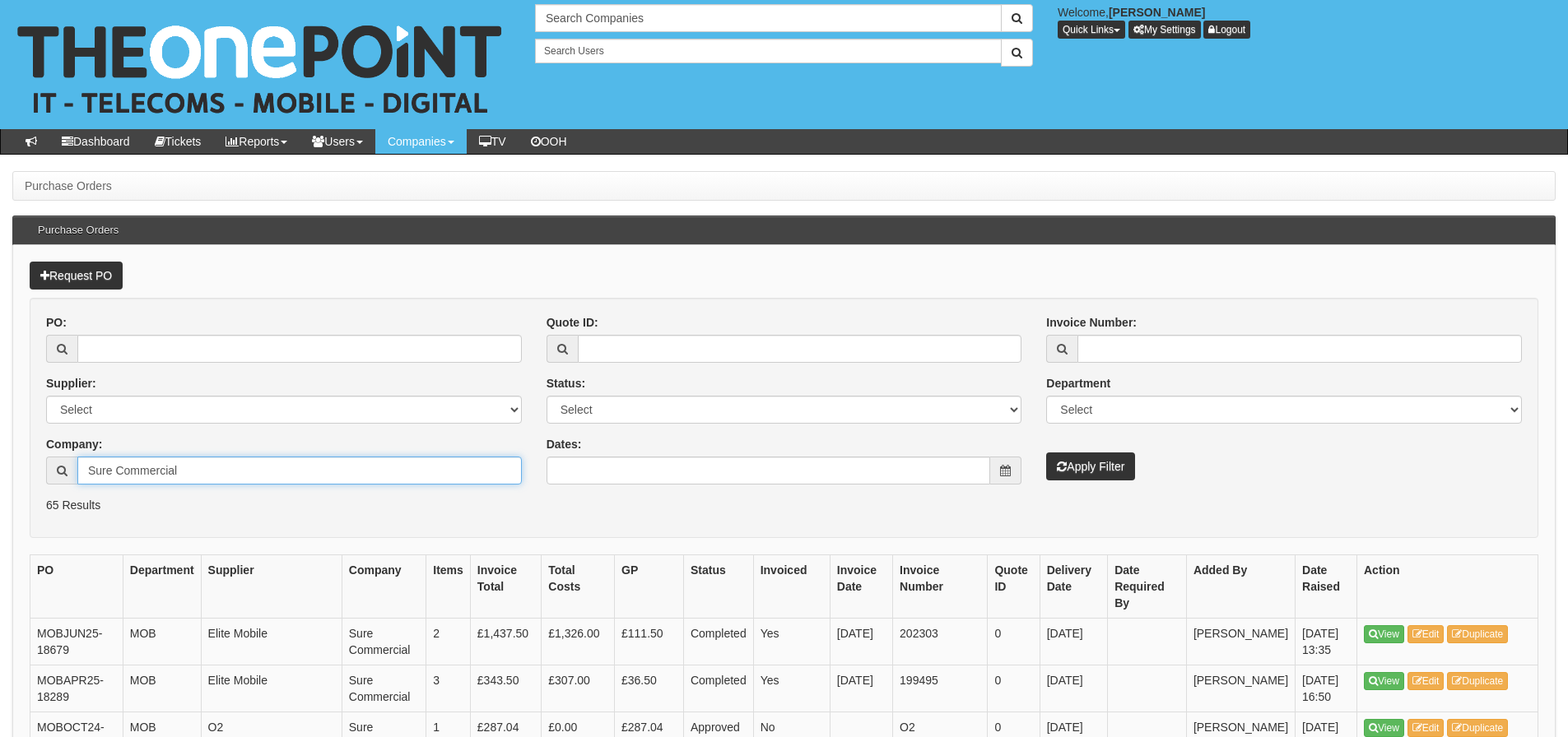
drag, startPoint x: 119, startPoint y: 472, endPoint x: 280, endPoint y: 456, distance: 161.8
click at [281, 456] on input "Sure Commercial" at bounding box center [299, 470] width 445 height 28
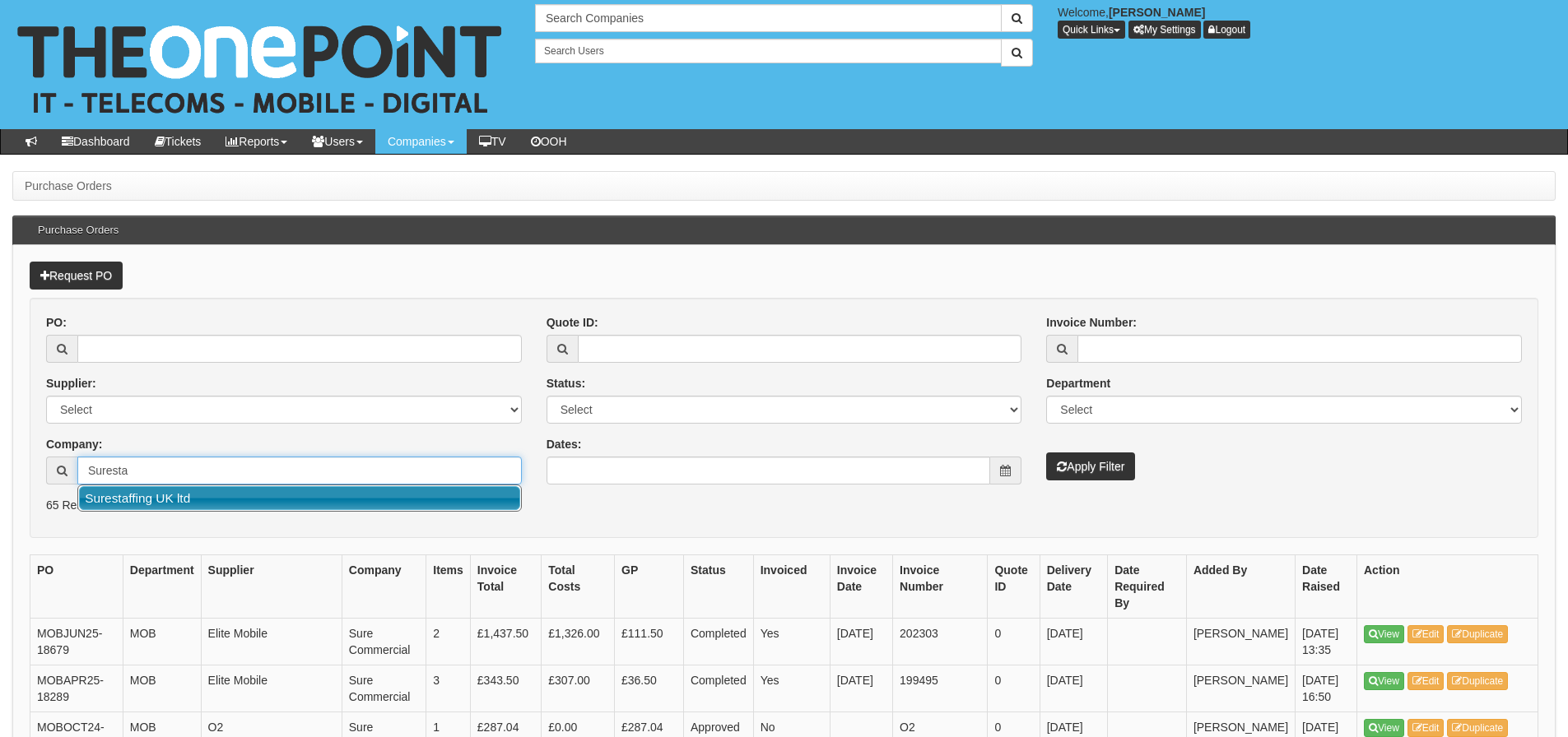
click at [202, 498] on link "Surestaffing UK ltd" at bounding box center [299, 498] width 441 height 24
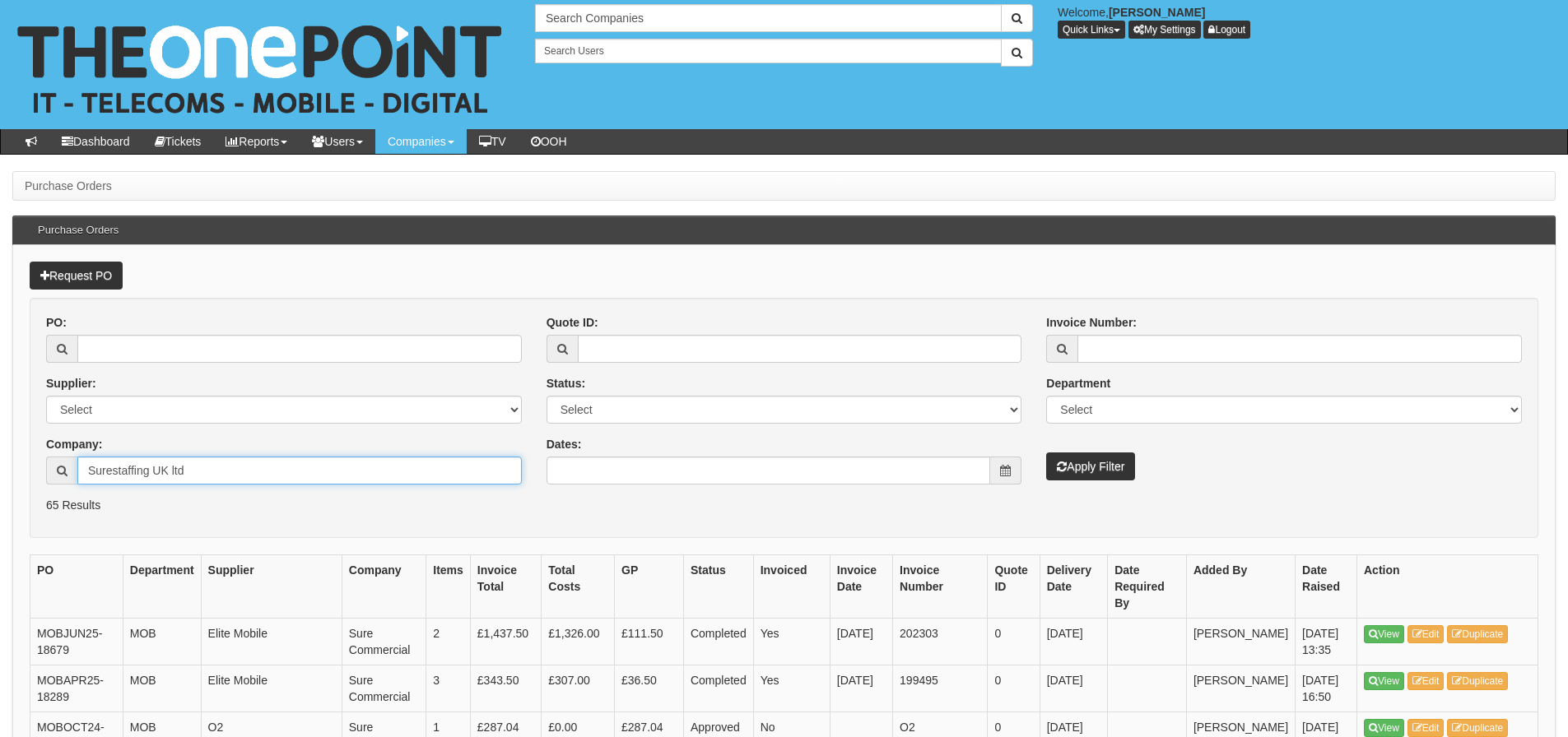
type input "Surestaffing UK ltd"
click at [1046, 452] on button "Apply Filter" at bounding box center [1090, 466] width 89 height 28
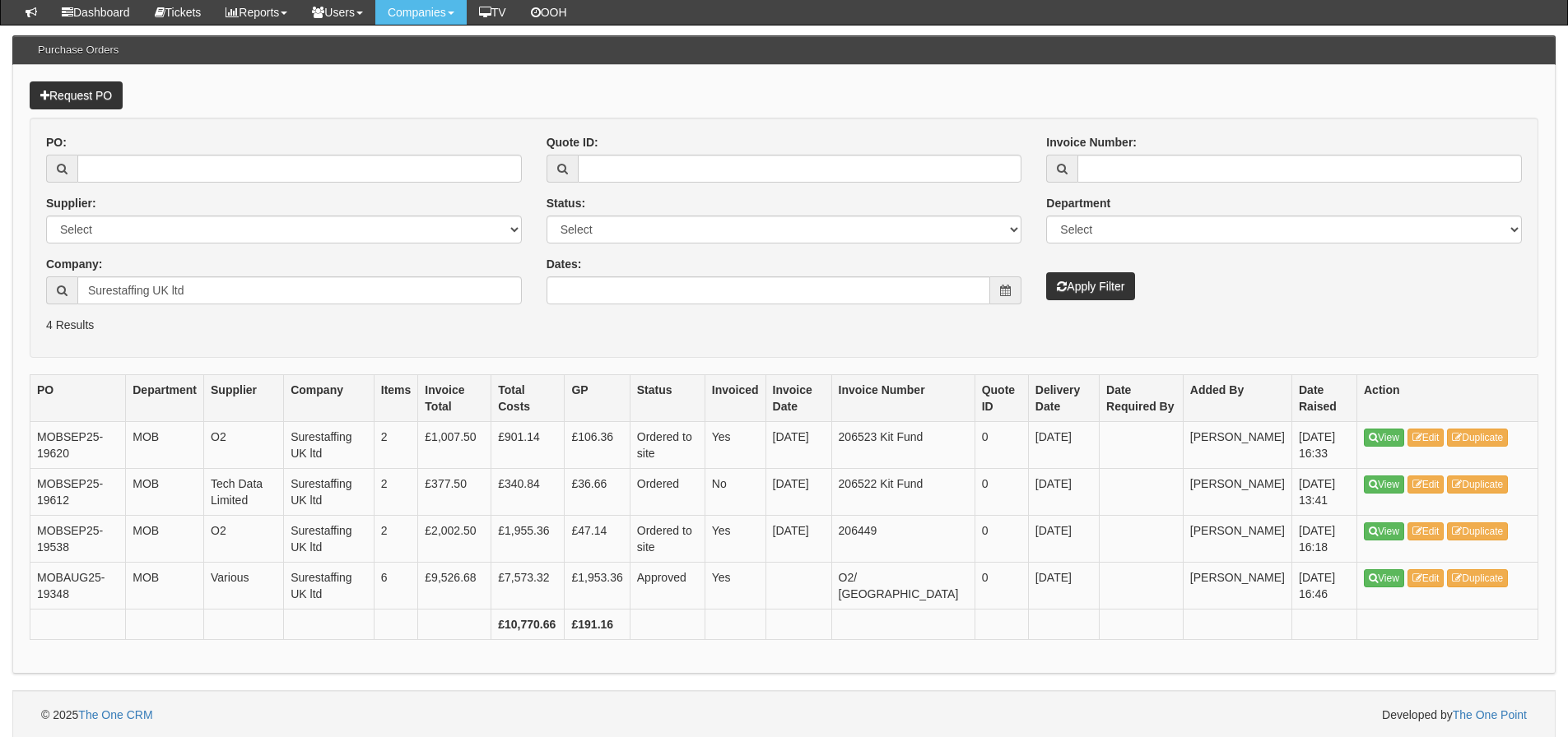
scroll to position [141, 0]
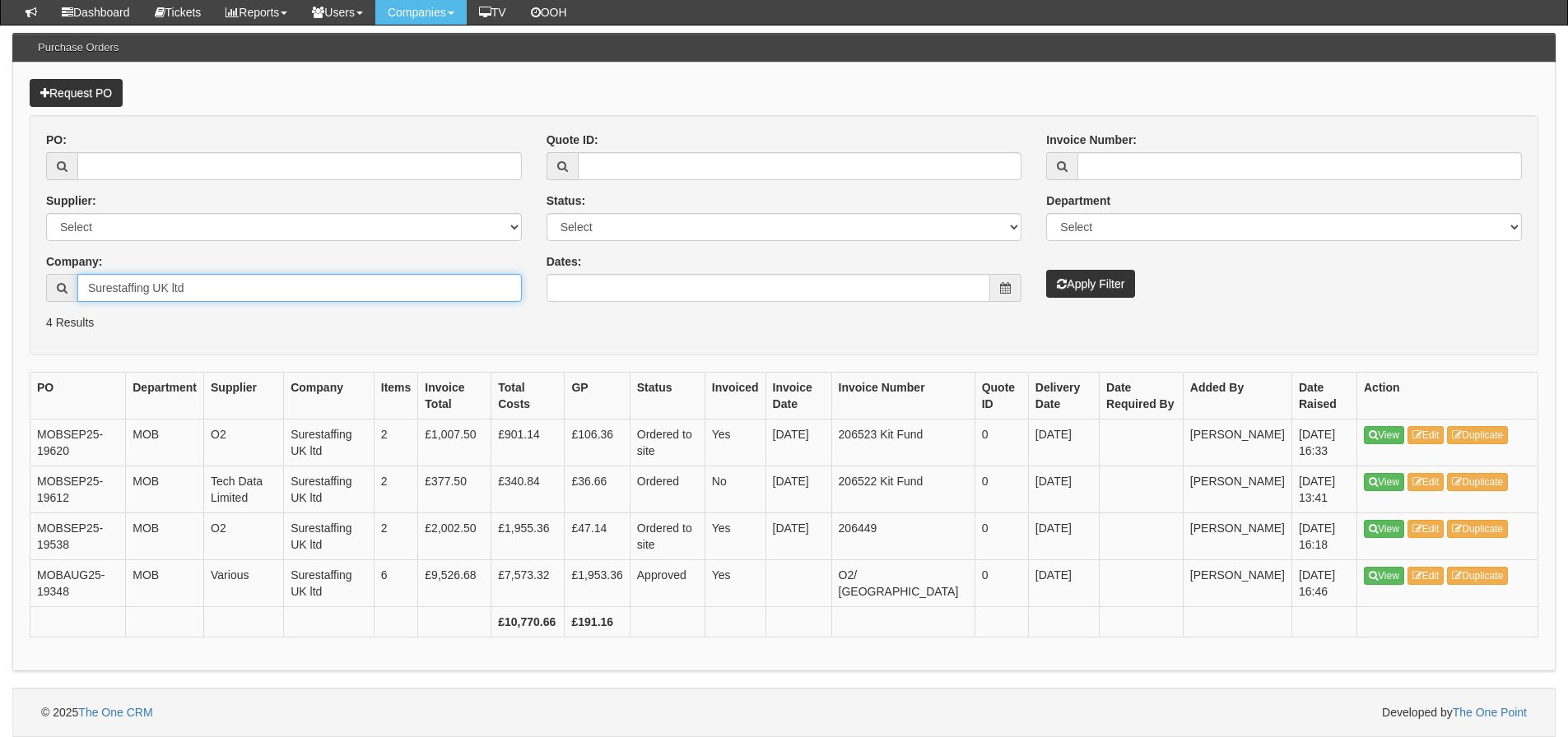
drag, startPoint x: 237, startPoint y: 281, endPoint x: 94, endPoint y: 322, distance: 148.8
click at [94, 322] on form "PO: Supplier: Select 123 [DOMAIN_NAME] 1Password 3 4Gon [PERSON_NAME] Electric …" at bounding box center [784, 235] width 1508 height 241
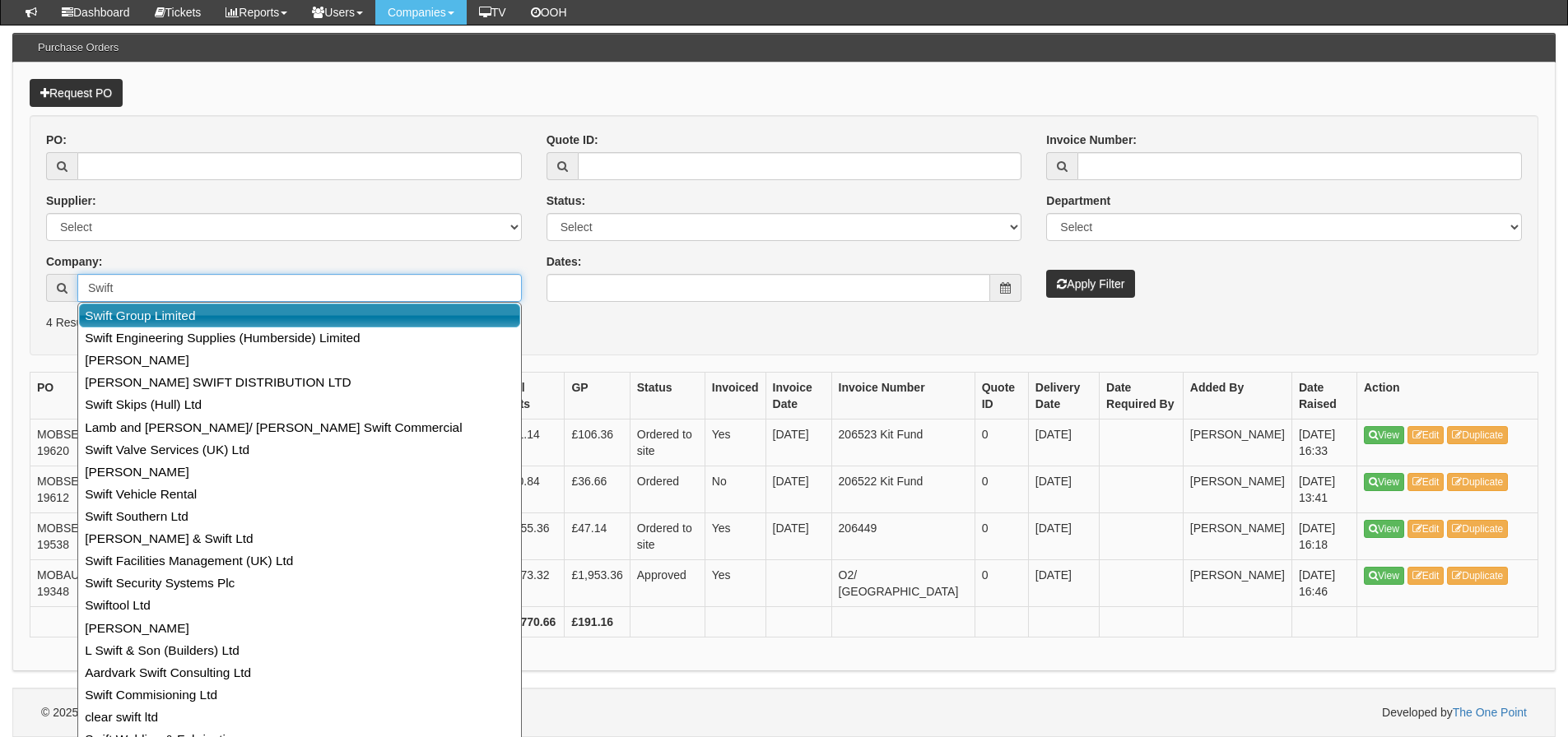
click at [105, 322] on link "Swift Group Limited" at bounding box center [299, 315] width 441 height 24
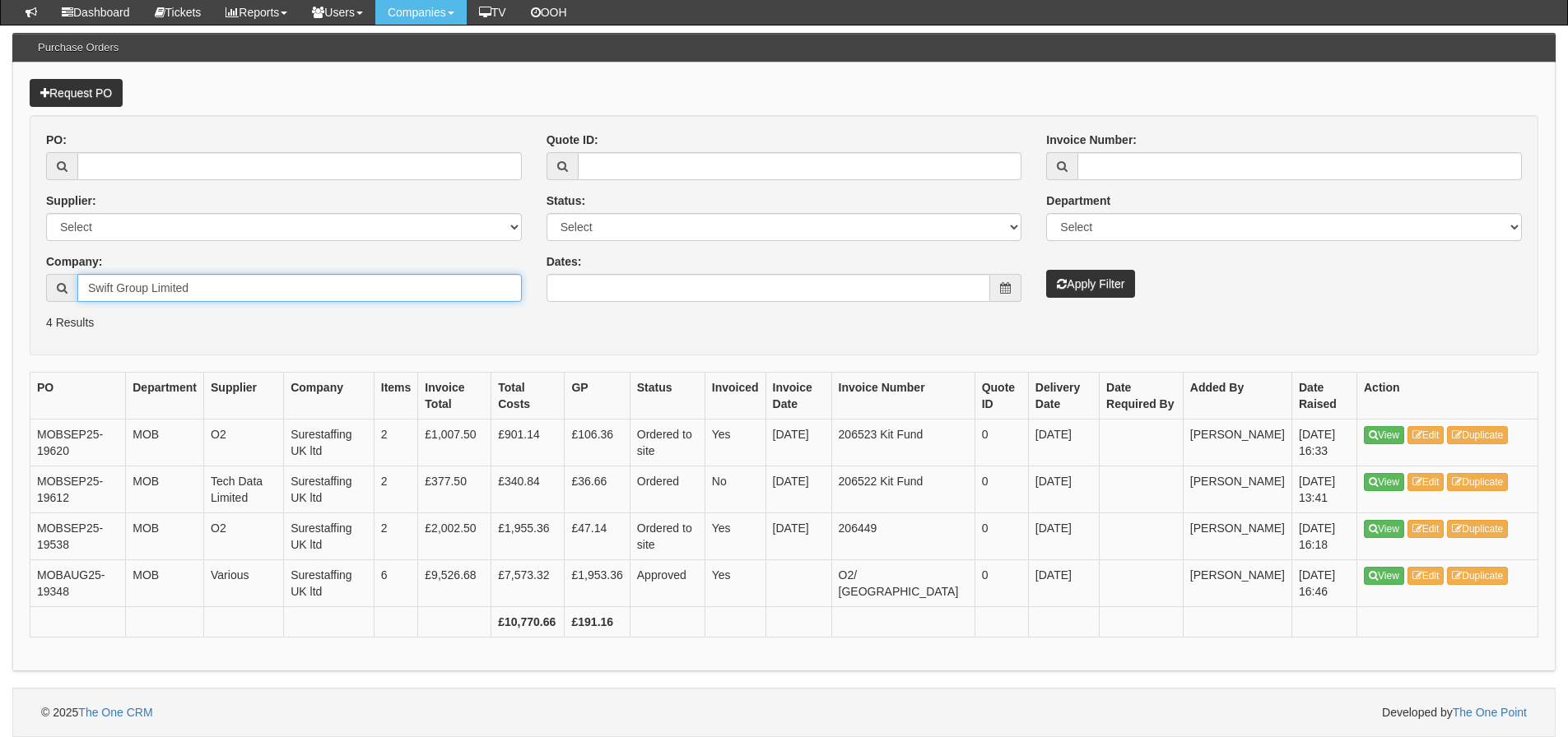
type input "Swift Group Limited"
click at [1046, 270] on button "Apply Filter" at bounding box center [1090, 284] width 89 height 28
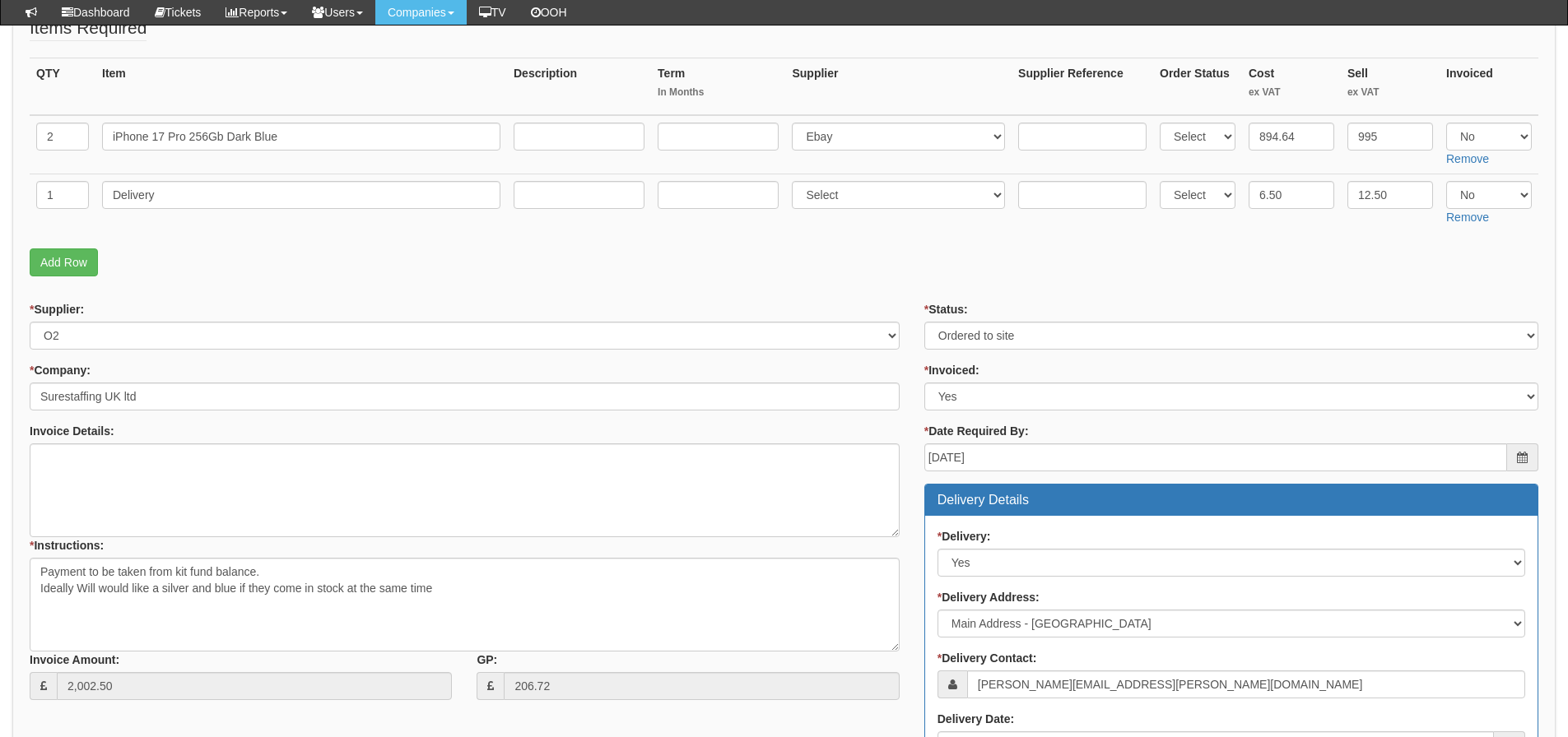
scroll to position [295, 0]
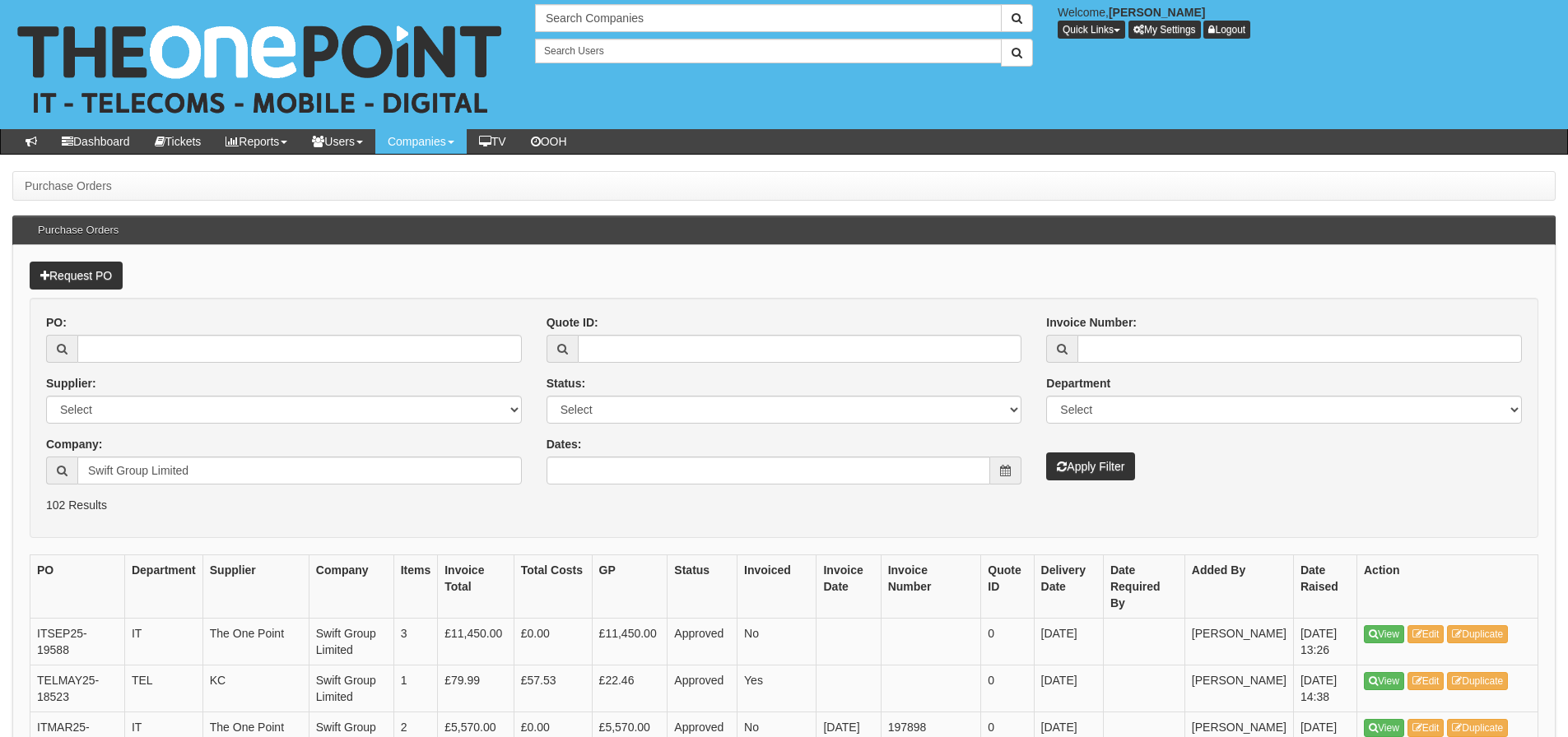
scroll to position [82, 0]
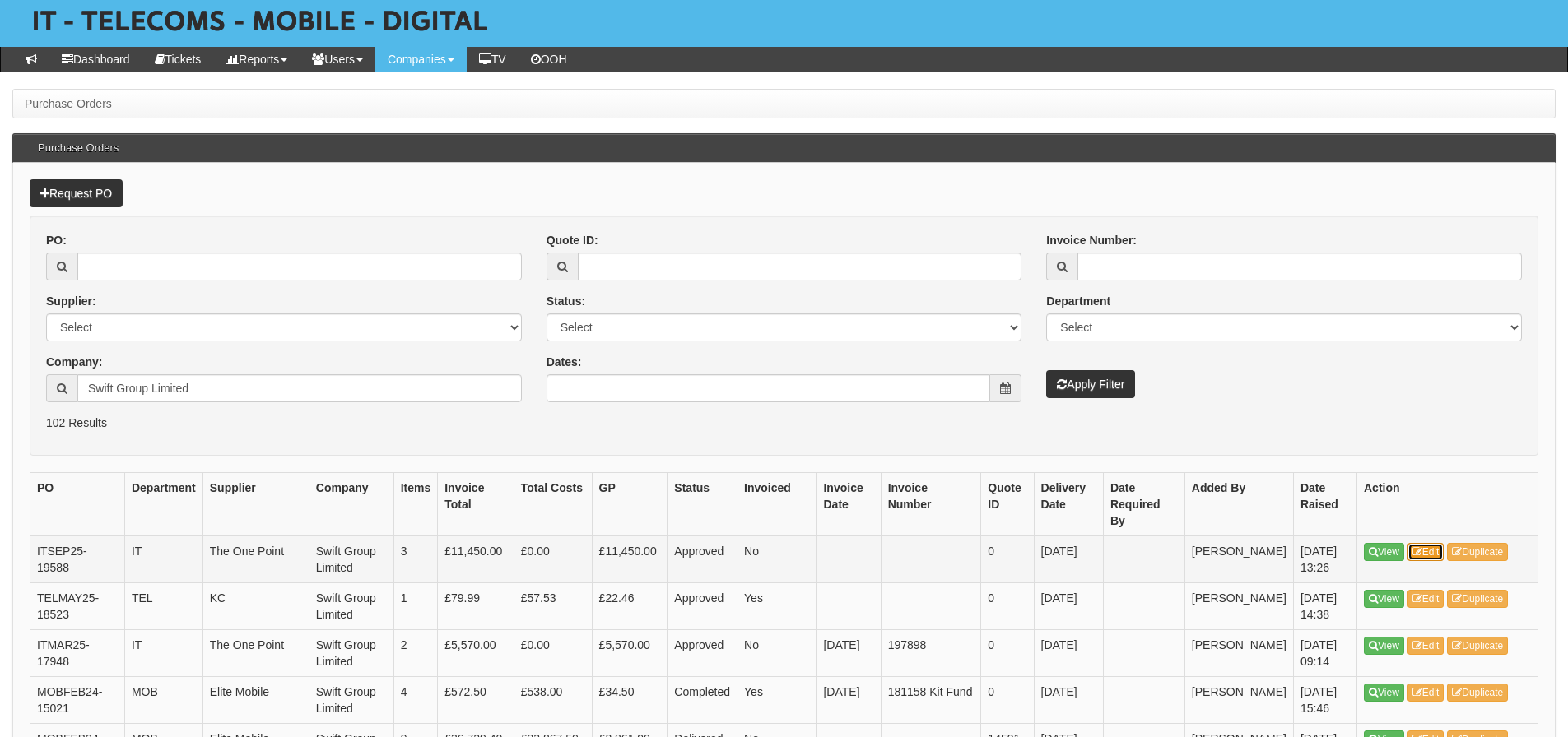
click at [1420, 550] on icon at bounding box center [1417, 553] width 10 height 10
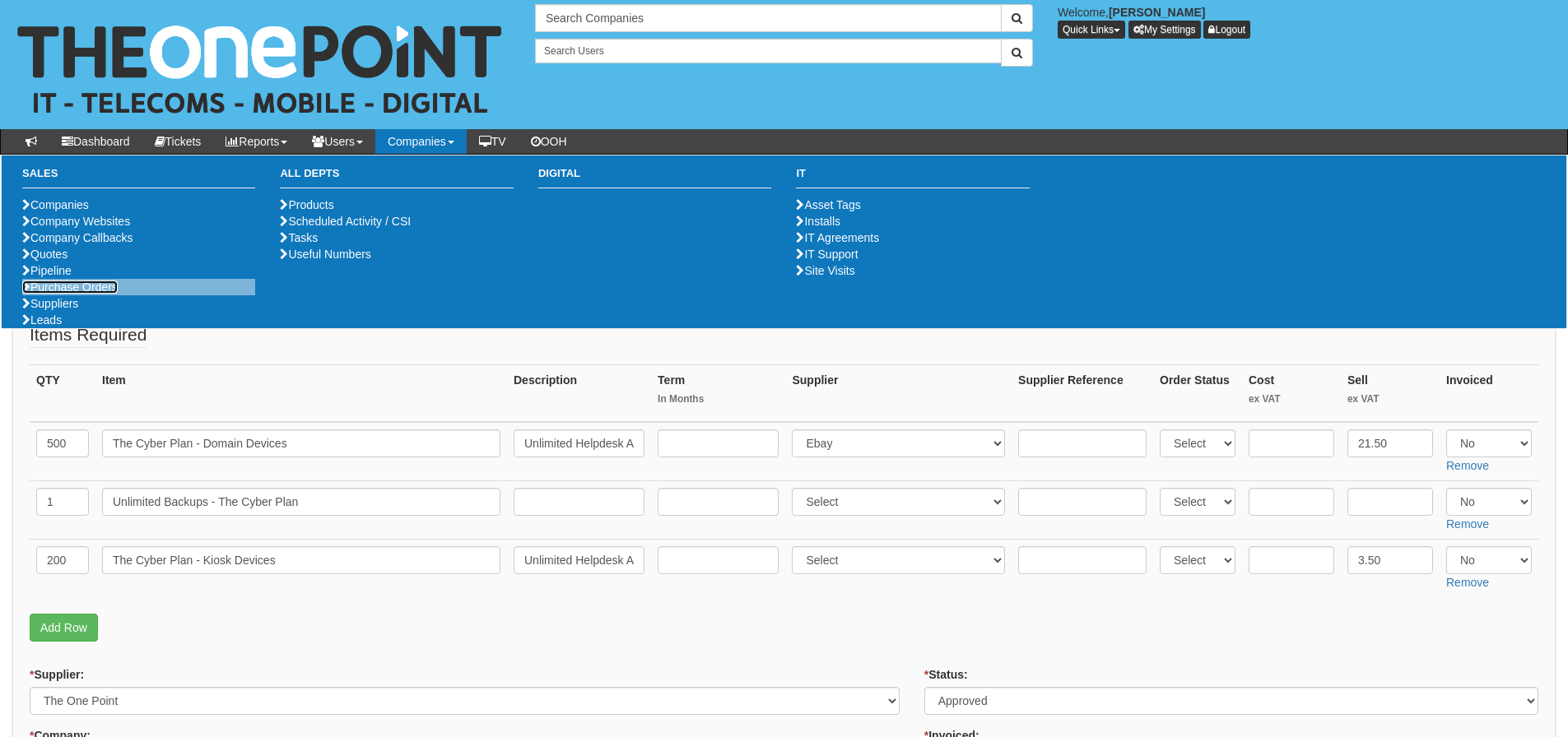
click at [109, 294] on link "Purchase Orders" at bounding box center [70, 286] width 95 height 13
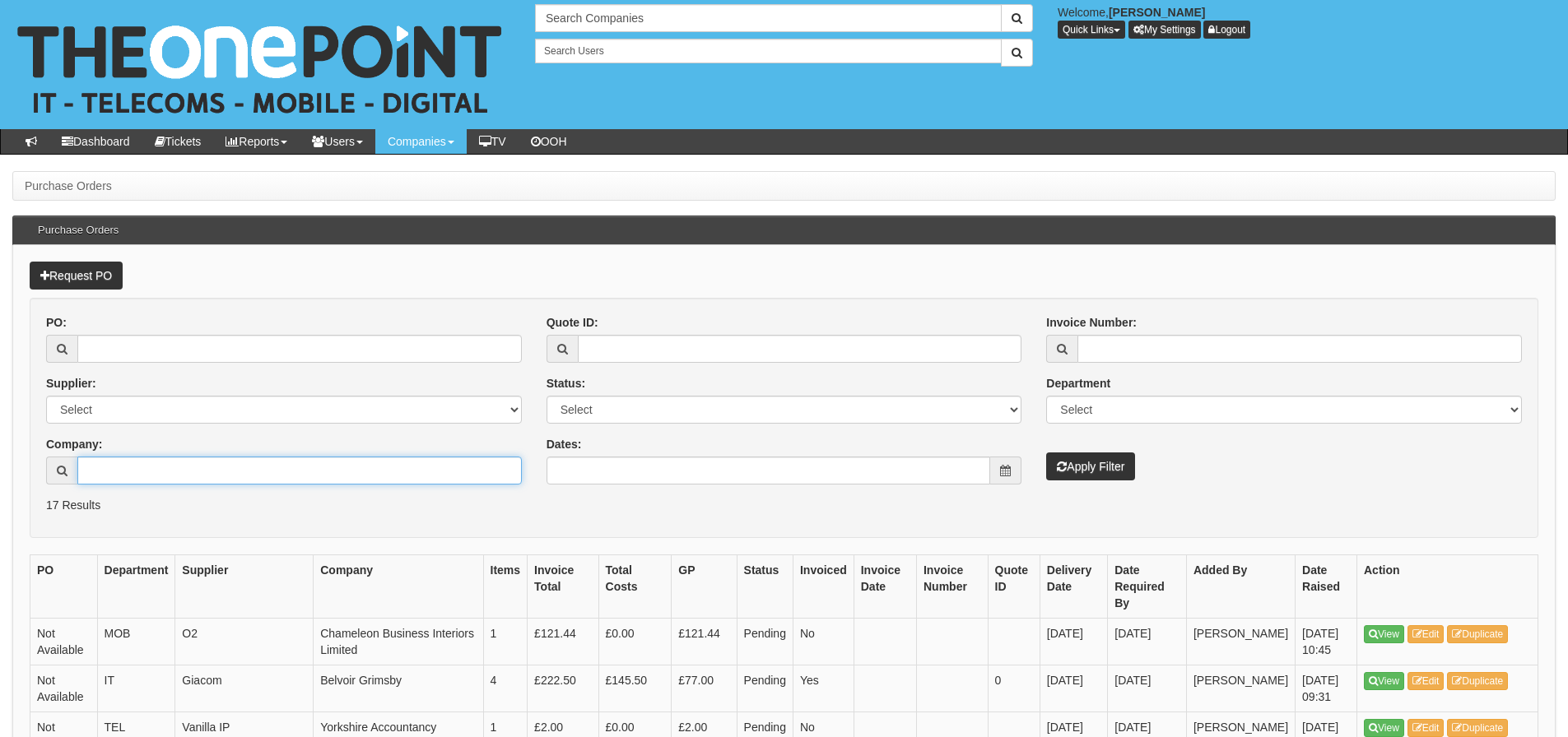
click at [115, 479] on input "Company:" at bounding box center [299, 470] width 445 height 28
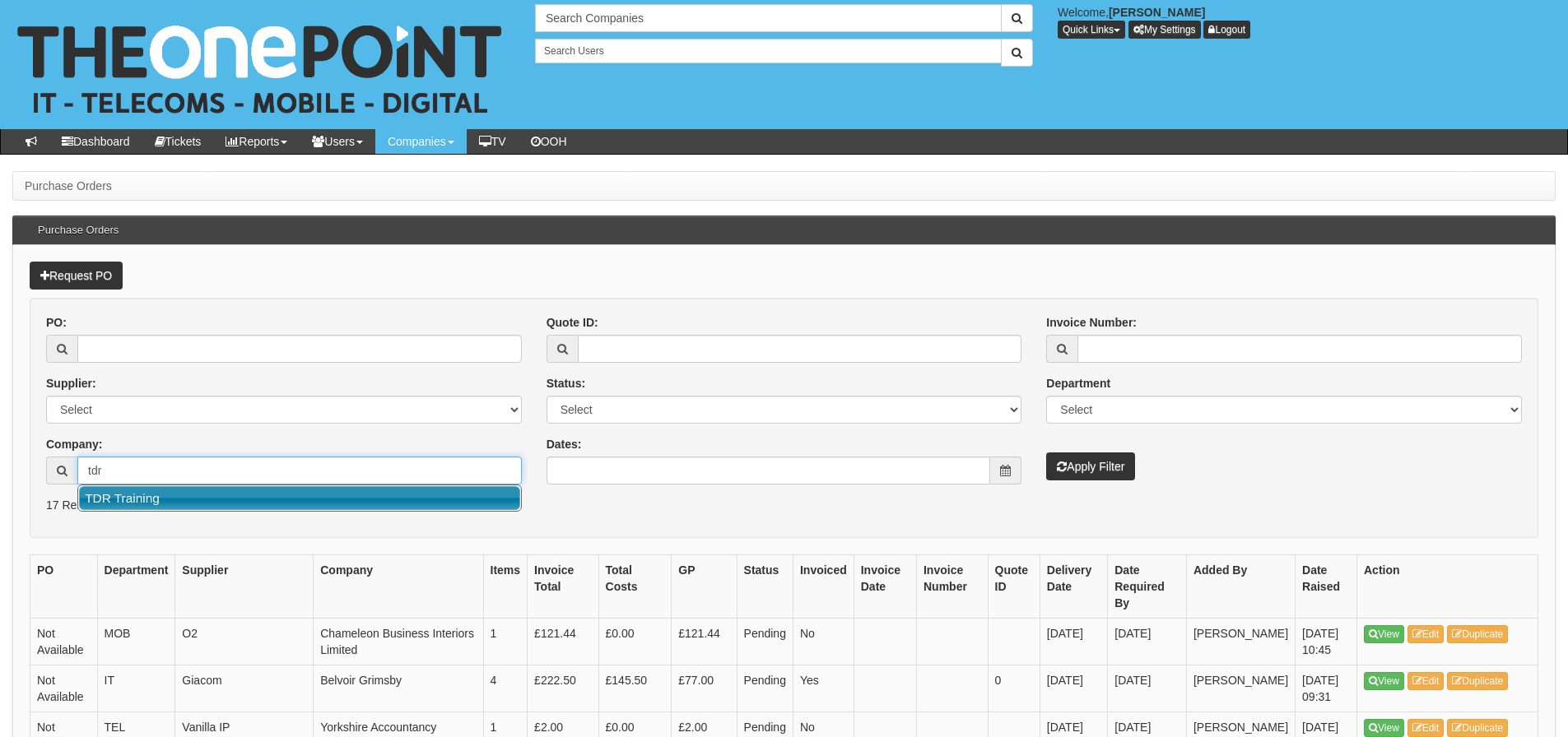
click at [122, 493] on link "TDR Training" at bounding box center [299, 498] width 441 height 24
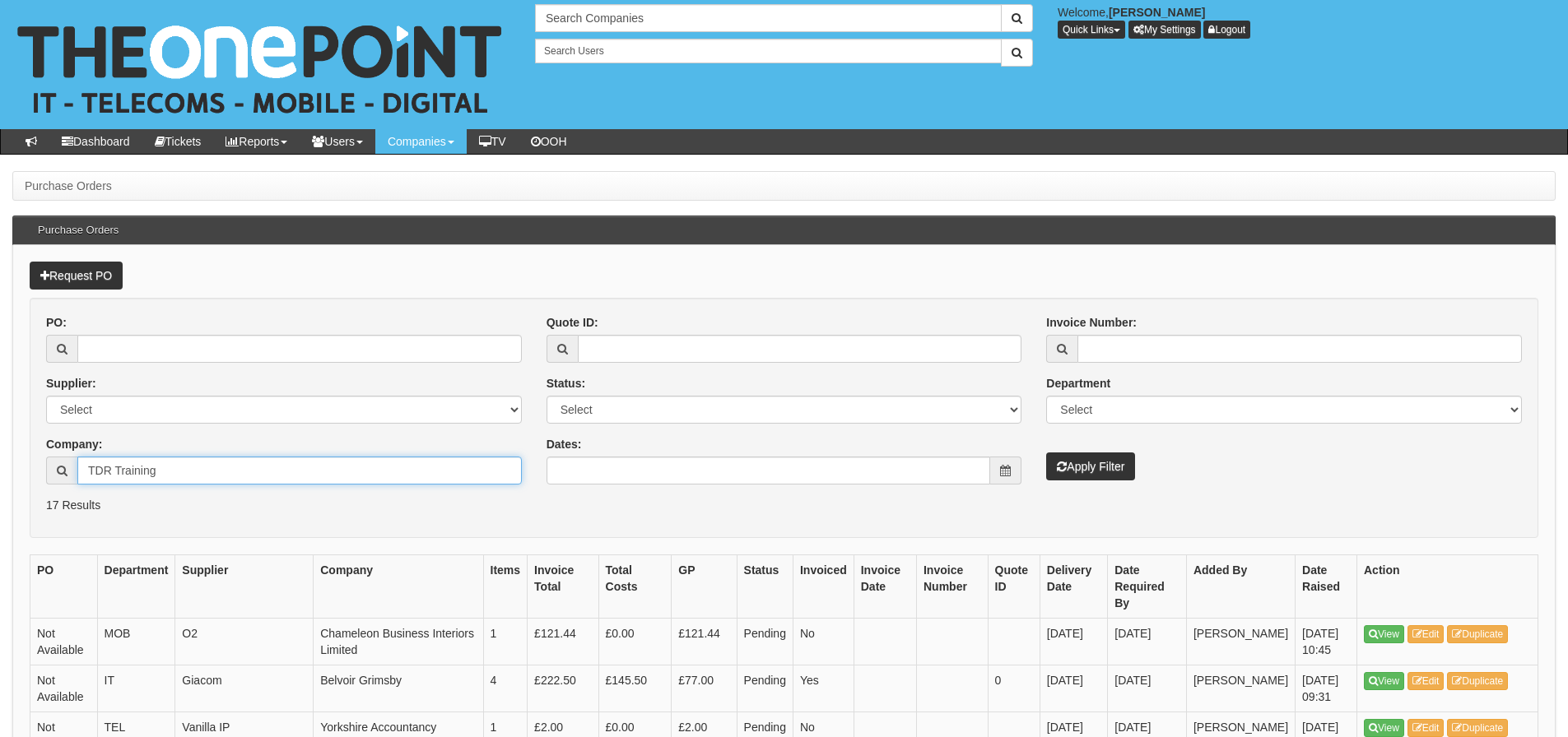
type input "TDR Training"
click at [1046, 452] on button "Apply Filter" at bounding box center [1090, 466] width 89 height 28
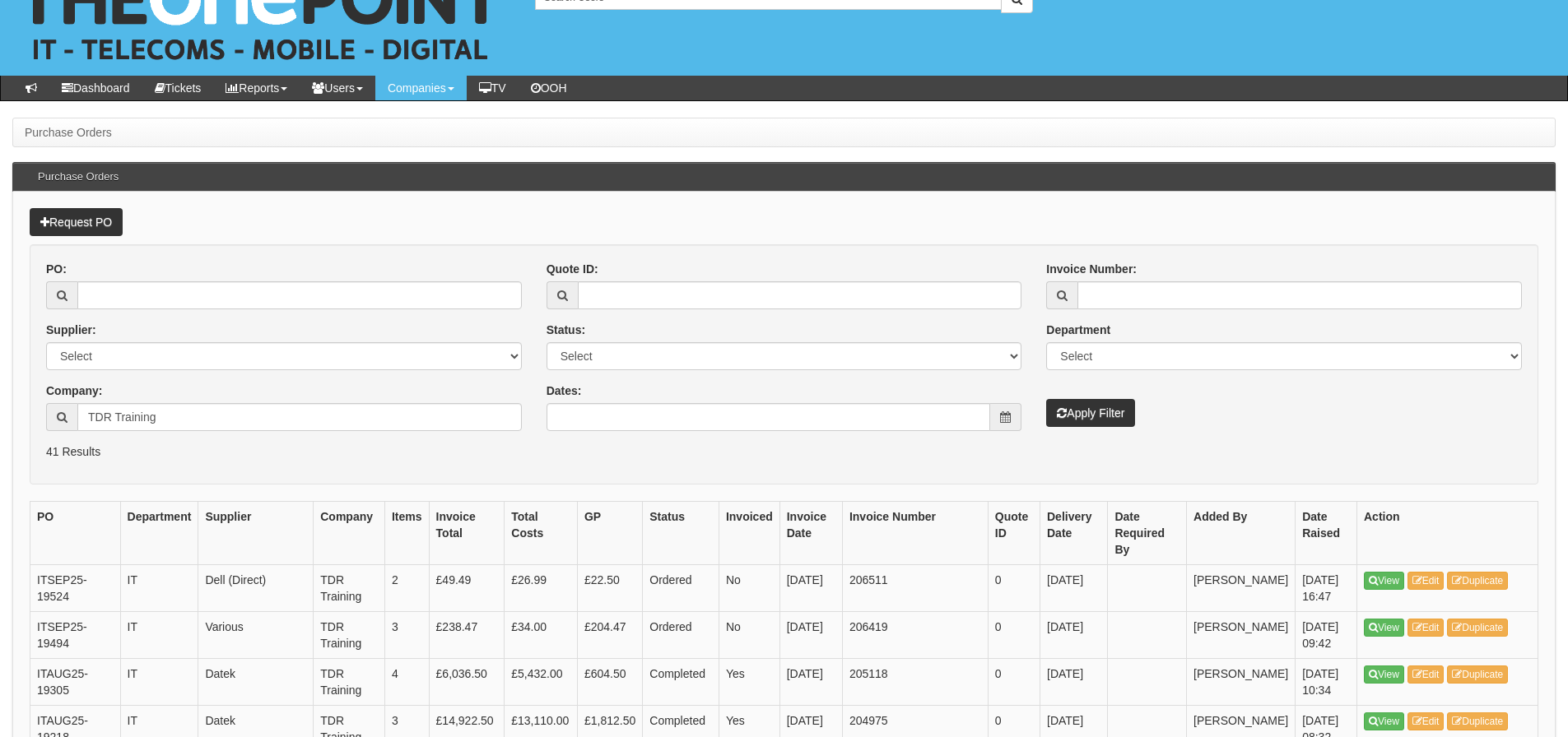
scroll to position [82, 0]
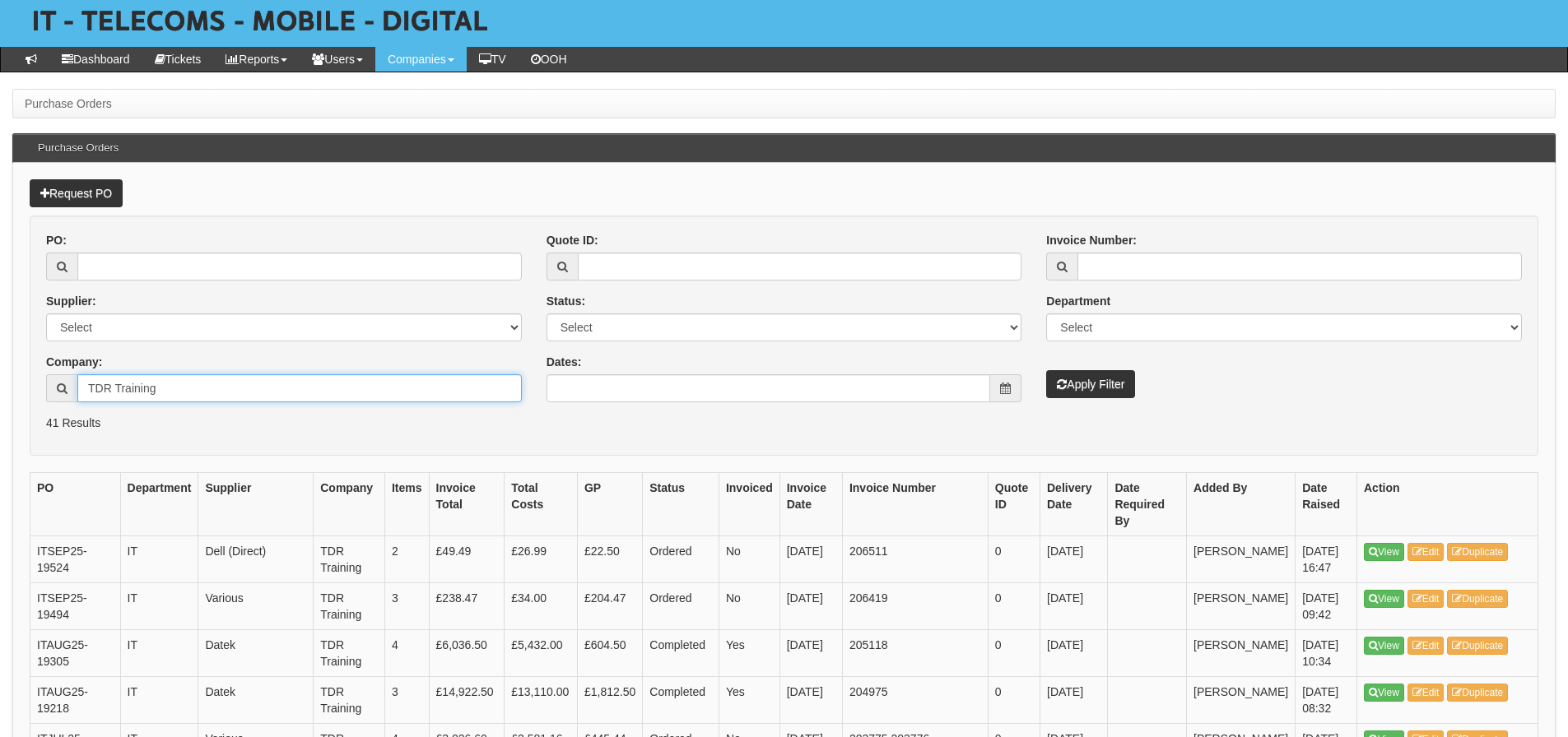
drag, startPoint x: 219, startPoint y: 386, endPoint x: 10, endPoint y: 452, distance: 219.2
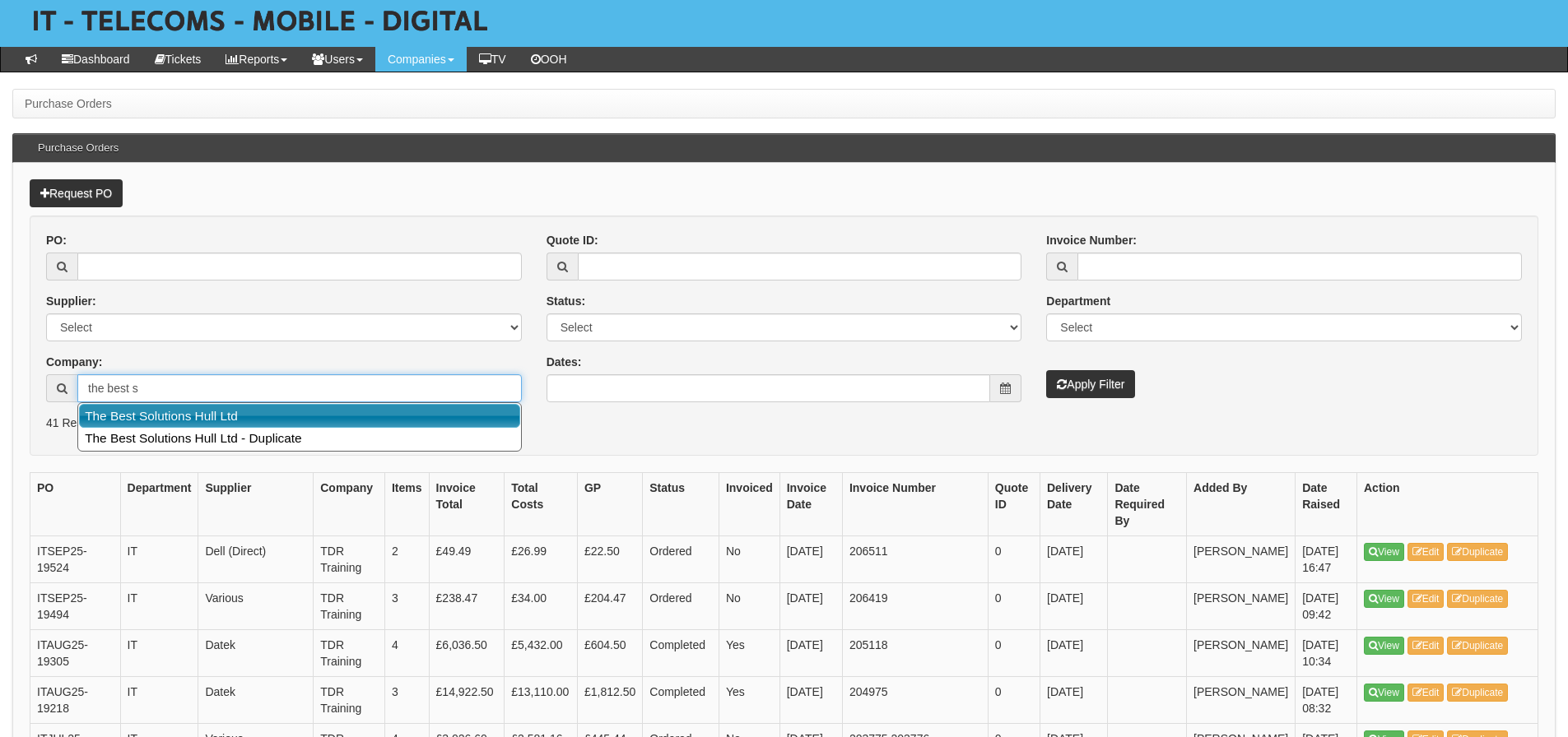
click at [114, 418] on link "The Best Solutions Hull Ltd" at bounding box center [299, 416] width 441 height 24
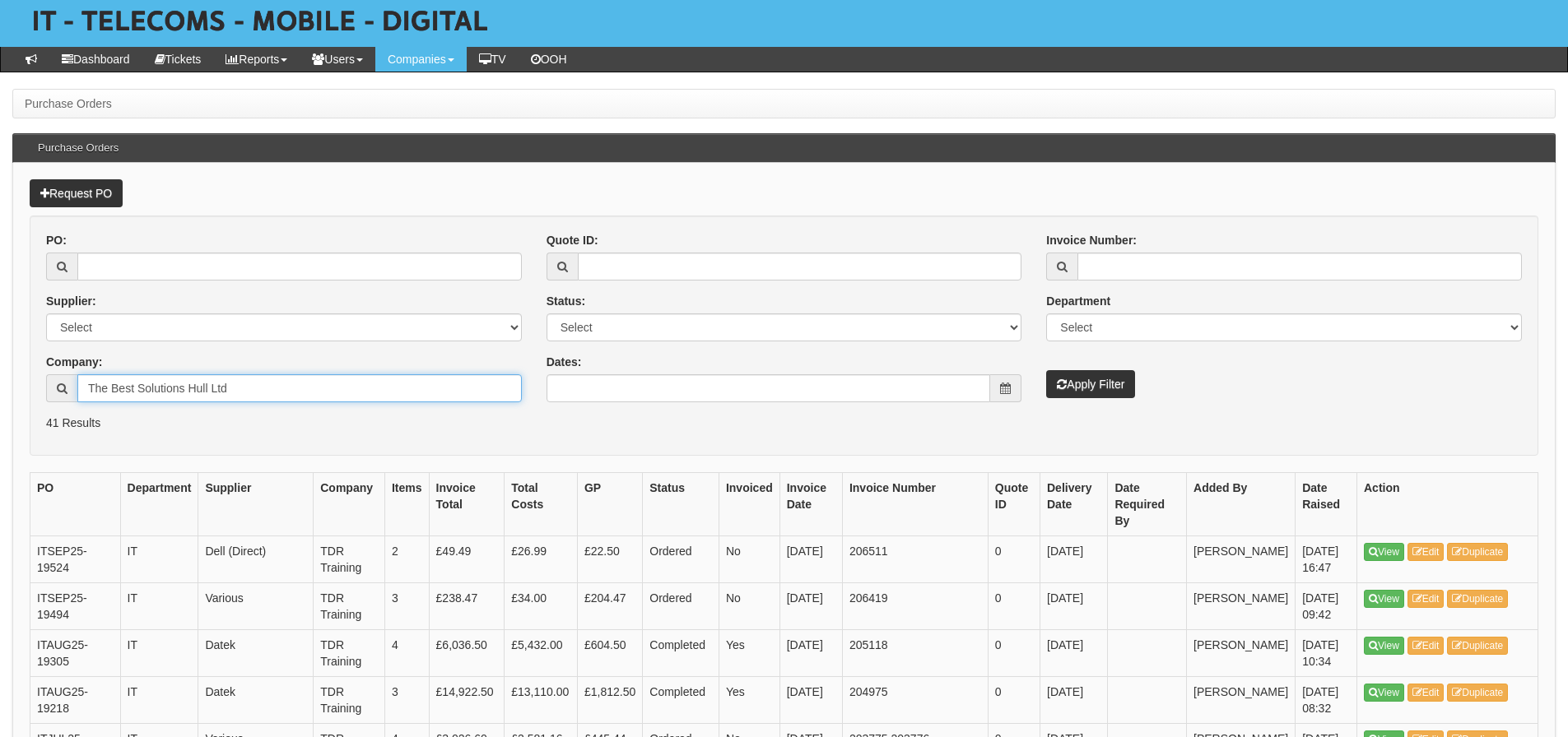
type input "The Best Solutions Hull Ltd"
click at [1046, 371] on button "Apply Filter" at bounding box center [1090, 384] width 89 height 28
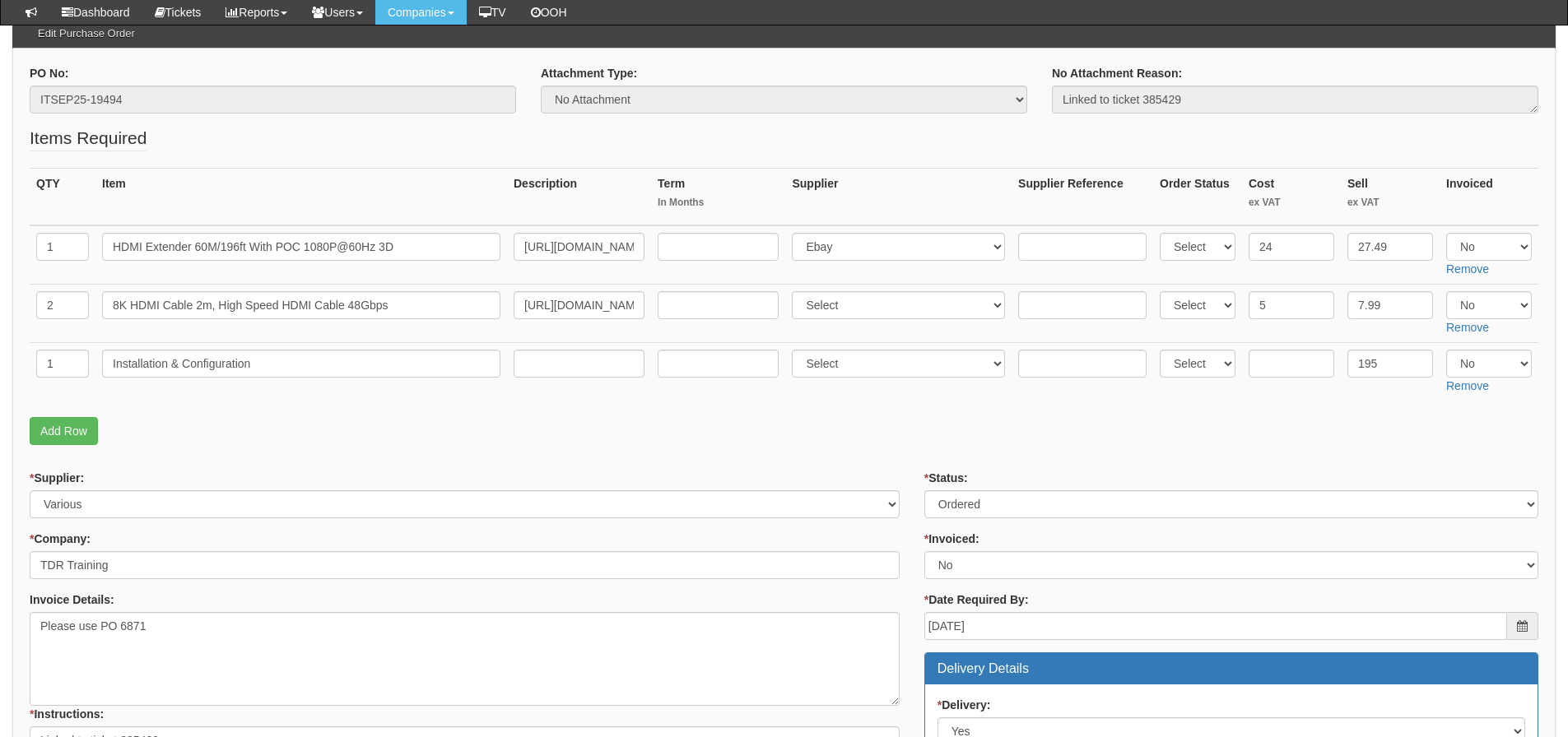
scroll to position [82, 0]
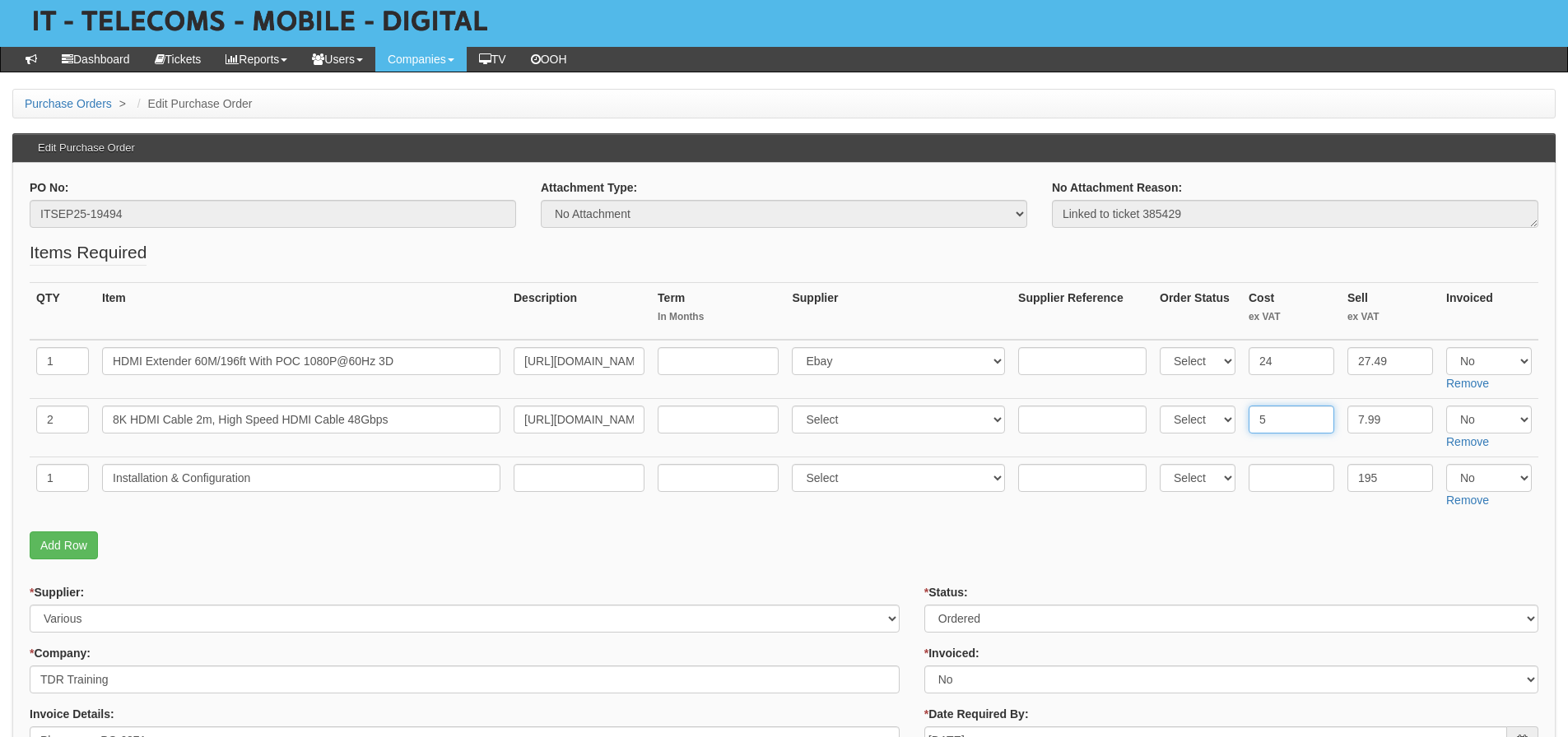
click at [1281, 417] on input "5" at bounding box center [1292, 419] width 86 height 28
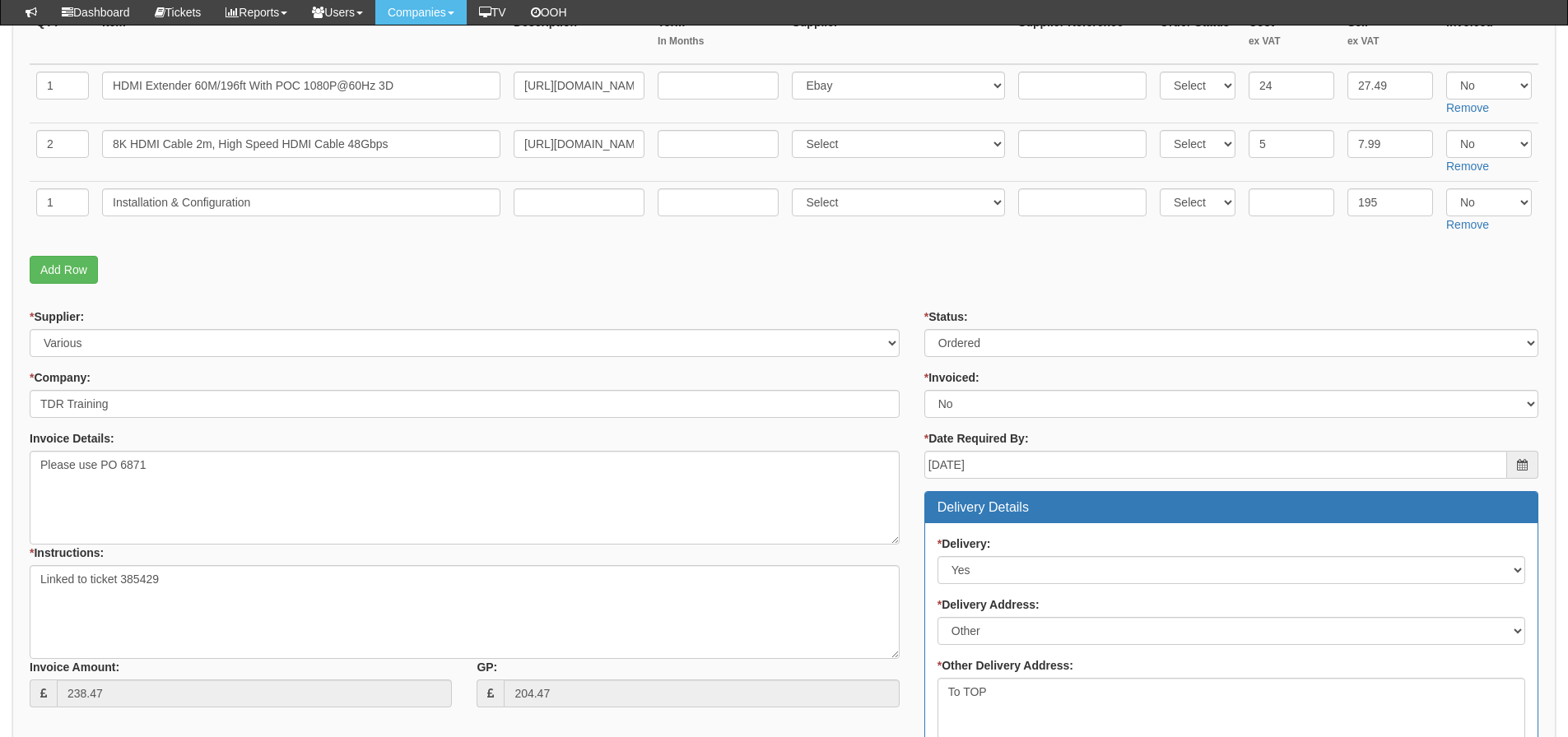
scroll to position [315, 0]
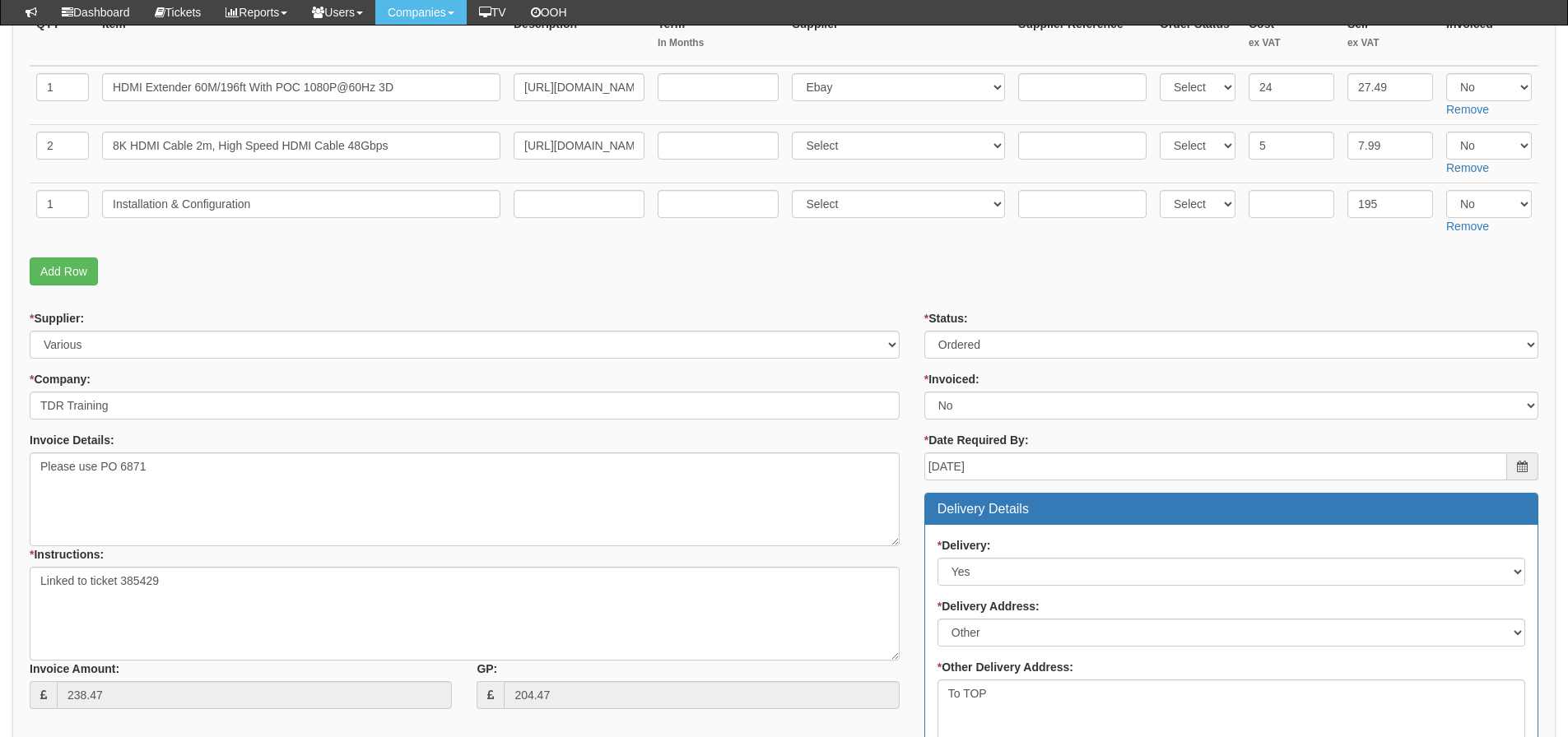
click at [460, 308] on form "PO No: ITSEP25-19494 Attachment Type: Select Signed Quote Auth email if quote u…" at bounding box center [784, 585] width 1508 height 1358
click at [619, 245] on fieldset "Items Required QTY Item Description Term In Months Supplier Supplier Reference …" at bounding box center [784, 129] width 1508 height 327
click at [512, 296] on form "PO No: ITSEP25-19494 Attachment Type: Select Signed Quote Auth email if quote u…" at bounding box center [784, 585] width 1508 height 1358
click at [592, 256] on fieldset "Items Required QTY Item Description Term In Months Supplier Supplier Reference …" at bounding box center [784, 129] width 1508 height 327
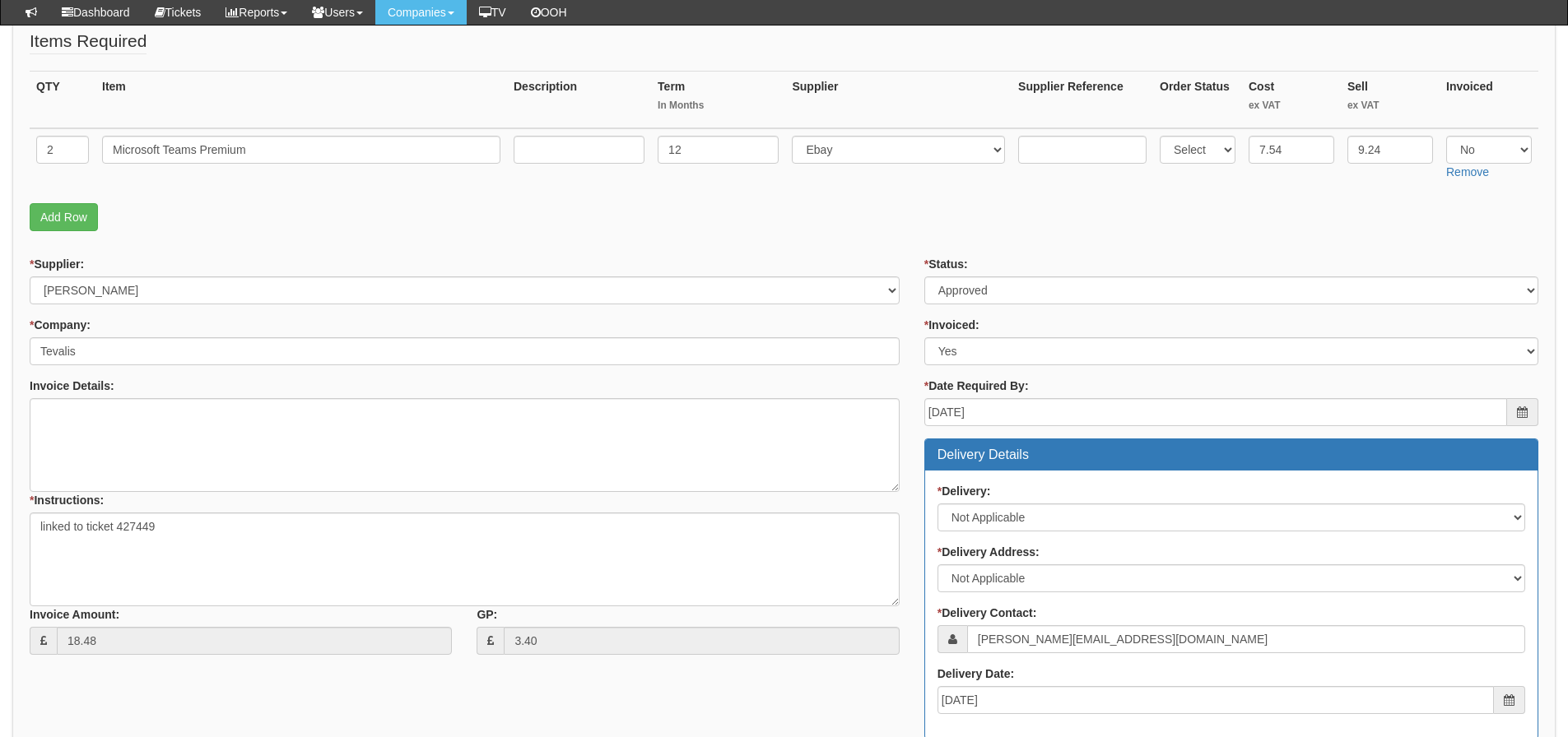
scroll to position [227, 0]
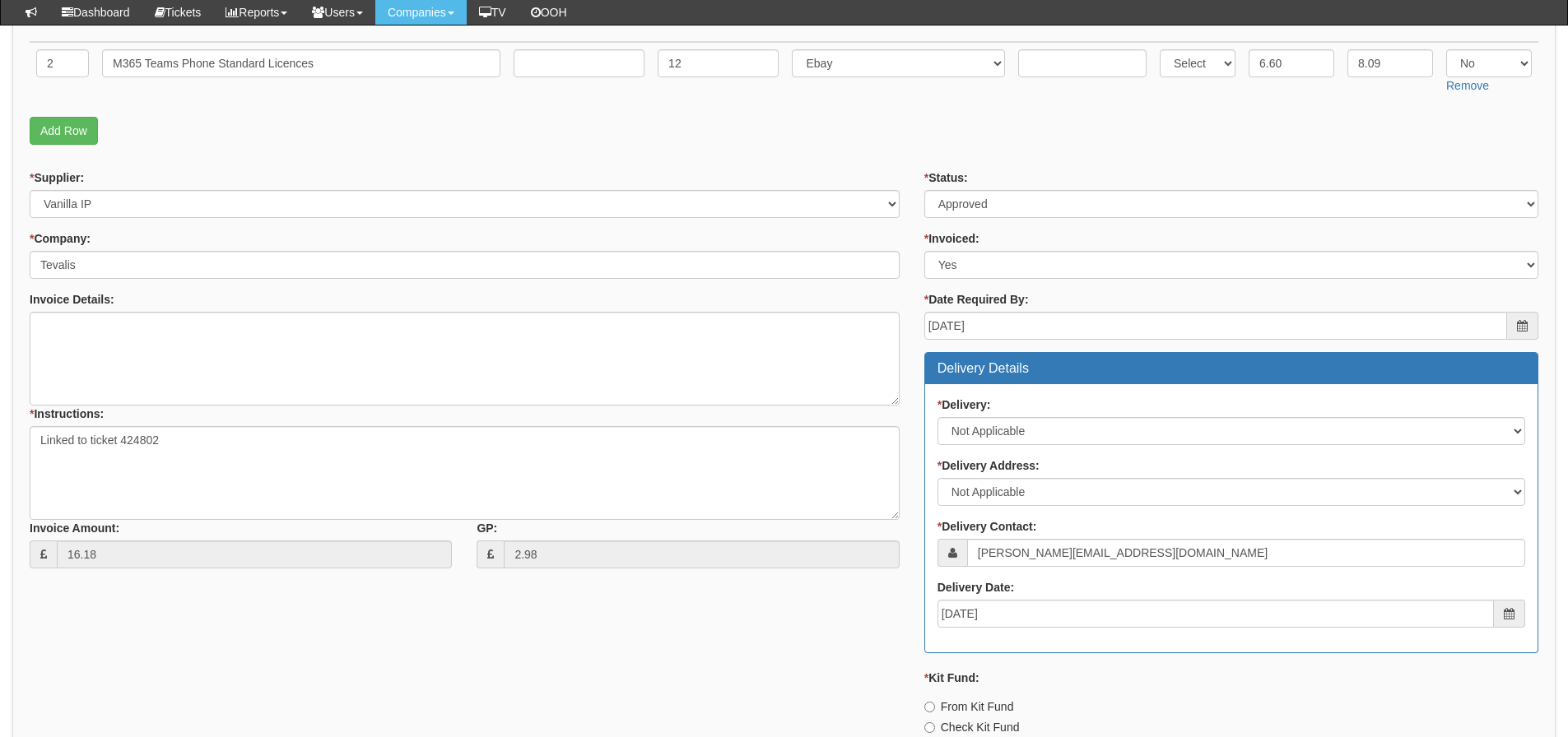
scroll to position [309, 0]
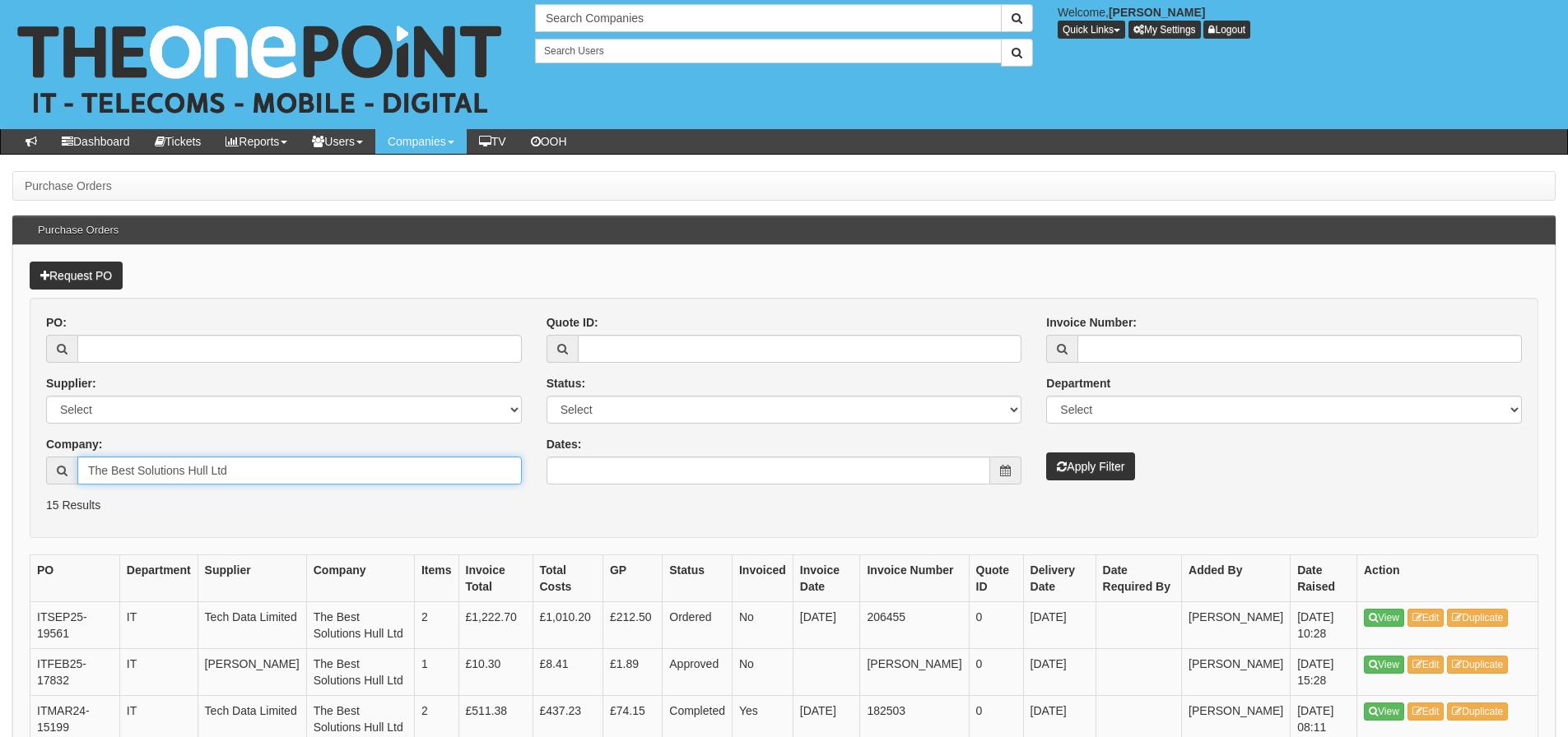
drag, startPoint x: 238, startPoint y: 470, endPoint x: -17, endPoint y: 494, distance: 256.1
click at [0, 494] on html "× Send Email × Add Appointment × Create Ticket × Create Proactive Activity × Ad…" at bounding box center [784, 717] width 1568 height 1436
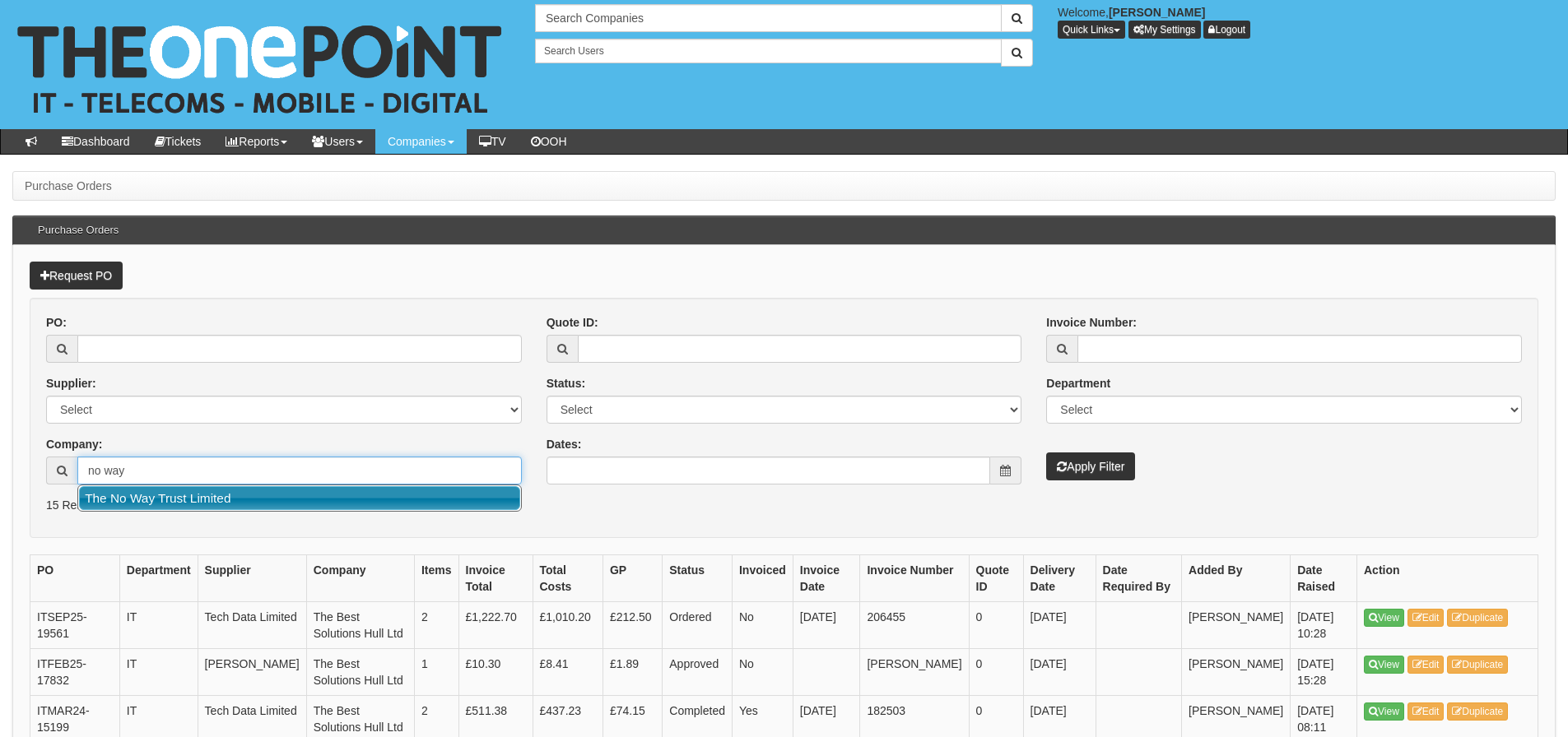
click at [128, 491] on link "The No Way Trust Limited" at bounding box center [299, 498] width 441 height 24
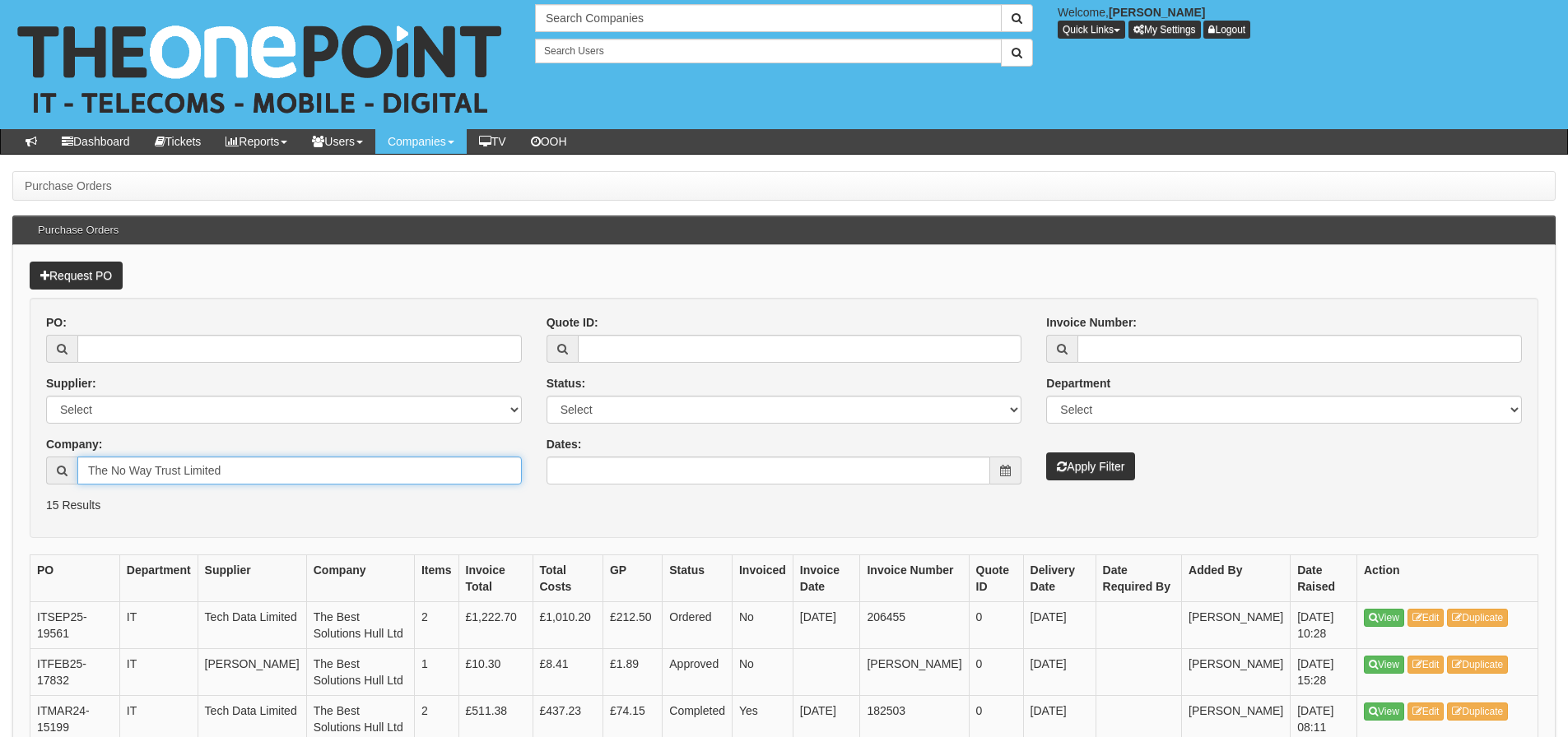
type input "The No Way Trust Limited"
click at [1046, 452] on button "Apply Filter" at bounding box center [1090, 466] width 89 height 28
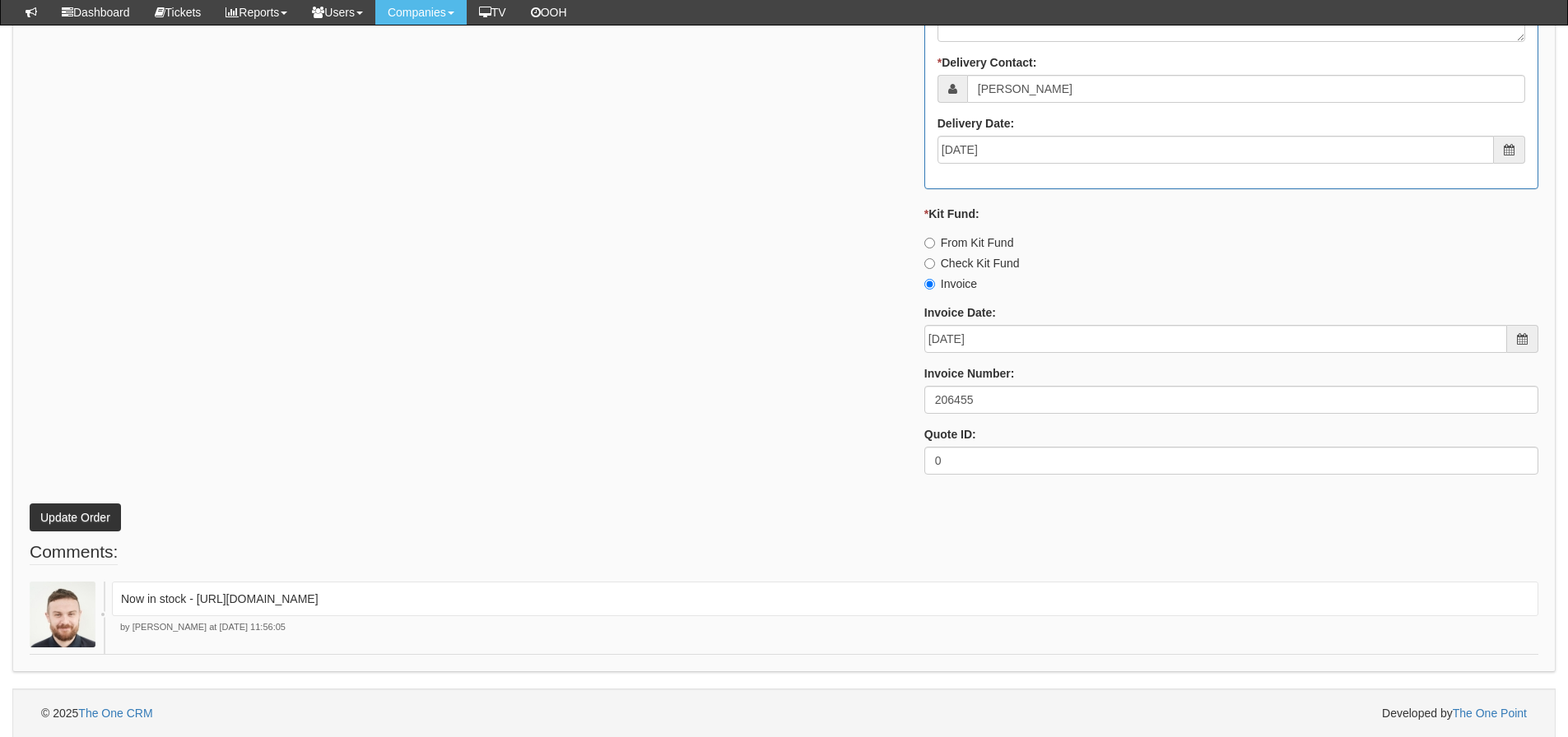
scroll to position [989, 0]
click at [463, 284] on div "* Supplier: Select 123 REG.co.uk 1Password 3 4Gon AA Jones Electric Ltd Abzorb …" at bounding box center [783, 32] width 1533 height 910
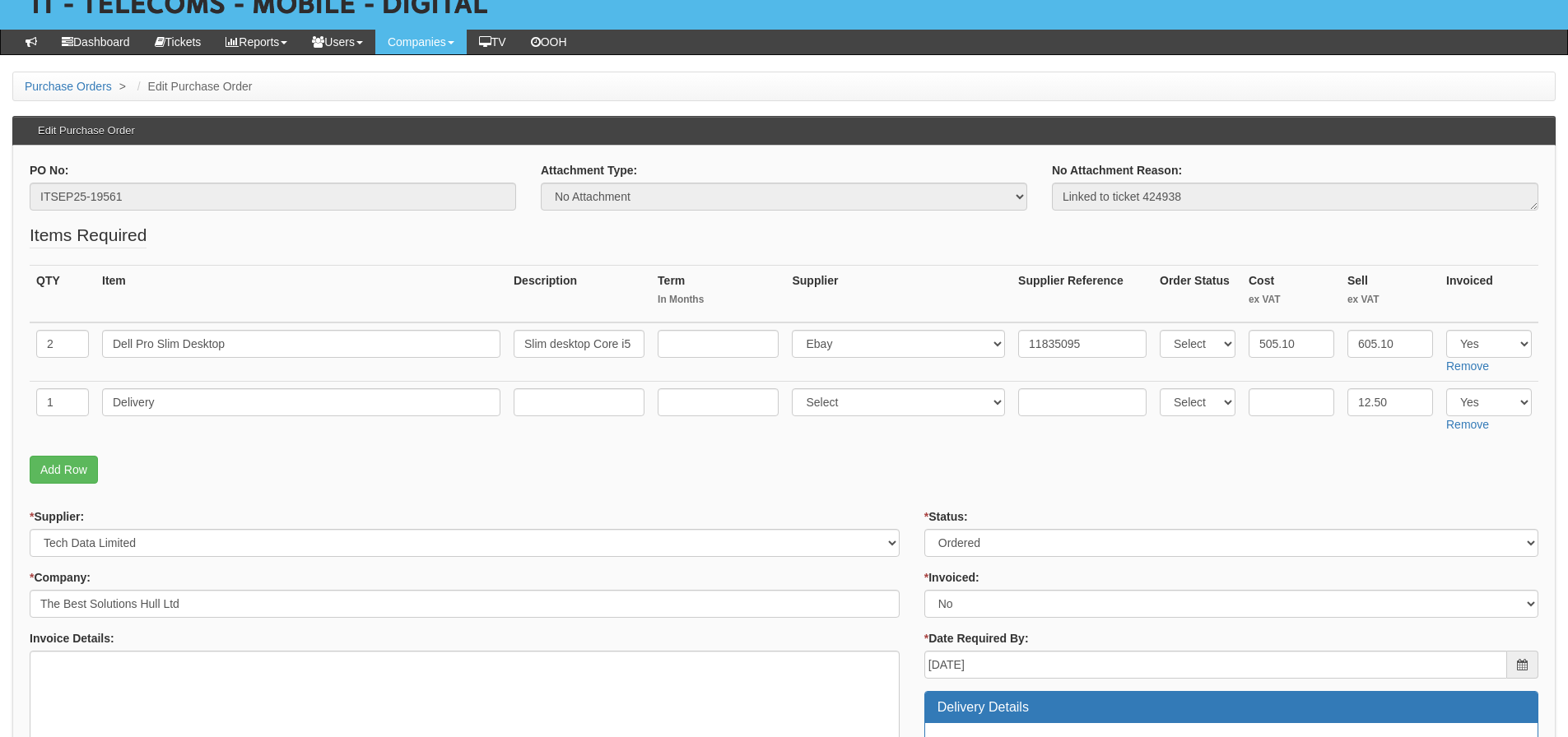
scroll to position [83, 0]
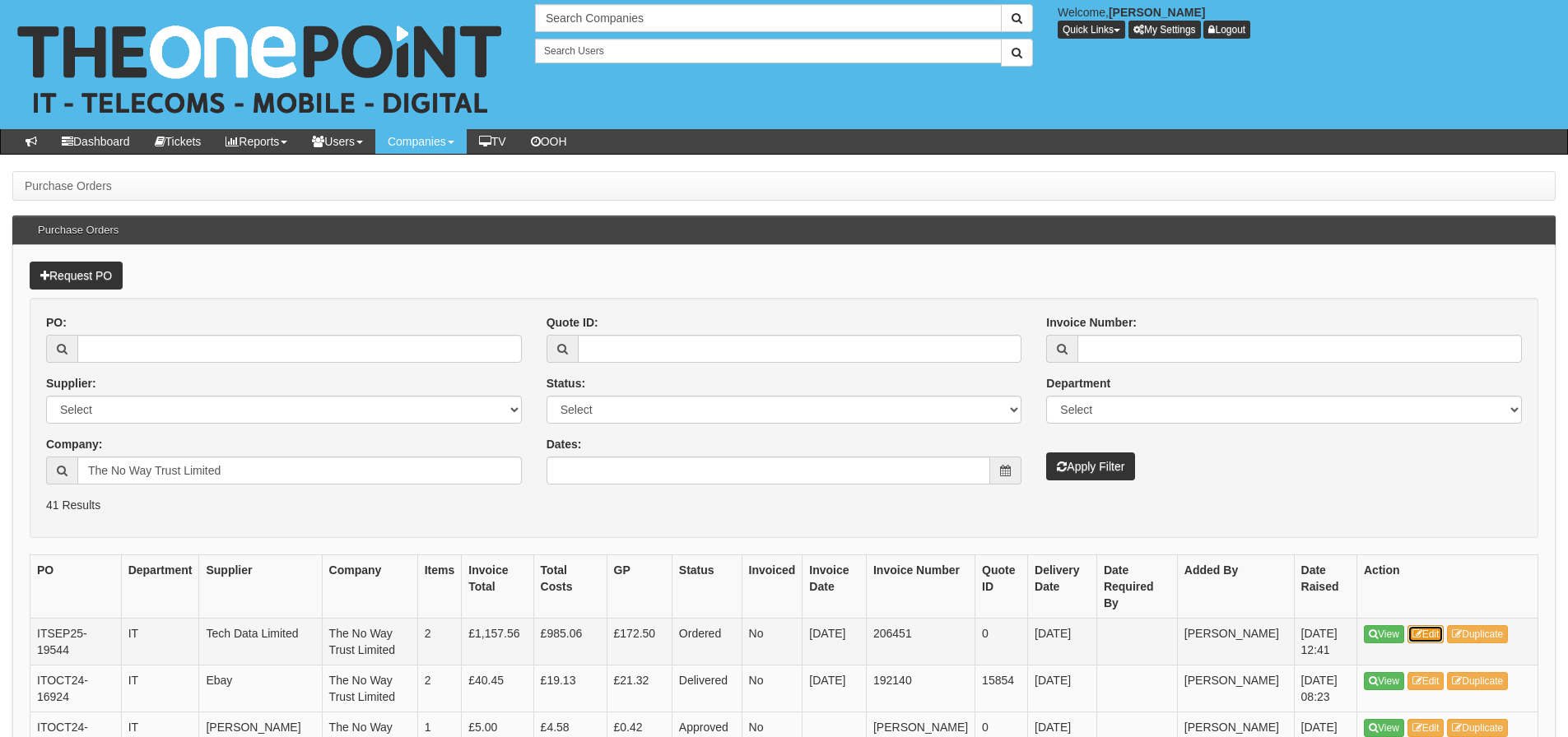
click at [1418, 626] on link "Edit" at bounding box center [1426, 634] width 37 height 18
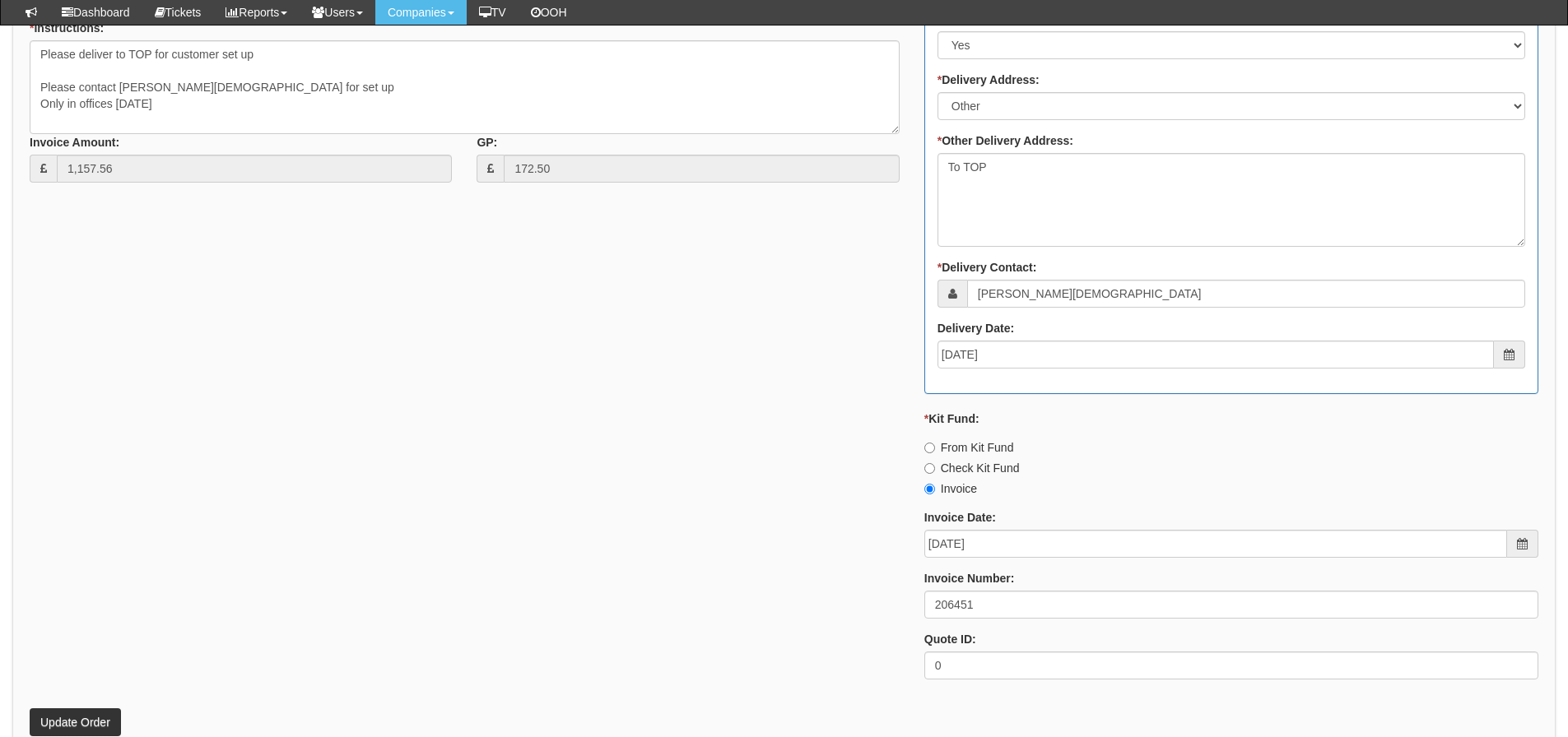
scroll to position [833, 0]
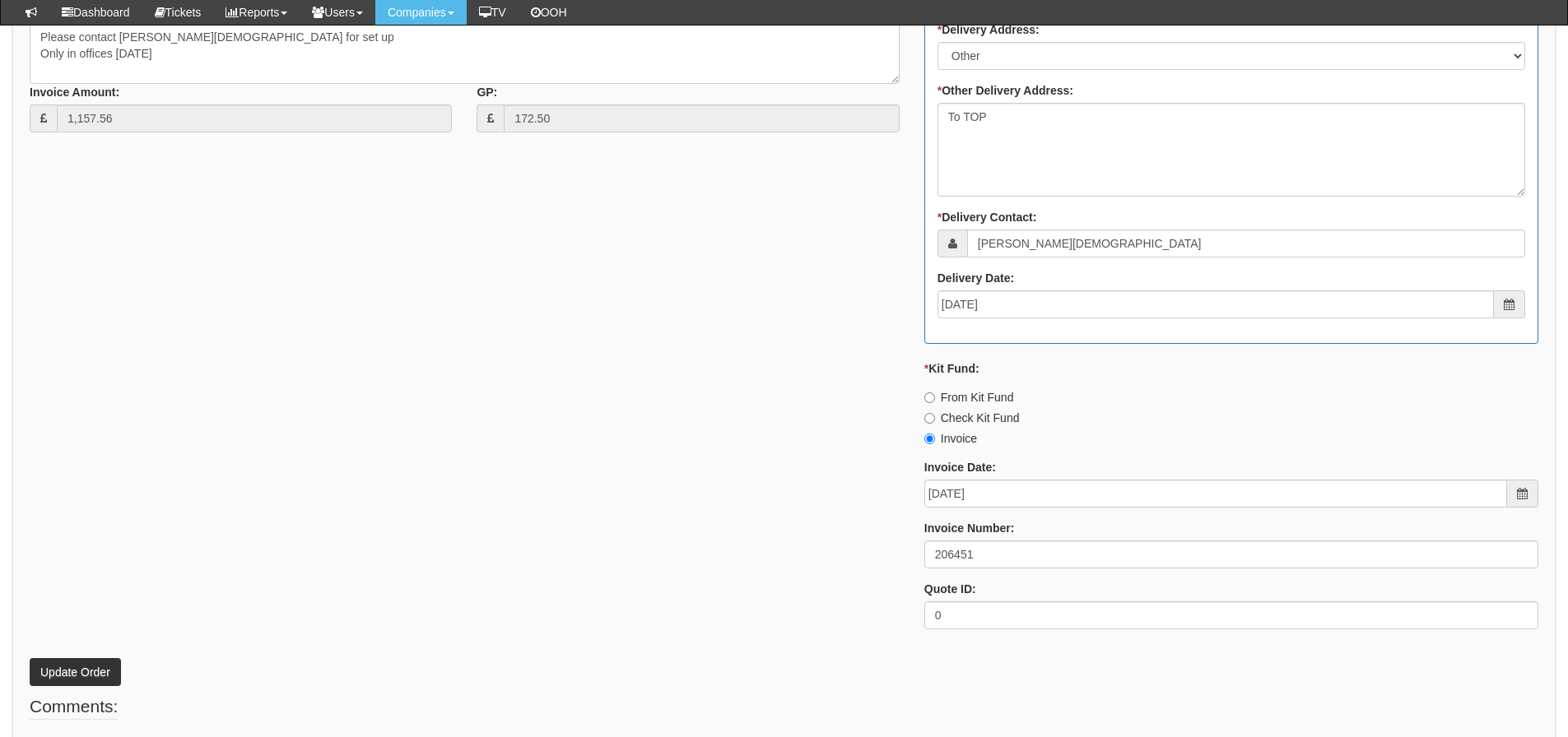
click at [605, 403] on div "* Supplier: Select 123 [DOMAIN_NAME] 1Password 3 4Gon [PERSON_NAME] Electric Lt…" at bounding box center [783, 188] width 1533 height 910
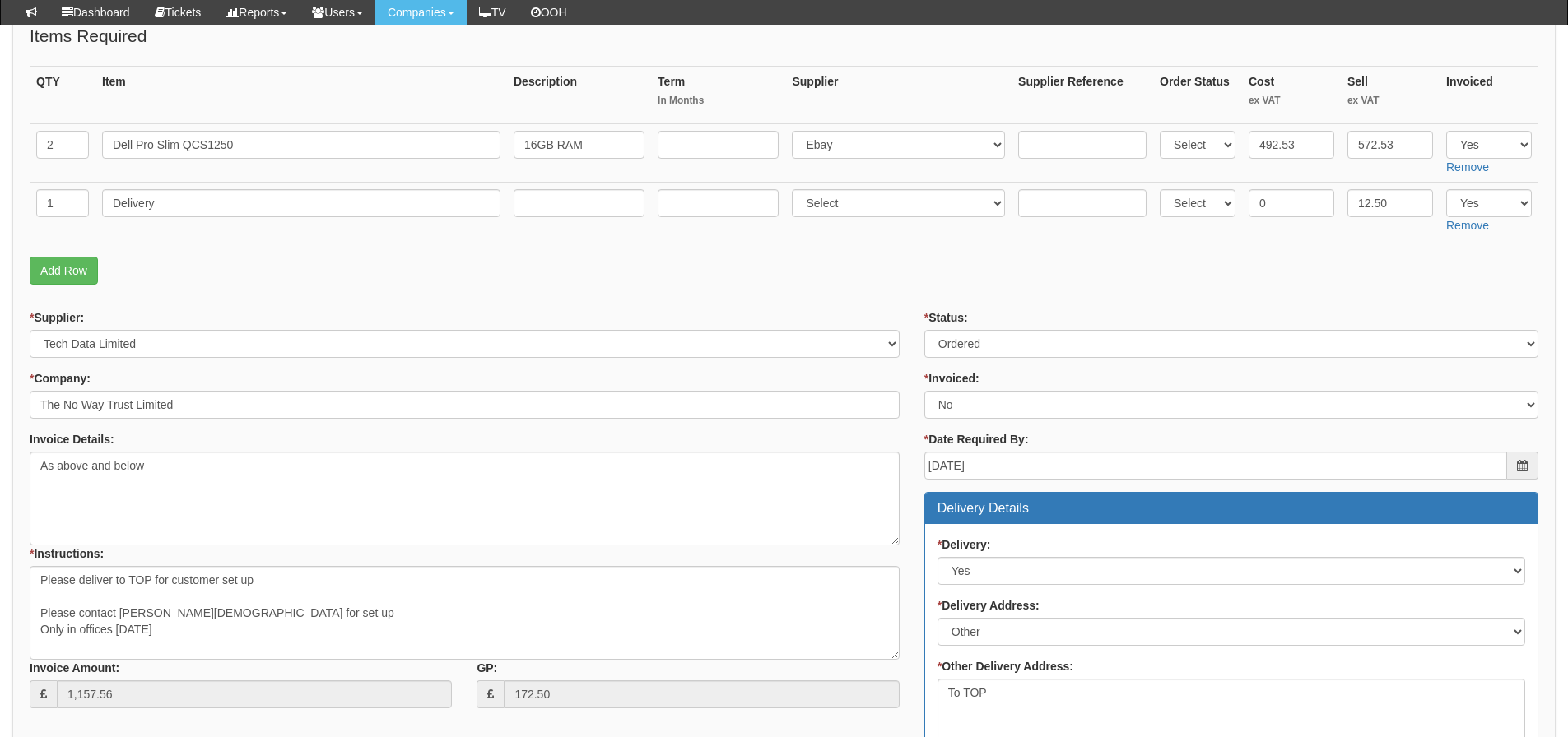
scroll to position [174, 0]
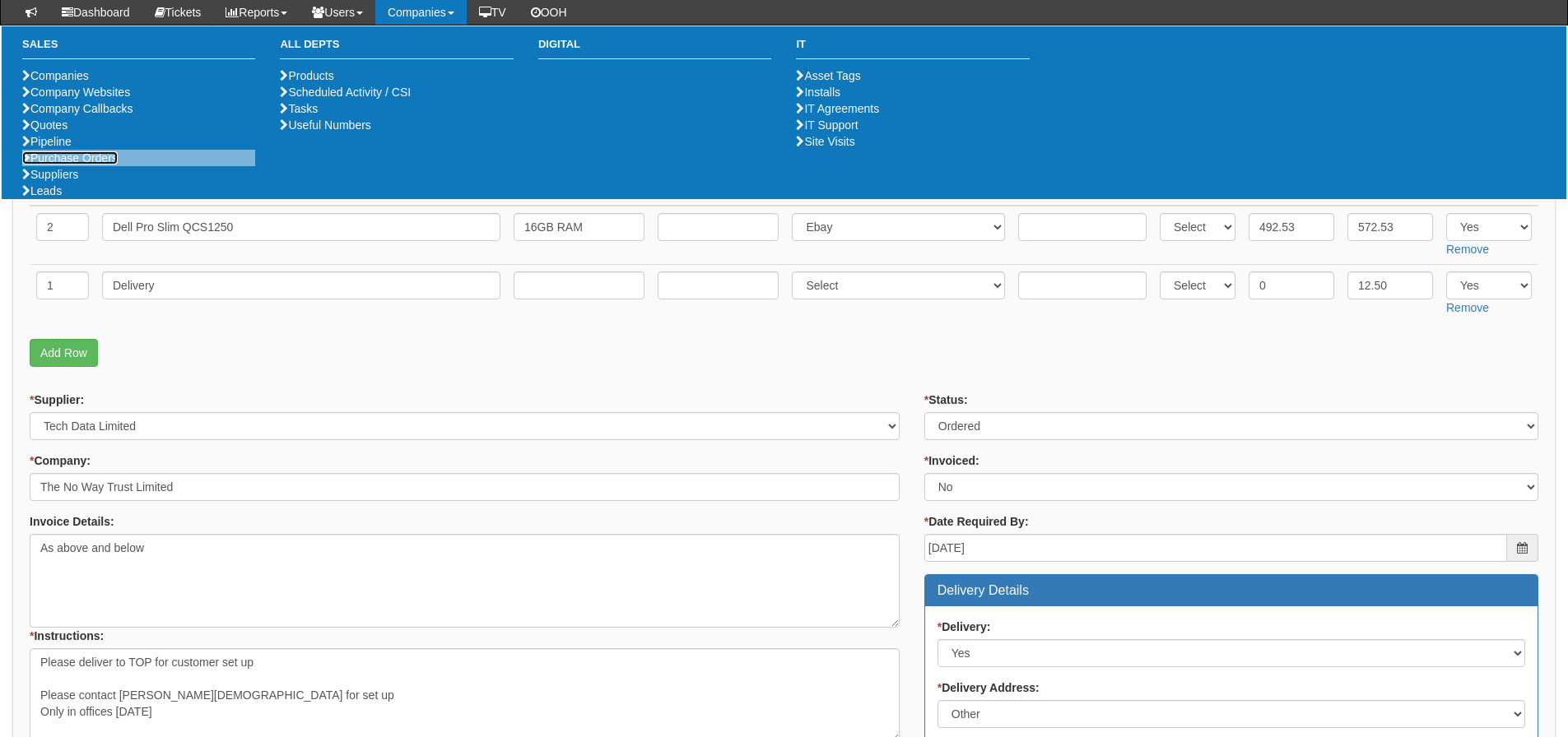
click at [84, 165] on link "Purchase Orders" at bounding box center [70, 157] width 95 height 13
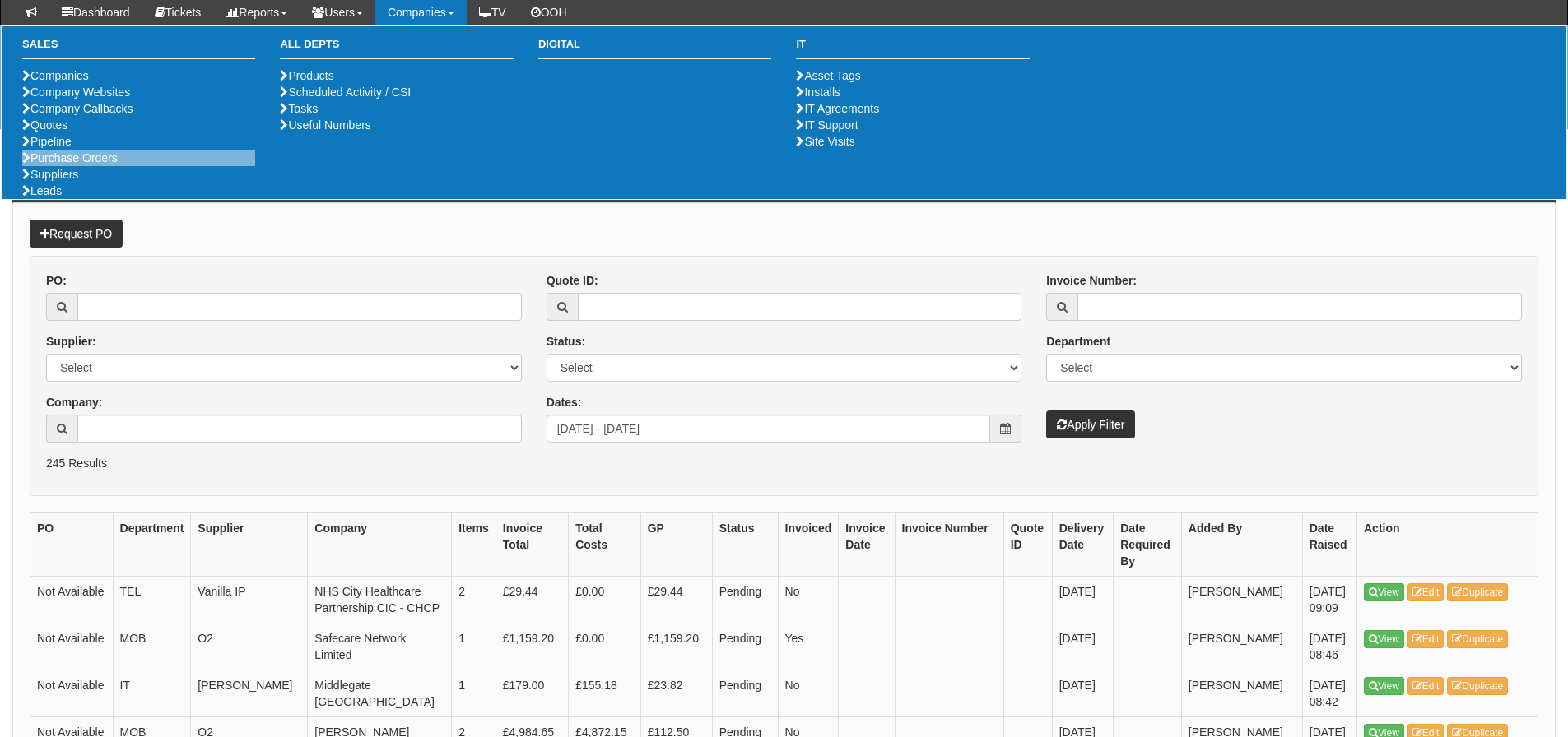
scroll to position [658, 0]
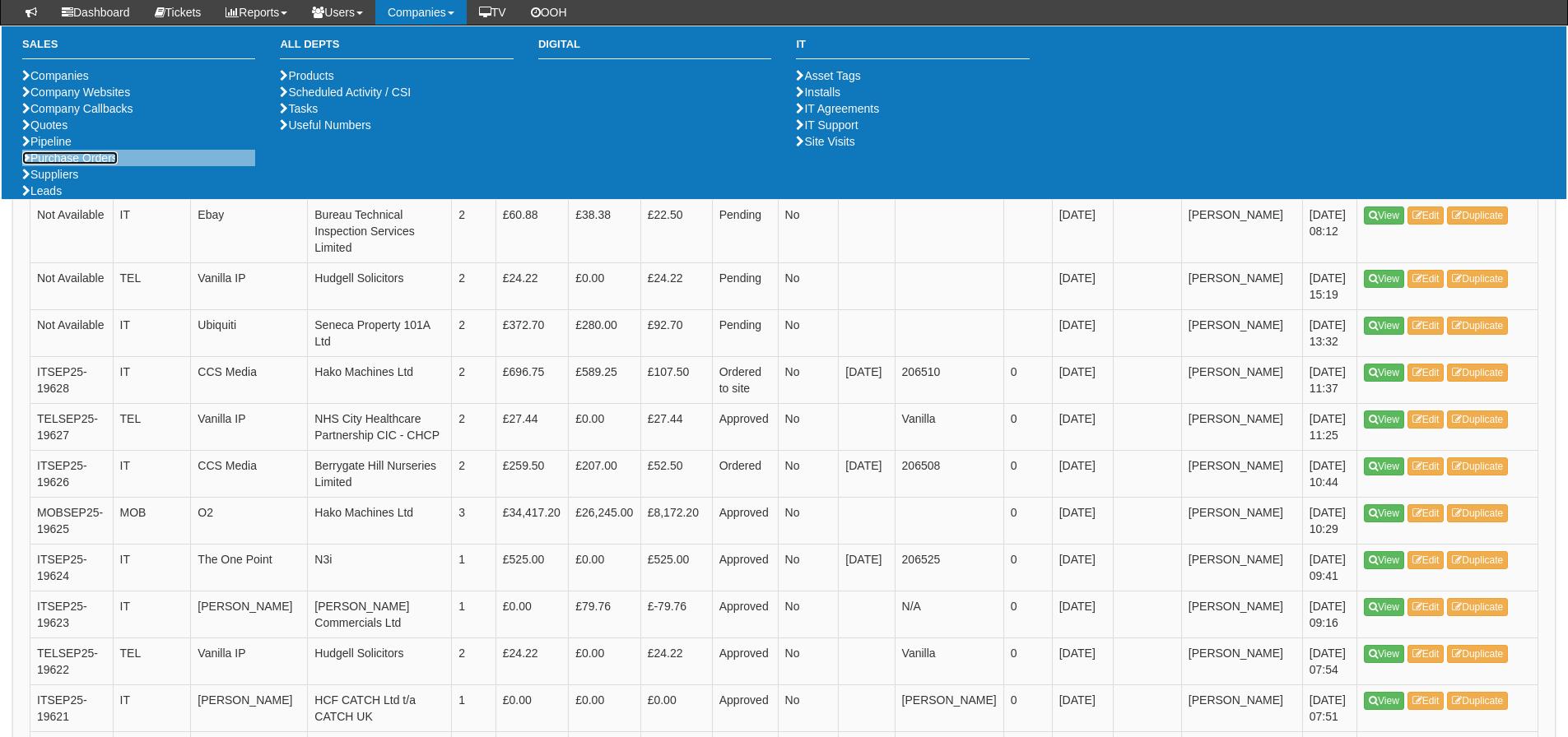
click at [104, 165] on link "Purchase Orders" at bounding box center [70, 157] width 95 height 13
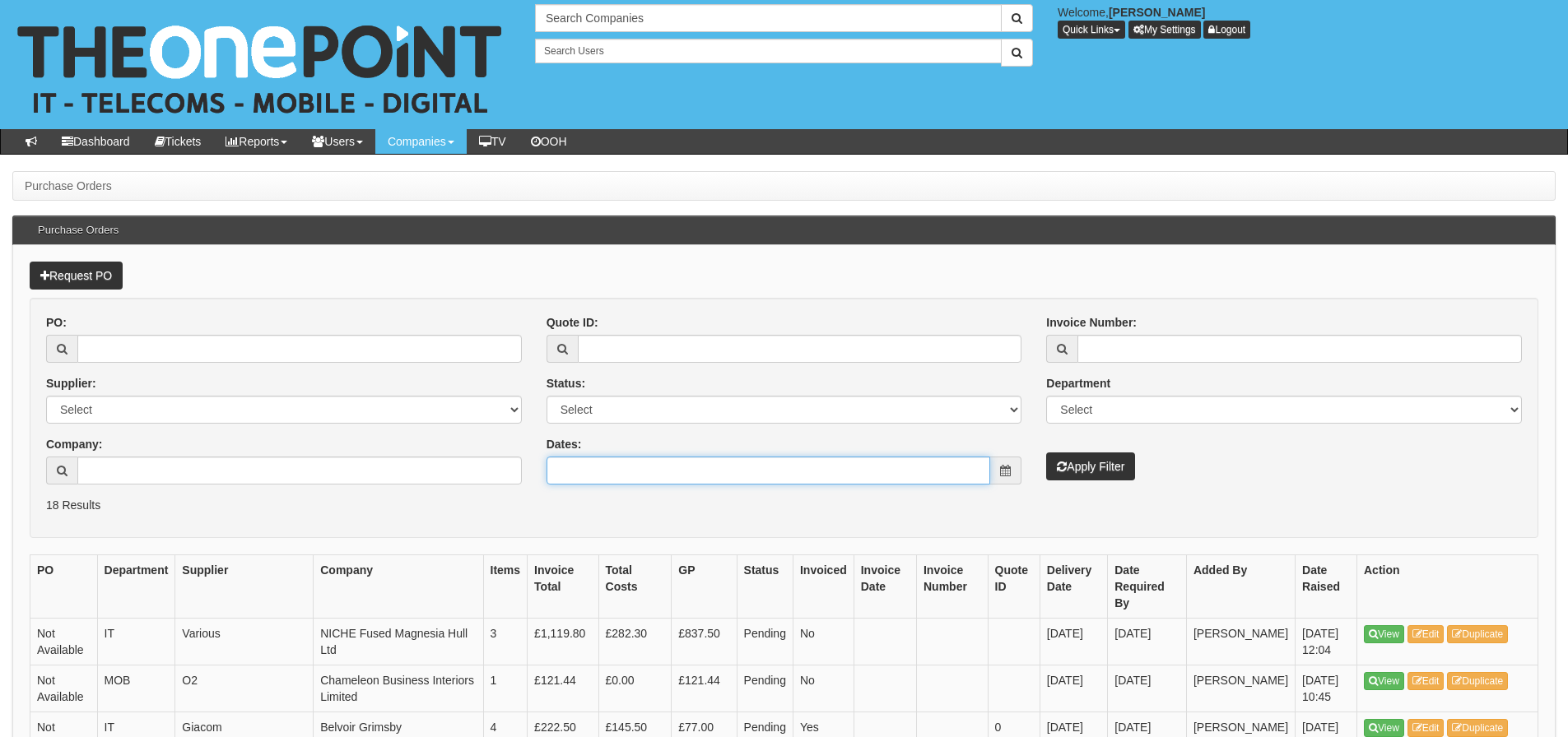
click at [752, 463] on input "Dates:" at bounding box center [769, 470] width 445 height 28
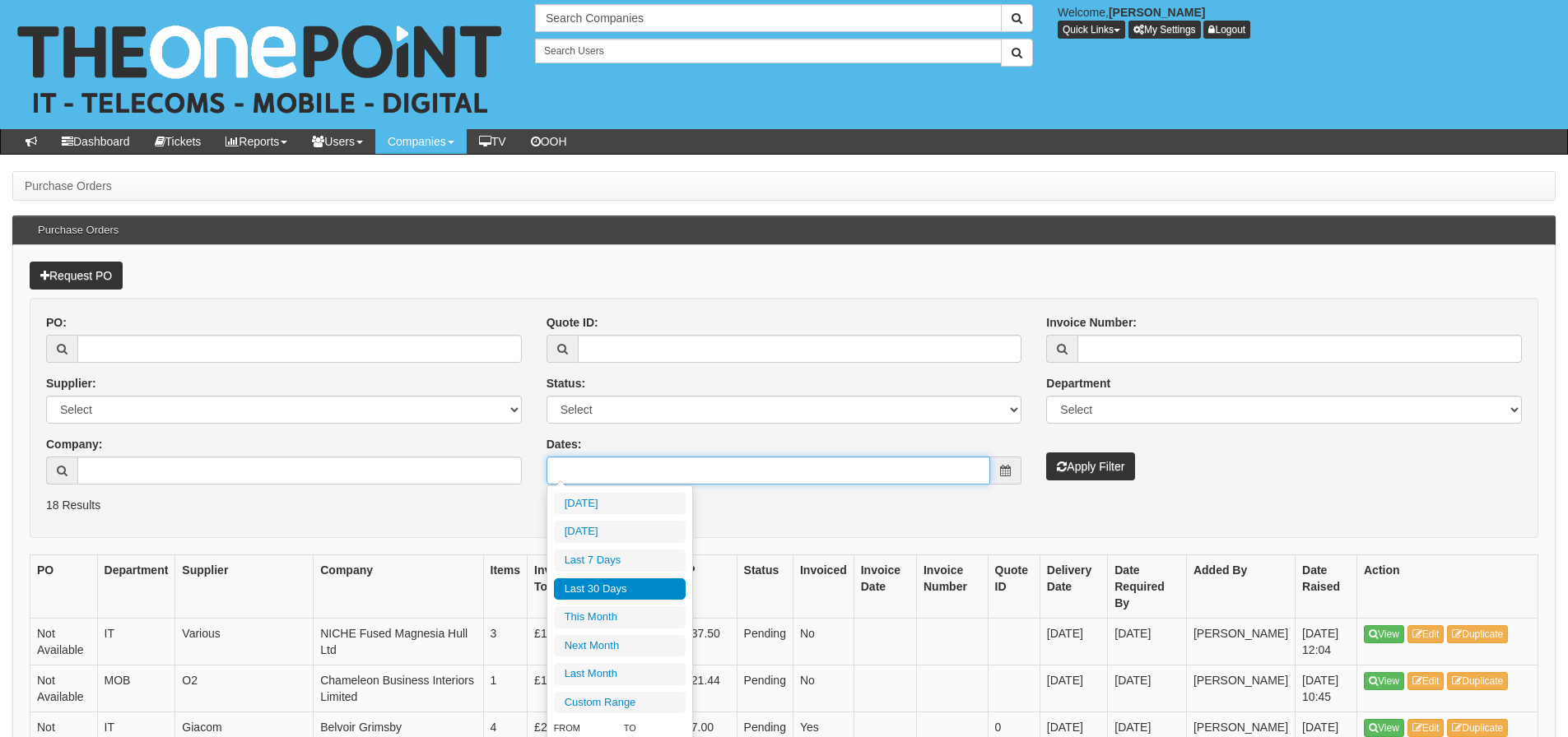
type input "[DATE]"
click at [627, 598] on li "Last 30 Days" at bounding box center [619, 590] width 132 height 22
type input "[DATE] - [DATE]"
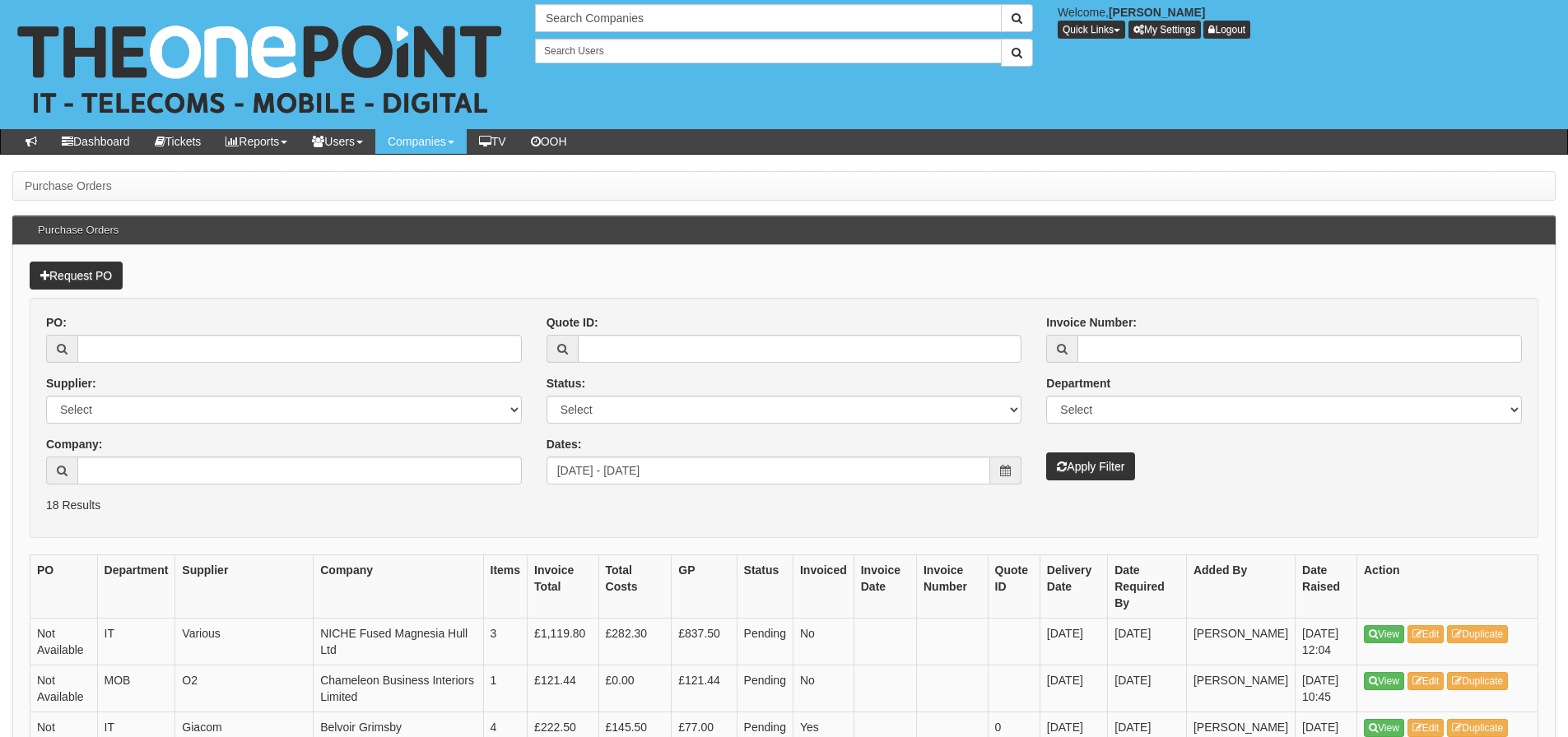
click at [1075, 488] on div "PO: Supplier: Select 123 REG.co.uk 1Password 3 4Gon AA Jones Electric Ltd Abzor…" at bounding box center [784, 405] width 1501 height 183
click at [1077, 469] on button "Apply Filter" at bounding box center [1090, 466] width 89 height 28
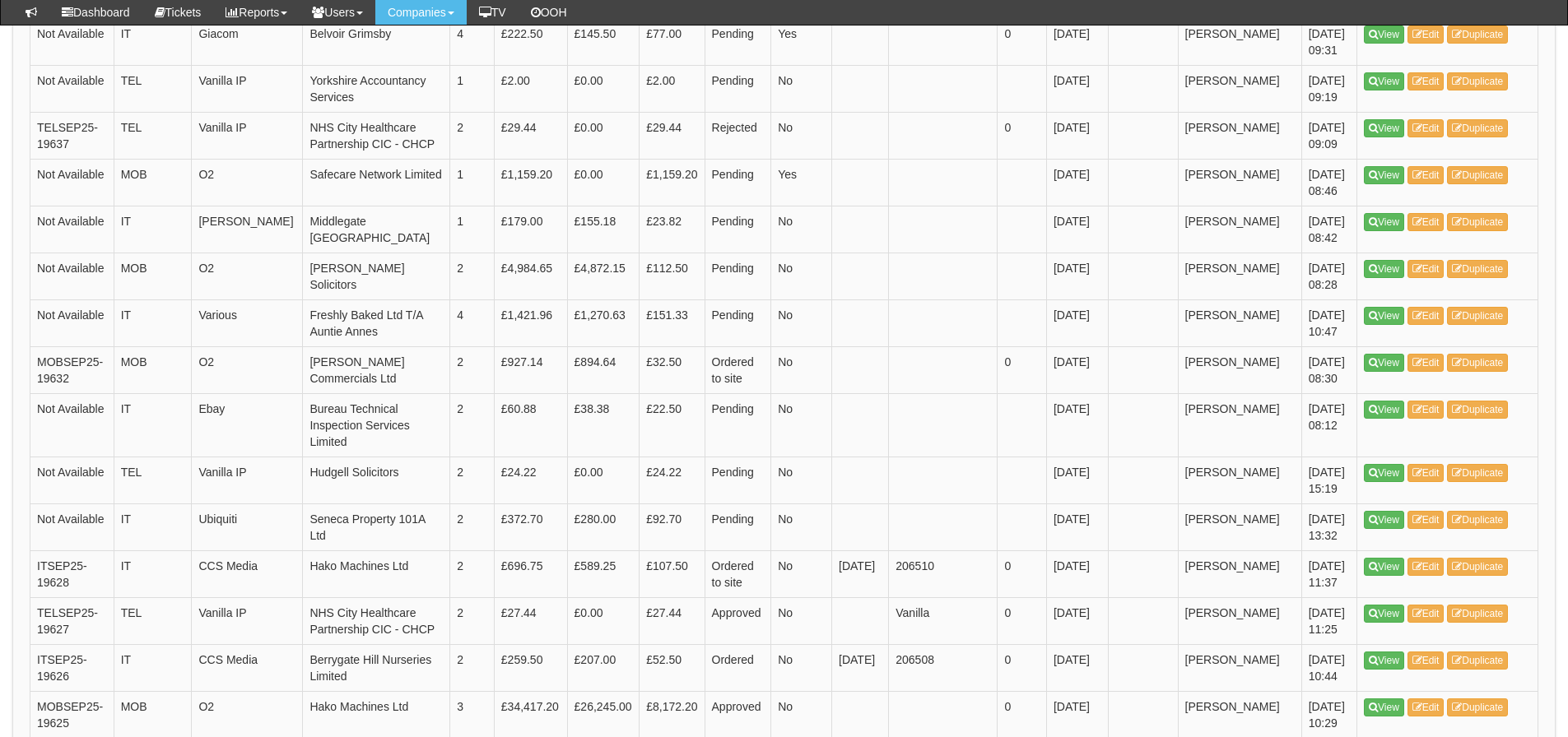
scroll to position [658, 0]
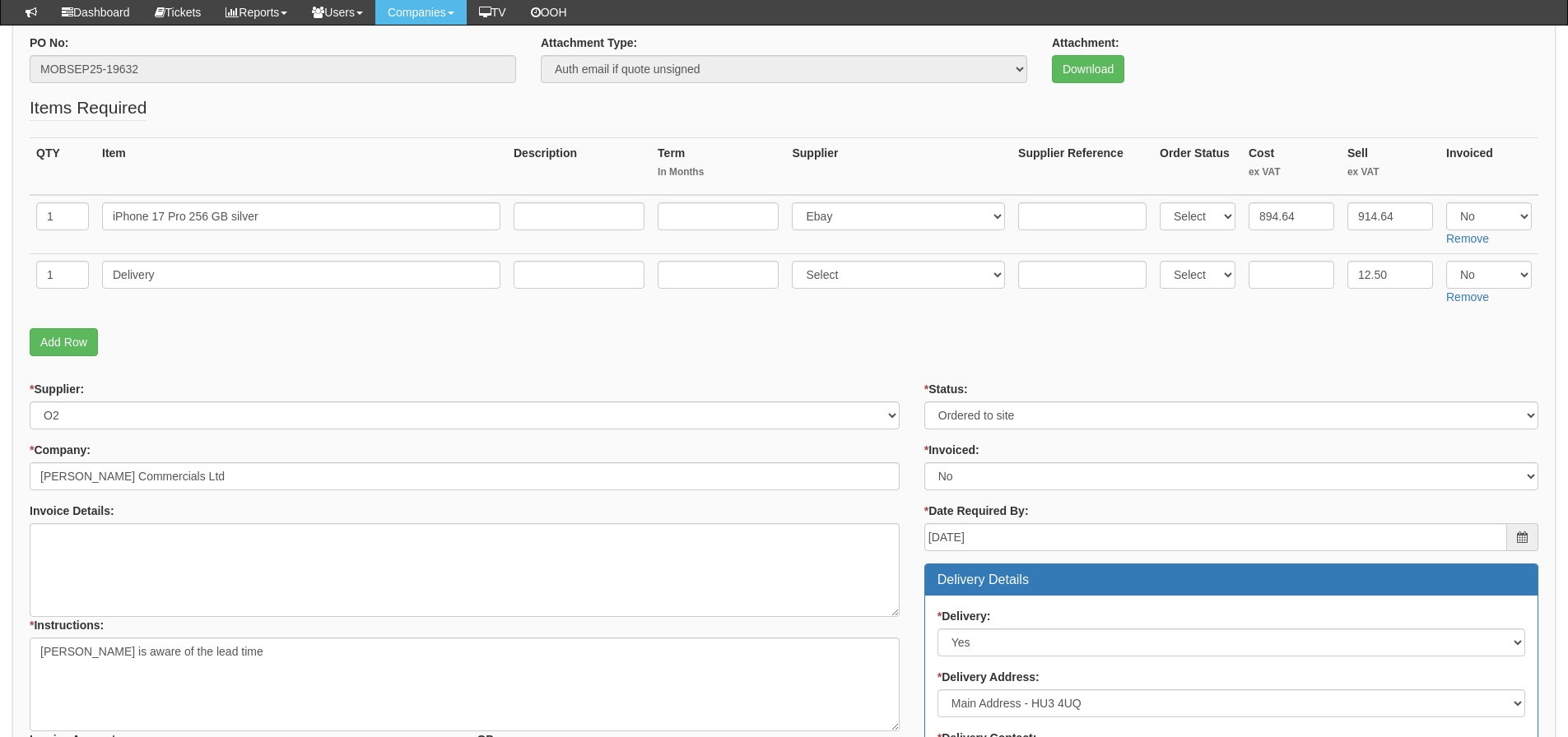
scroll to position [165, 0]
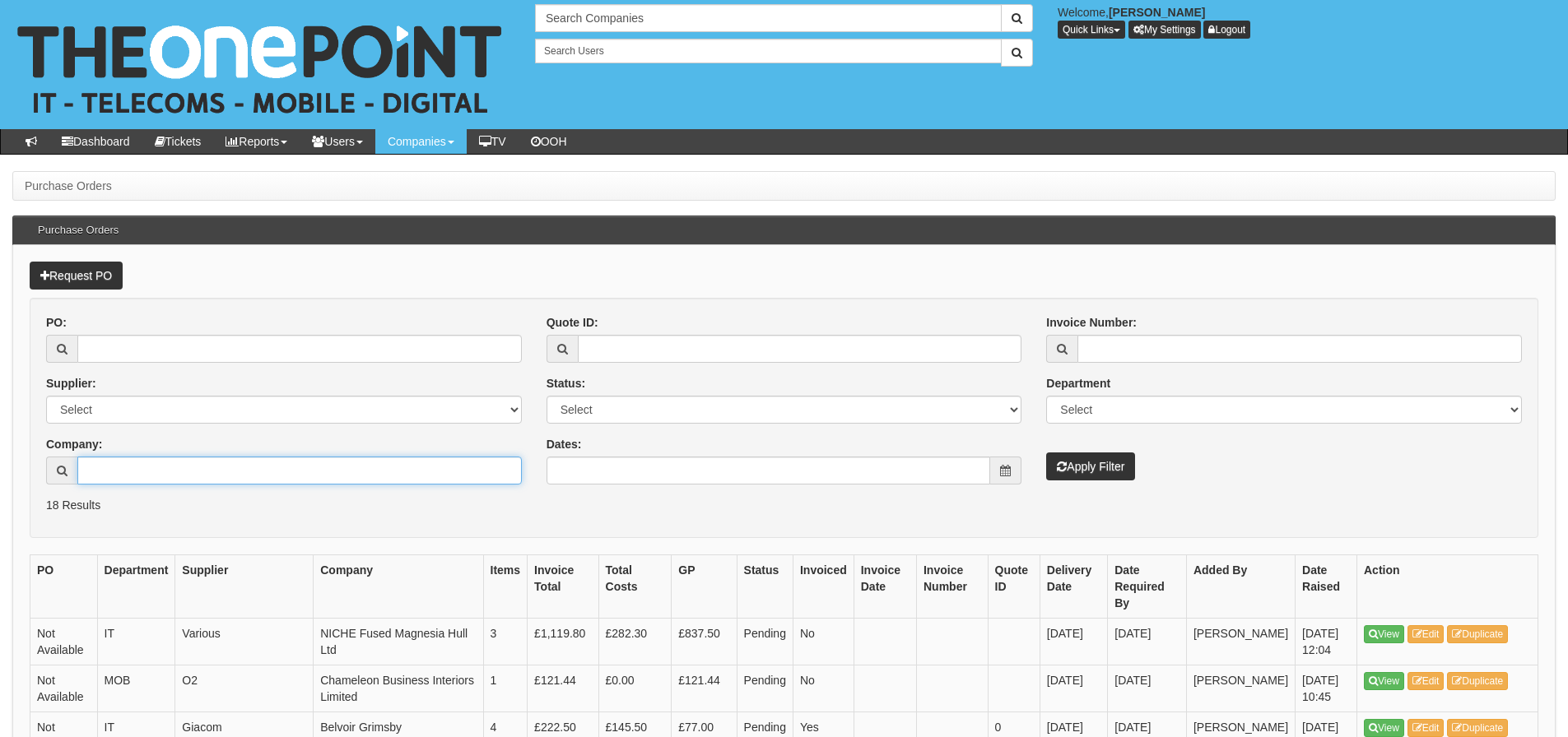
click at [156, 474] on input "Company:" at bounding box center [299, 470] width 445 height 28
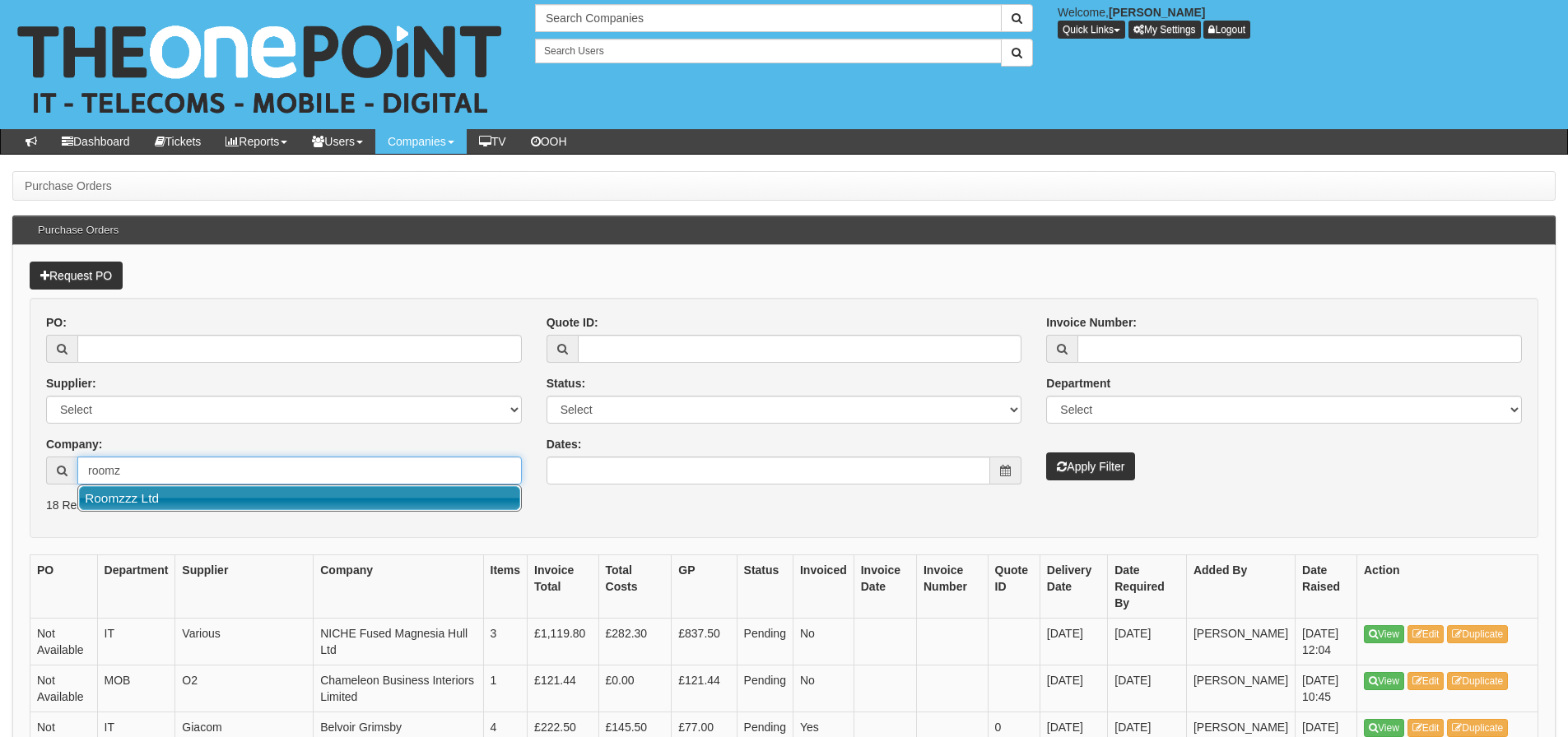
click at [159, 496] on link "Roomzzz Ltd" at bounding box center [299, 498] width 441 height 24
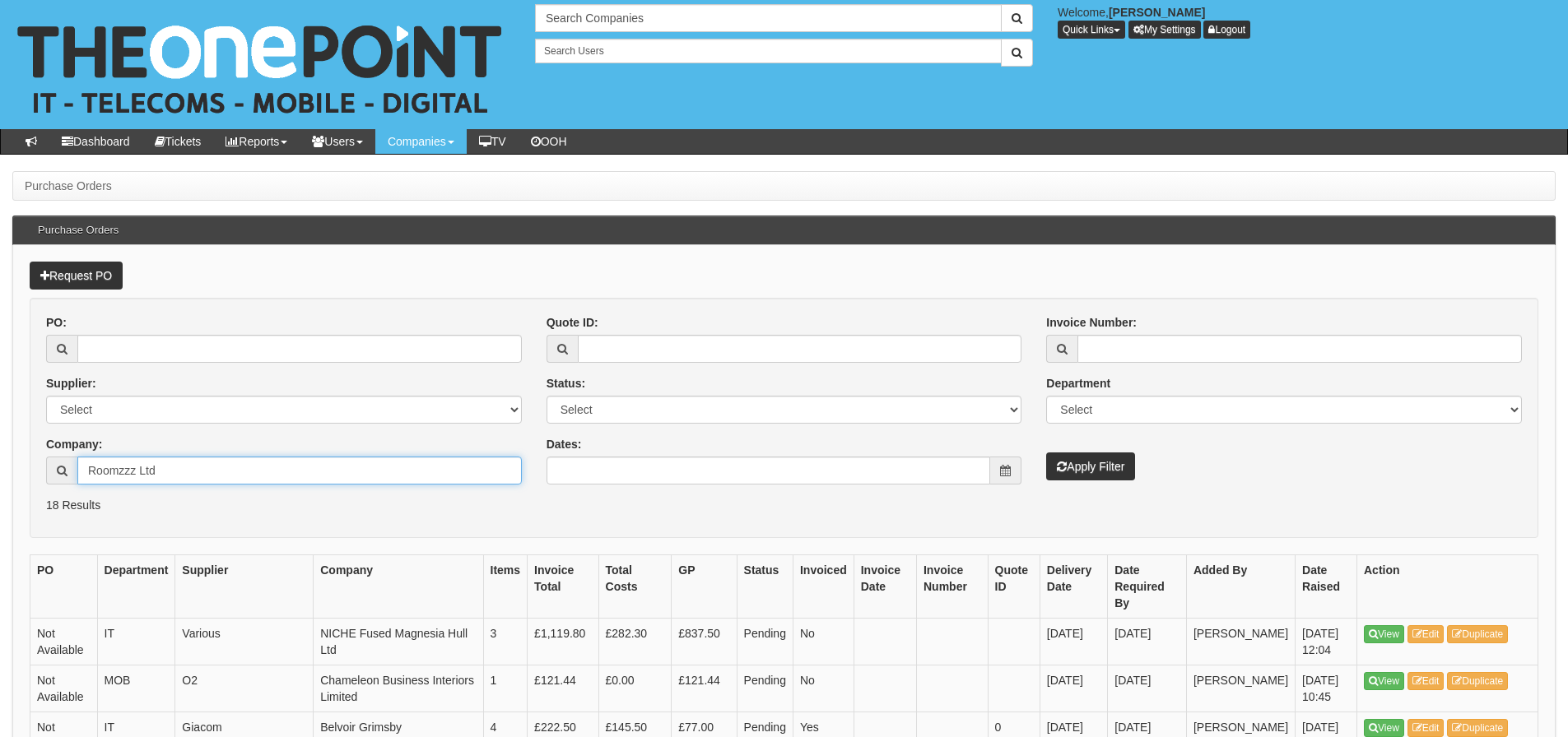
type input "Roomzzz Ltd"
click at [1046, 452] on button "Apply Filter" at bounding box center [1090, 466] width 89 height 28
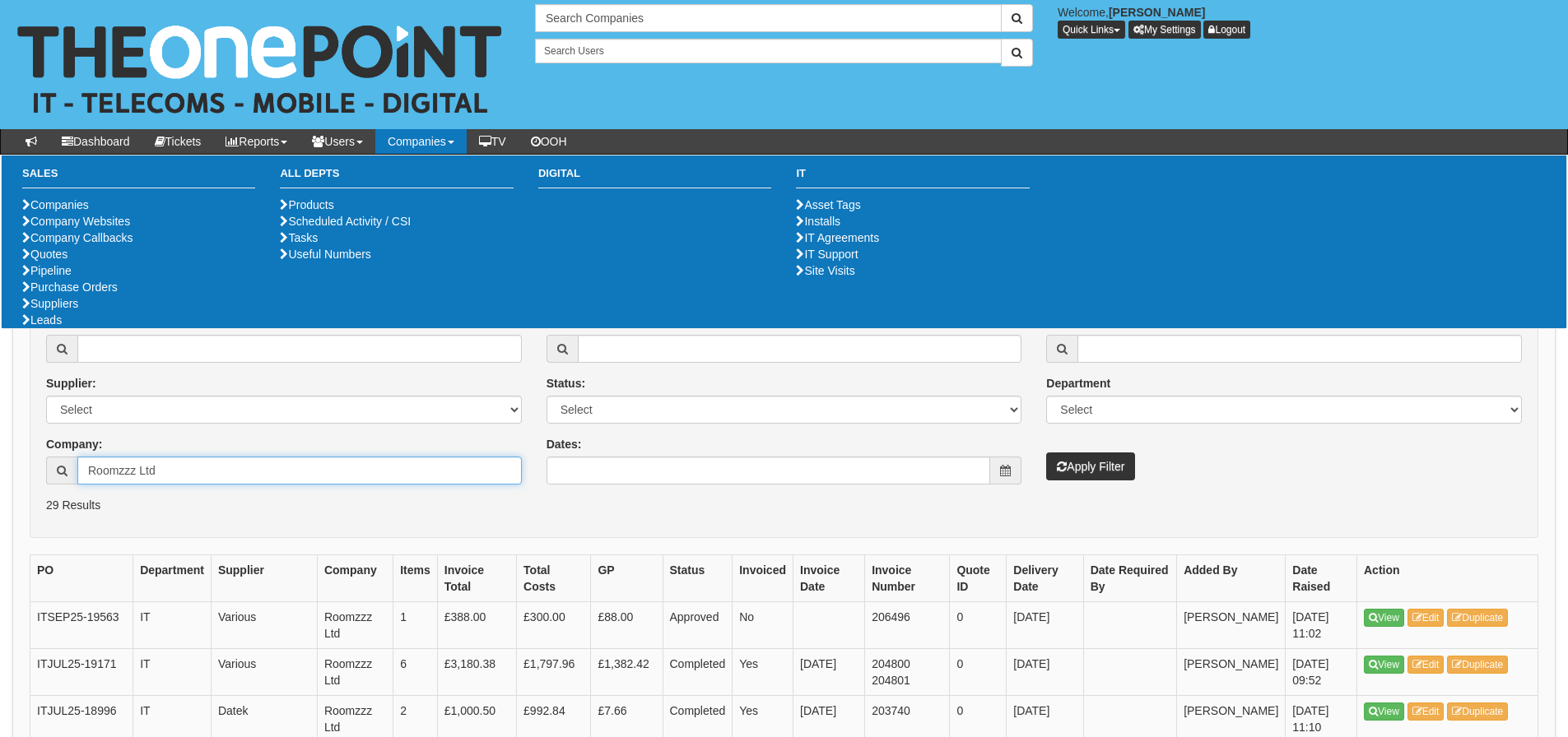
drag, startPoint x: 162, startPoint y: 475, endPoint x: -94, endPoint y: 481, distance: 256.1
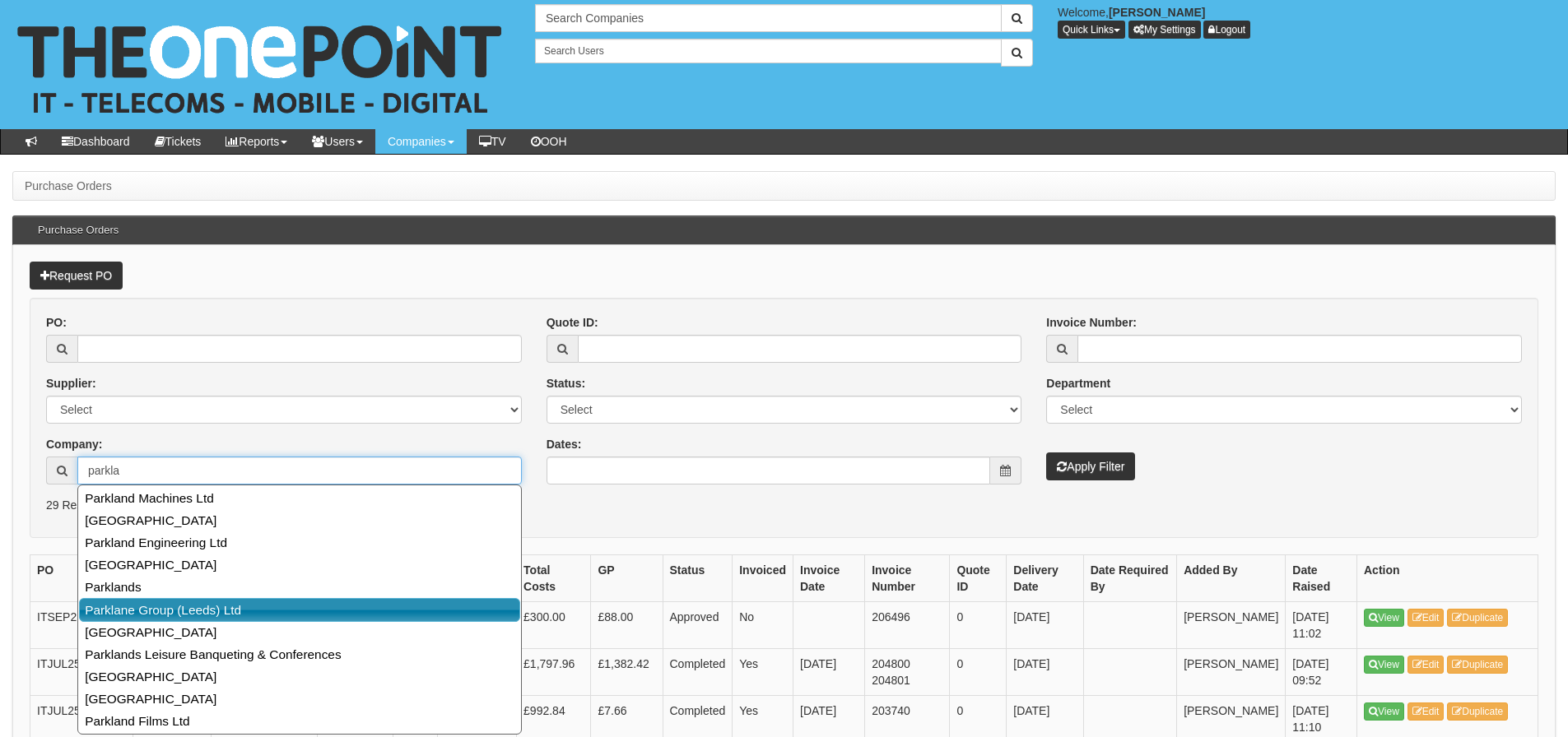
click at [95, 610] on link "Parklane Group (Leeds) Ltd" at bounding box center [299, 610] width 441 height 24
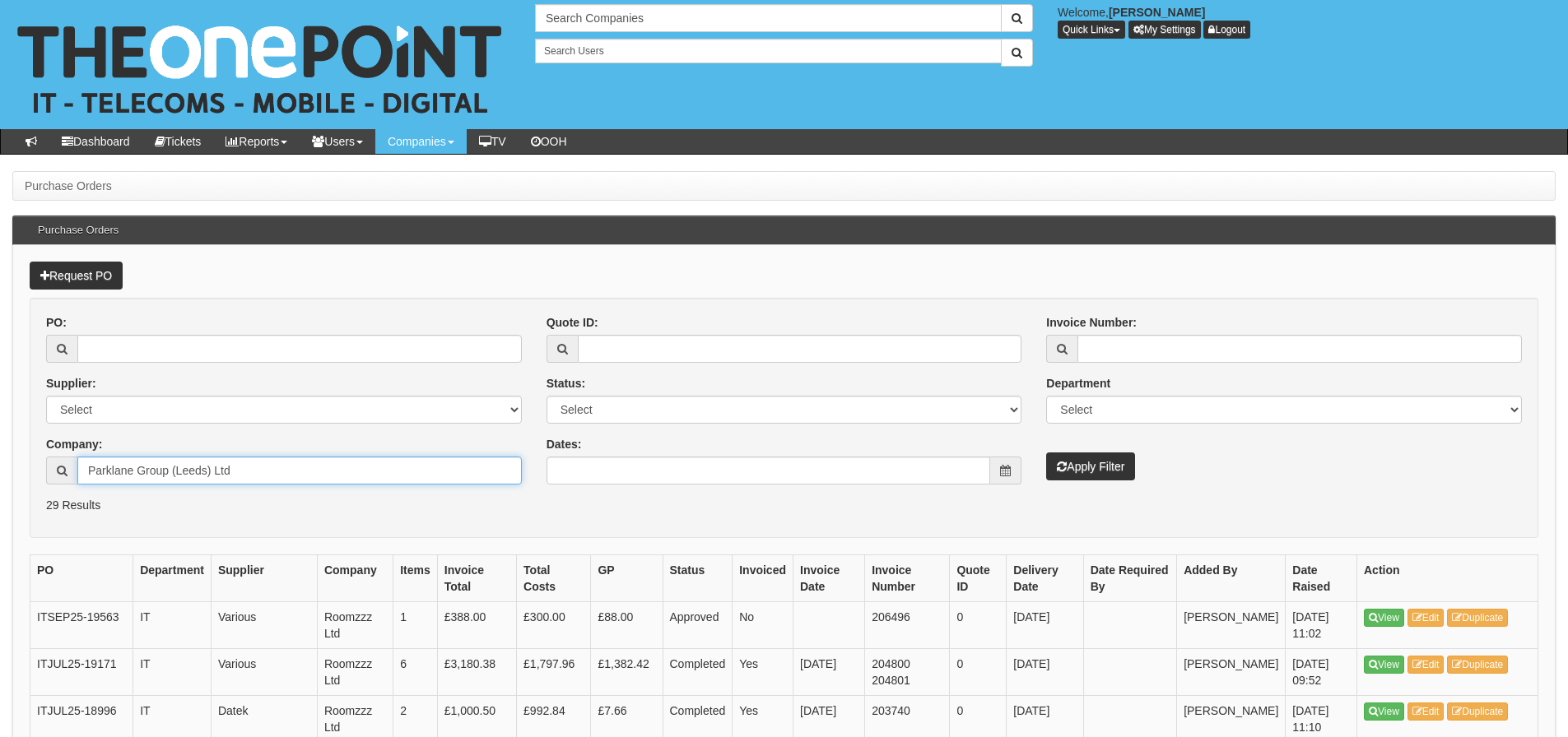
type input "Parklane Group (Leeds) Ltd"
click at [1046, 452] on button "Apply Filter" at bounding box center [1090, 466] width 89 height 28
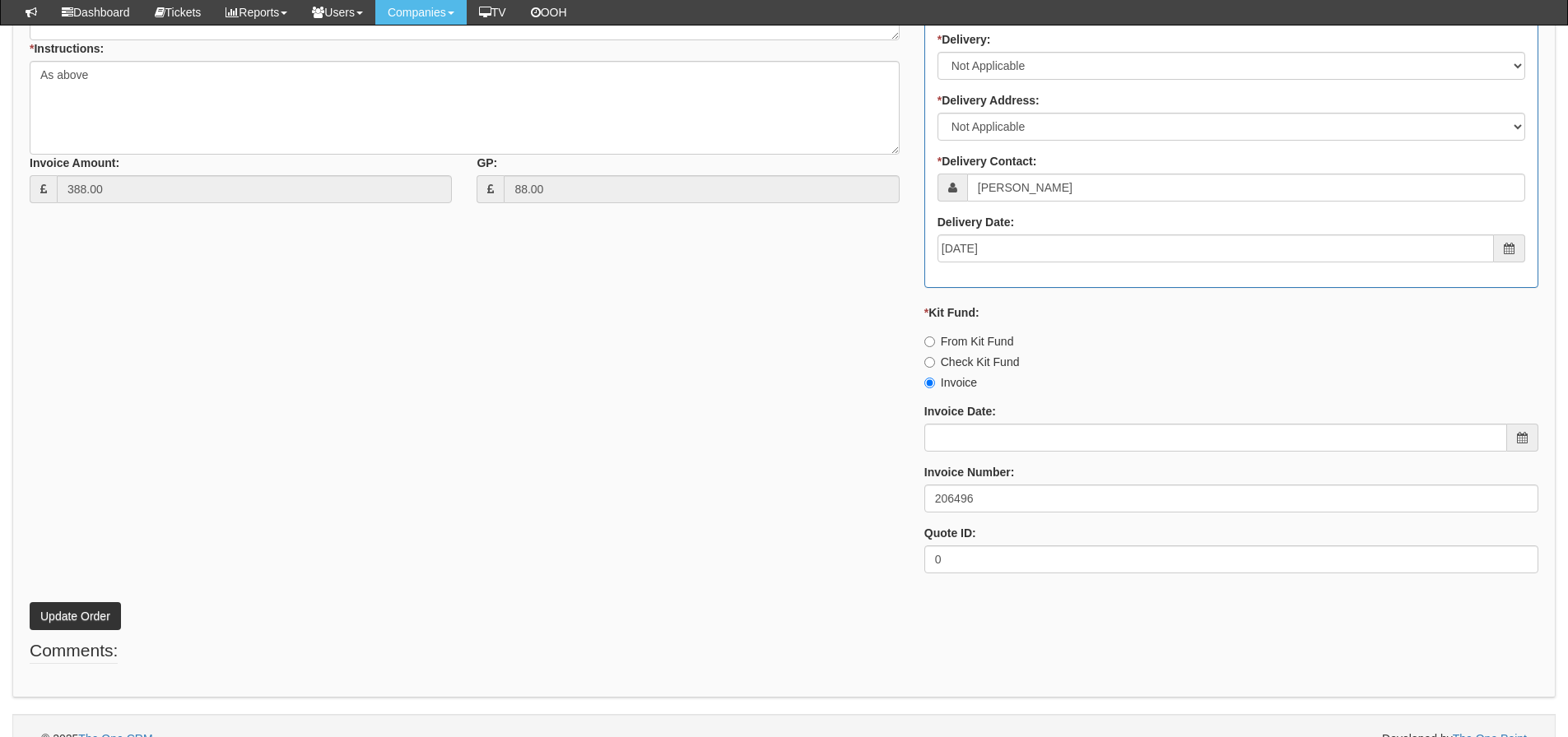
scroll to position [730, 0]
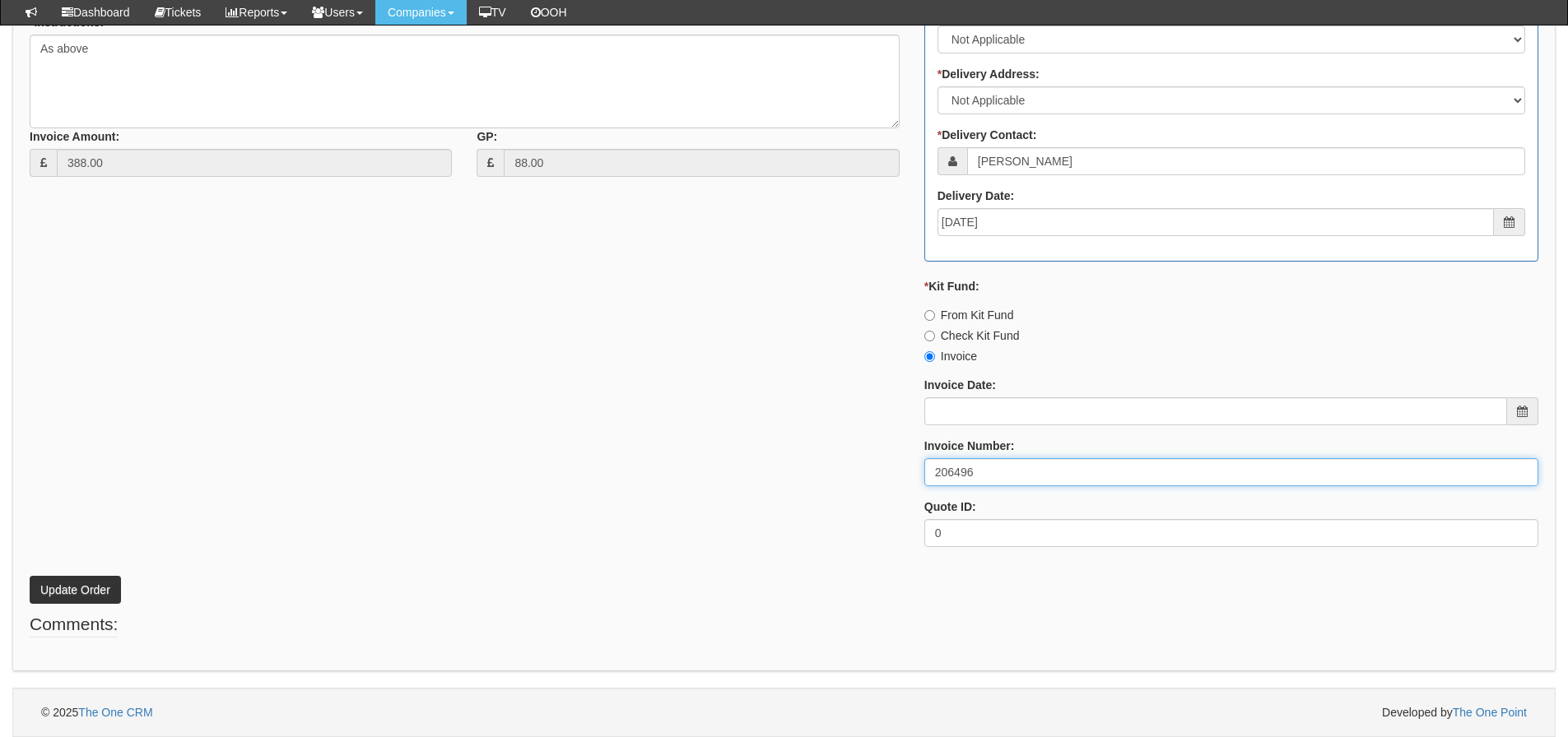
drag, startPoint x: 1001, startPoint y: 473, endPoint x: 791, endPoint y: 474, distance: 210.0
click at [791, 474] on div "* Supplier: Select 123 REG.co.uk 1Password 3 4Gon AA Jones Electric Ltd Abzorb …" at bounding box center [783, 169] width 1533 height 783
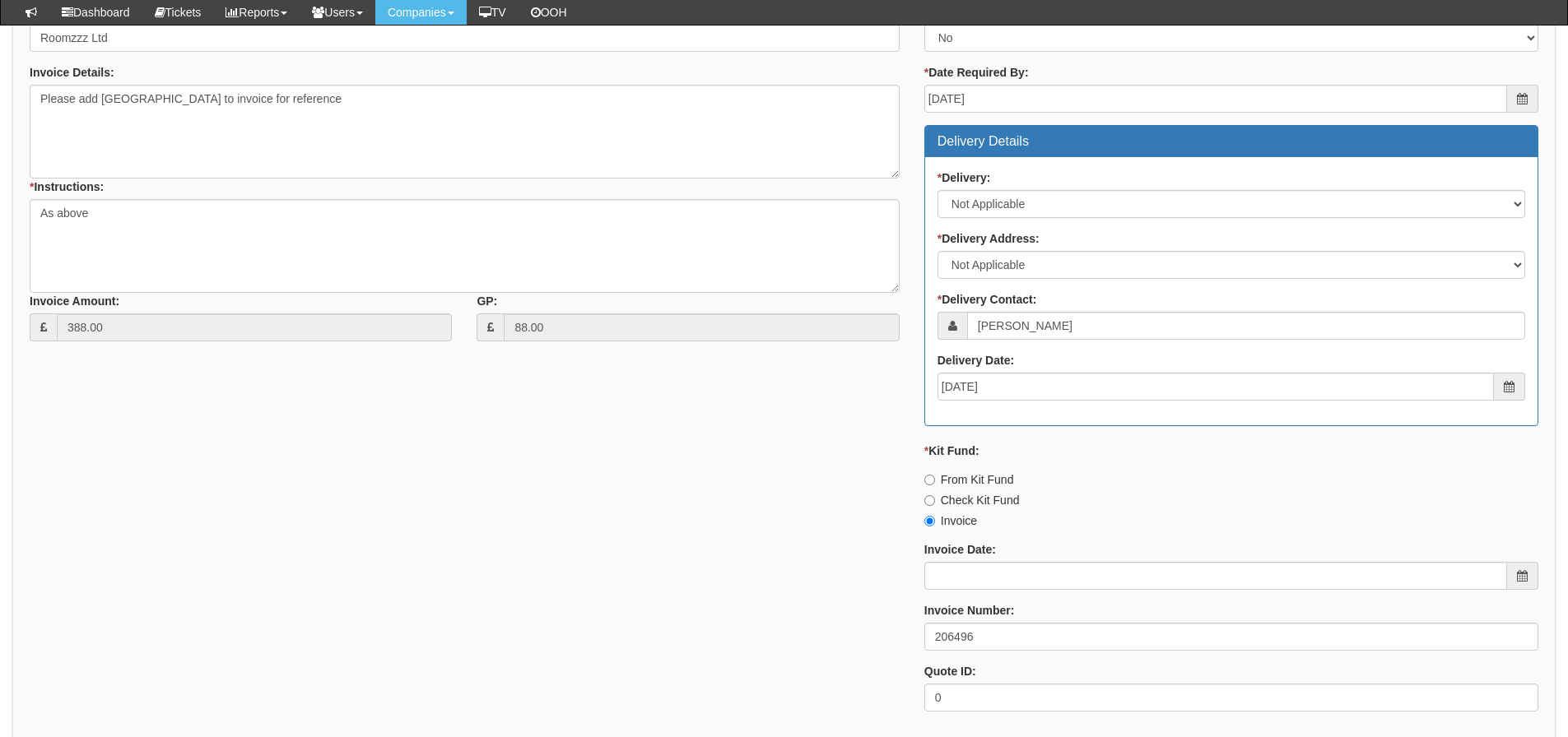
scroll to position [483, 0]
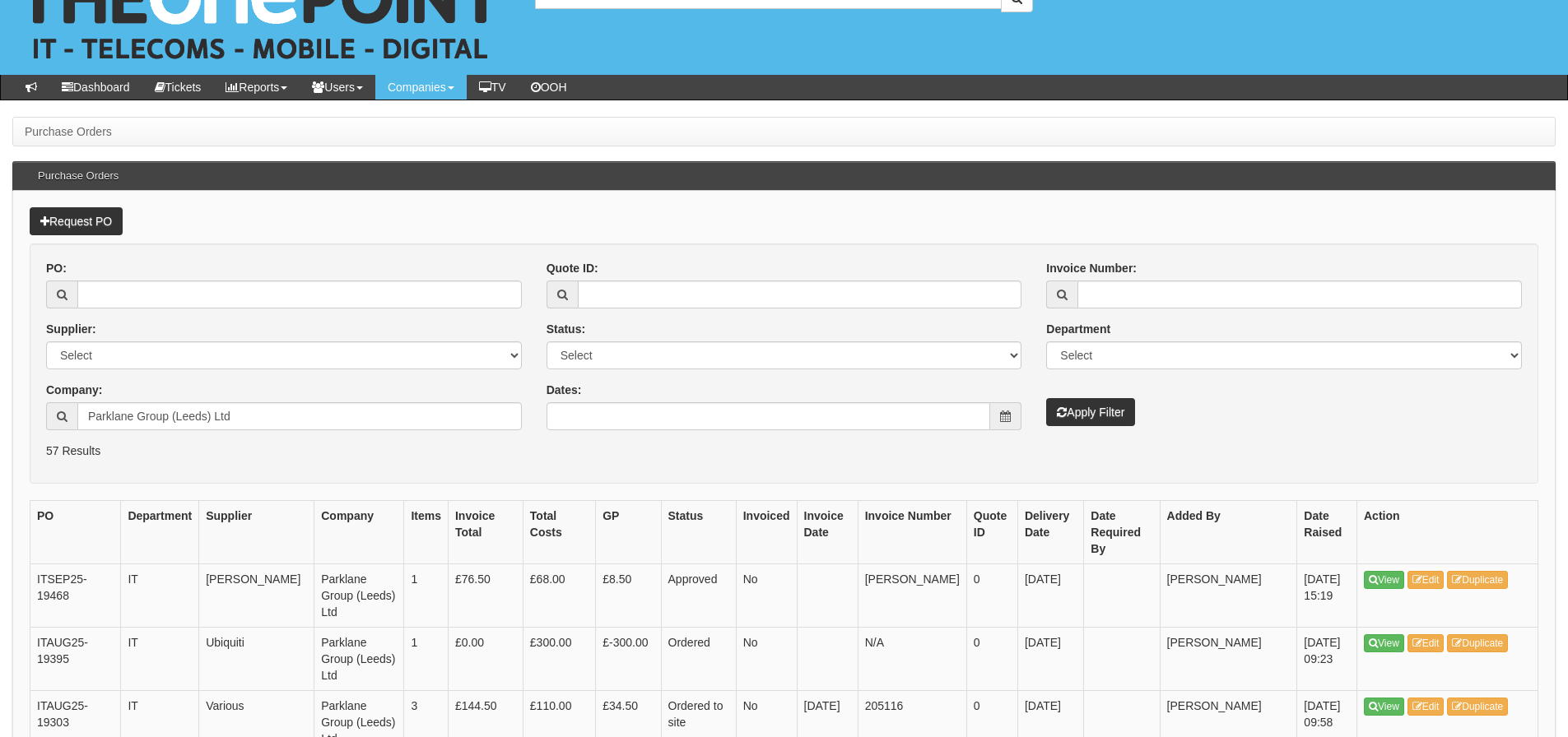
scroll to position [82, 0]
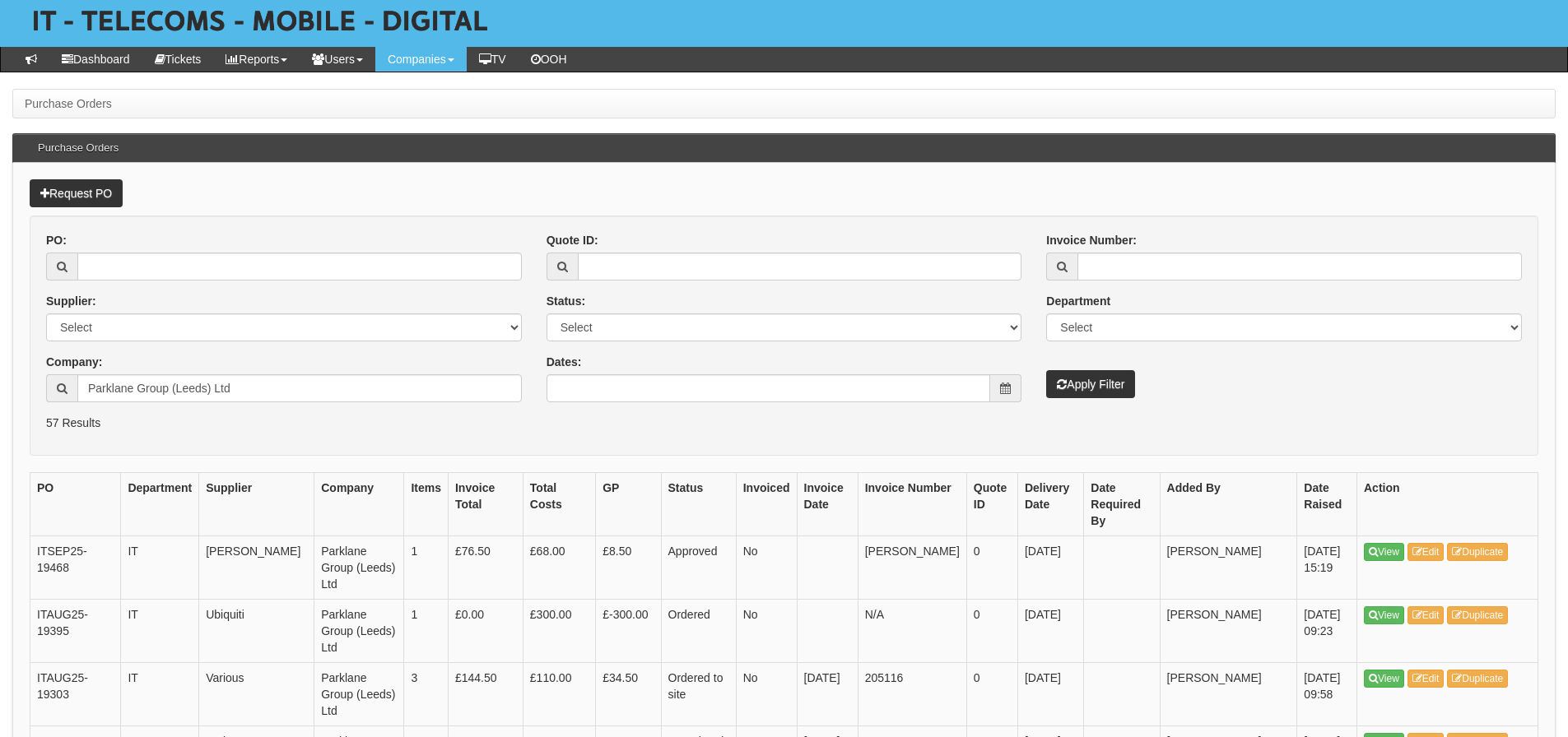
drag, startPoint x: 351, startPoint y: 403, endPoint x: 298, endPoint y: 417, distance: 54.8
click at [298, 417] on p "57 Results" at bounding box center [784, 422] width 1476 height 16
click at [252, 495] on th "Supplier" at bounding box center [257, 504] width 116 height 64
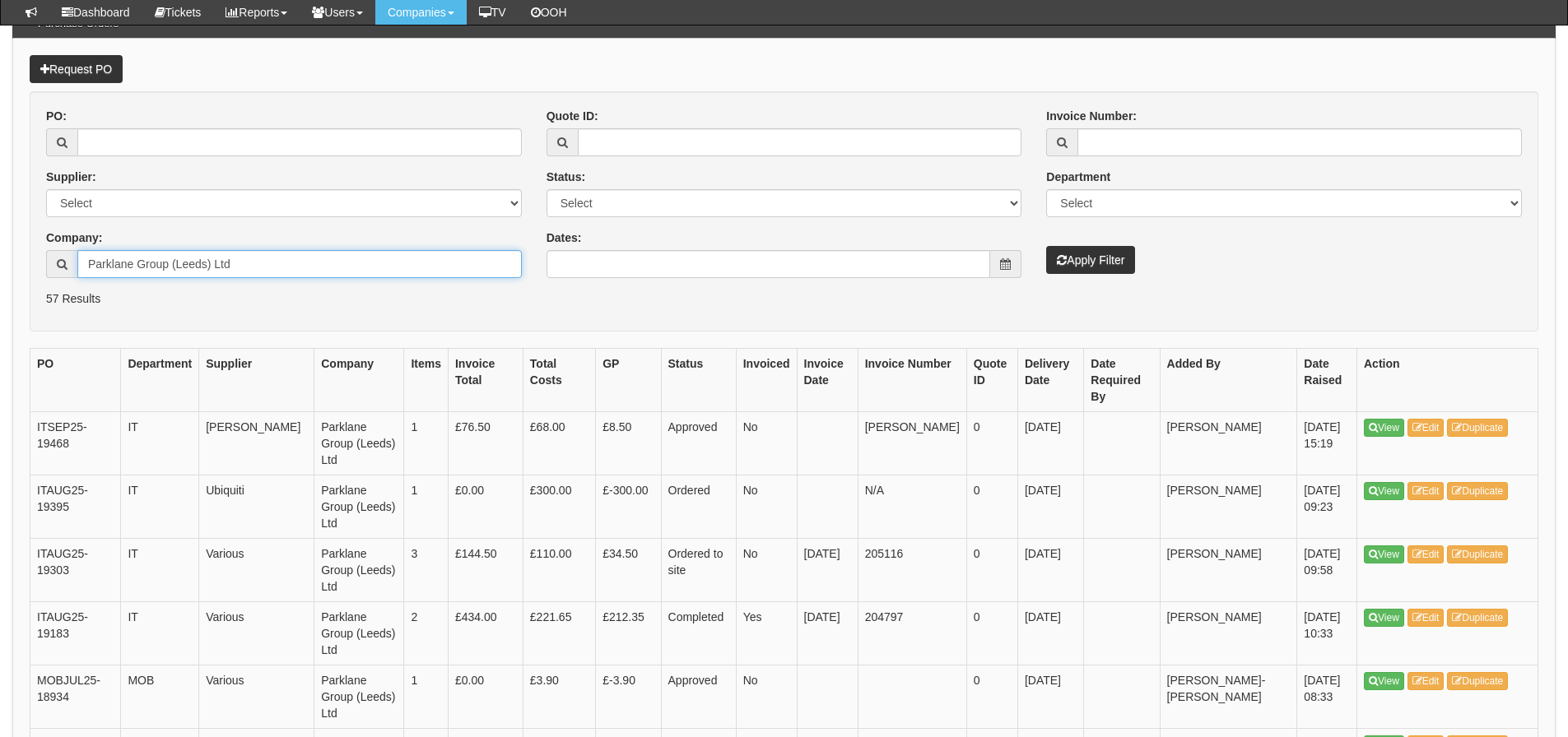
drag, startPoint x: 241, startPoint y: 265, endPoint x: 34, endPoint y: 303, distance: 210.5
click at [34, 303] on form "PO: Supplier: Select 123 REG.co.uk 1Password 3 4Gon AA Jones Electric Ltd Abzor…" at bounding box center [784, 211] width 1508 height 241
click at [82, 267] on input "venue" at bounding box center [299, 264] width 445 height 28
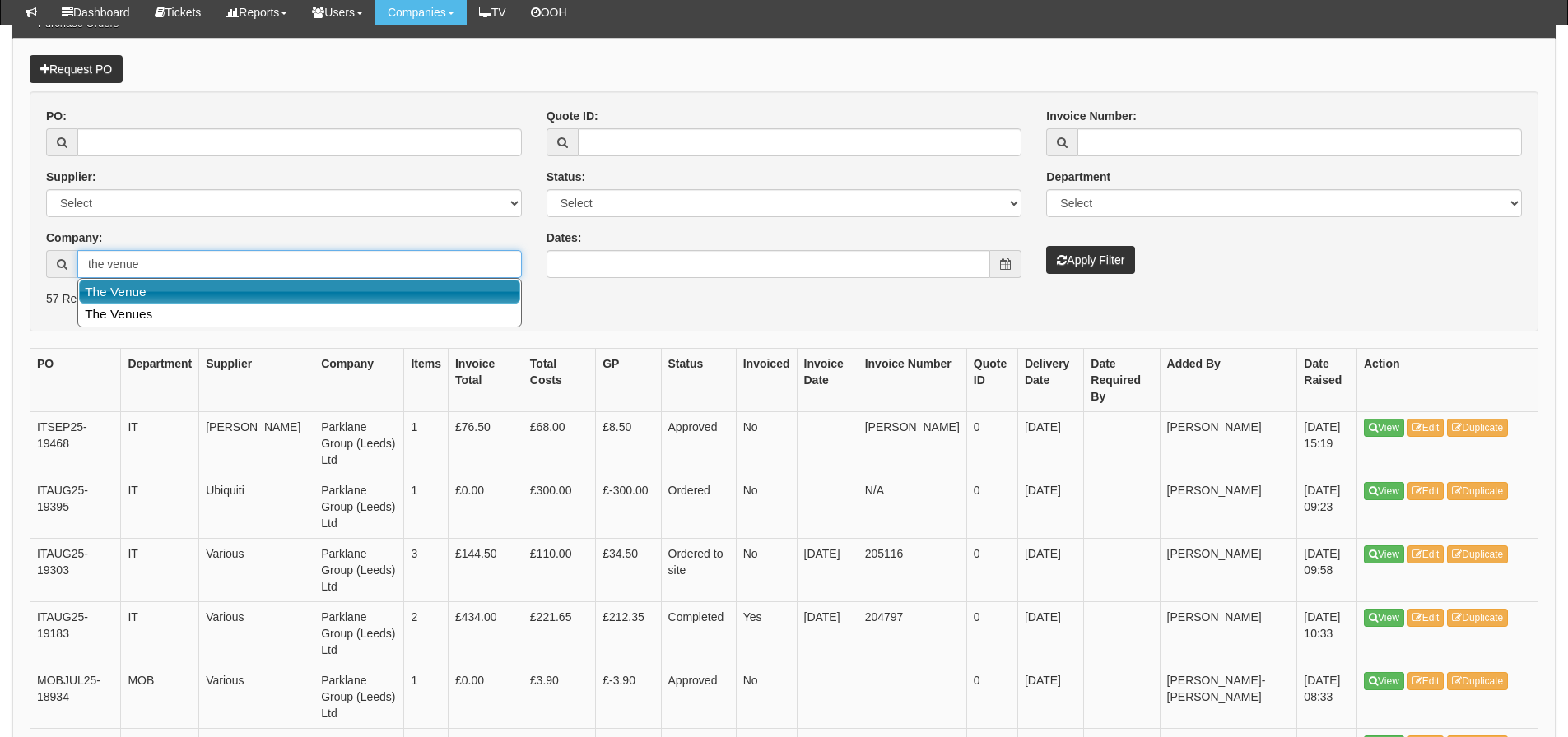
click at [115, 287] on link "The Venue" at bounding box center [299, 292] width 441 height 24
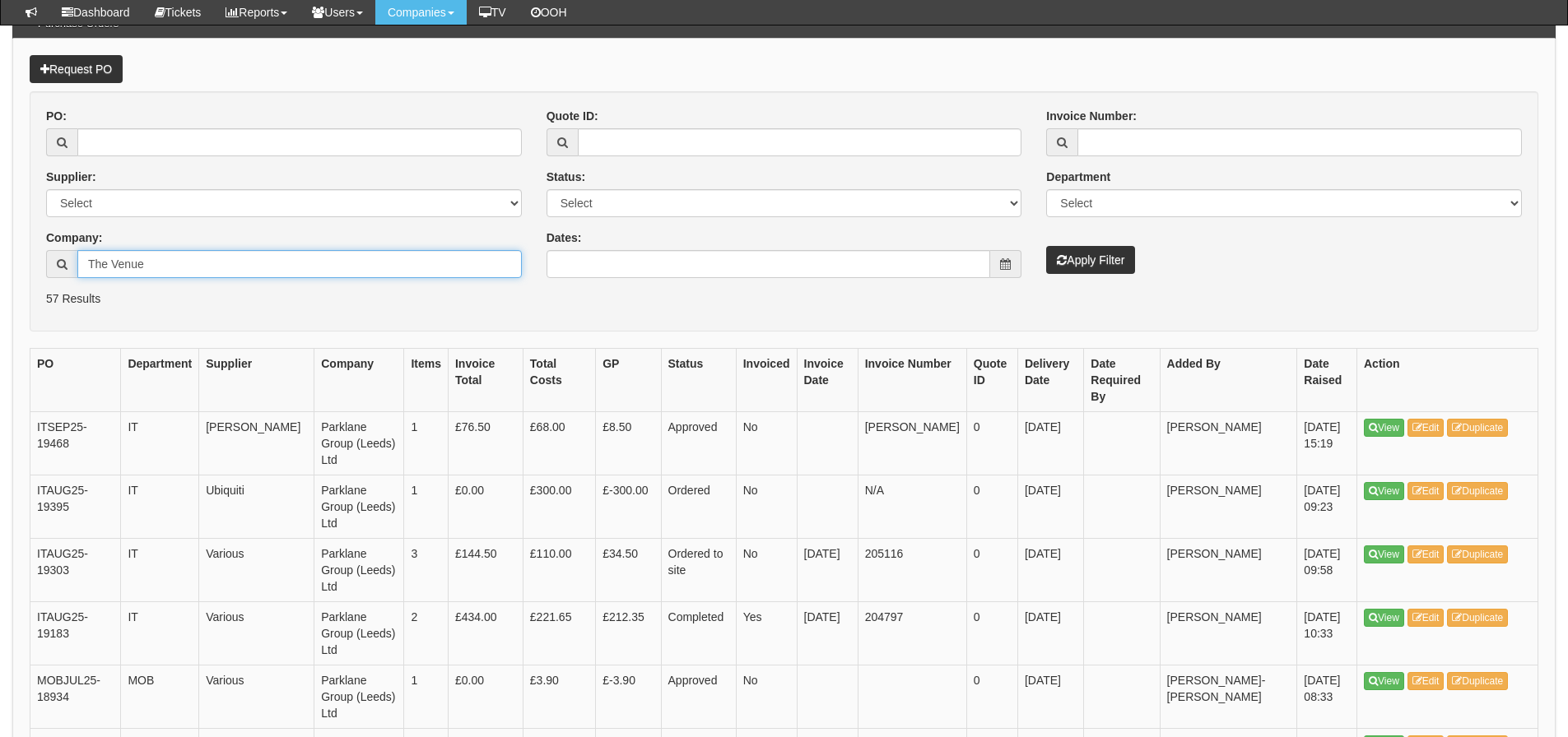
type input "The Venue"
click at [1046, 246] on button "Apply Filter" at bounding box center [1090, 259] width 89 height 28
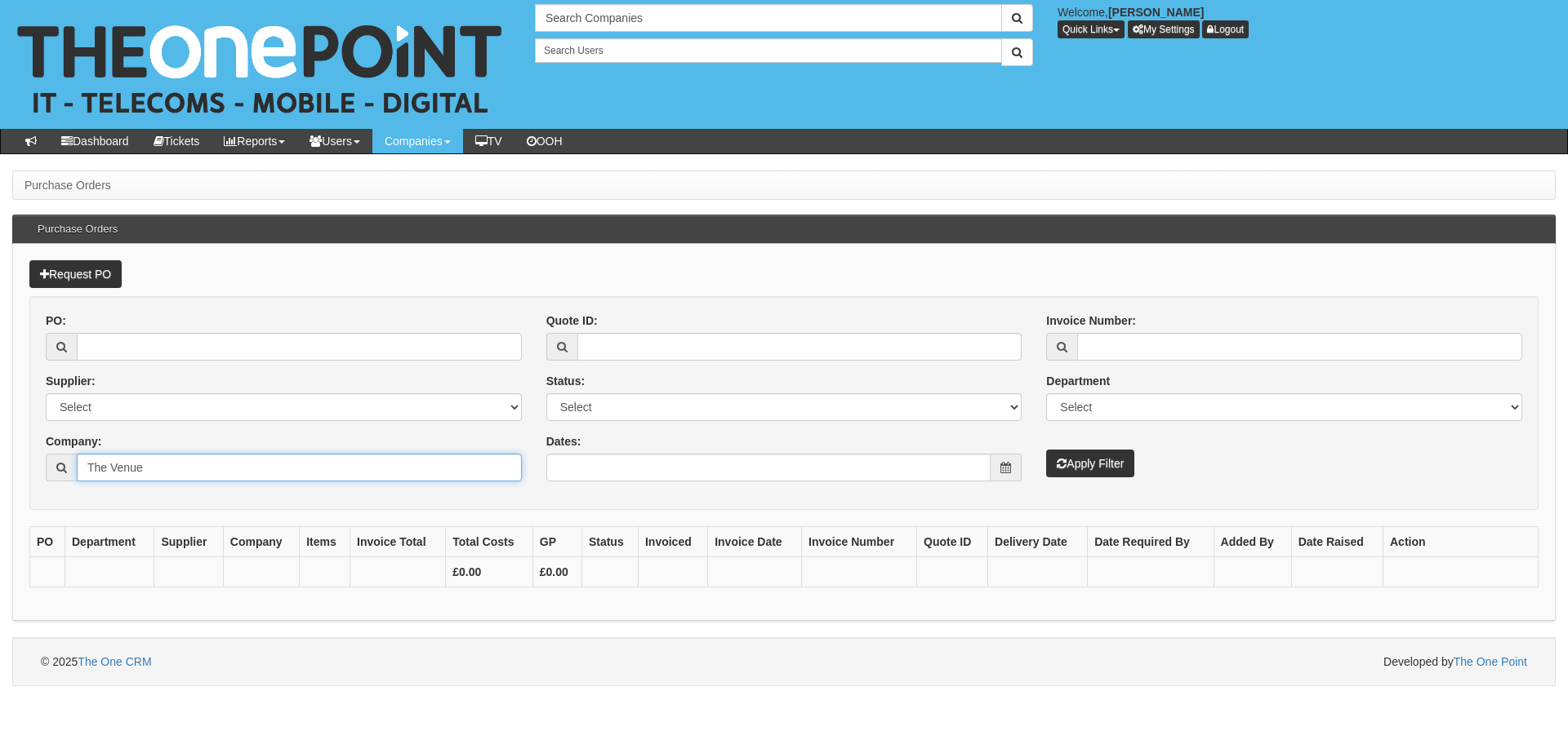
drag, startPoint x: 178, startPoint y: 468, endPoint x: 3, endPoint y: 490, distance: 176.4
click at [3, 490] on div "Purchase Orders Purchase Orders Request PO PO: Supplier: Select 123 [DOMAIN_NAM…" at bounding box center [784, 428] width 1568 height 516
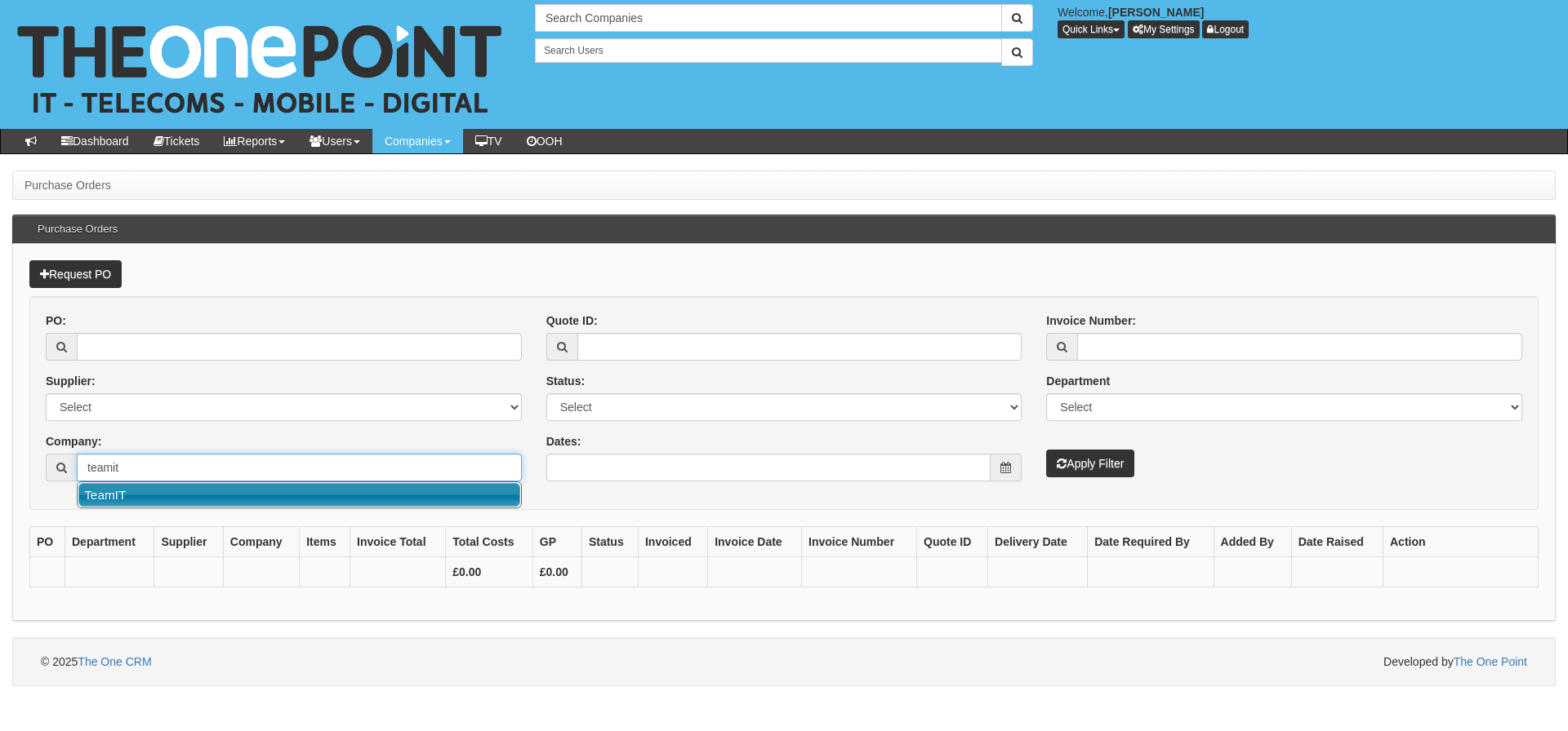
click at [127, 488] on link "TeamIT" at bounding box center [299, 495] width 442 height 24
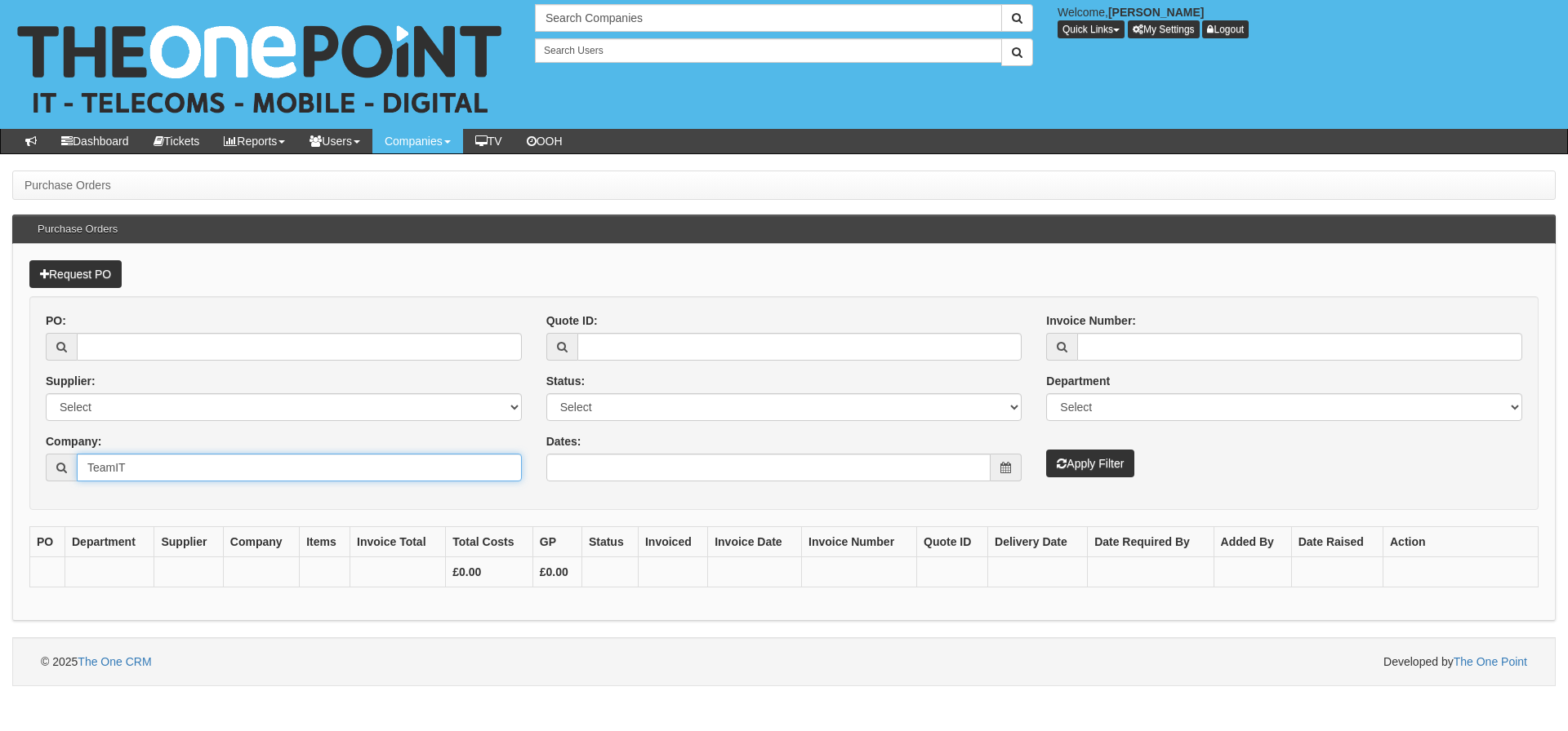
type input "TeamIT"
click at [1046, 449] on button "Apply Filter" at bounding box center [1090, 463] width 89 height 28
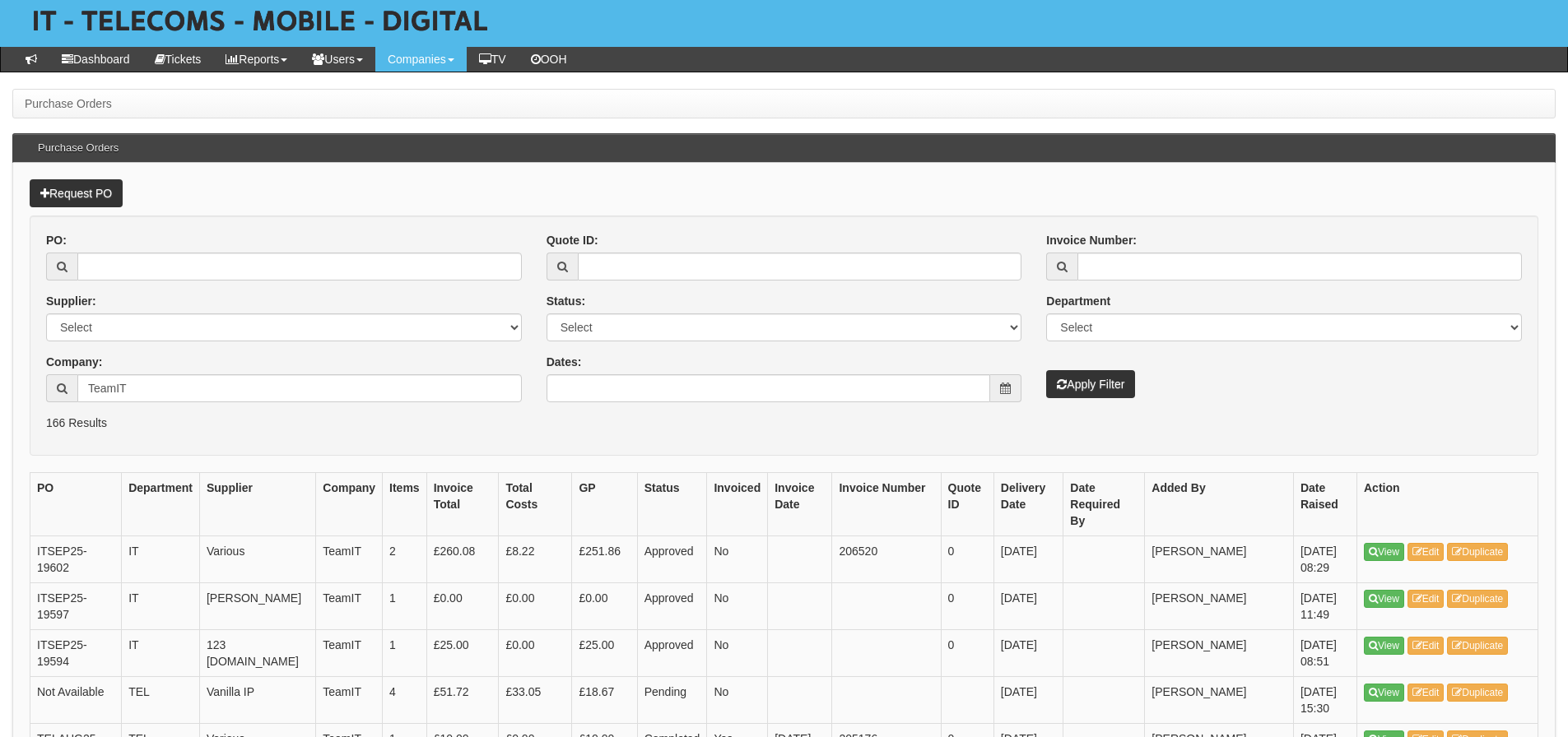
scroll to position [165, 0]
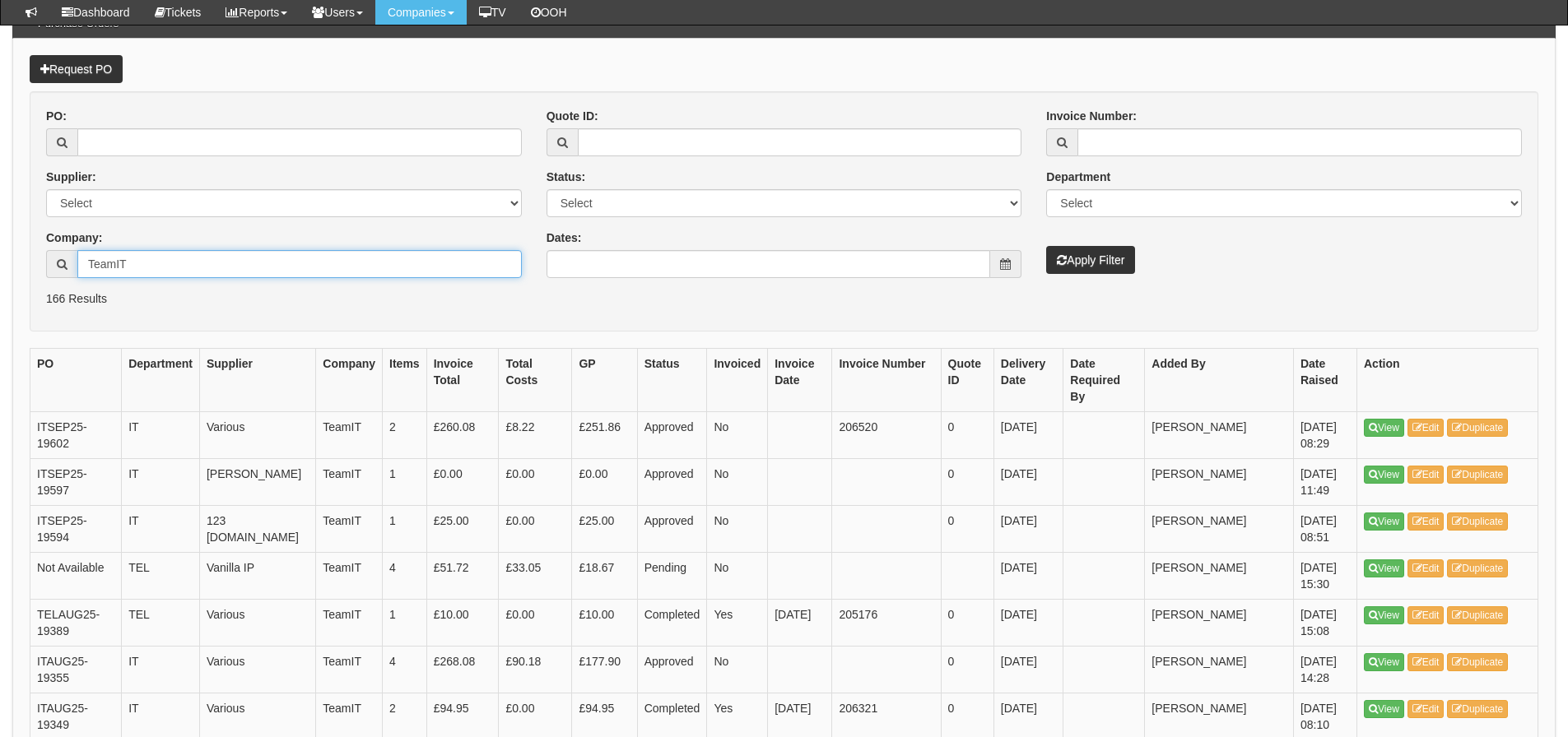
drag, startPoint x: 181, startPoint y: 276, endPoint x: 94, endPoint y: 278, distance: 87.0
click at [94, 278] on div "PO: Supplier: Select 123 REG.co.uk 1Password 3 4Gon AA Jones Electric Ltd Abzor…" at bounding box center [284, 199] width 501 height 183
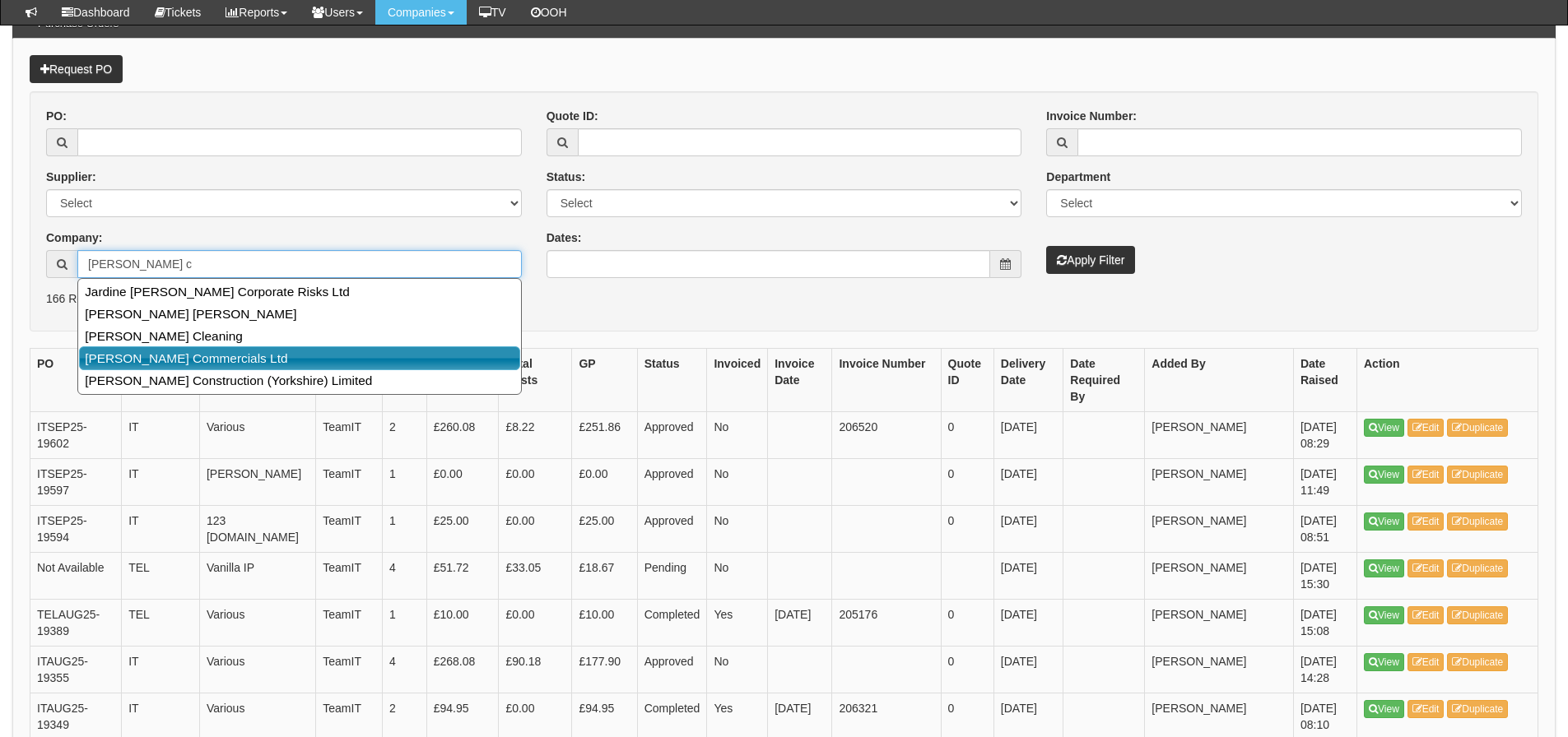
click at [111, 355] on link "[PERSON_NAME] Commercials Ltd" at bounding box center [299, 359] width 441 height 24
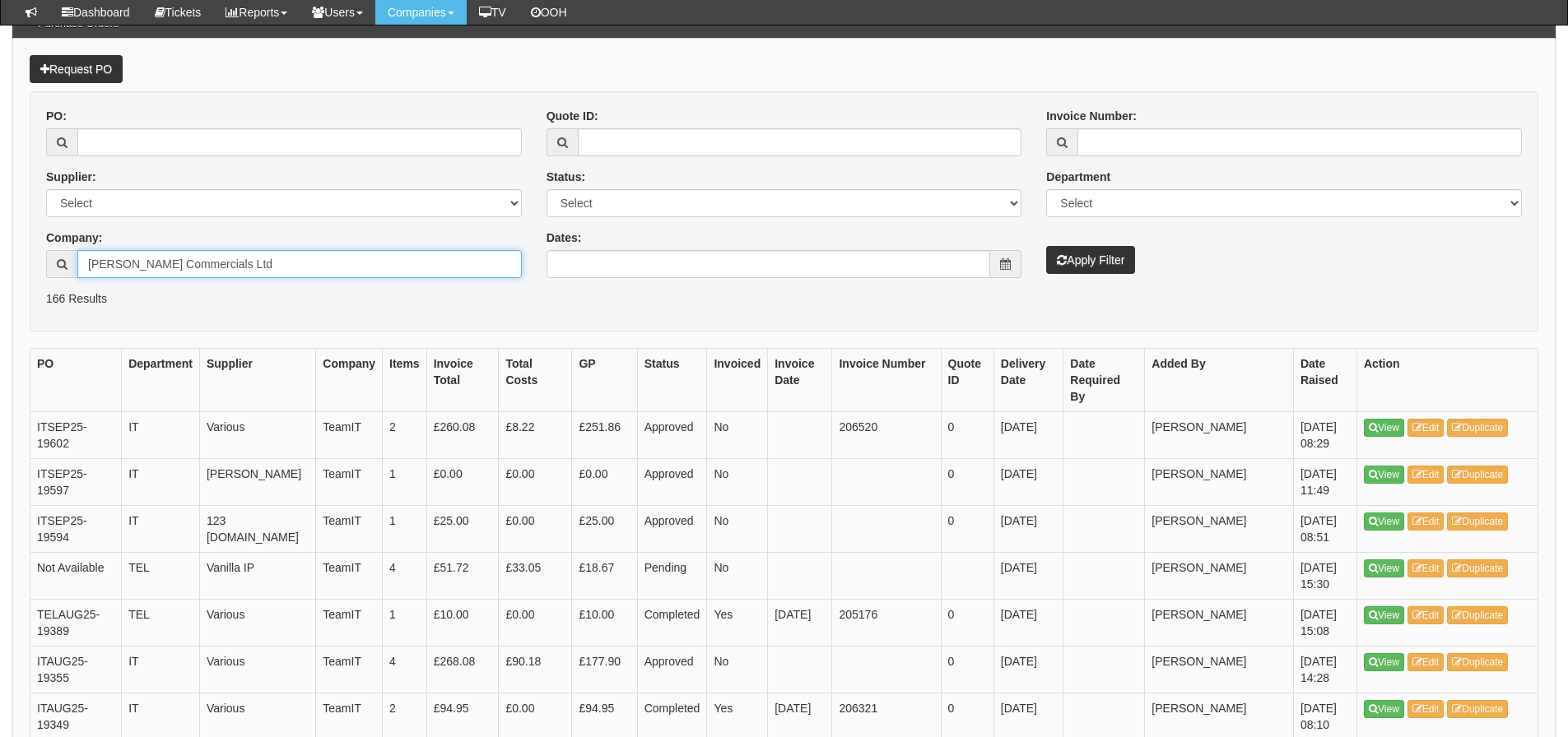
type input "Thompson Commercials Ltd"
click at [1046, 246] on button "Apply Filter" at bounding box center [1090, 259] width 89 height 28
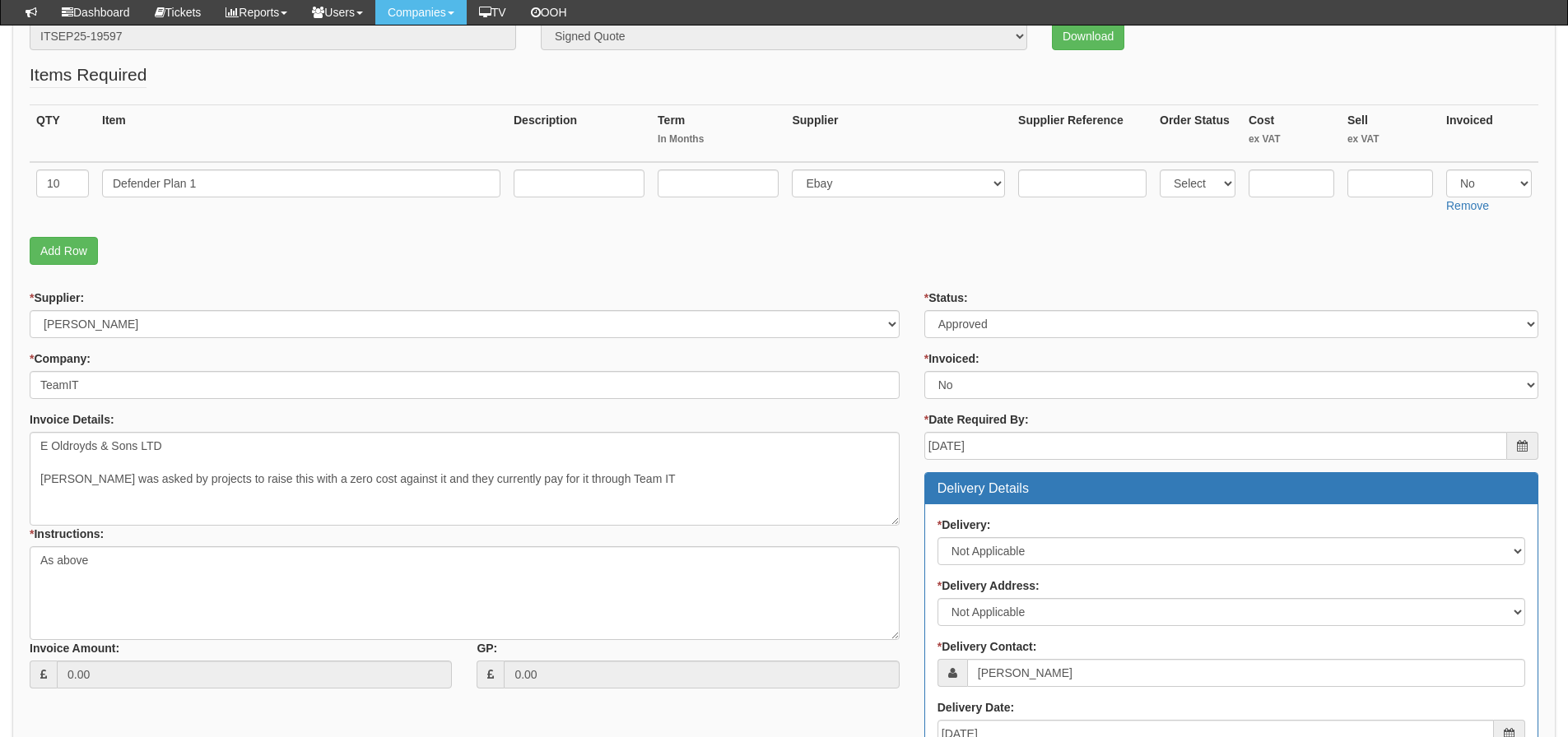
scroll to position [247, 0]
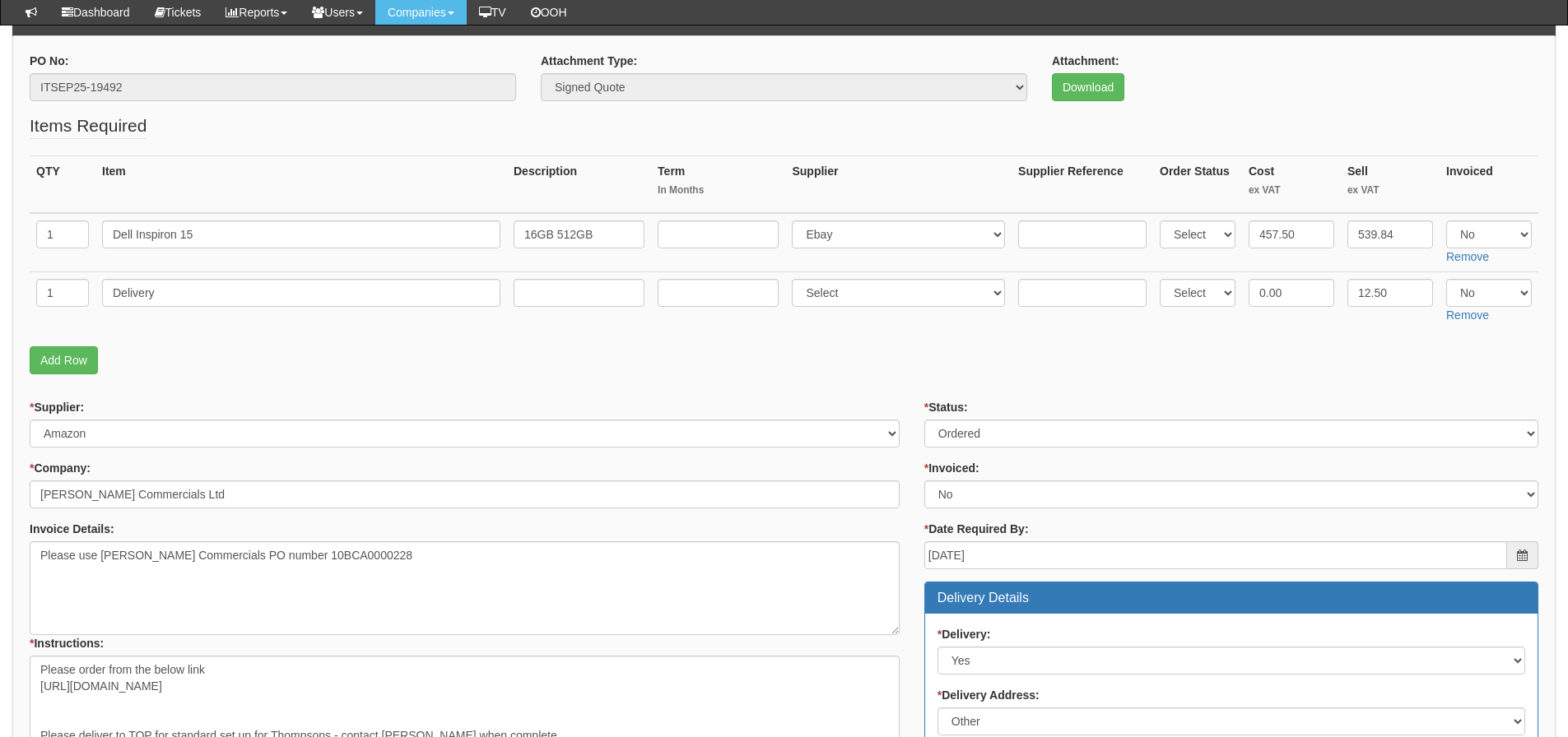
scroll to position [166, 0]
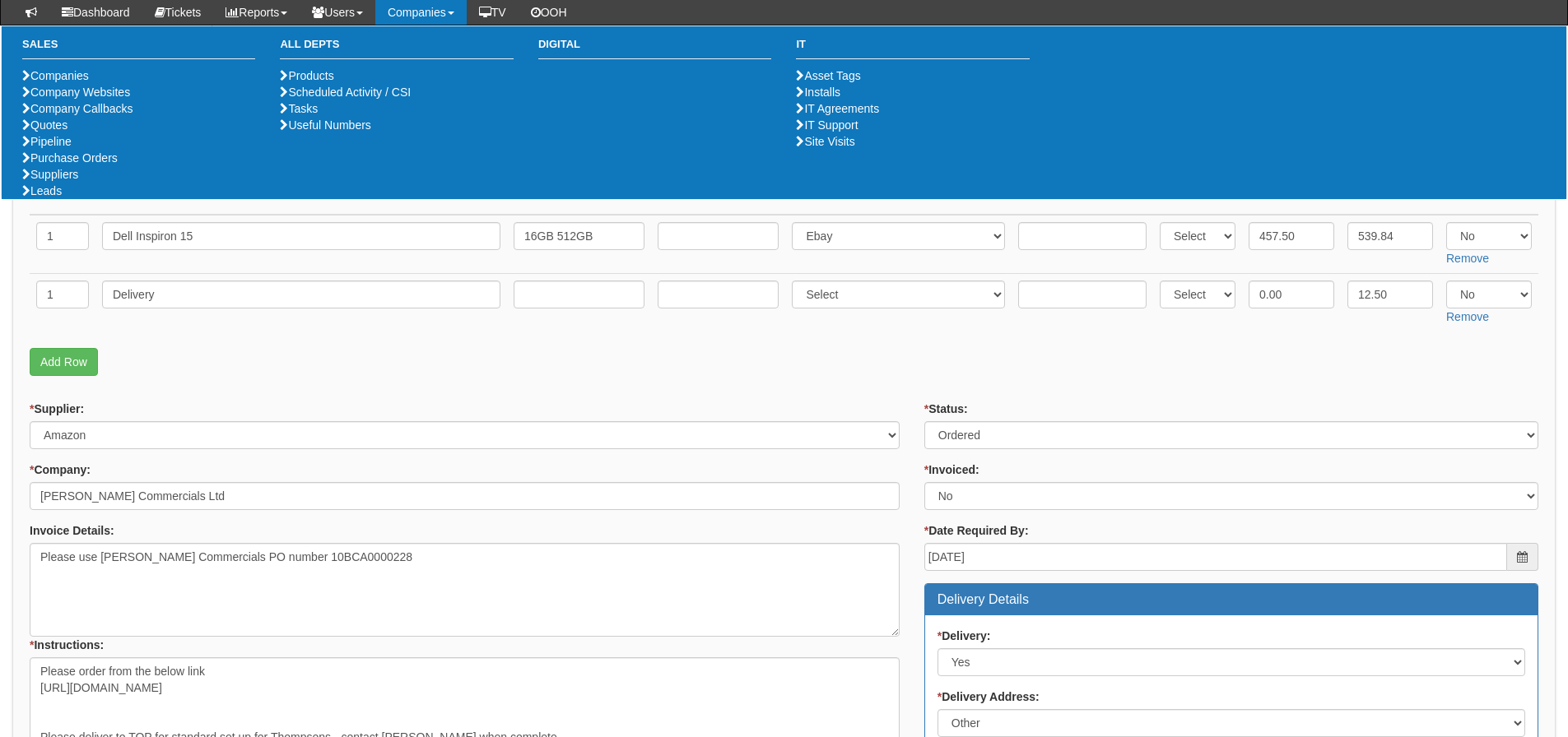
click at [436, 370] on p "Add Row" at bounding box center [784, 361] width 1508 height 28
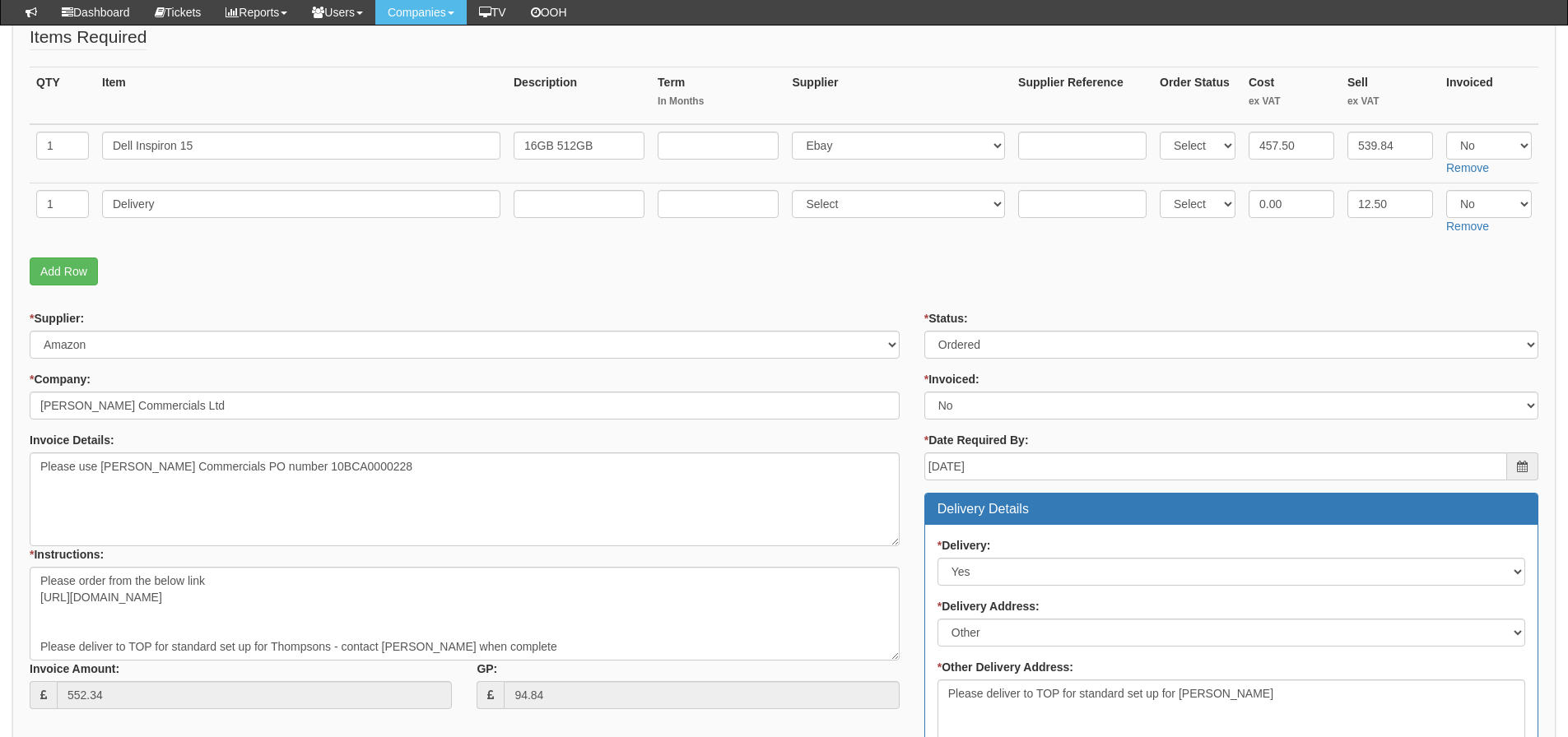
scroll to position [412, 0]
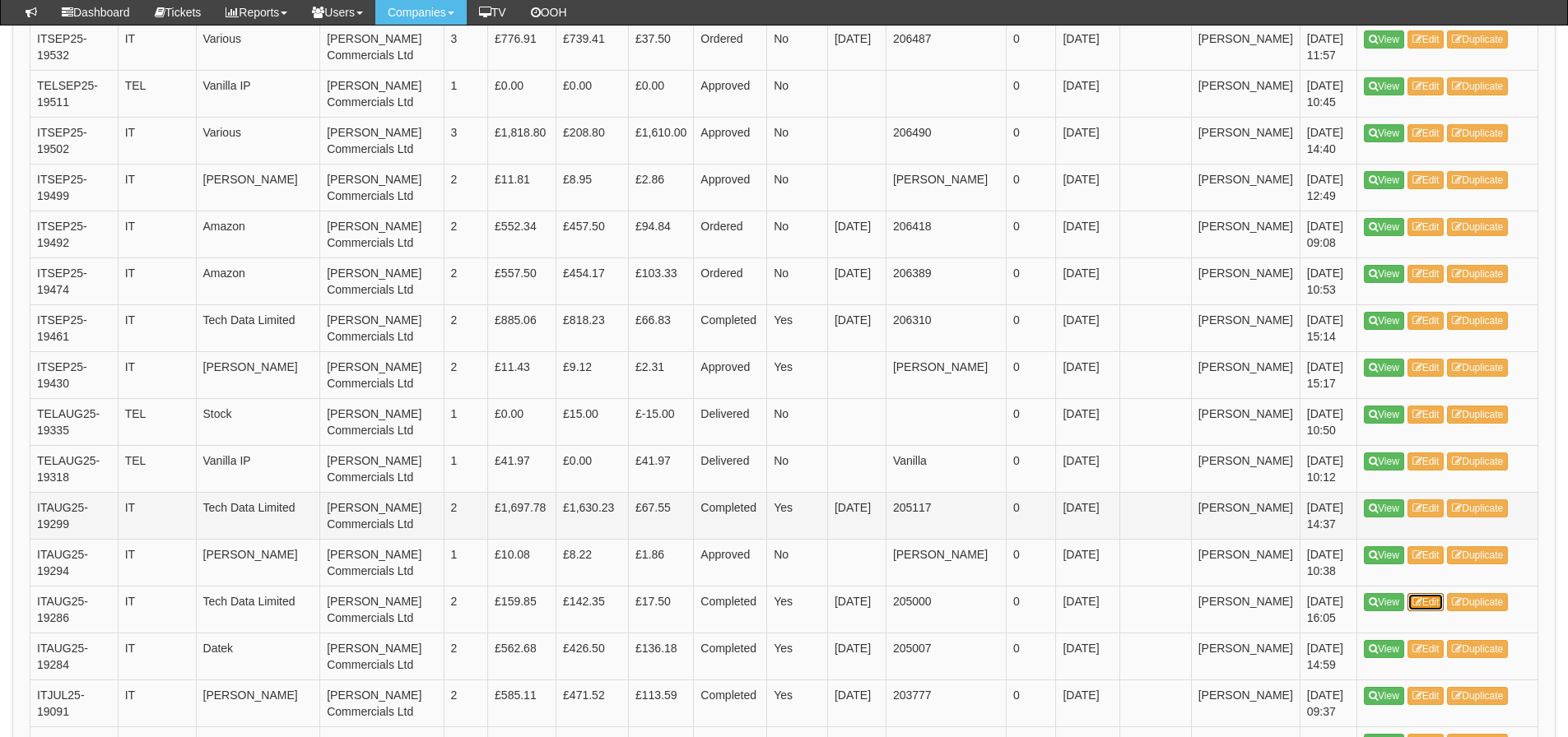
scroll to position [823, 0]
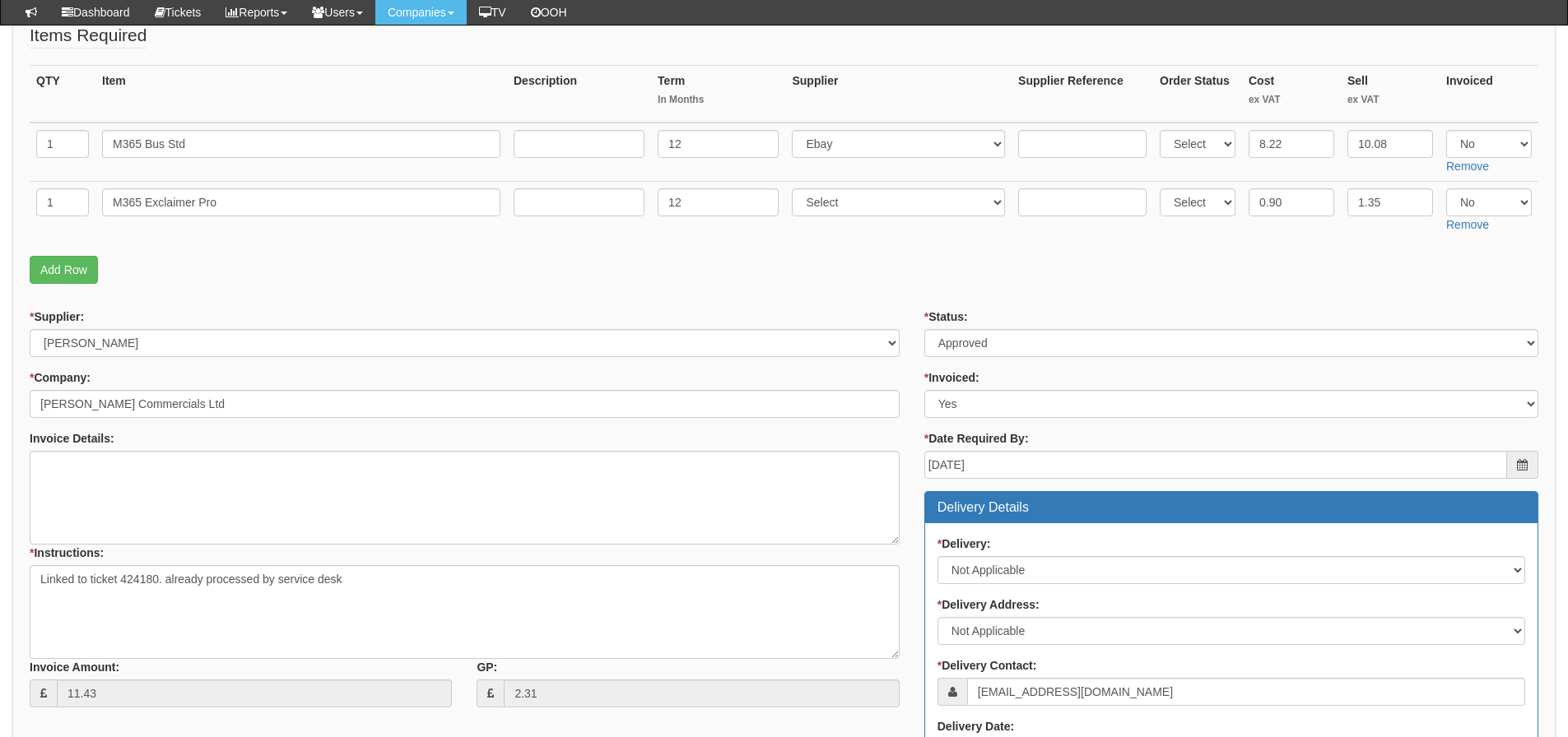
scroll to position [286, 0]
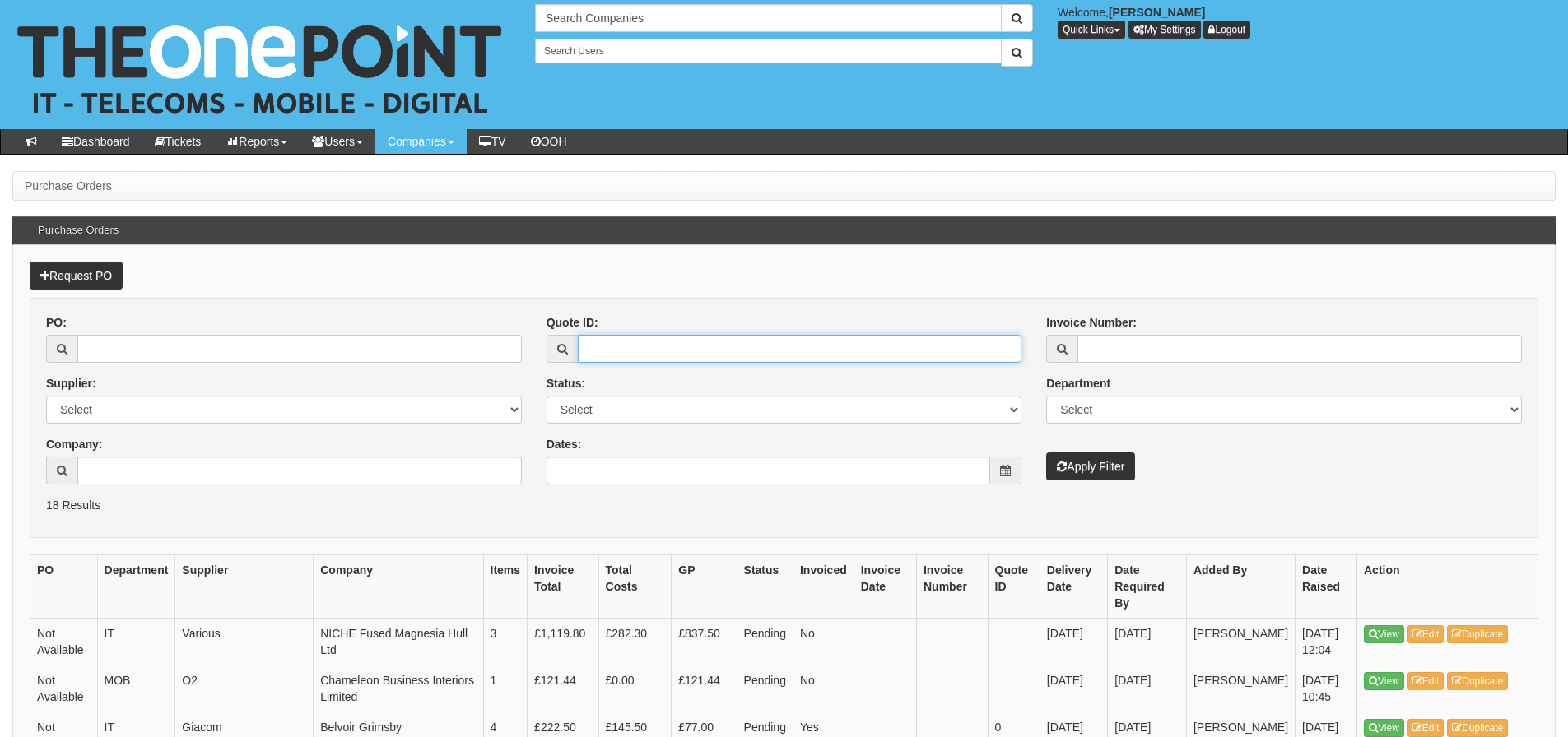
click at [604, 344] on input "Quote ID:" at bounding box center [800, 349] width 445 height 28
type input "10352"
click at [1046, 452] on button "Apply Filter" at bounding box center [1090, 466] width 89 height 28
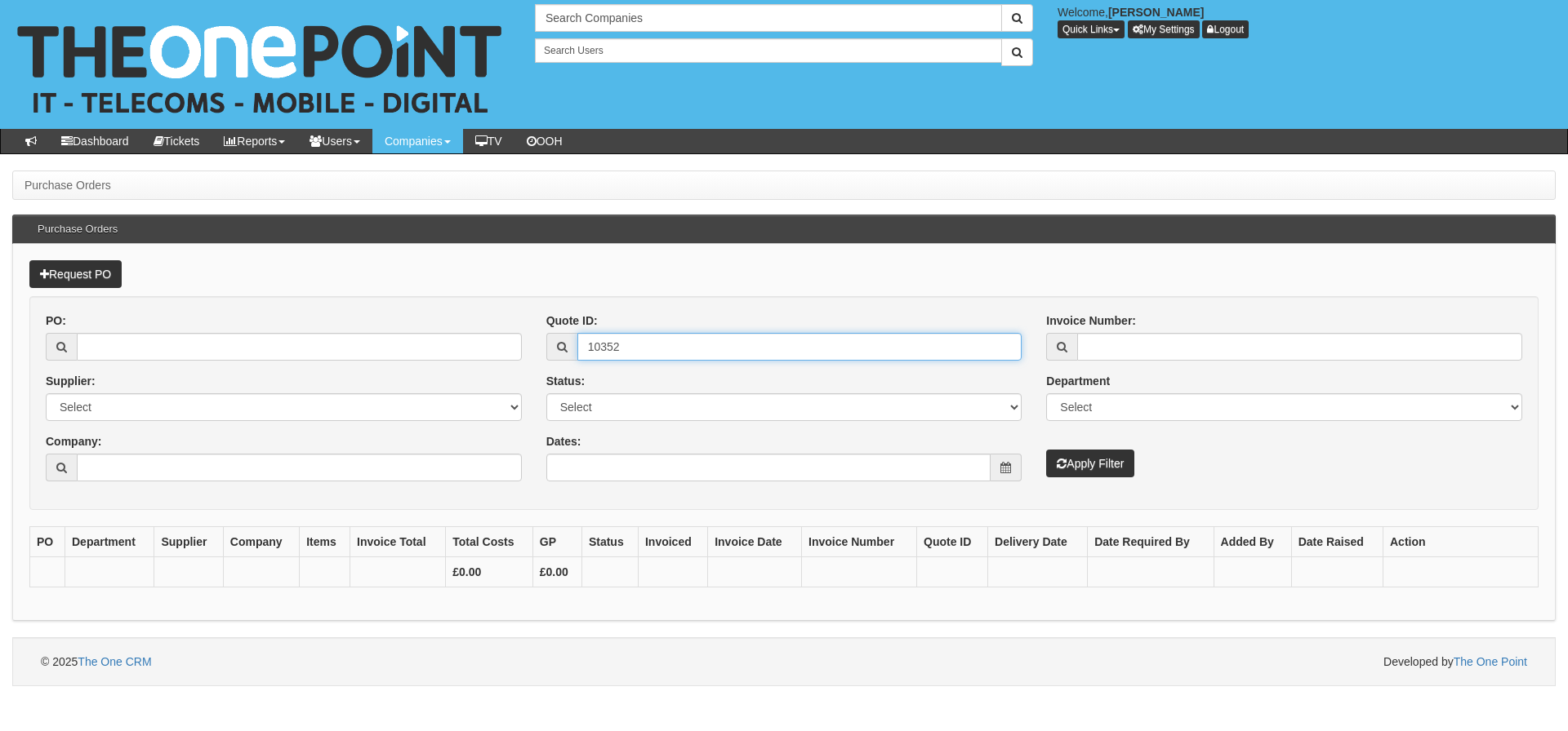
drag, startPoint x: 652, startPoint y: 337, endPoint x: 517, endPoint y: 362, distance: 137.3
click at [517, 362] on div "PO: Supplier: Select 123 [DOMAIN_NAME] 1Password 3 4Gon [PERSON_NAME] Electric …" at bounding box center [784, 403] width 1501 height 181
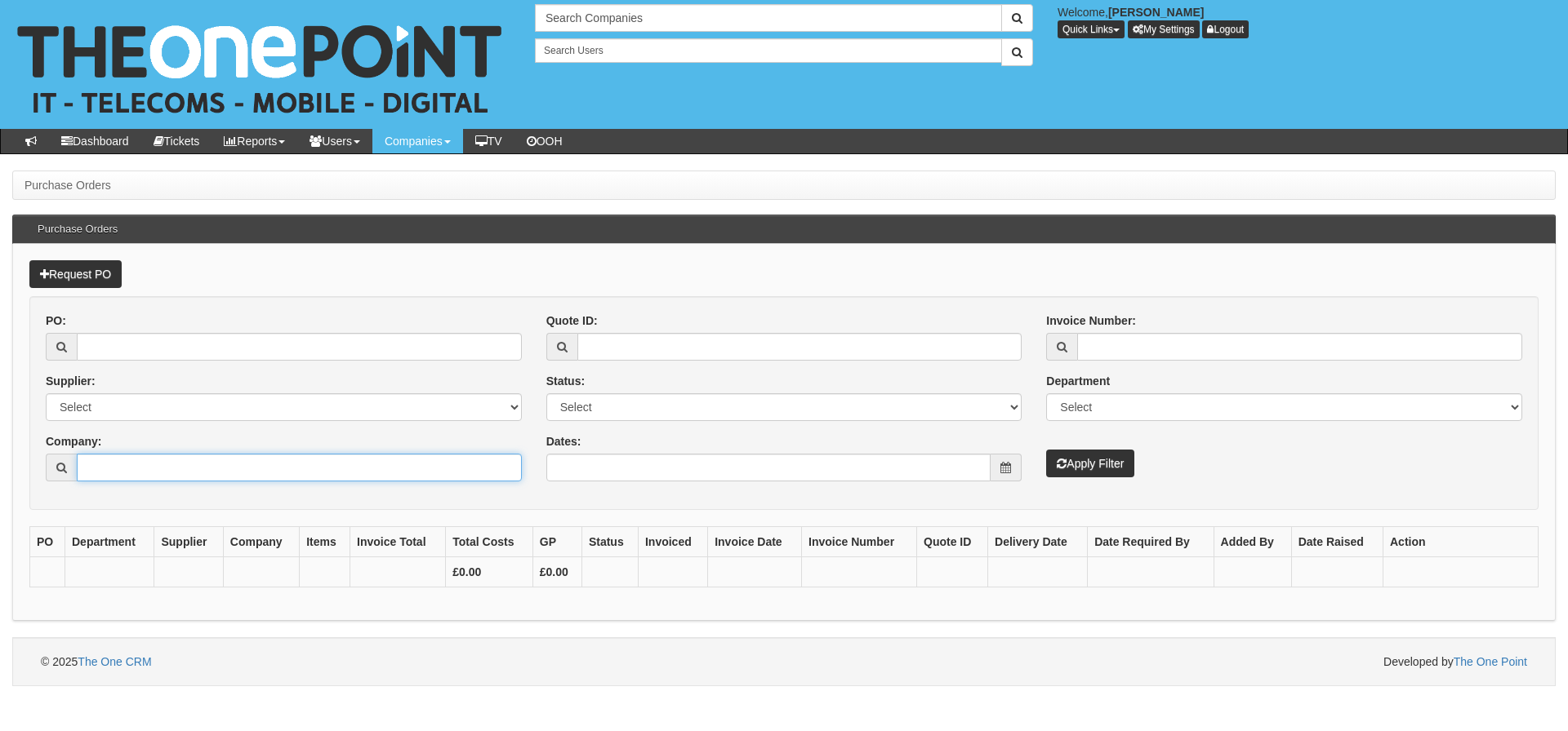
click at [278, 464] on input "Company:" at bounding box center [299, 467] width 445 height 28
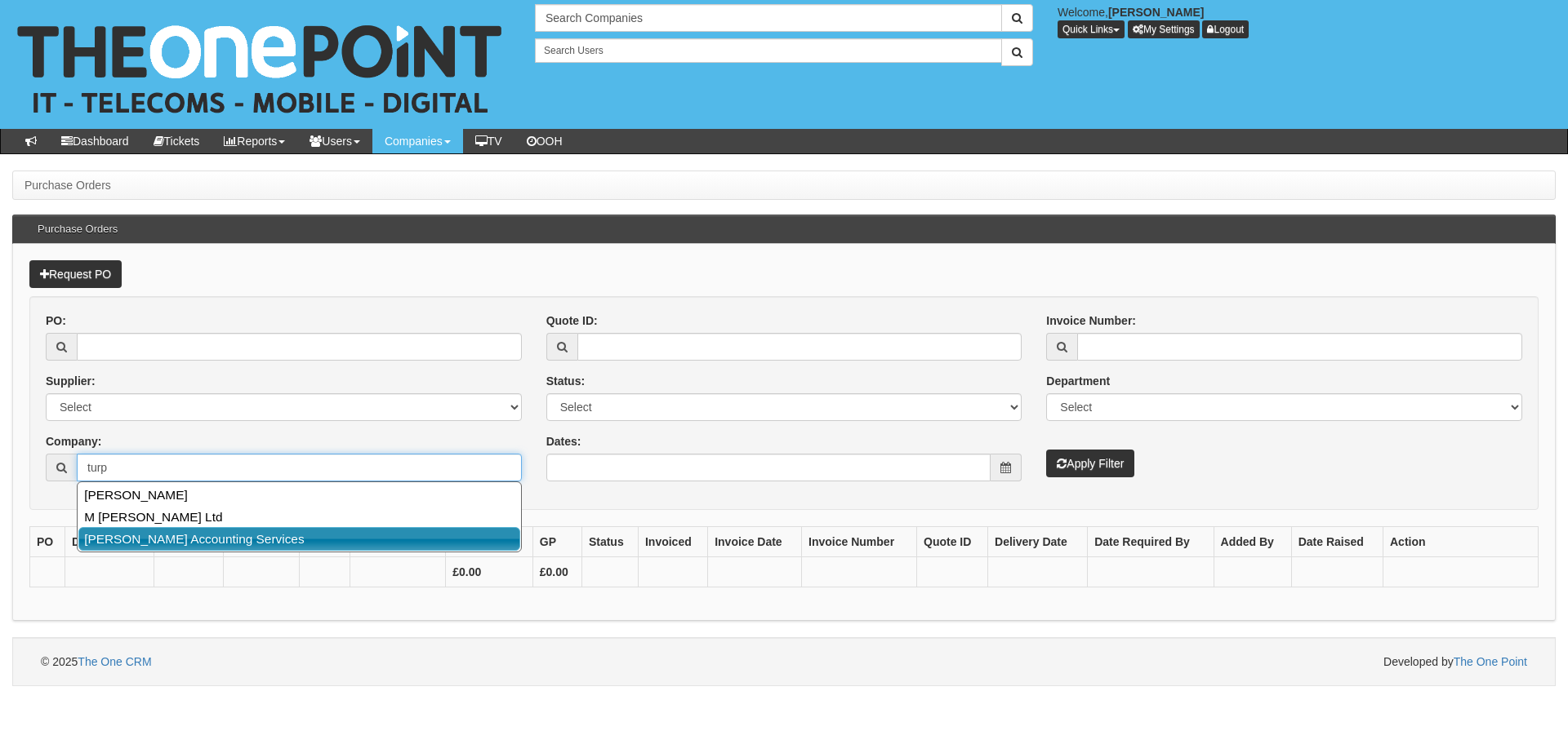
click at [234, 529] on link "[PERSON_NAME] Accounting Services" at bounding box center [299, 539] width 442 height 24
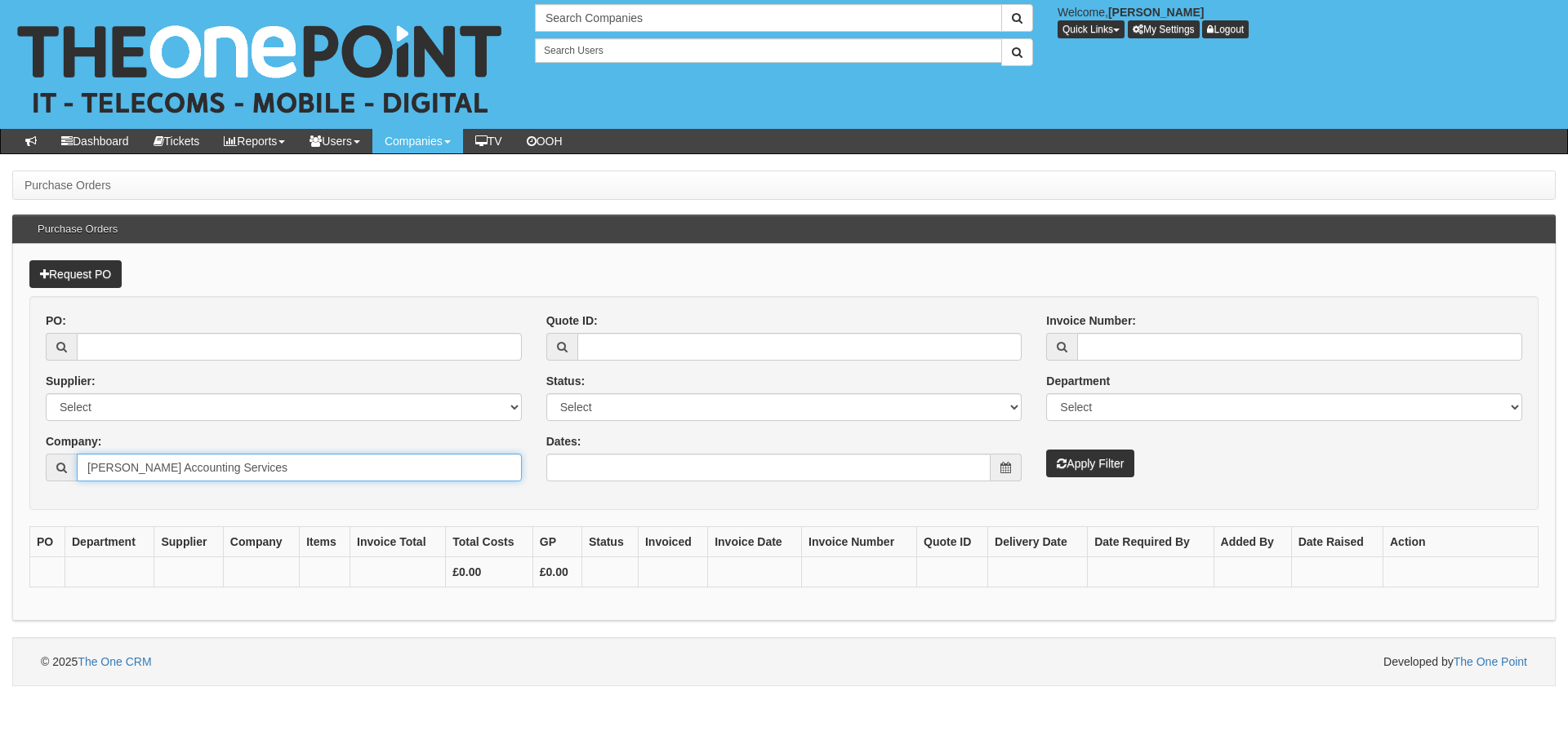
type input "[PERSON_NAME] Accounting Services"
click at [1046, 449] on button "Apply Filter" at bounding box center [1090, 463] width 89 height 28
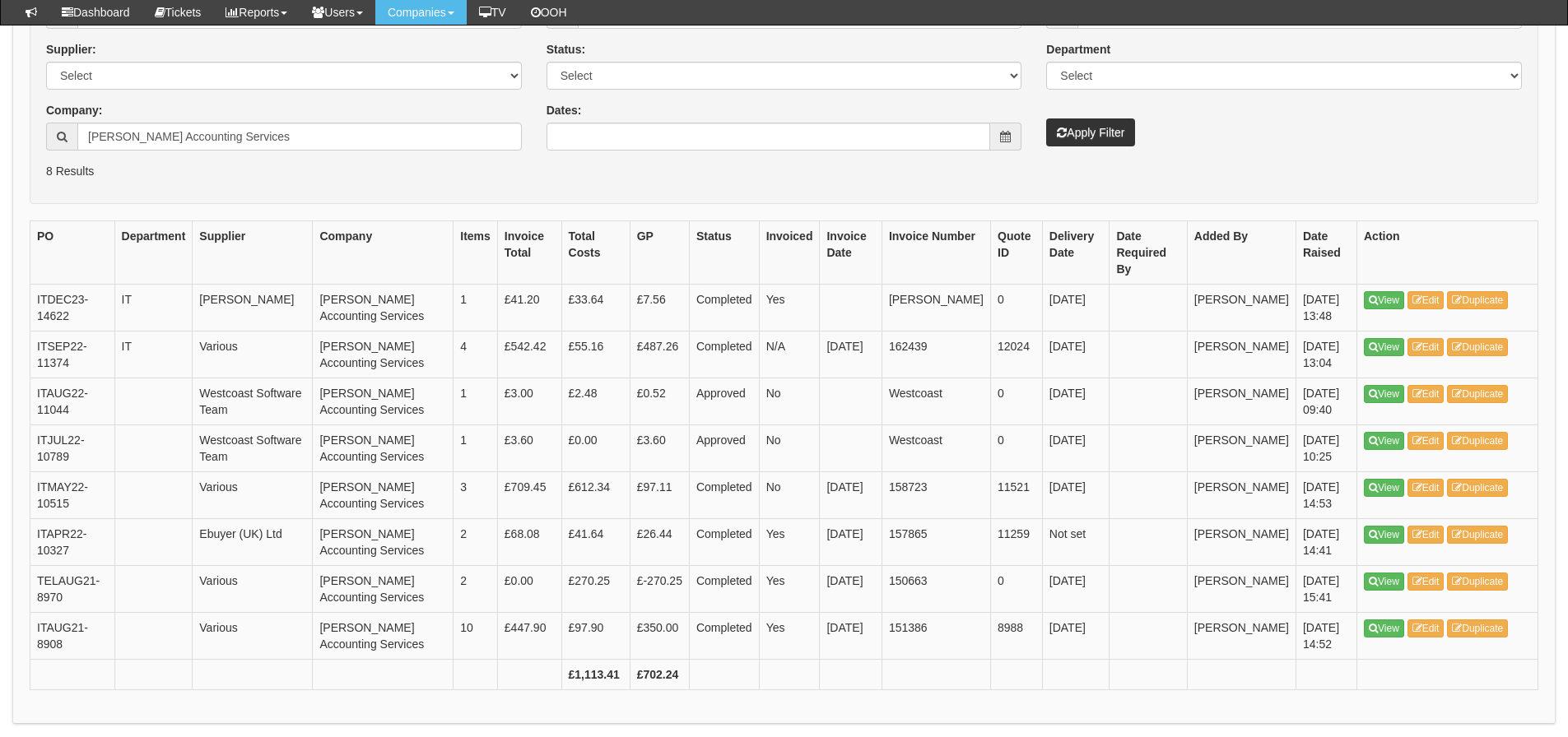
scroll to position [328, 0]
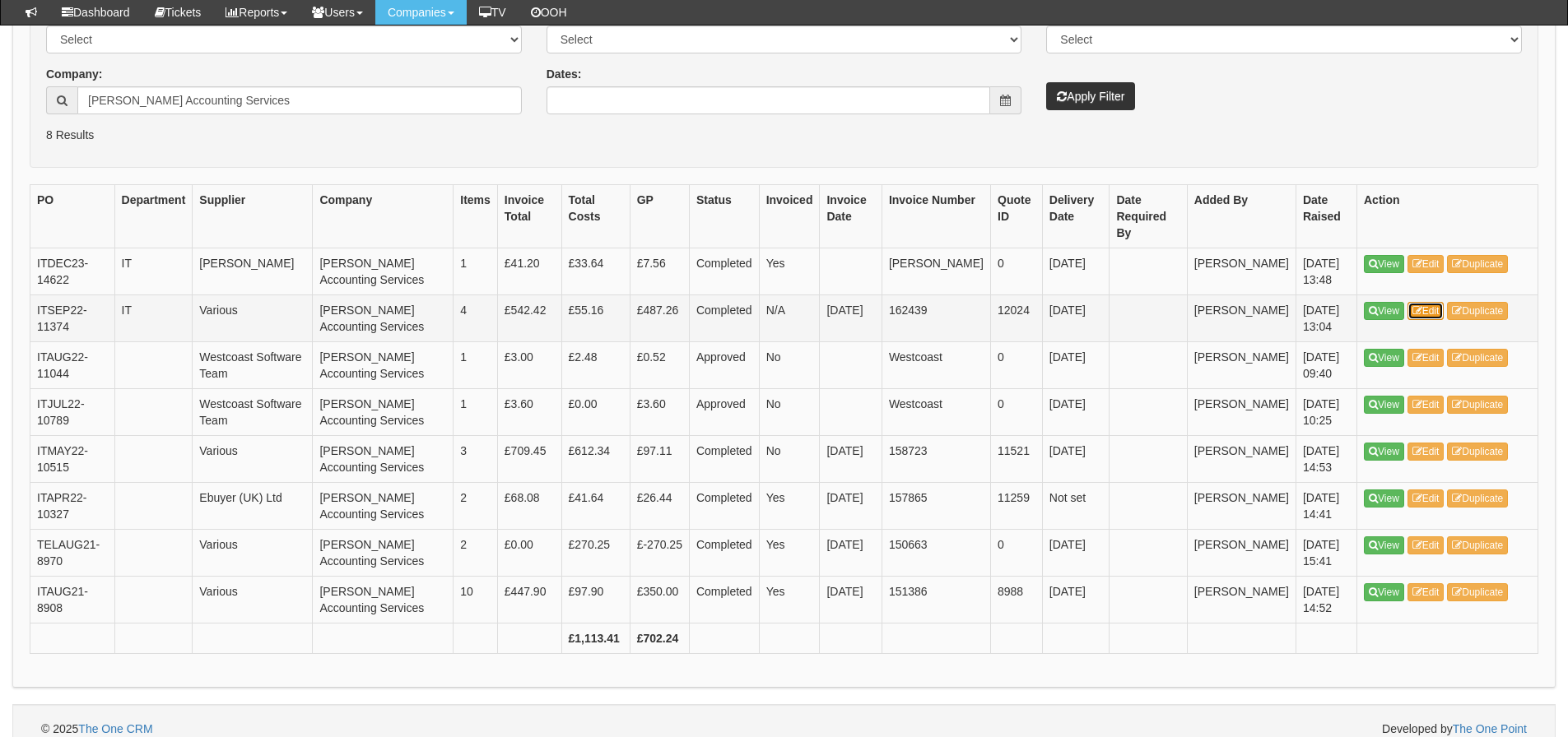
click at [1445, 302] on link "Edit" at bounding box center [1426, 310] width 37 height 18
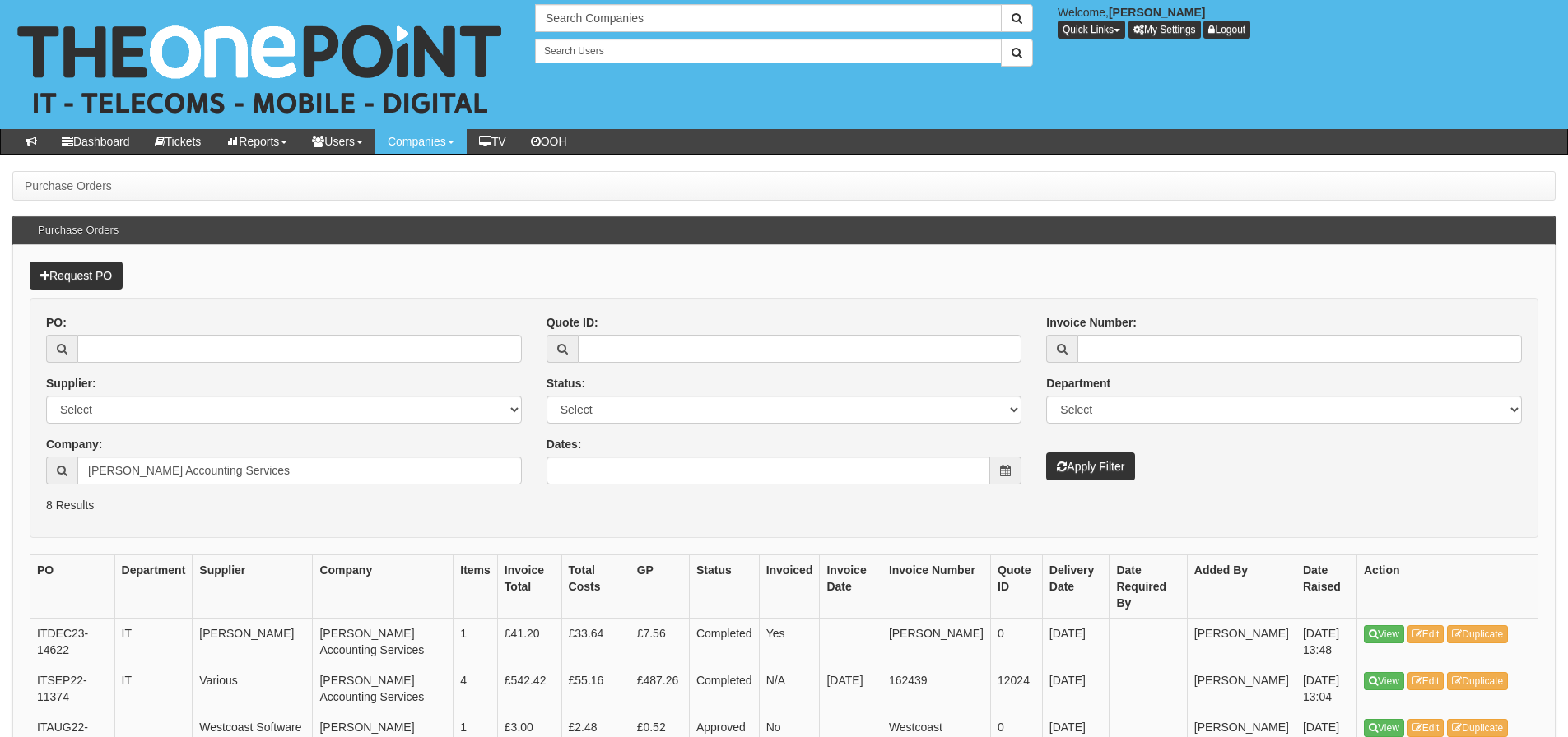
scroll to position [371, 0]
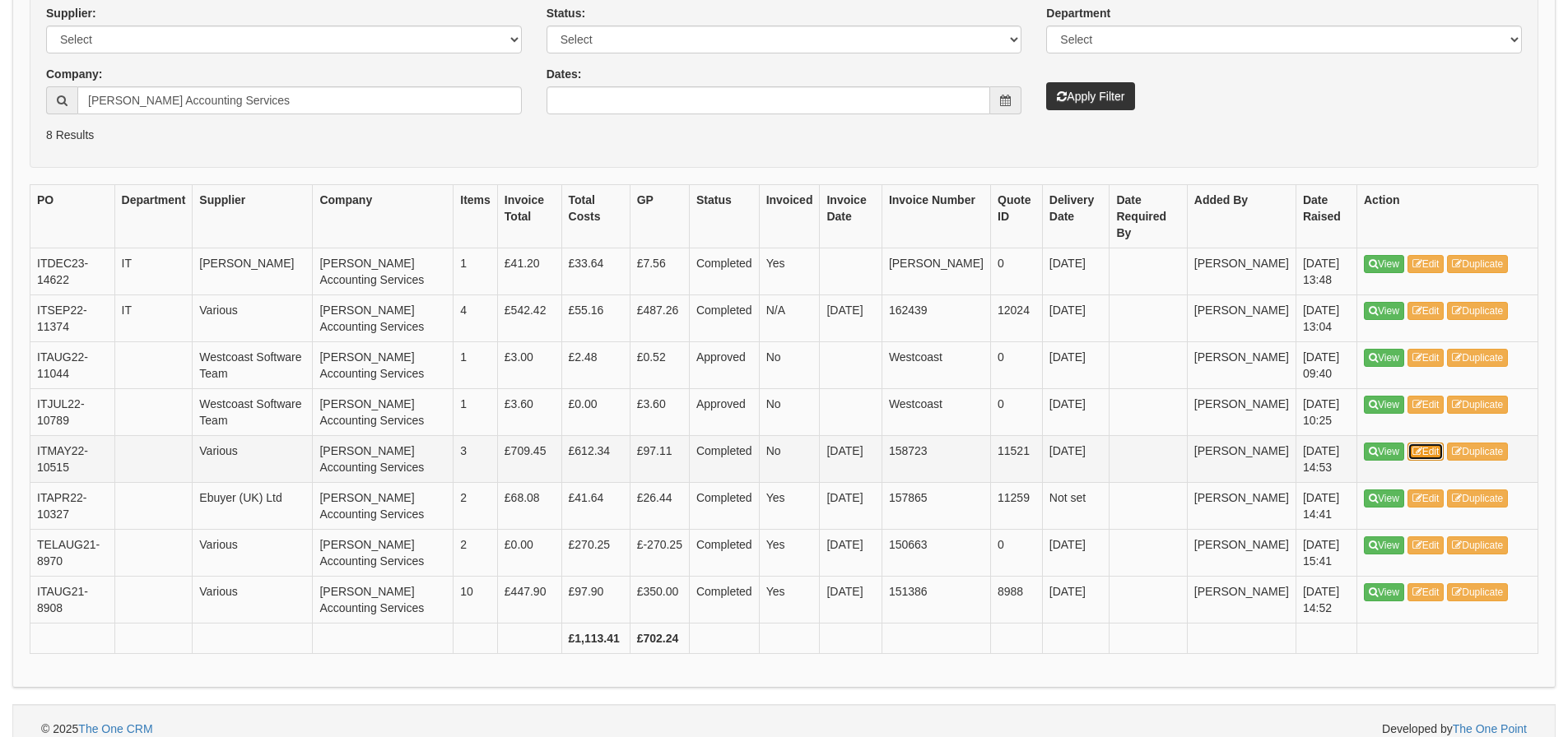
click at [1429, 443] on link "Edit" at bounding box center [1426, 451] width 37 height 18
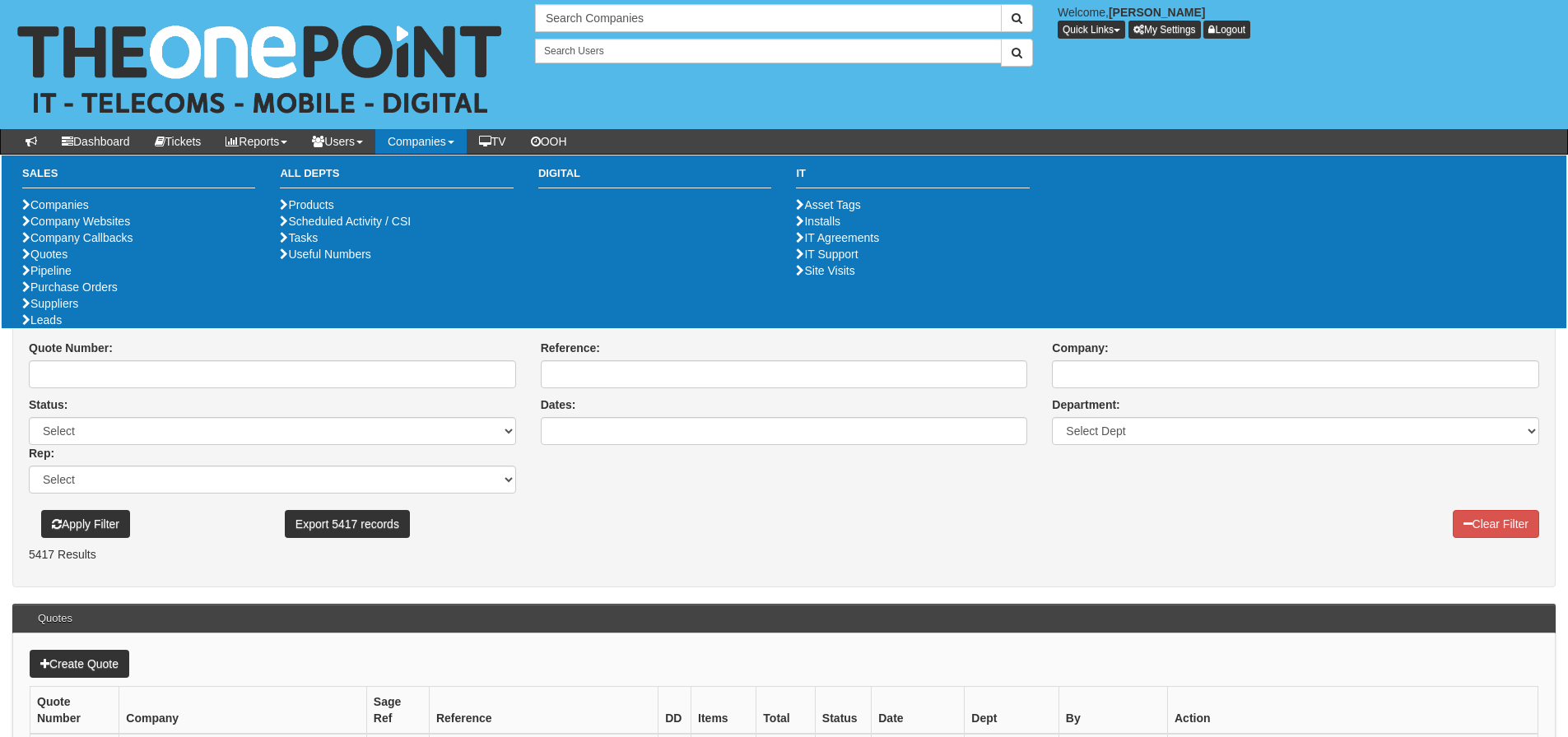
drag, startPoint x: 215, startPoint y: 516, endPoint x: 215, endPoint y: 497, distance: 19.0
click at [215, 516] on div "Apply Filter" at bounding box center [151, 516] width 244 height 44
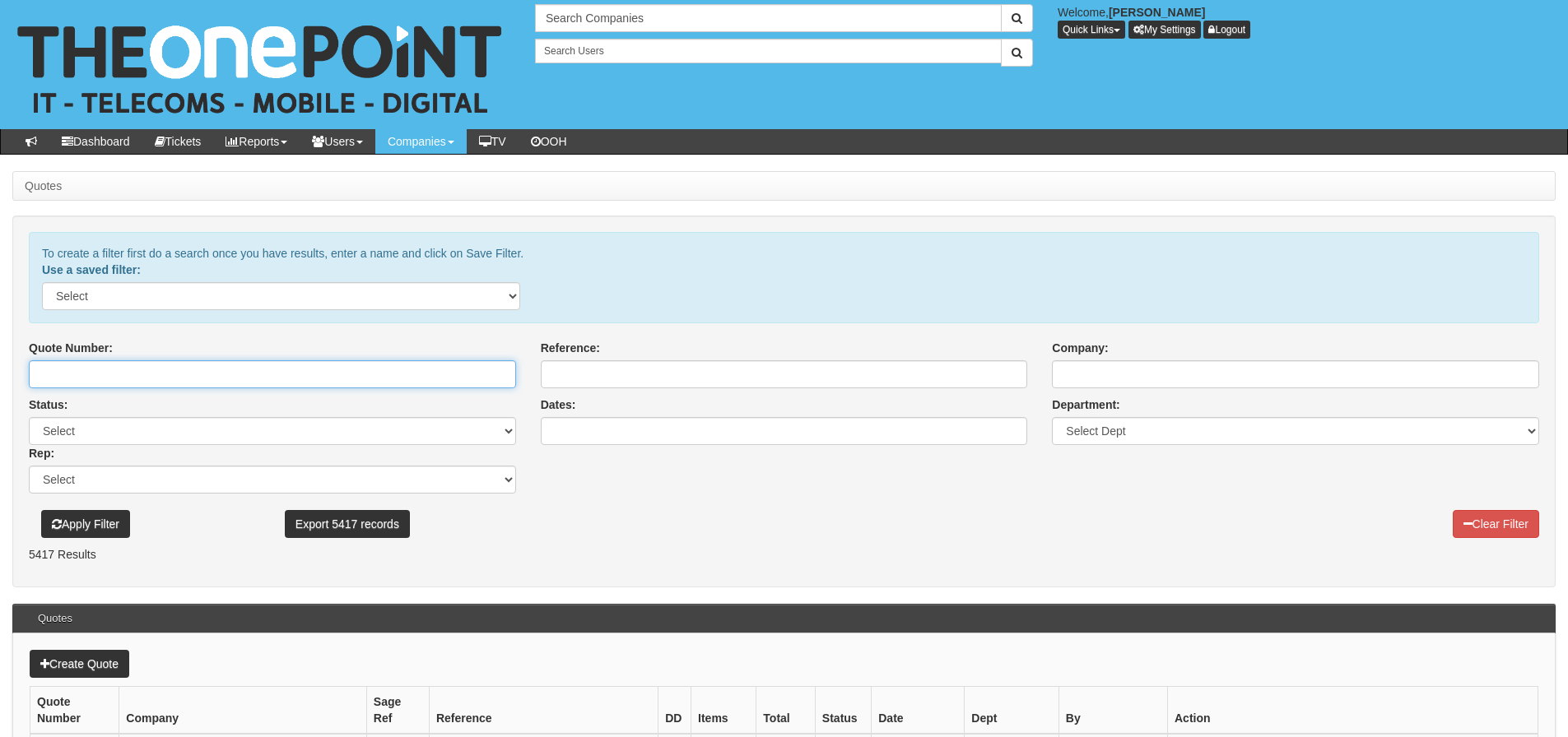
click at [217, 374] on input "Quote Number:" at bounding box center [272, 374] width 487 height 28
type input "10532"
click at [41, 510] on button "Apply Filter" at bounding box center [85, 524] width 89 height 28
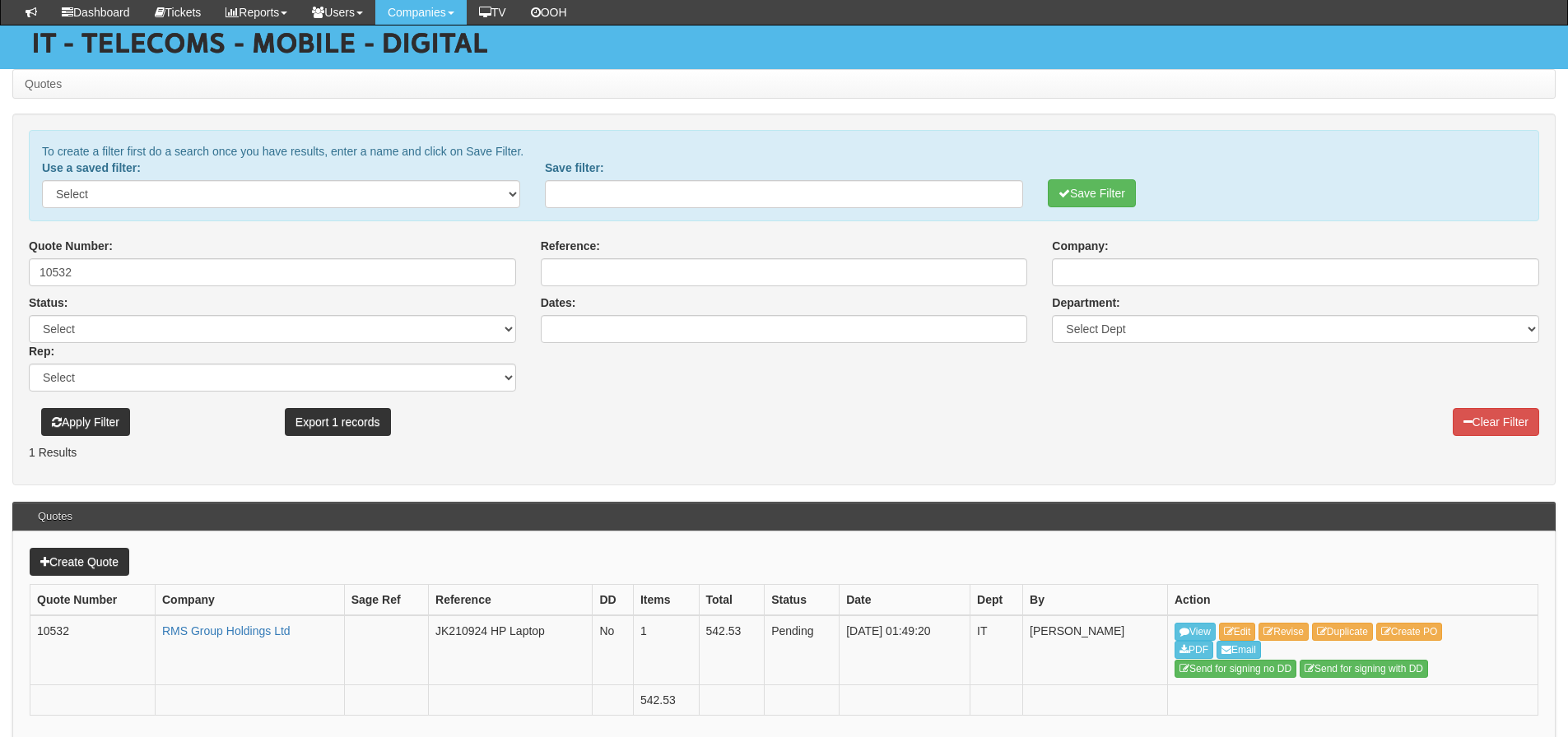
scroll to position [139, 0]
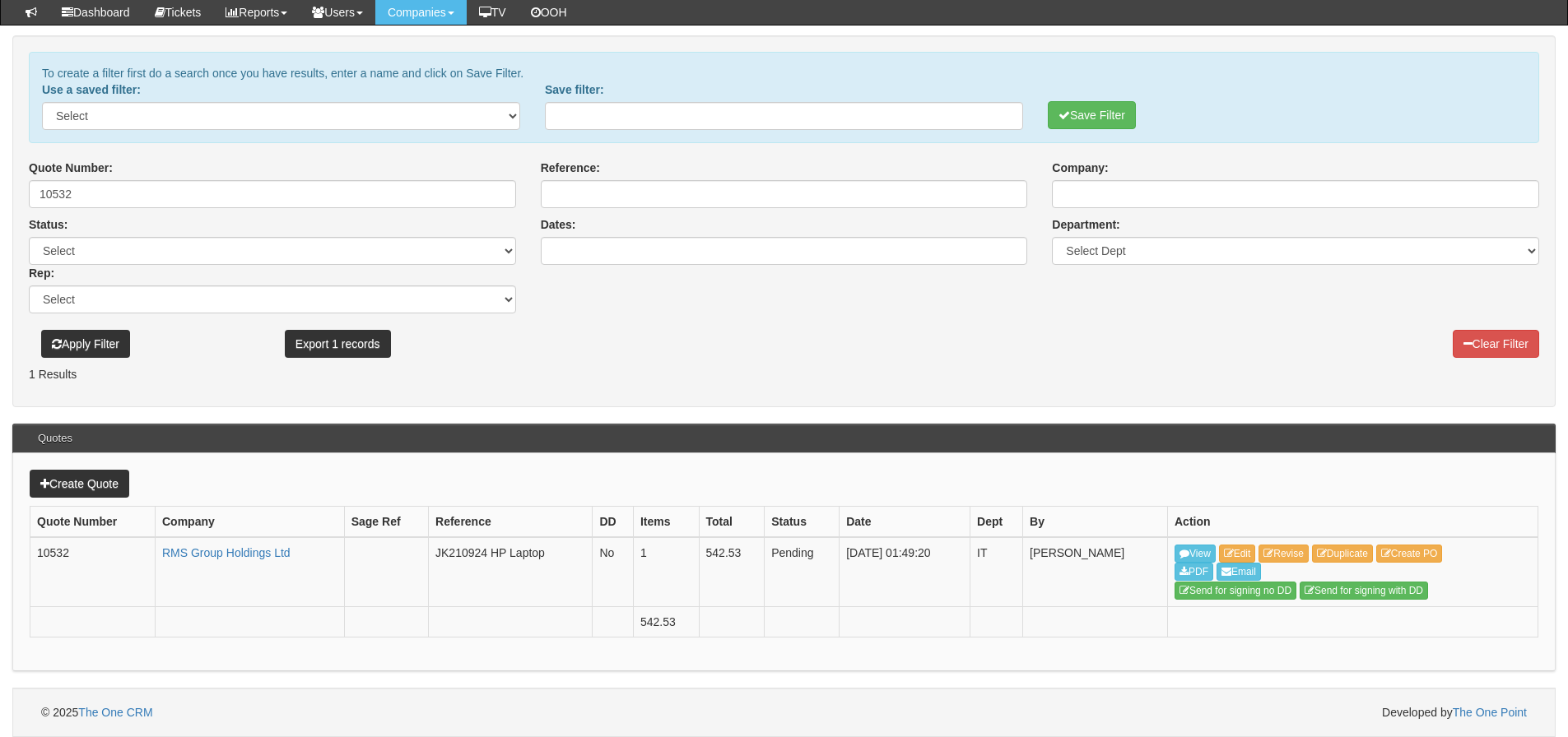
drag, startPoint x: 207, startPoint y: 384, endPoint x: 195, endPoint y: 313, distance: 72.0
click at [207, 383] on form "To create a filter first do a search once you have results, enter a name and cl…" at bounding box center [784, 222] width 1543 height 372
drag, startPoint x: 55, startPoint y: 197, endPoint x: 136, endPoint y: 178, distance: 83.2
click at [136, 178] on div "Quote Number: 10532" at bounding box center [272, 184] width 487 height 48
type input "10352"
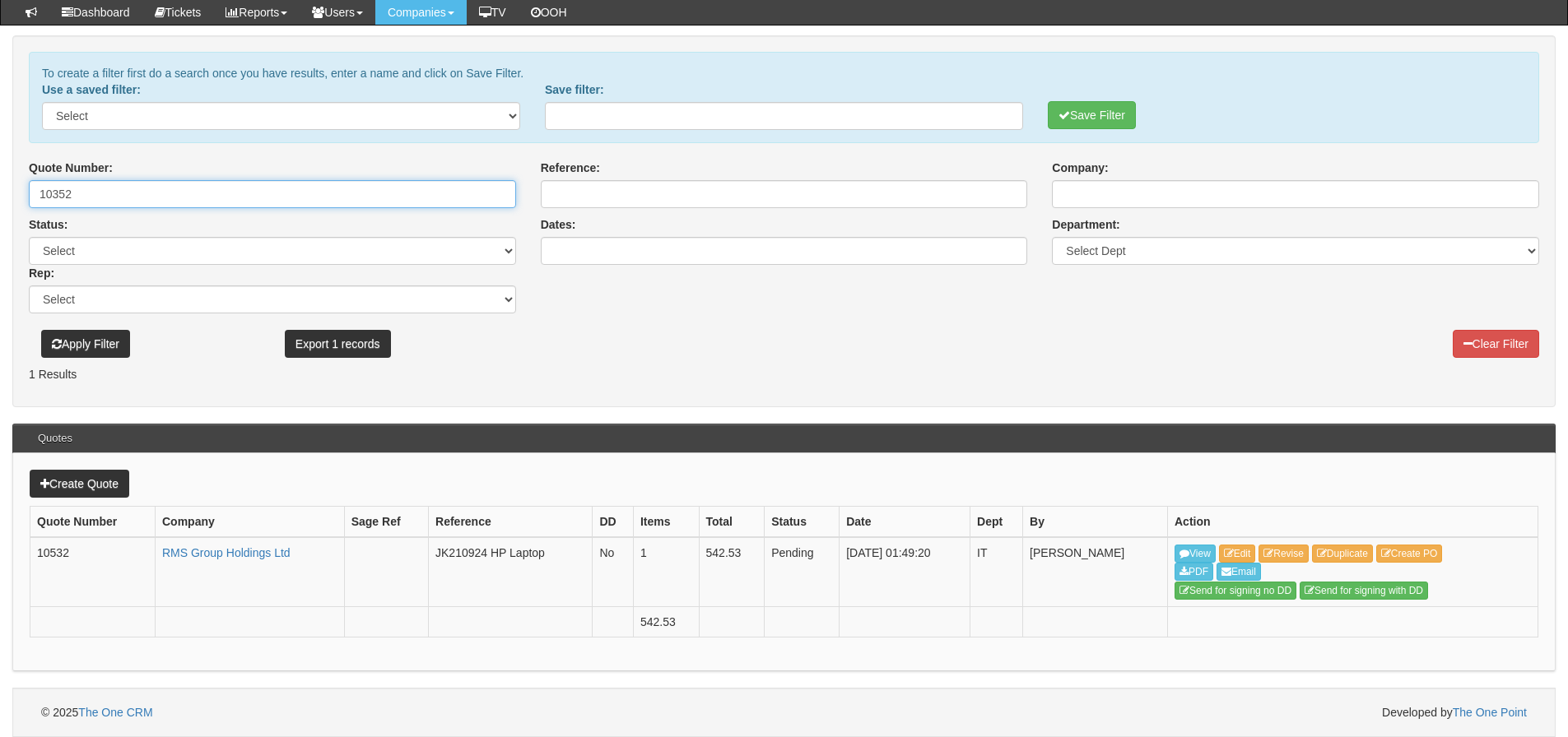
click at [1048, 101] on button "Save Filter" at bounding box center [1092, 115] width 88 height 28
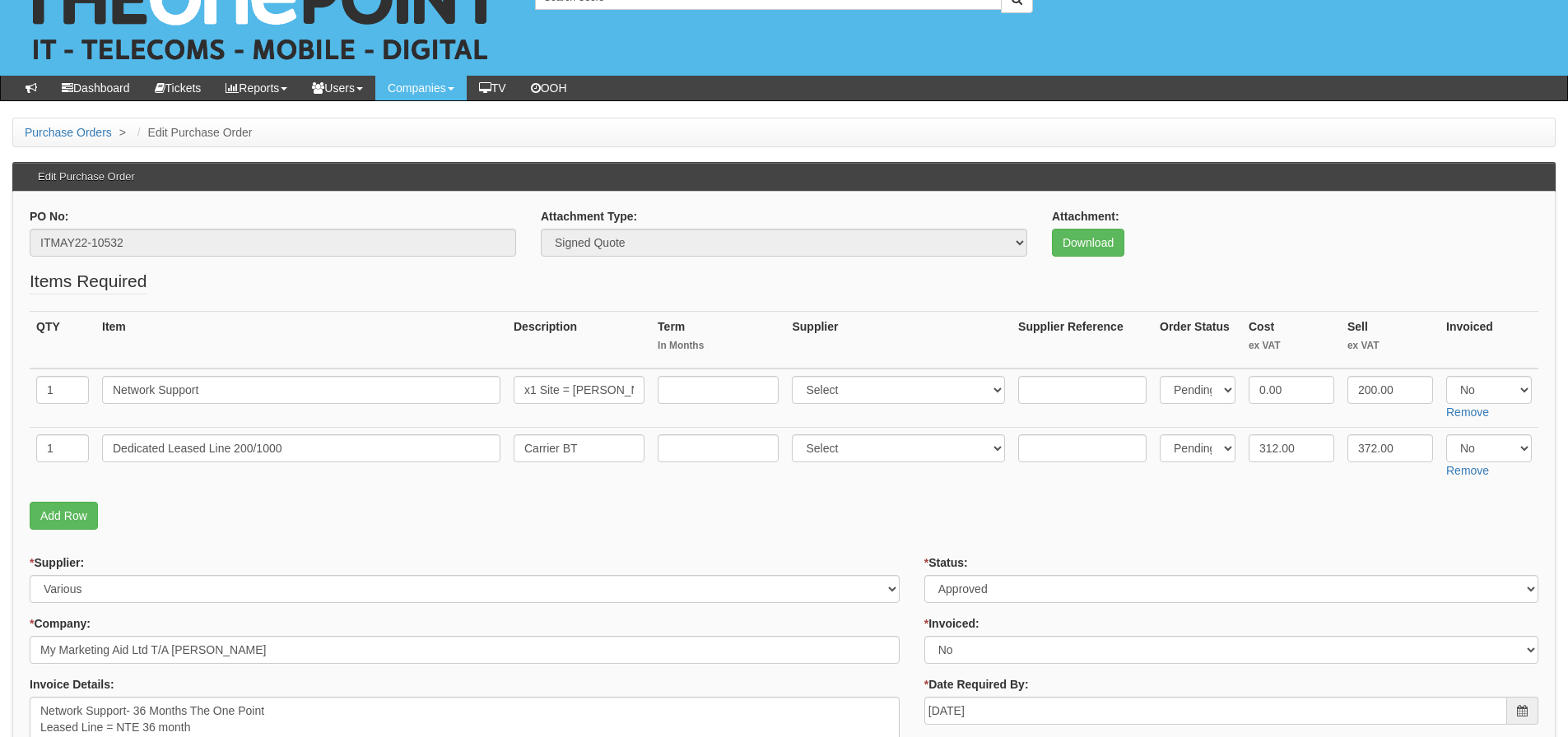
scroll to position [82, 0]
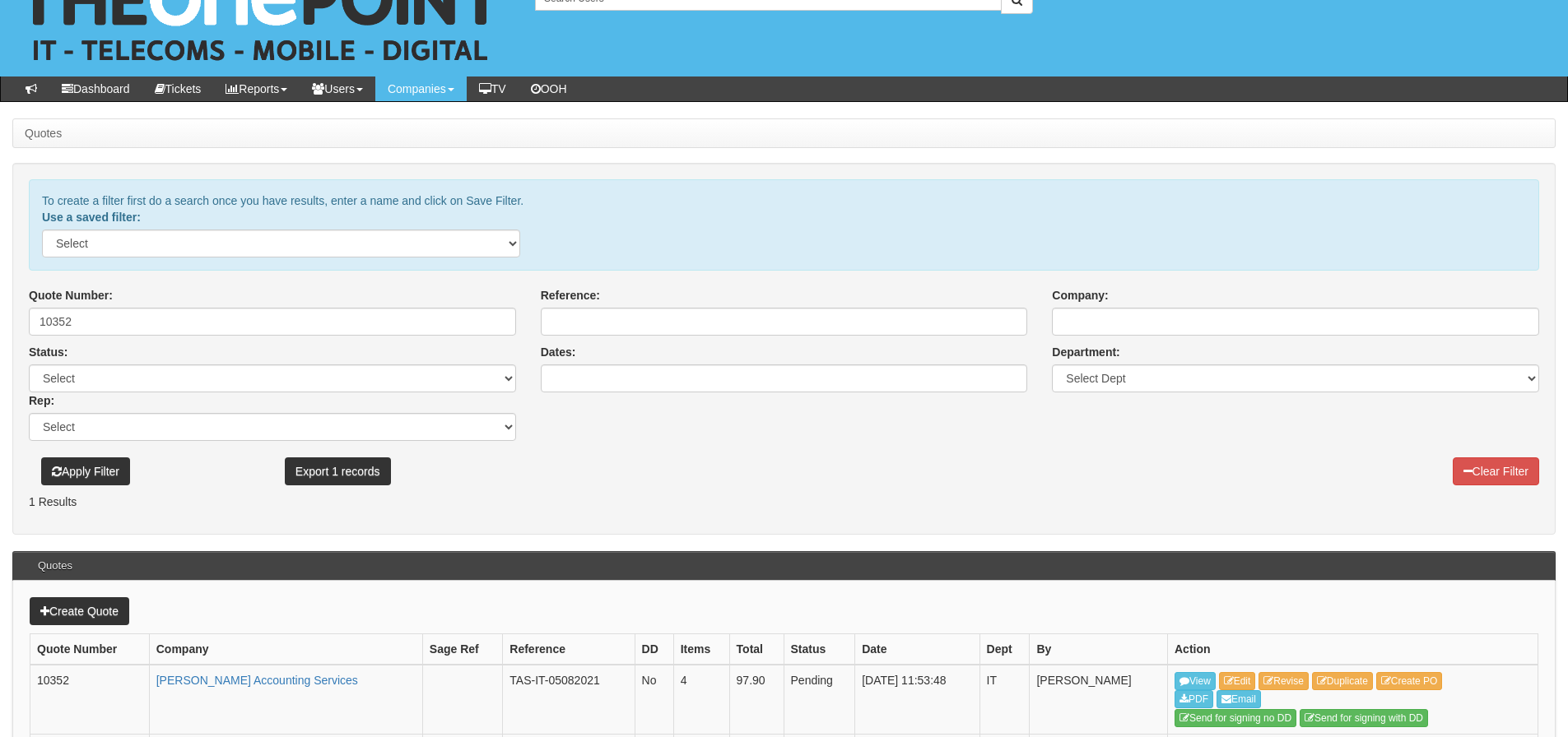
scroll to position [139, 0]
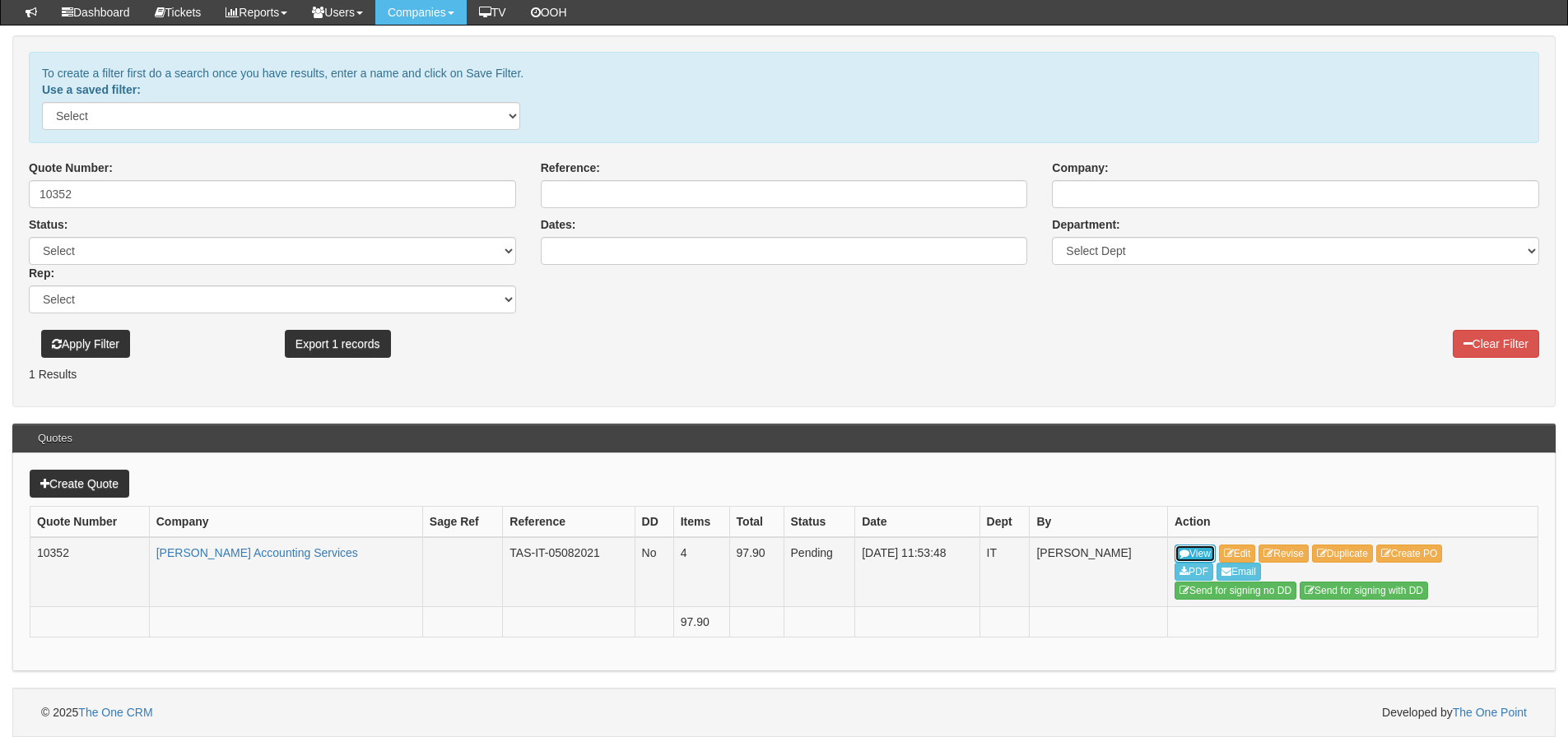
click at [1200, 551] on link "View" at bounding box center [1195, 553] width 41 height 18
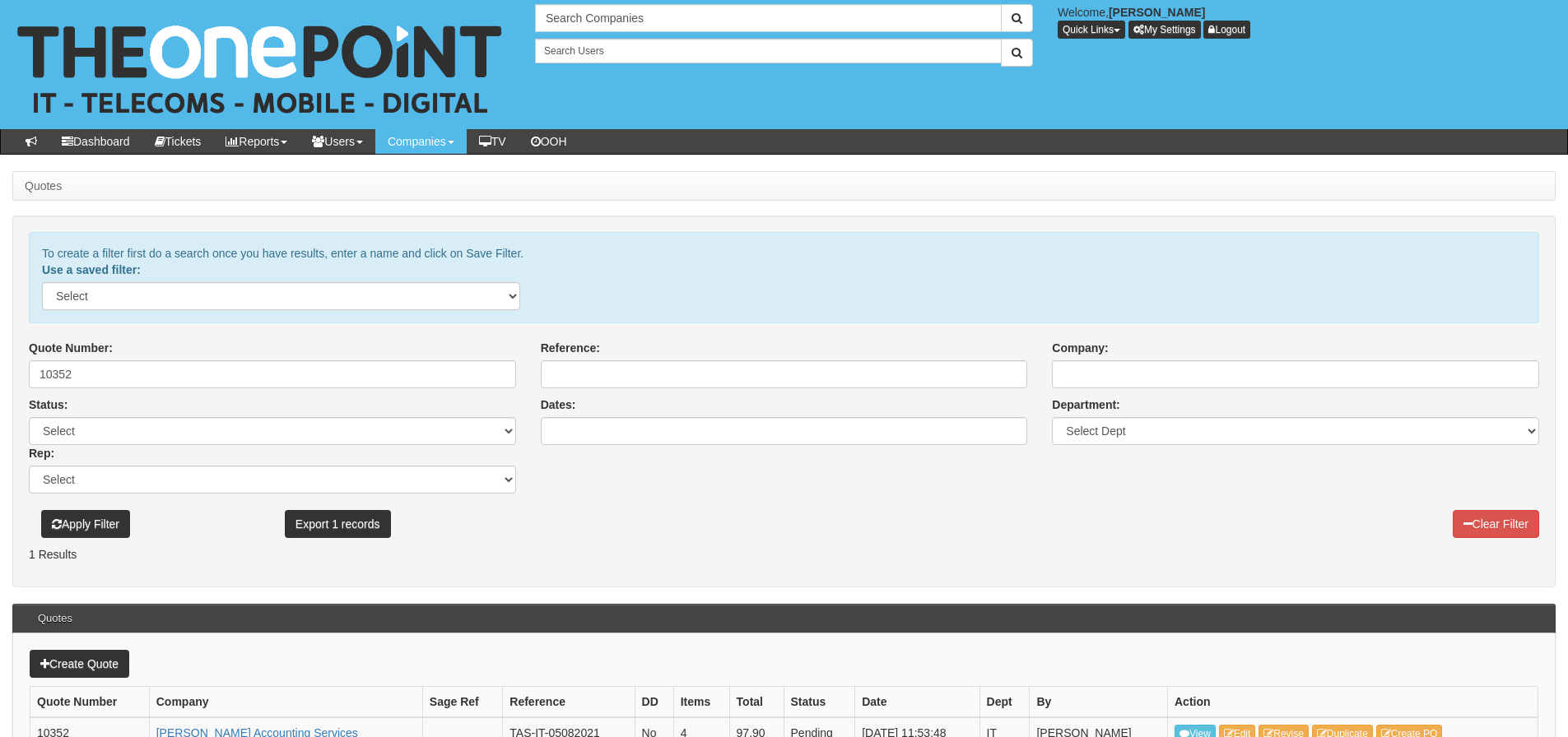
scroll to position [179, 0]
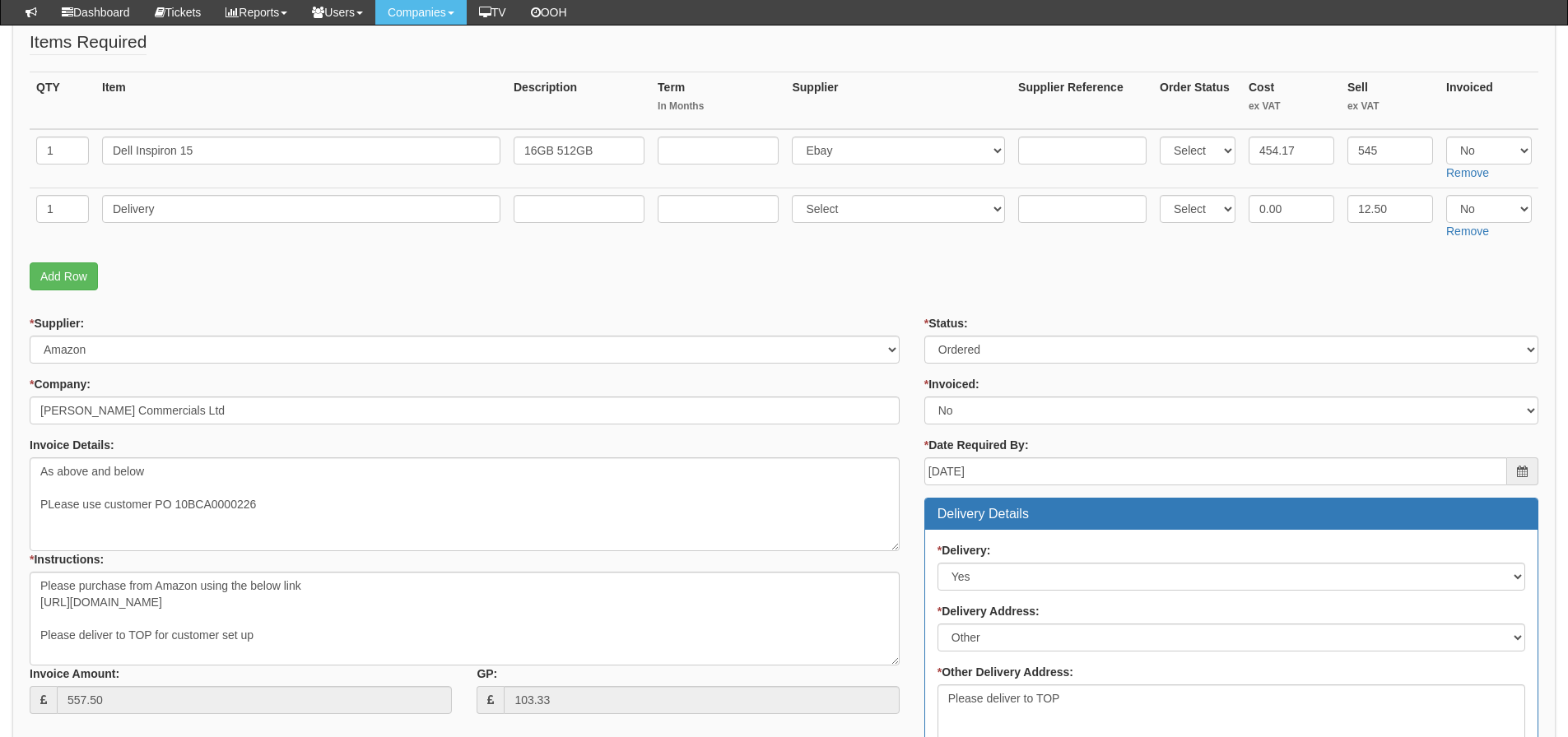
scroll to position [165, 0]
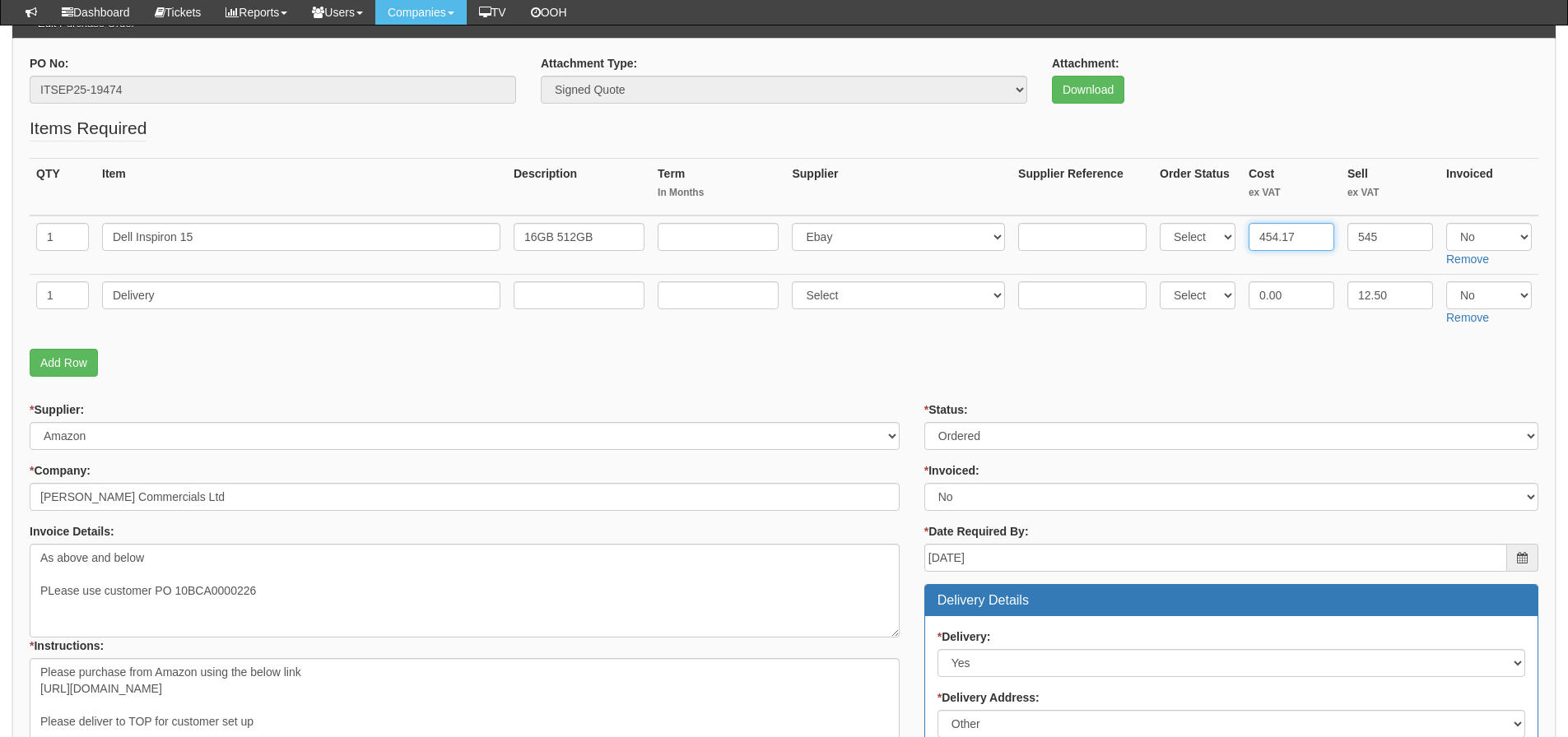
drag, startPoint x: 1295, startPoint y: 232, endPoint x: 1172, endPoint y: 256, distance: 125.3
click at [1172, 256] on tr "1 Dell Inspiron 15 16GB 512GB Select 123 REG.co.uk 1Password 3 4Gon AA Jones El…" at bounding box center [784, 246] width 1508 height 60
type input "457.5"
click at [602, 410] on div "* Supplier: Select 123 REG.co.uk 1Password 3 4Gon AA Jones Electric Ltd Abzorb …" at bounding box center [464, 425] width 870 height 48
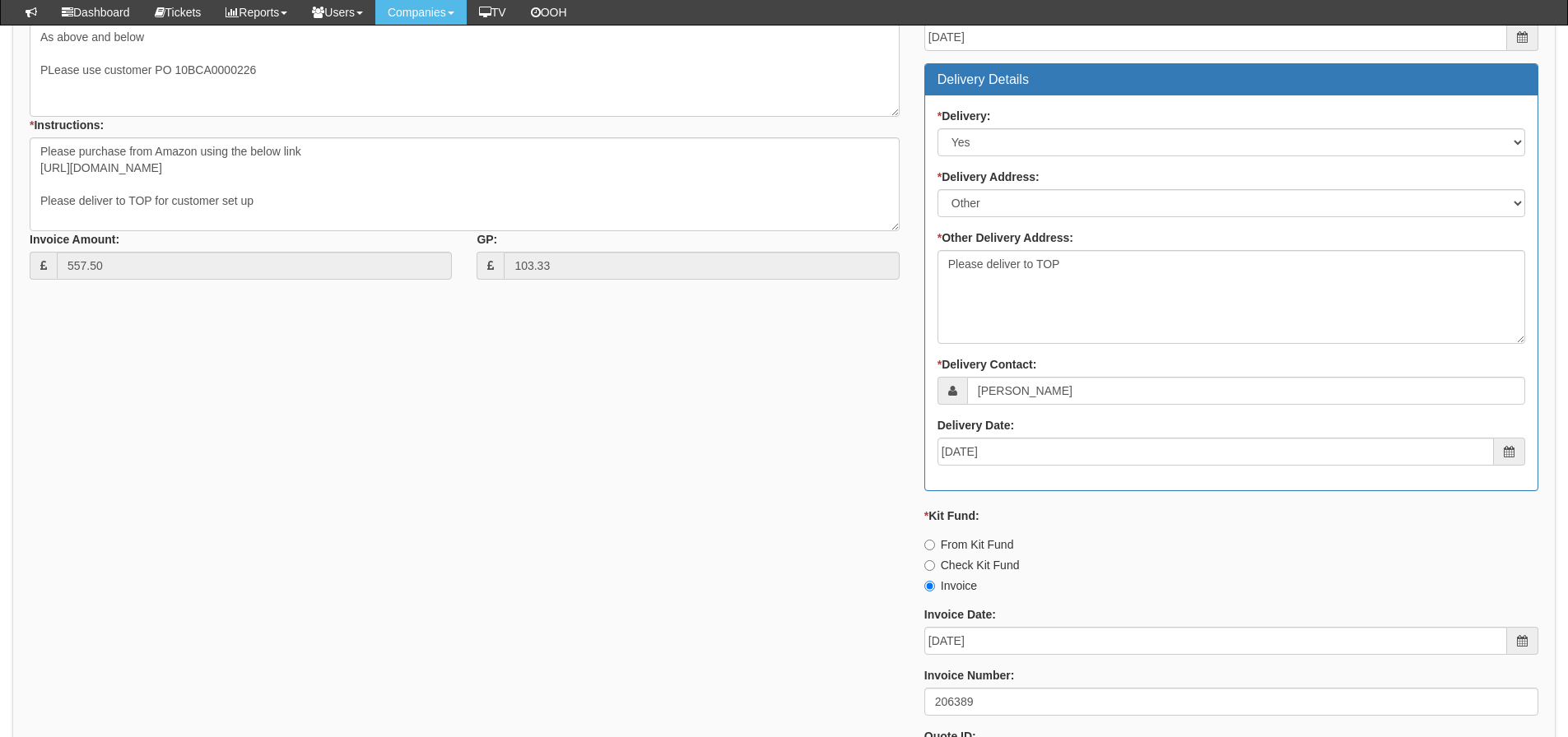
scroll to position [823, 0]
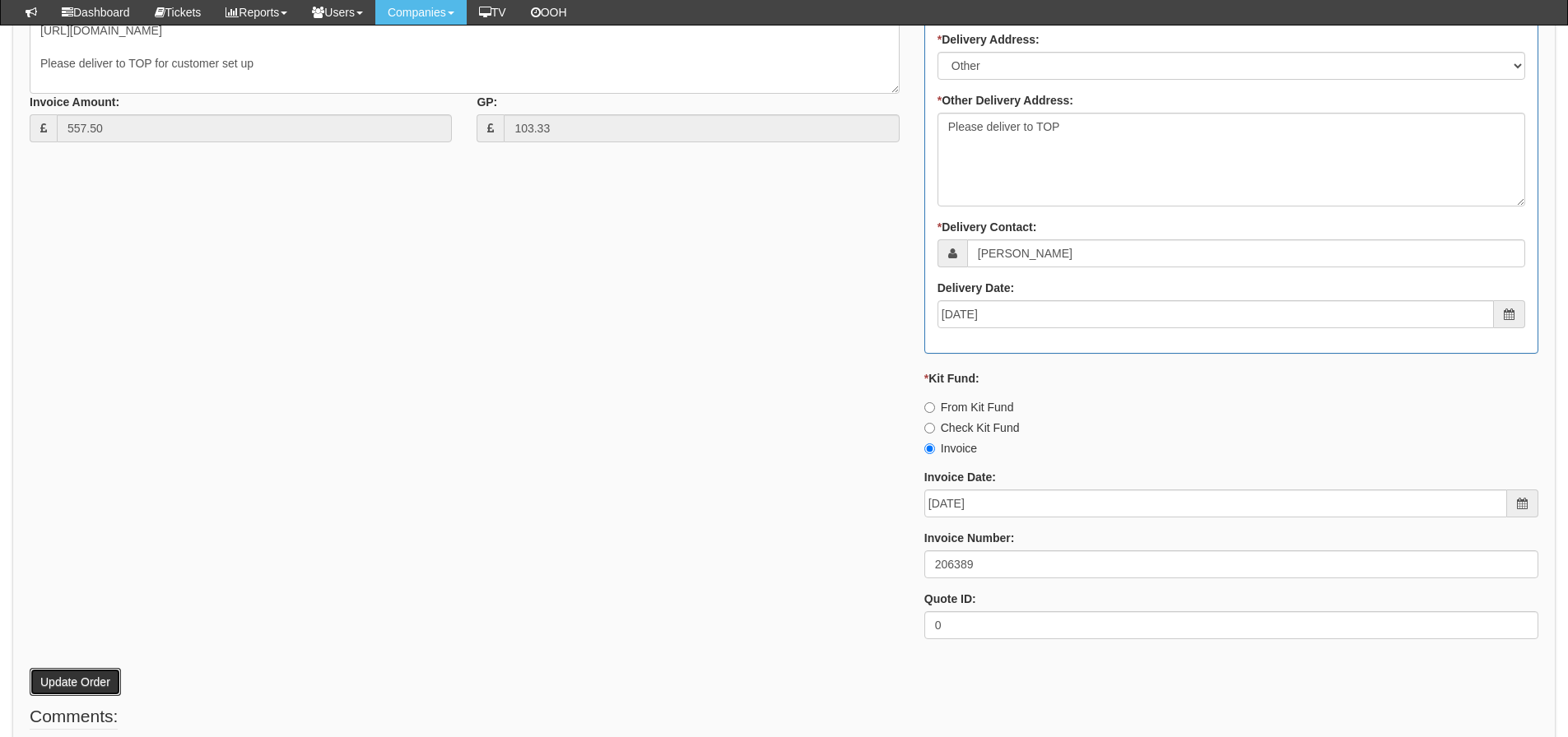
drag, startPoint x: 49, startPoint y: 674, endPoint x: 198, endPoint y: 553, distance: 191.9
click at [49, 674] on button "Update Order" at bounding box center [75, 682] width 91 height 28
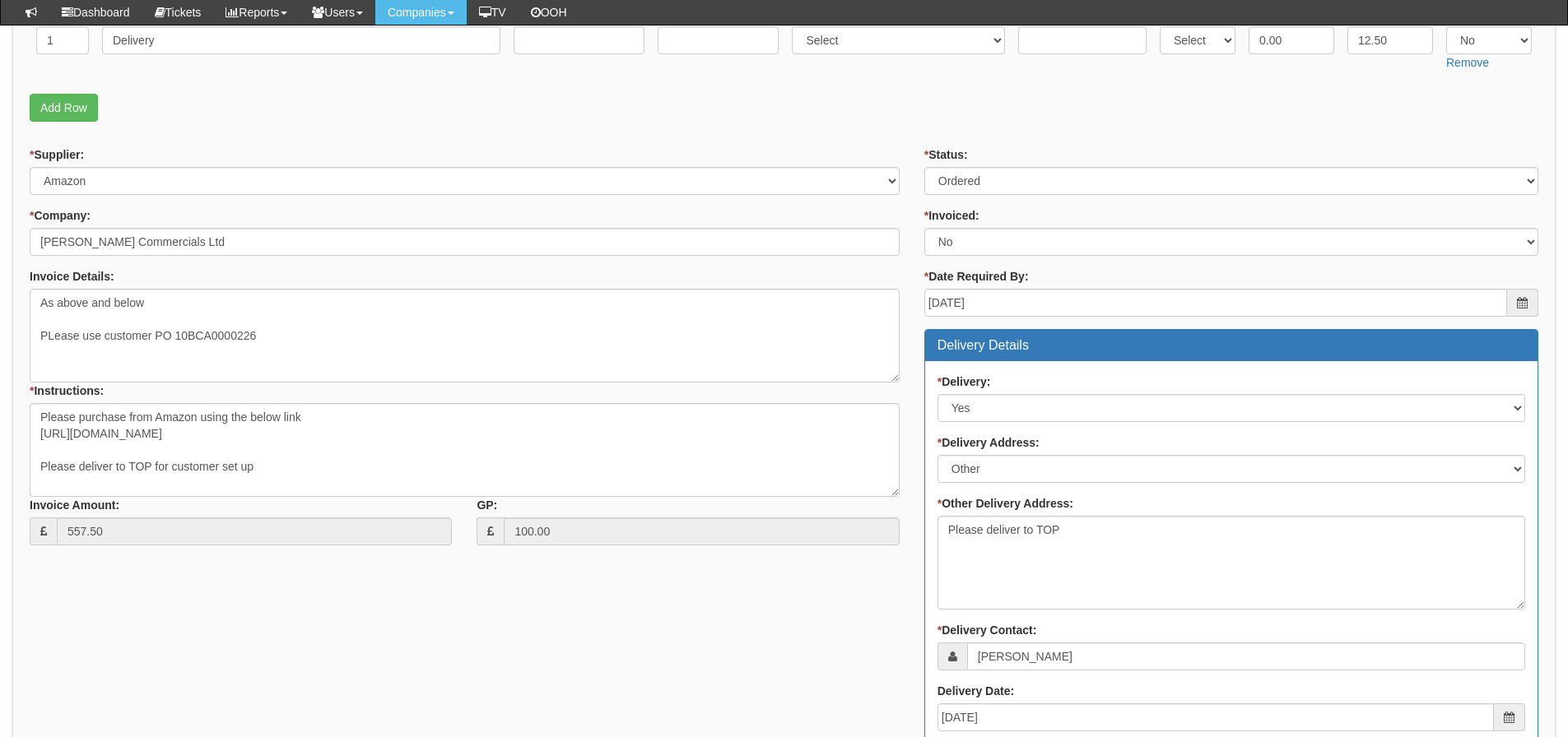
scroll to position [329, 0]
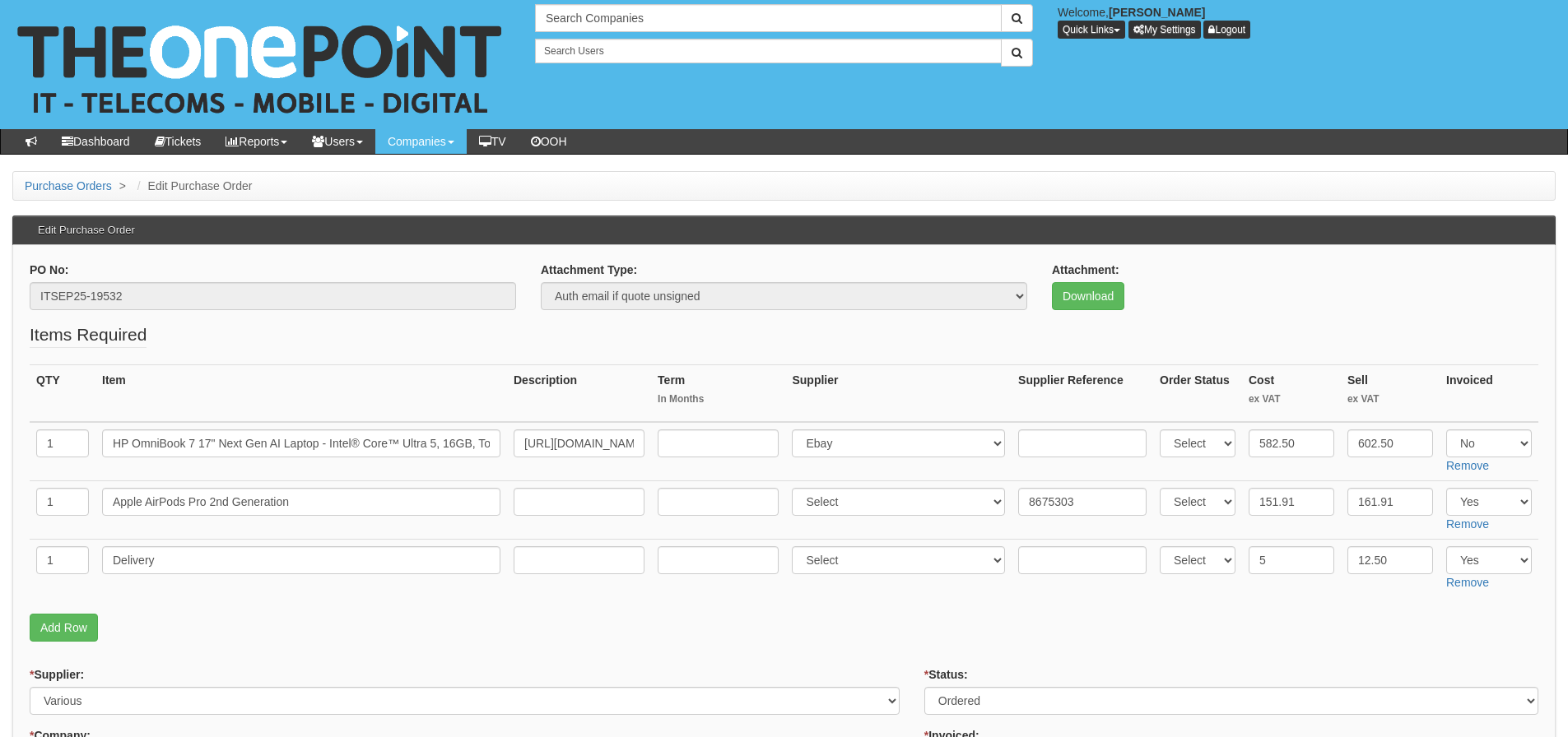
click at [921, 624] on p "Add Row" at bounding box center [784, 627] width 1508 height 28
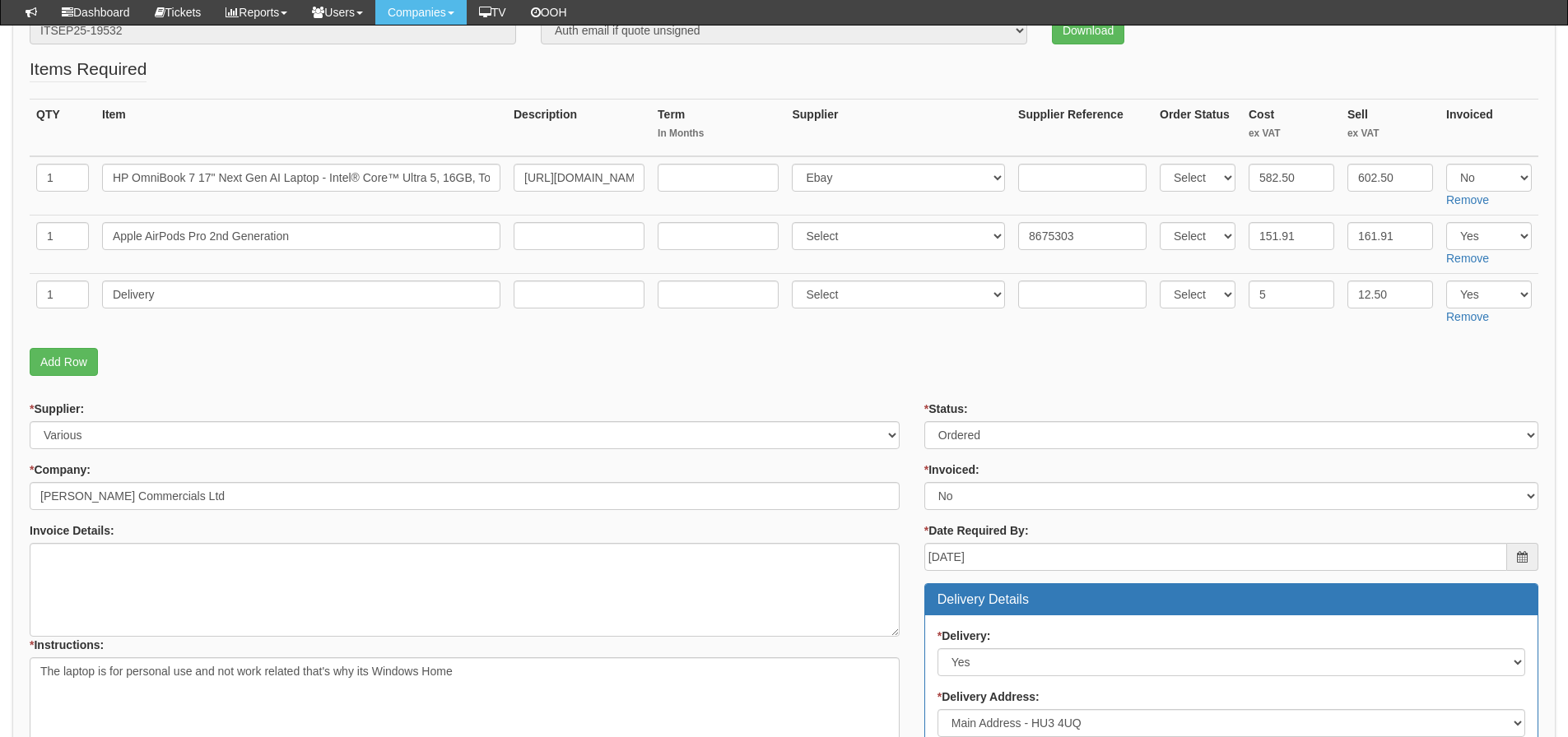
scroll to position [411, 0]
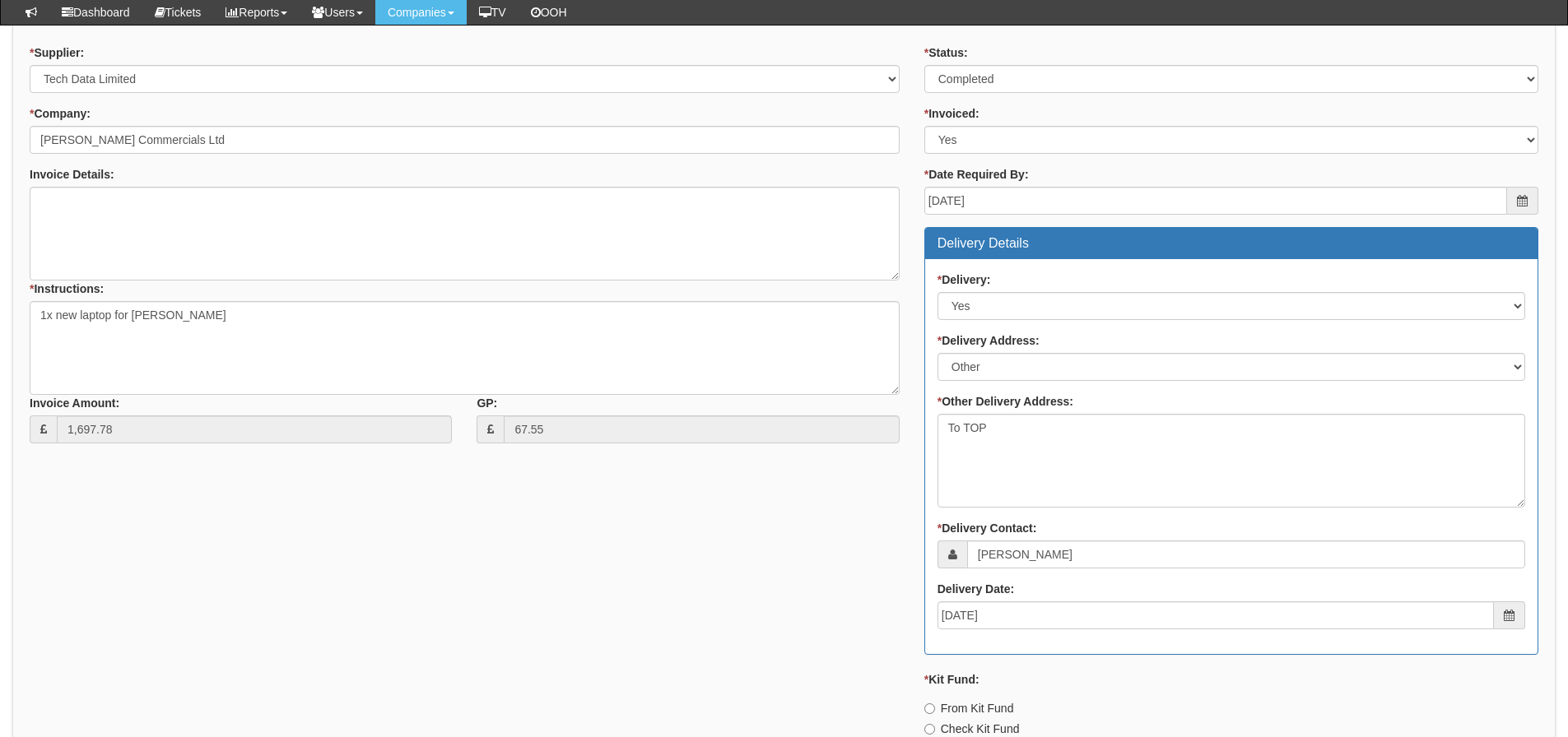
scroll to position [741, 0]
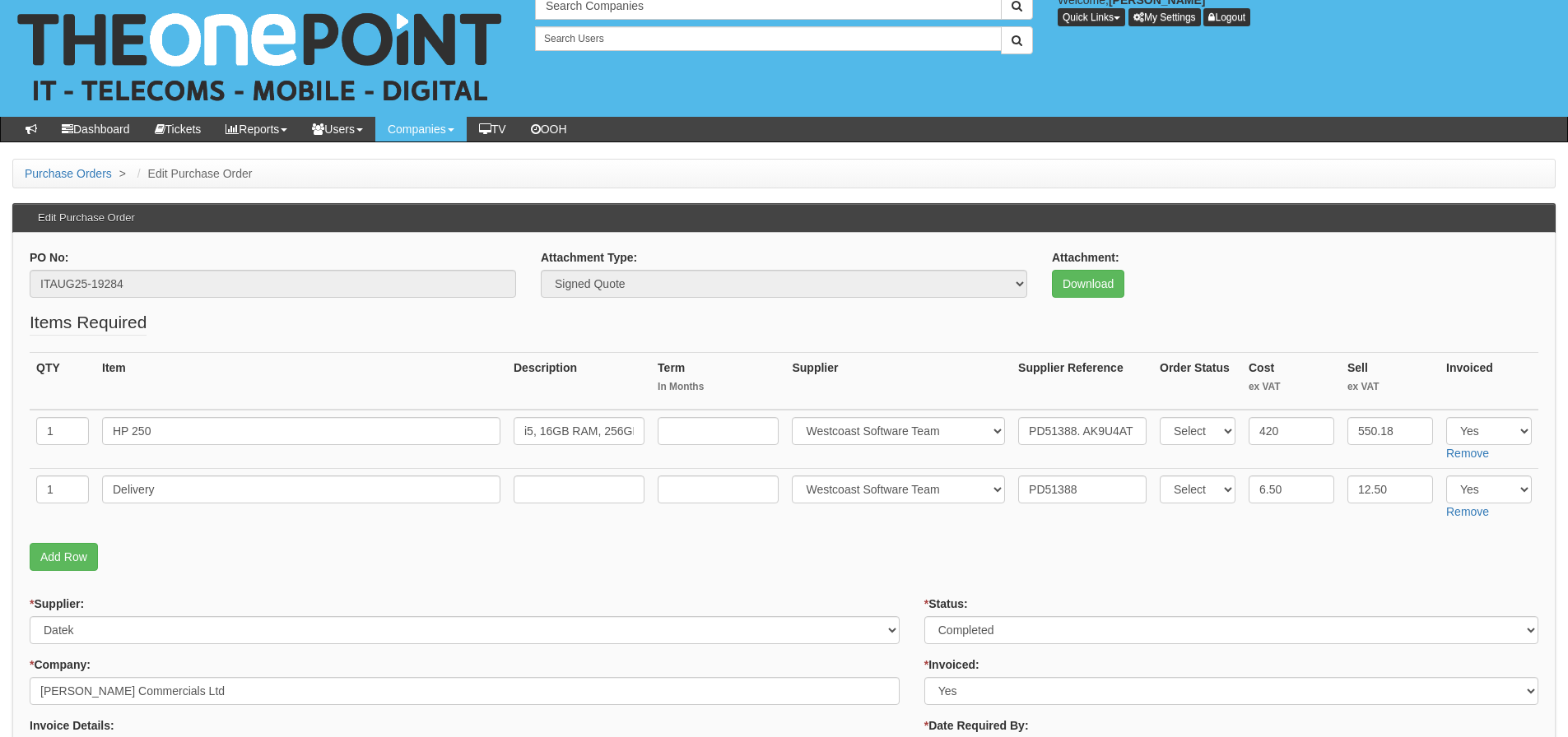
scroll to position [10, 0]
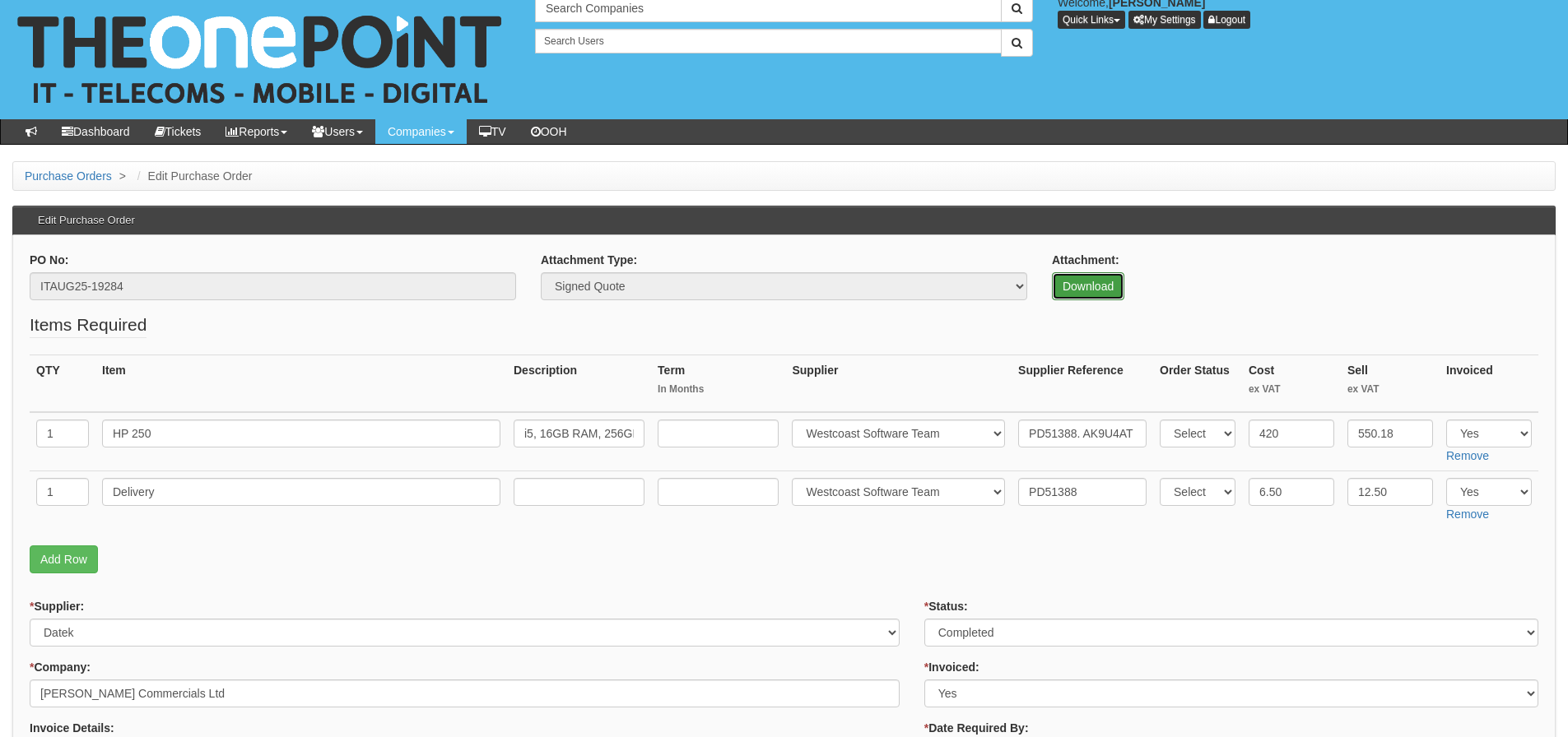
click at [1111, 287] on link "Download" at bounding box center [1088, 286] width 72 height 28
click at [582, 564] on p "Add Row" at bounding box center [784, 559] width 1508 height 28
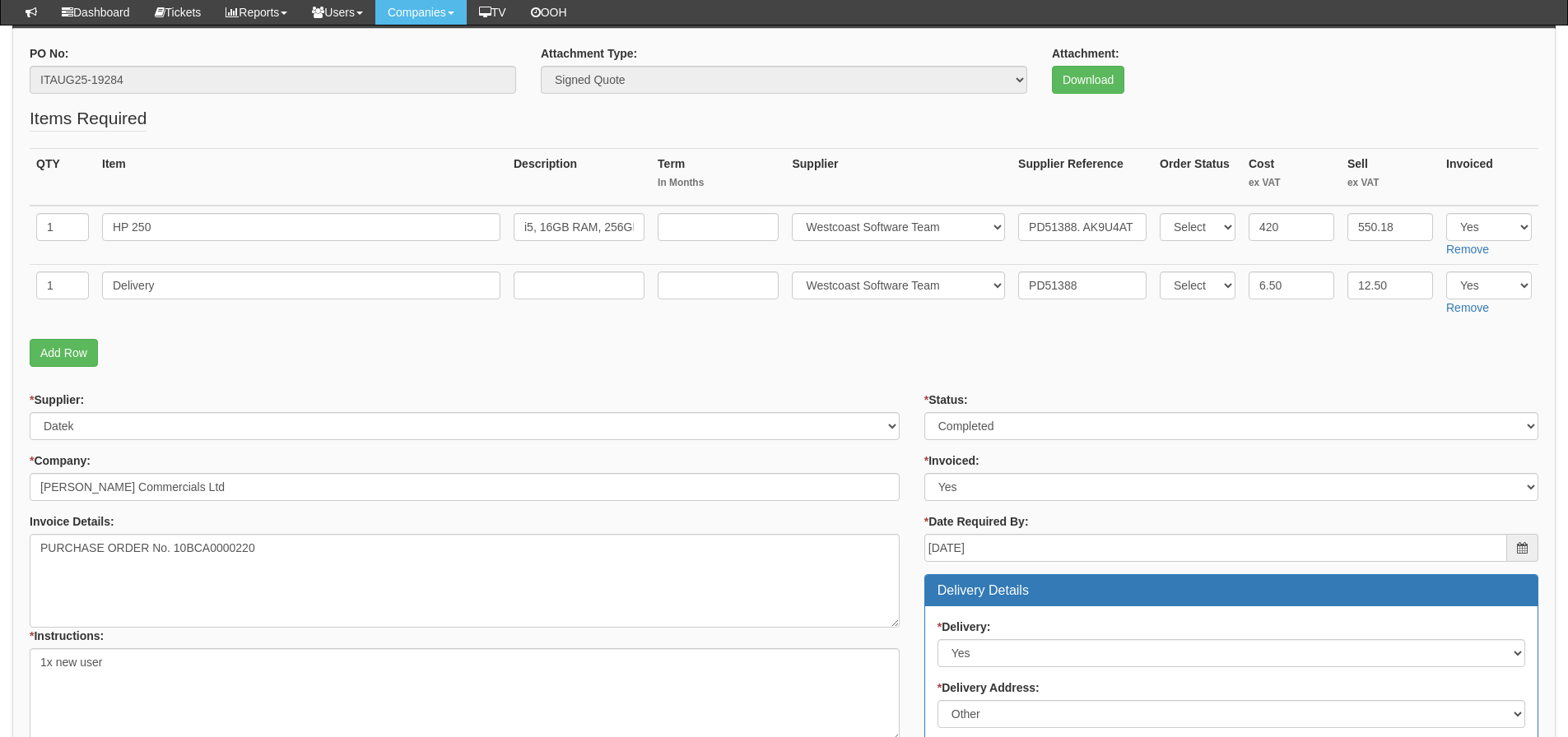
scroll to position [339, 0]
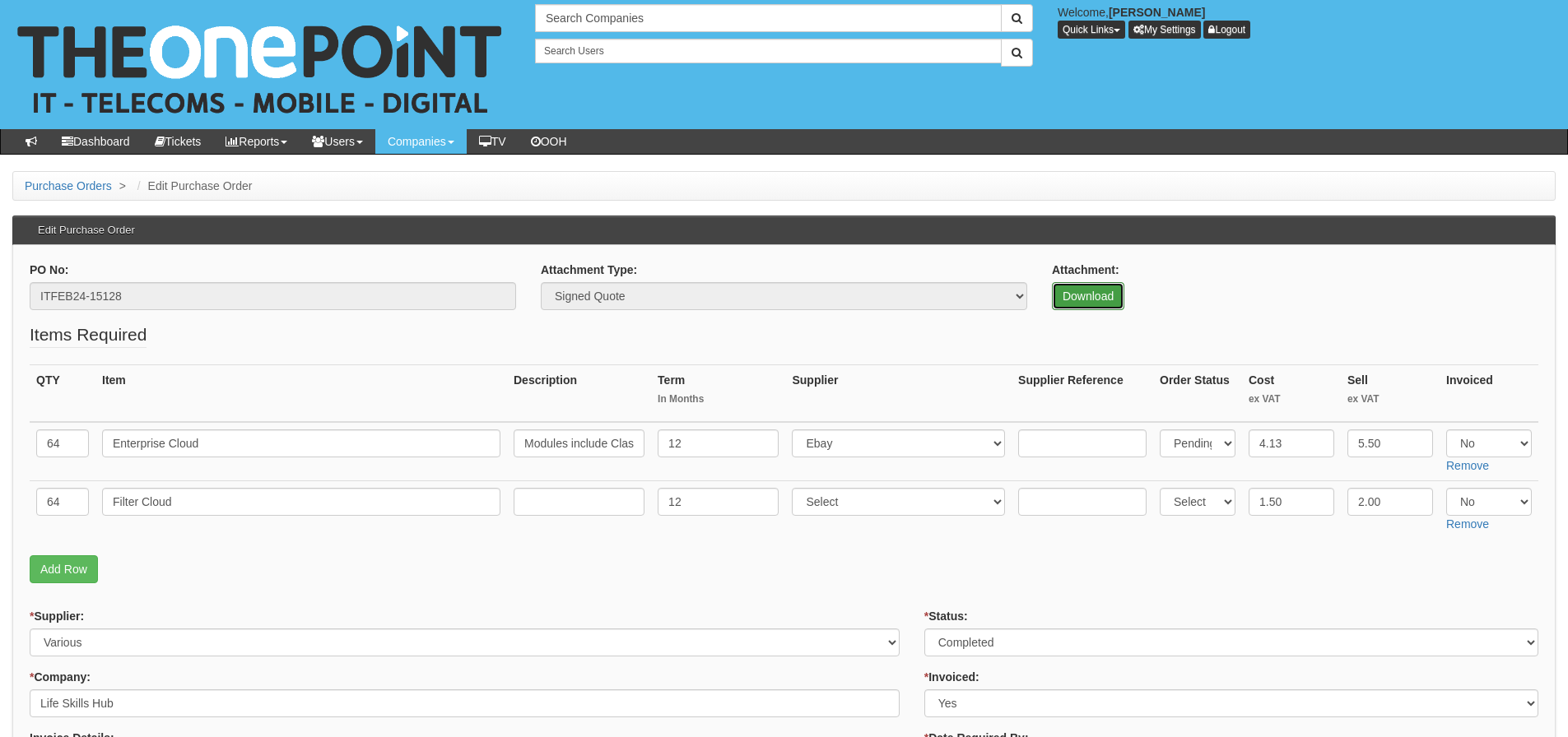
click at [1083, 291] on link "Download" at bounding box center [1088, 296] width 72 height 28
drag, startPoint x: 177, startPoint y: 289, endPoint x: -3, endPoint y: 305, distance: 180.7
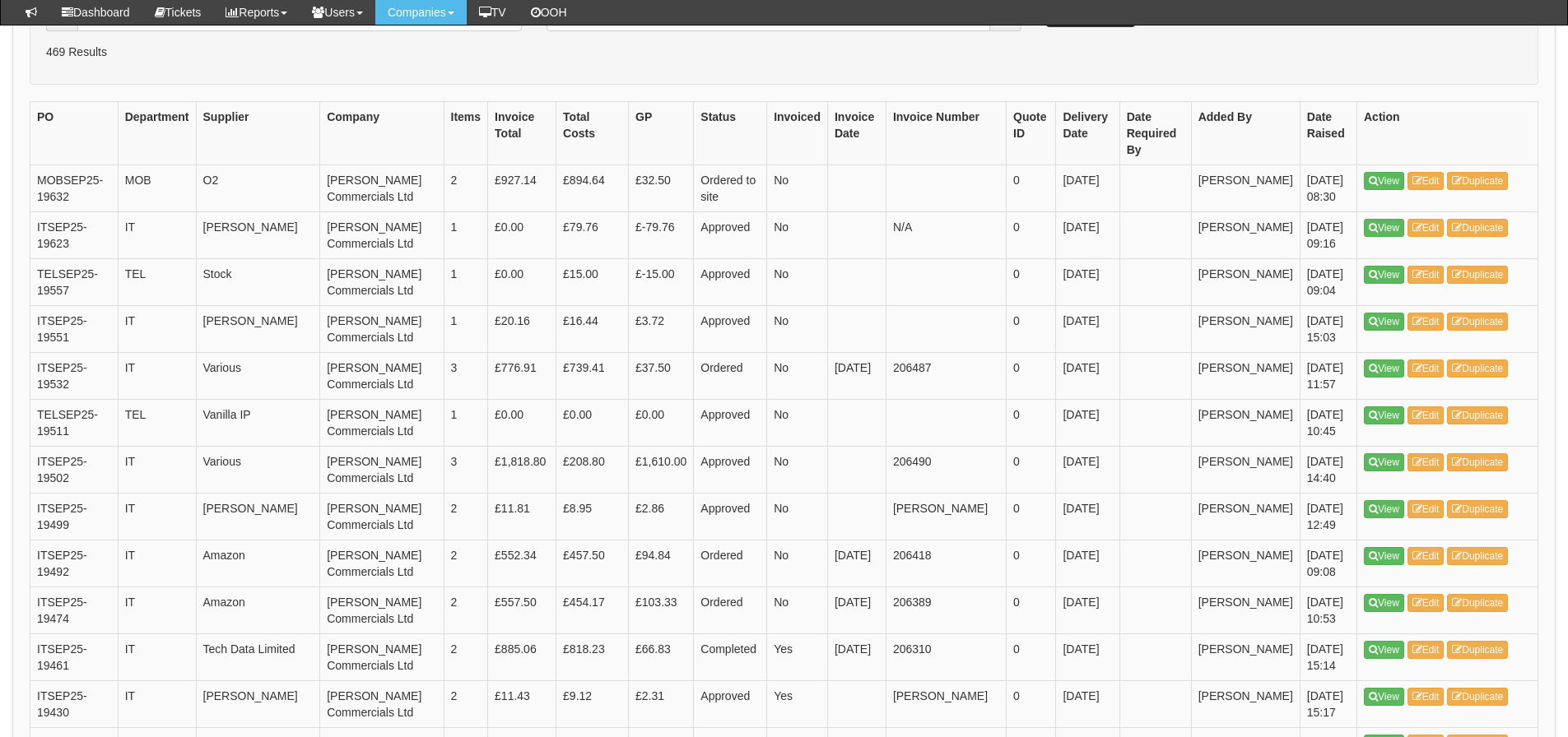
scroll to position [82, 0]
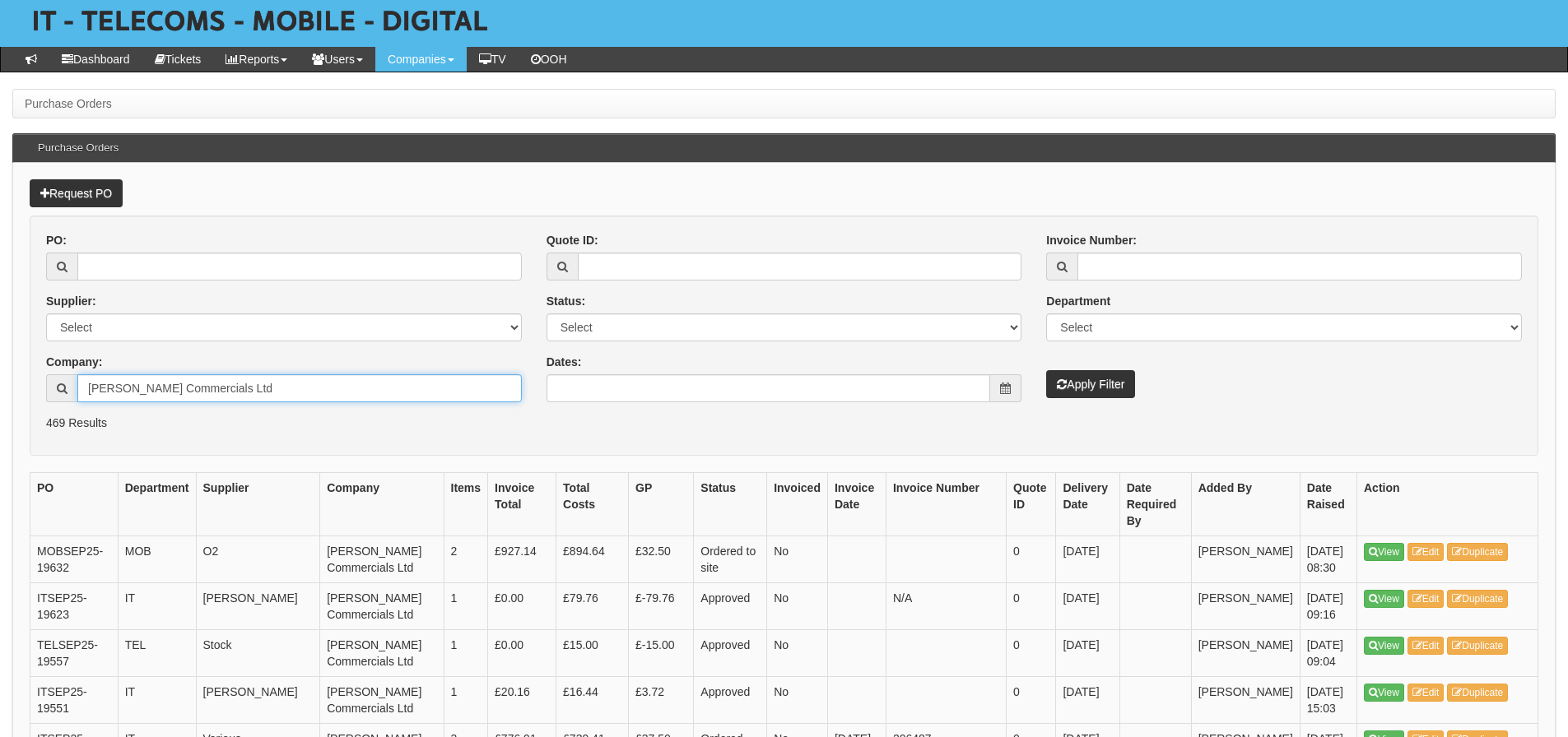
drag, startPoint x: 116, startPoint y: 382, endPoint x: -15, endPoint y: 383, distance: 131.0
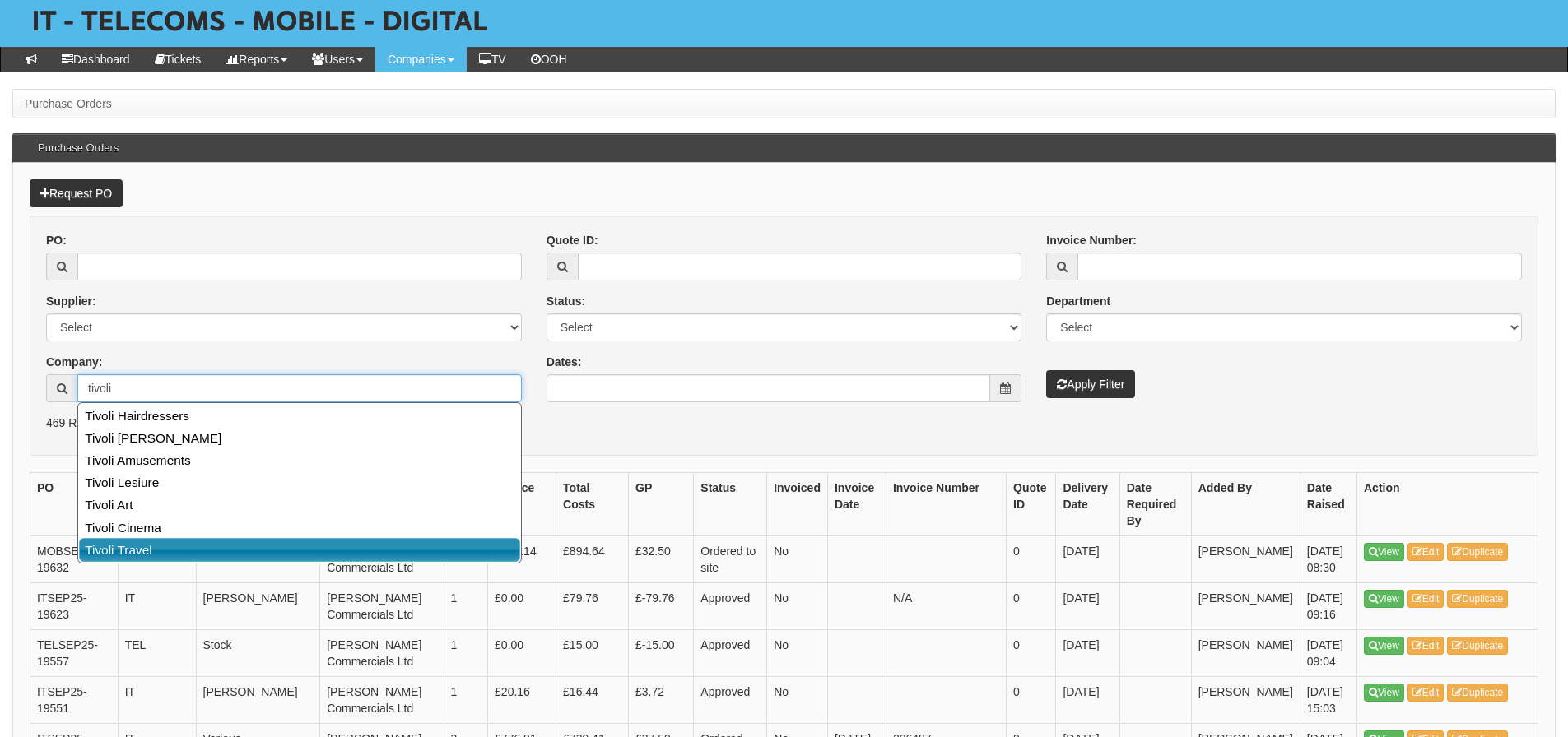
click at [124, 542] on link "Tivoli Travel" at bounding box center [299, 550] width 441 height 24
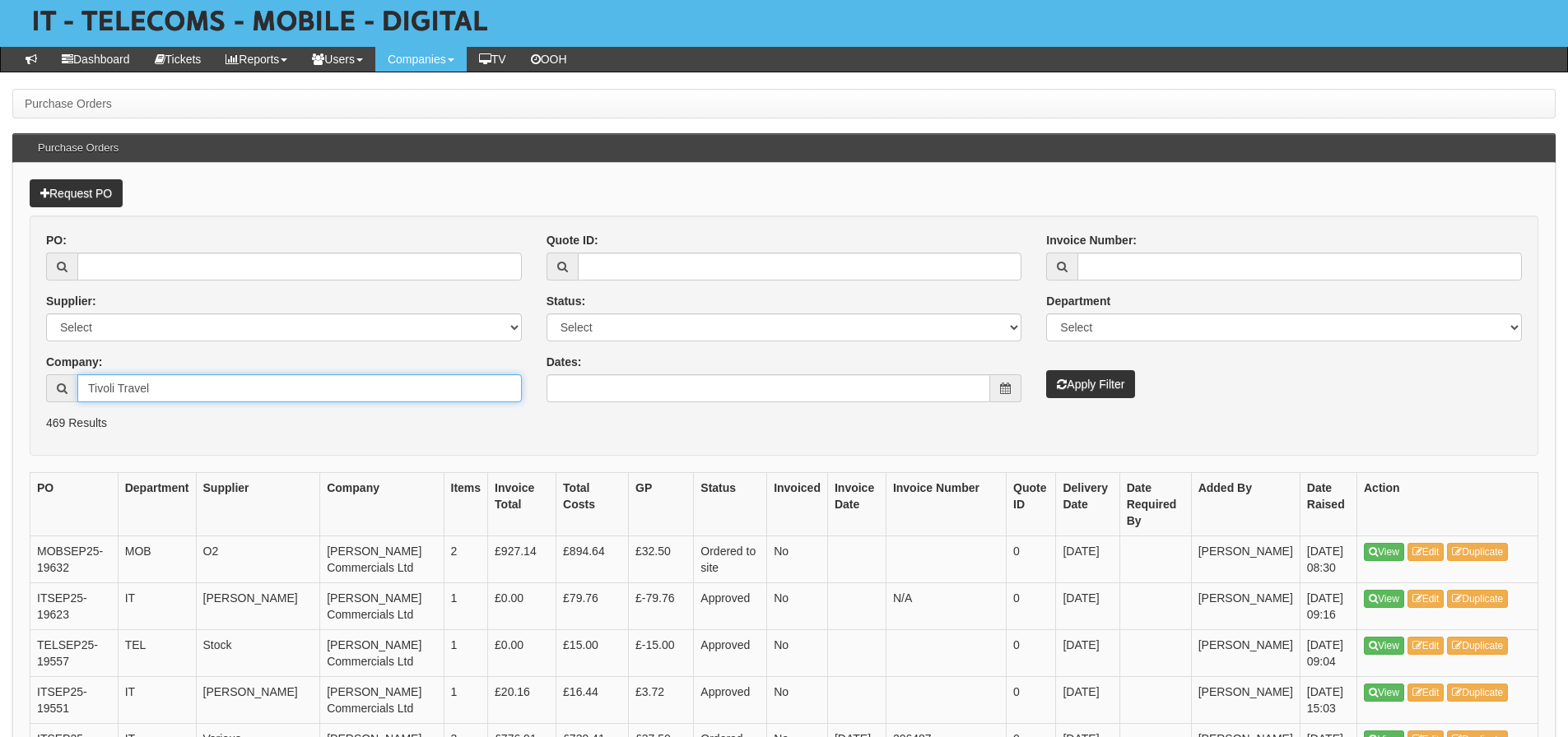
type input "Tivoli Travel"
click at [1062, 373] on button "Apply Filter" at bounding box center [1090, 384] width 89 height 28
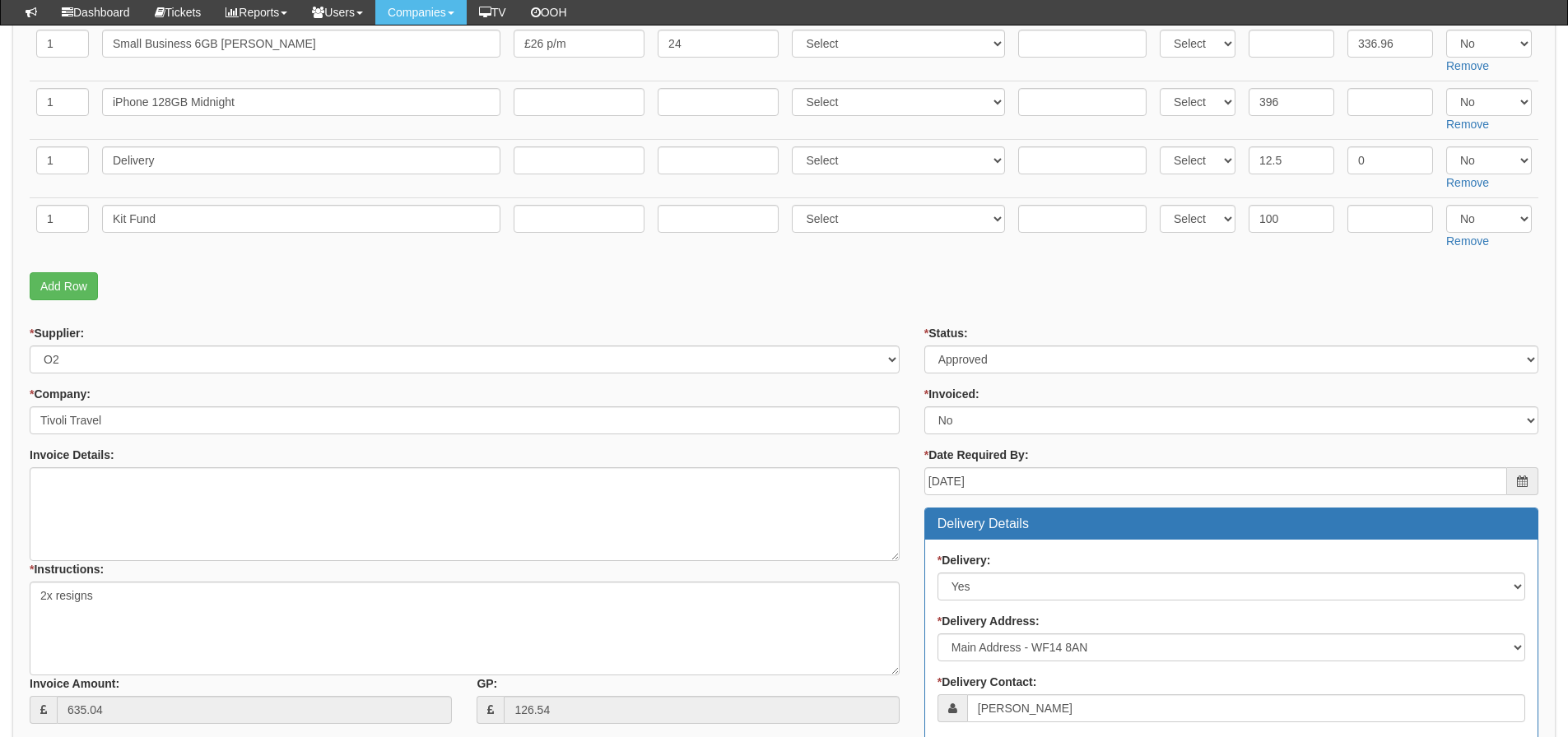
scroll to position [388, 0]
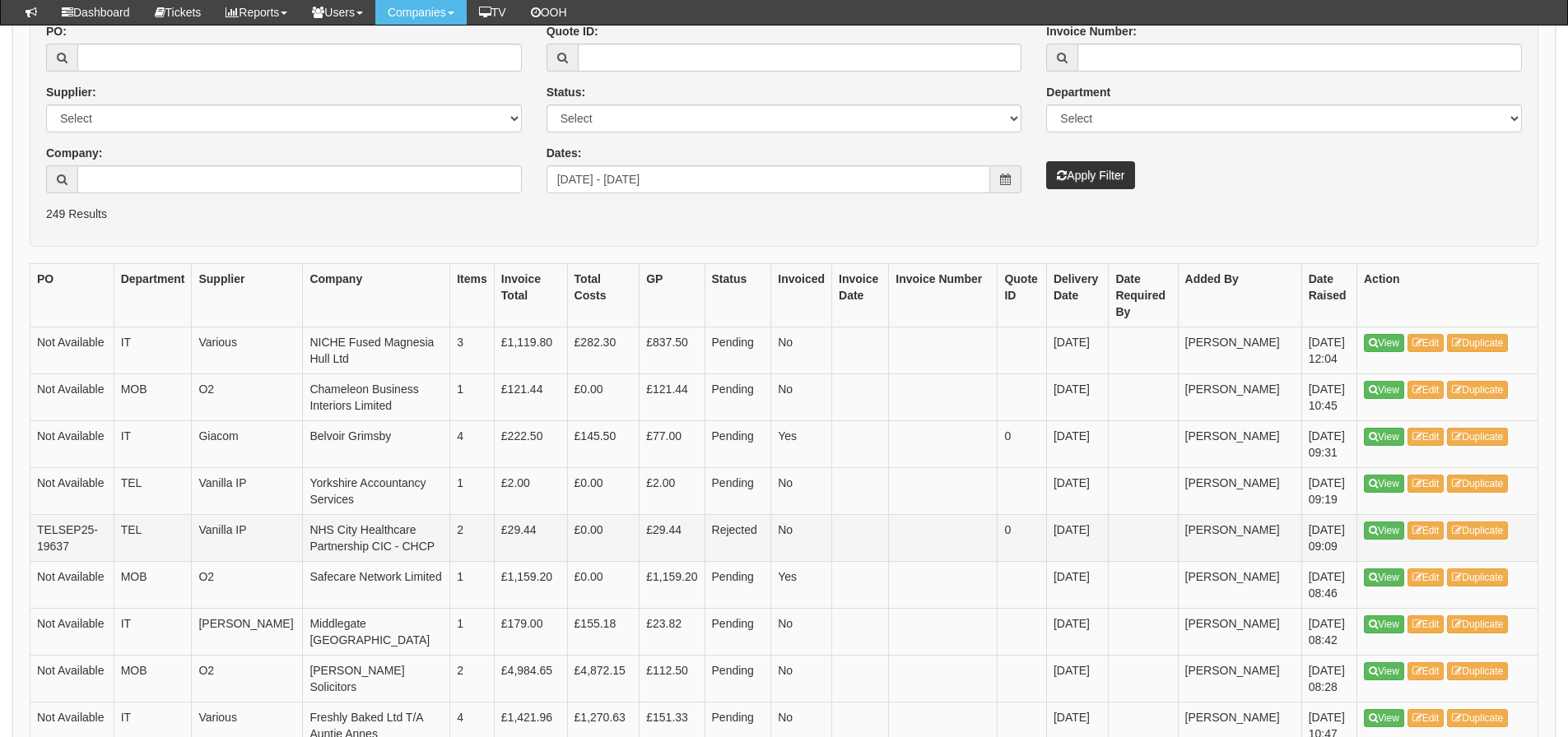
scroll to position [247, 0]
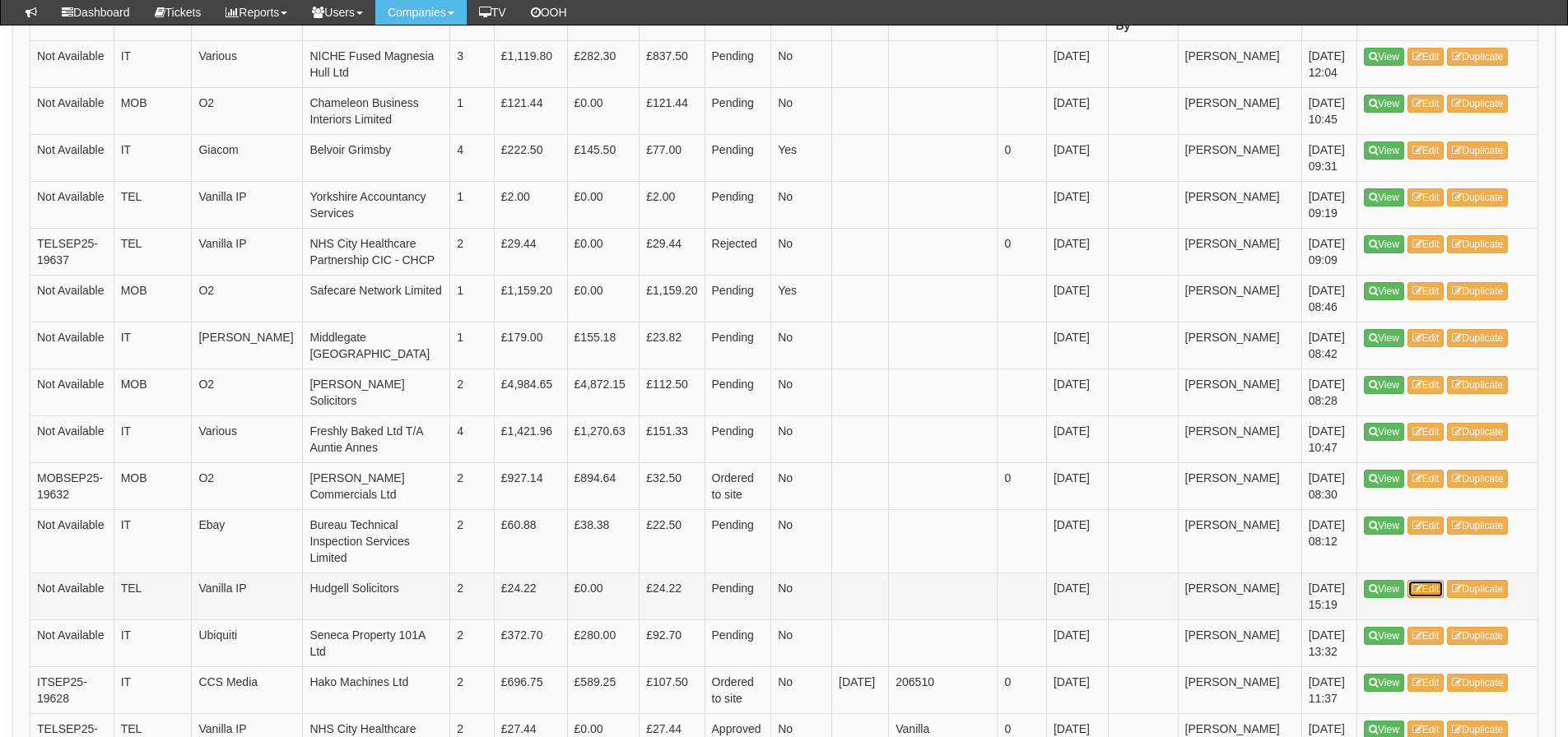
scroll to position [618, 0]
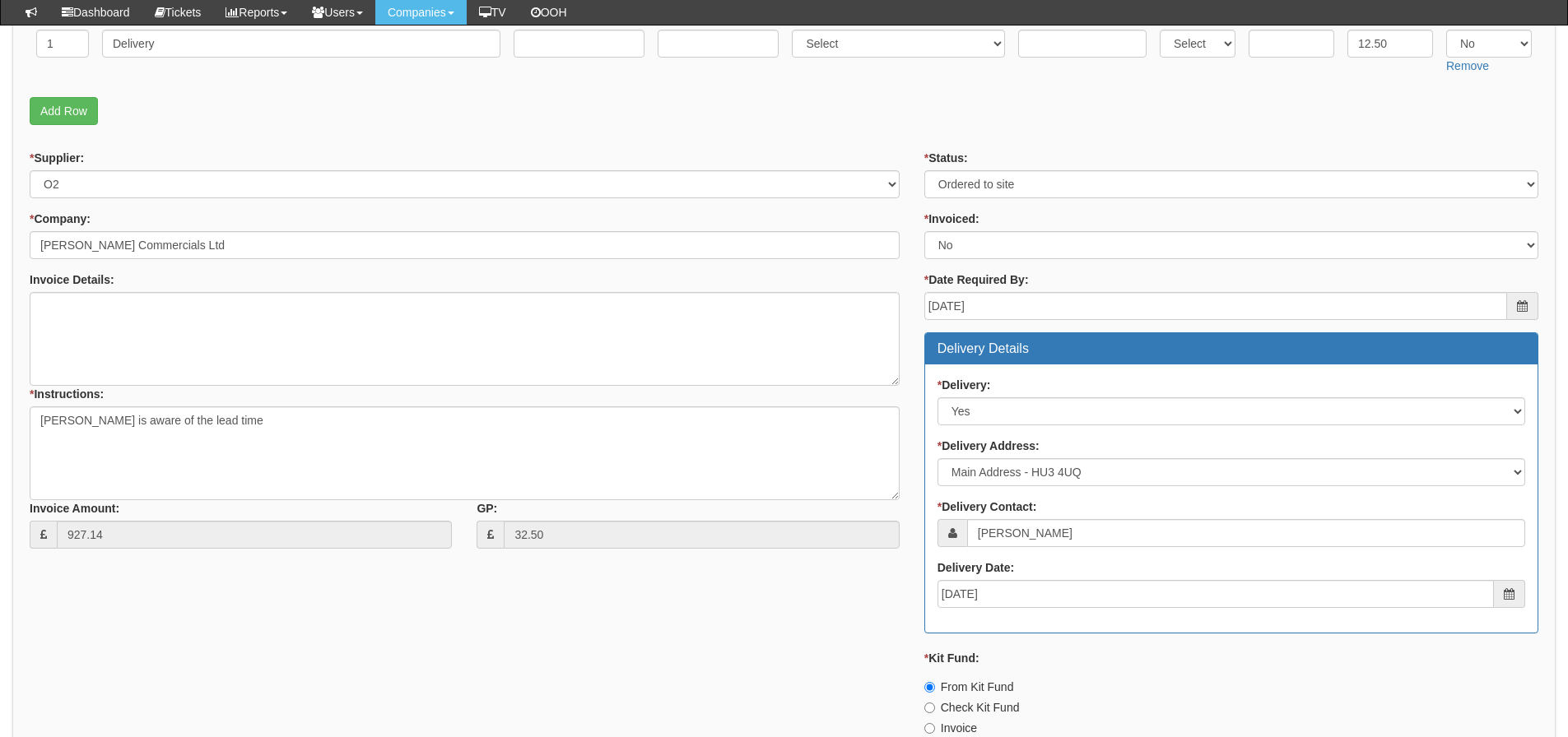
scroll to position [165, 0]
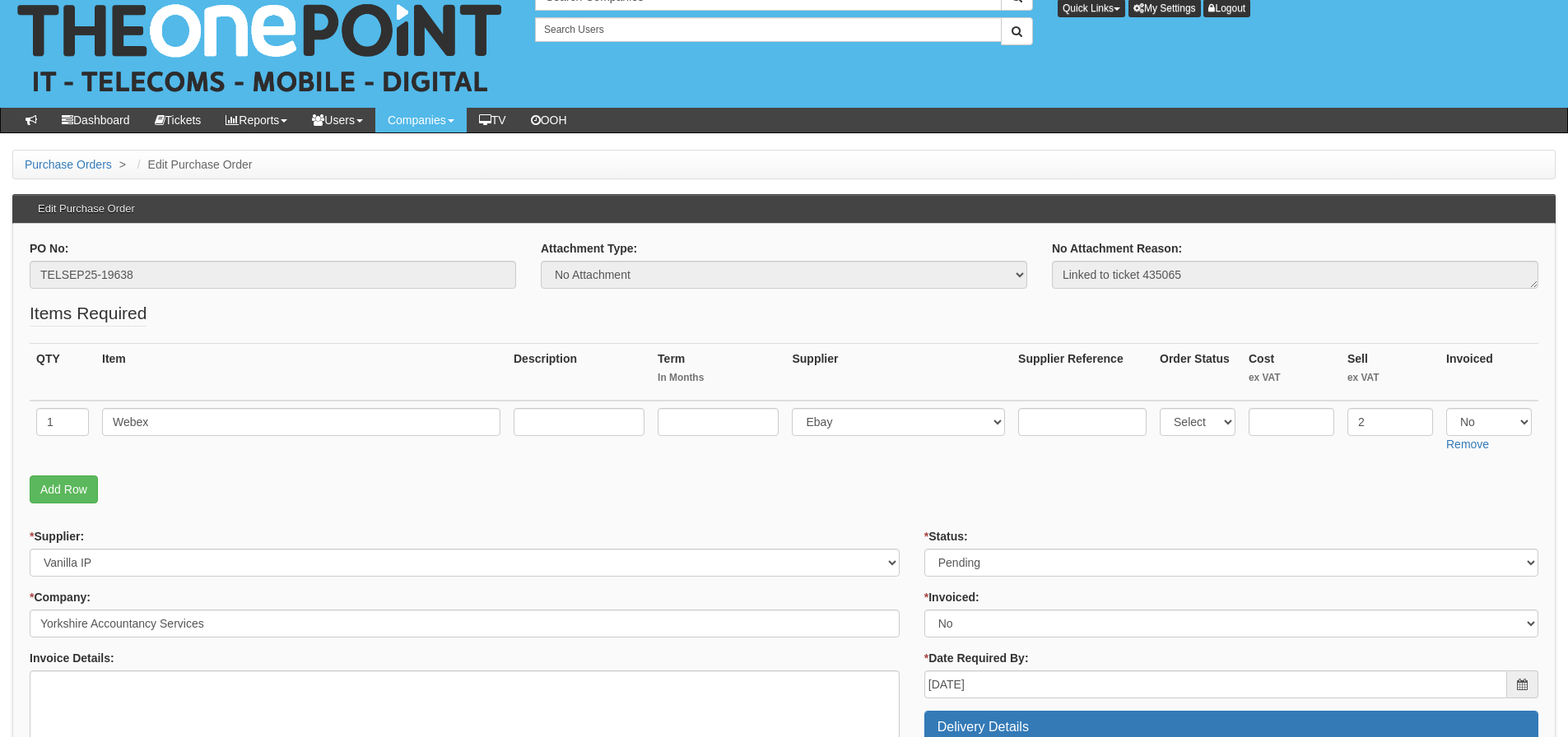
scroll to position [165, 0]
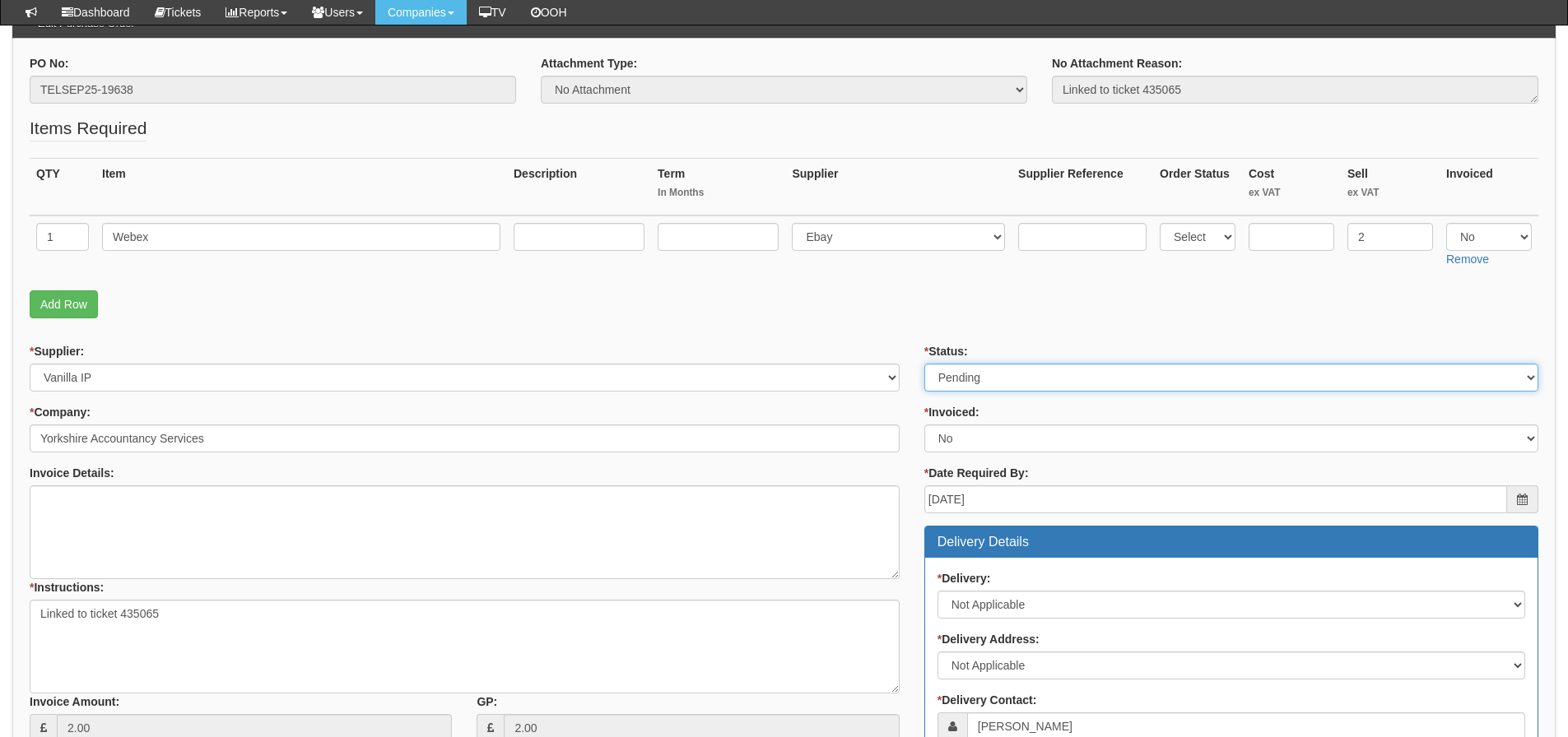
click at [1013, 388] on select "Select Approved Completed Delivered Invoiced Ordered Ordered to site Part Order…" at bounding box center [1231, 377] width 614 height 28
select select "2"
click at [924, 364] on select "Select Approved Completed Delivered Invoiced Ordered Ordered to site Part Order…" at bounding box center [1231, 377] width 614 height 28
click at [814, 298] on p "Add Row" at bounding box center [784, 304] width 1508 height 28
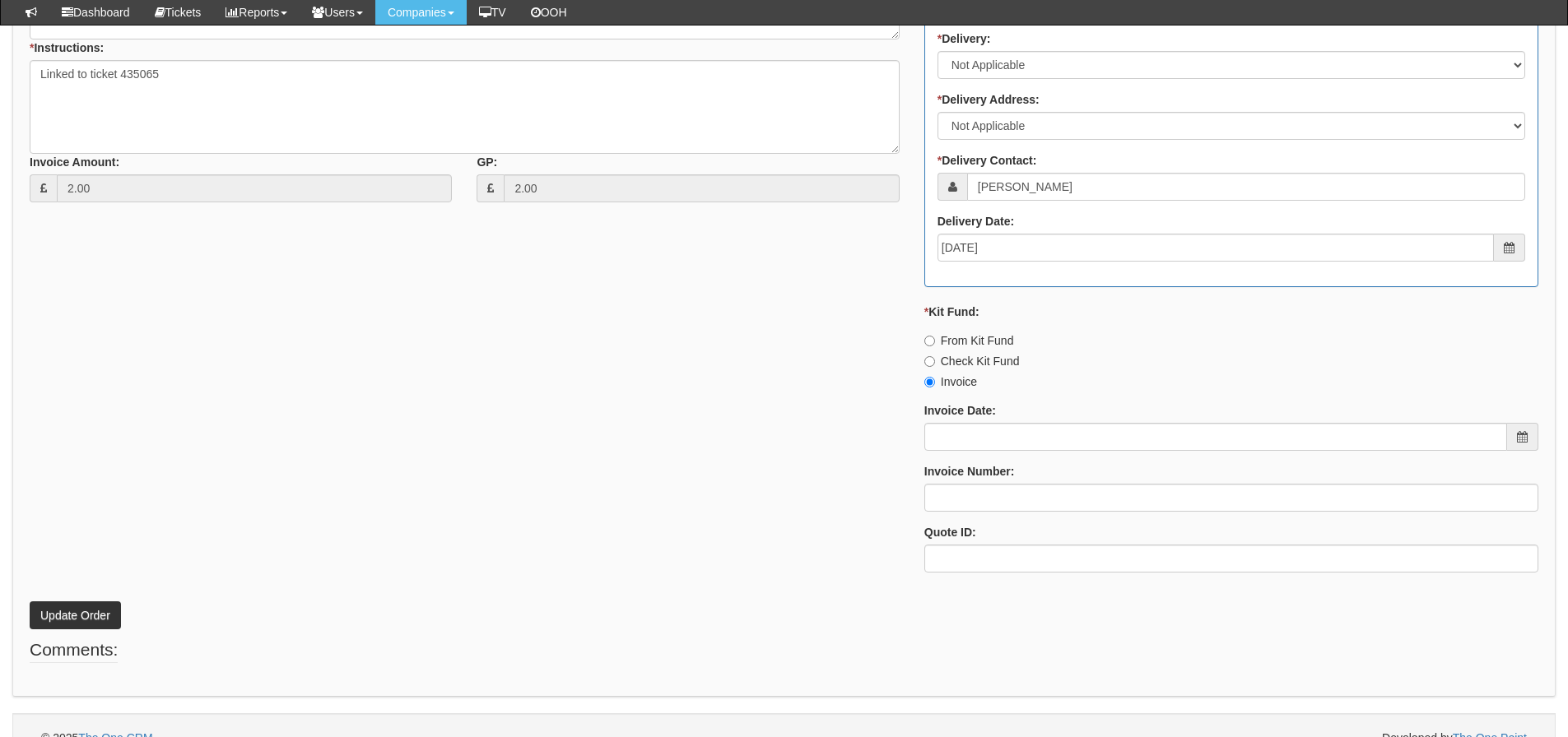
scroll to position [730, 0]
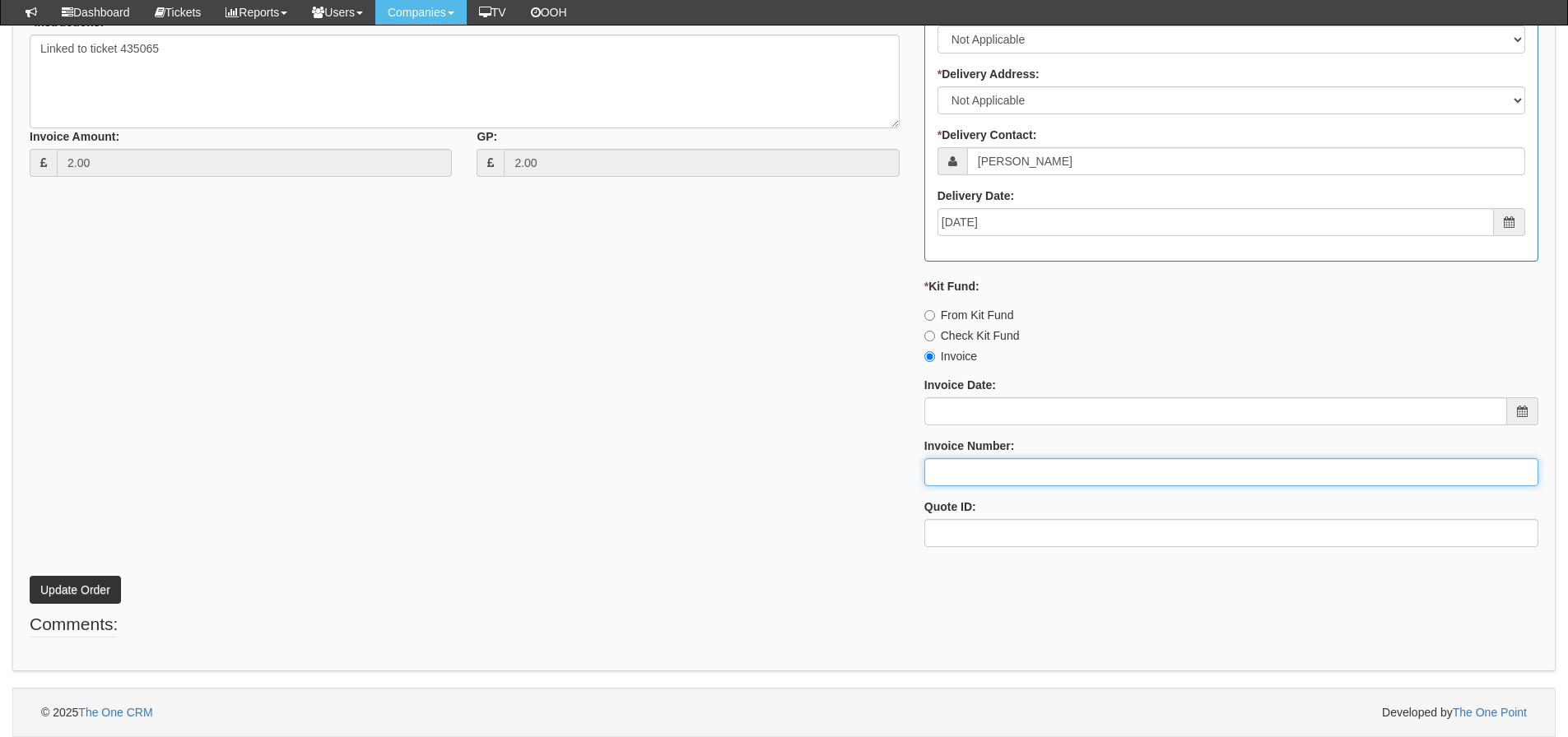
click at [988, 465] on input "Invoice Number:" at bounding box center [1231, 472] width 614 height 28
type input "Vanilla"
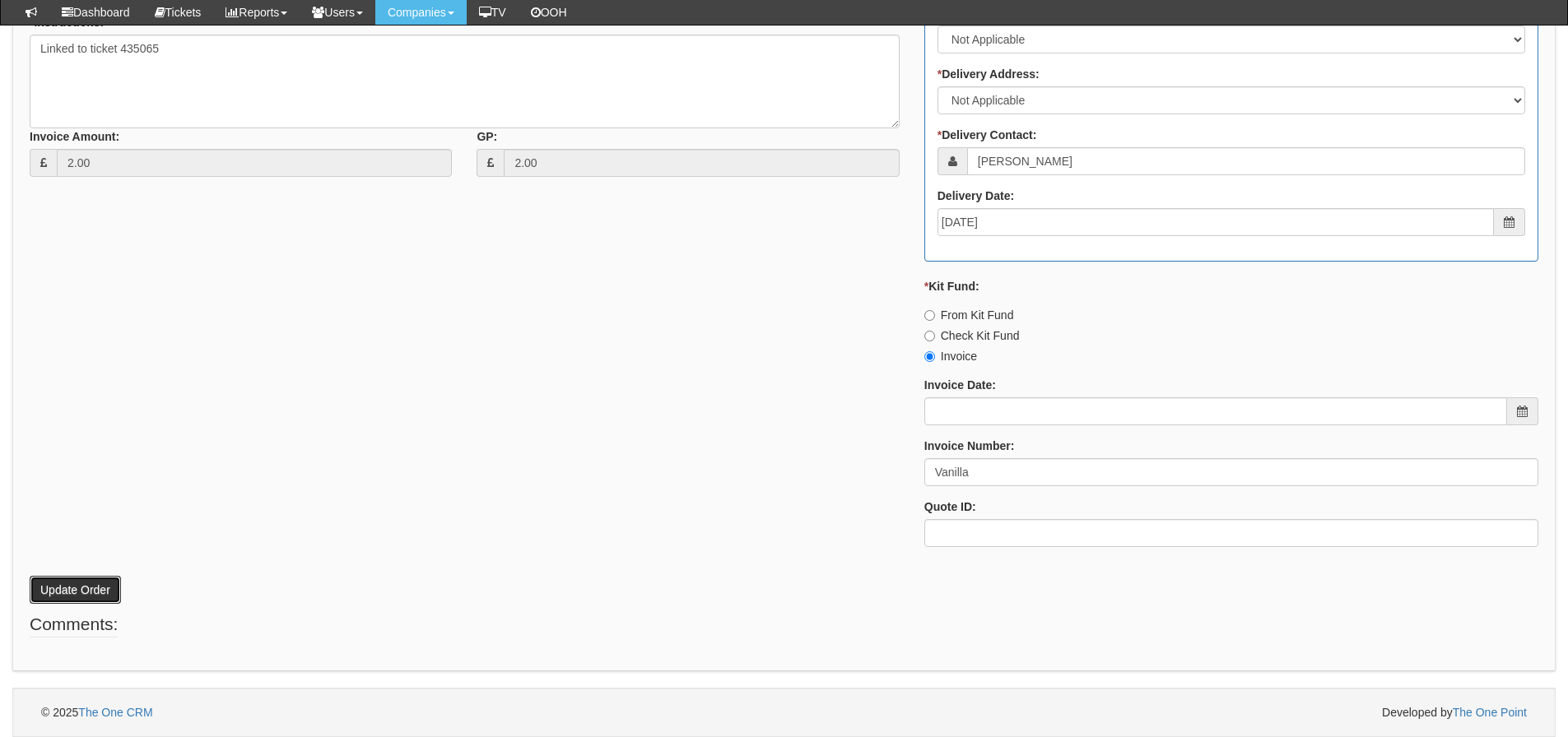
click at [88, 586] on button "Update Order" at bounding box center [75, 590] width 91 height 28
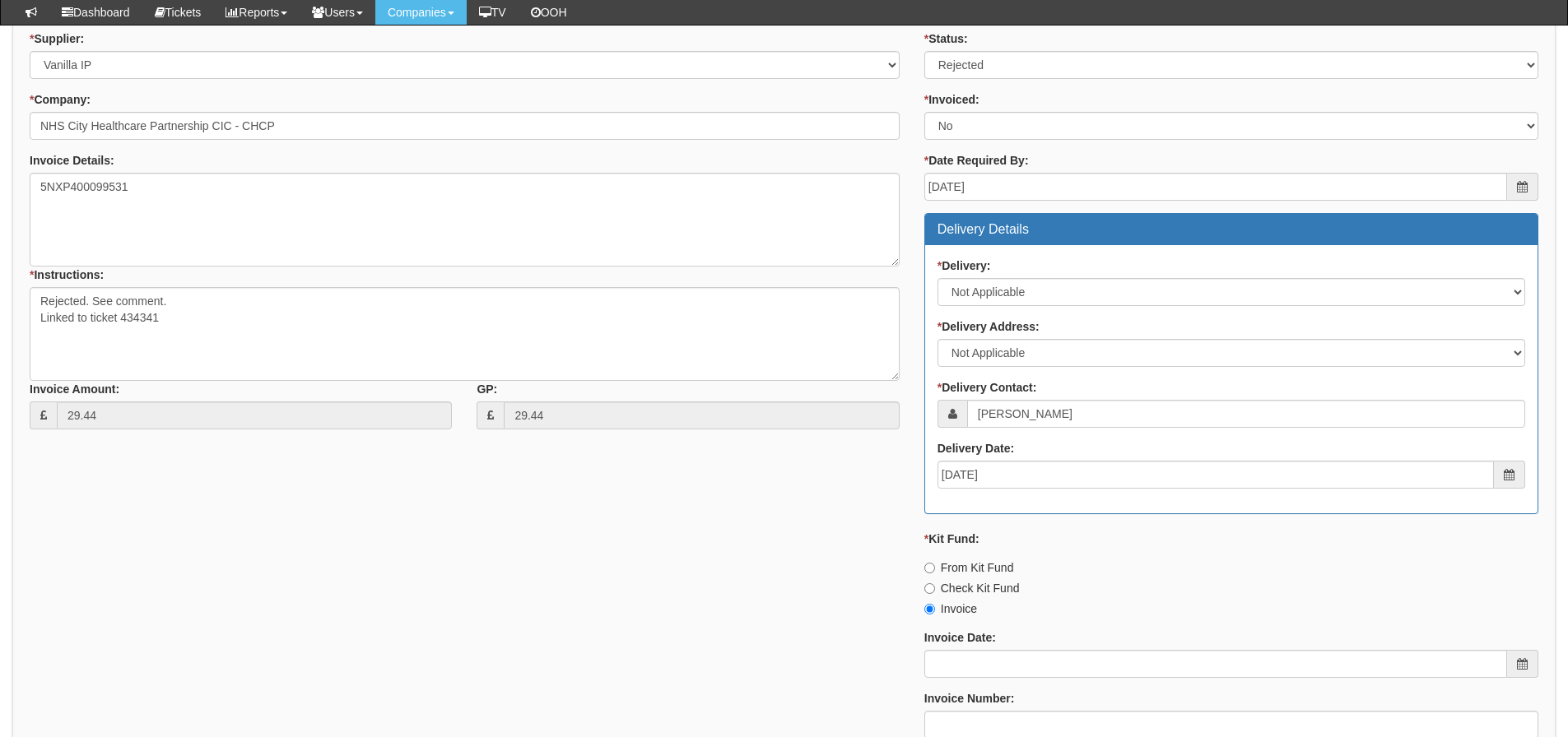
scroll to position [532, 0]
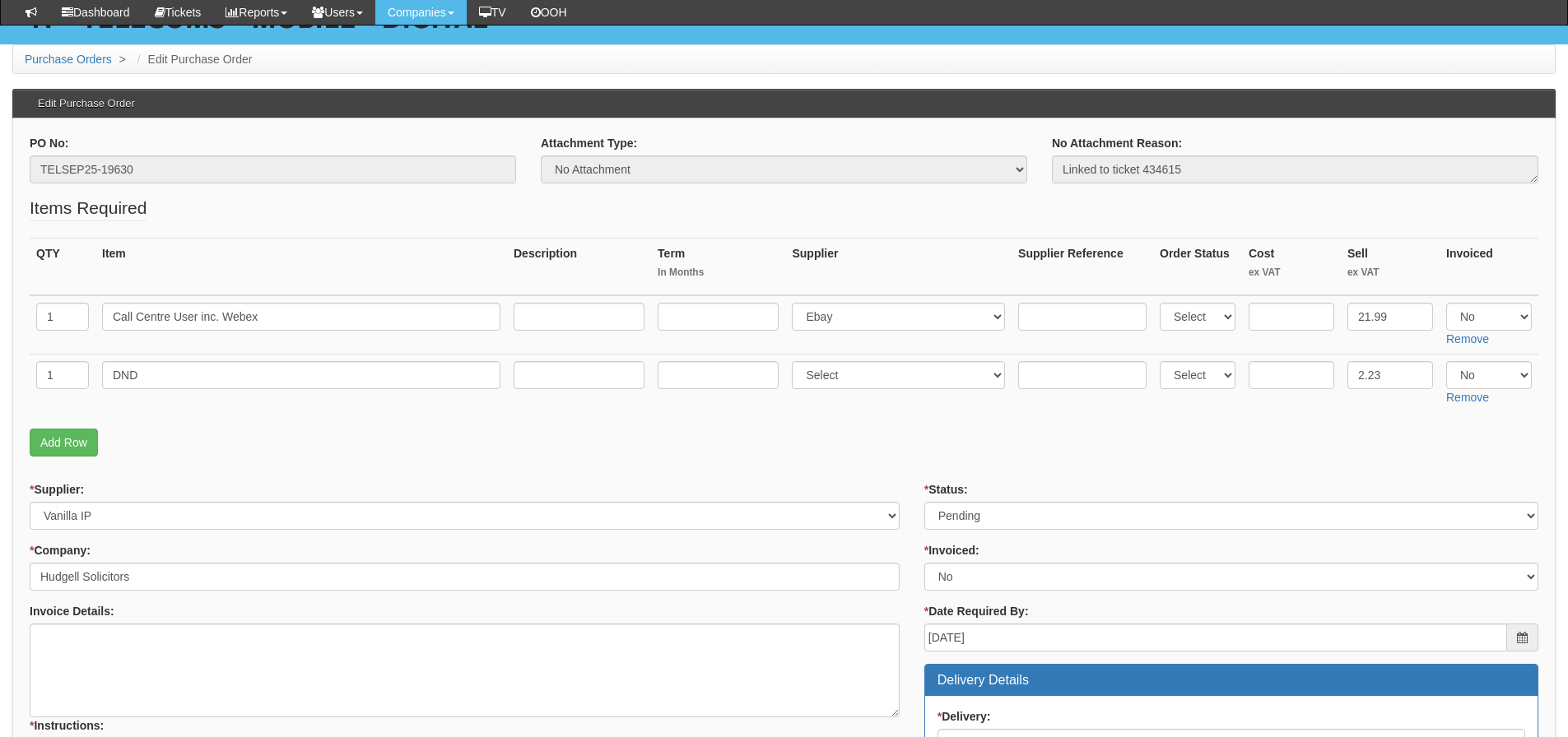
scroll to position [165, 0]
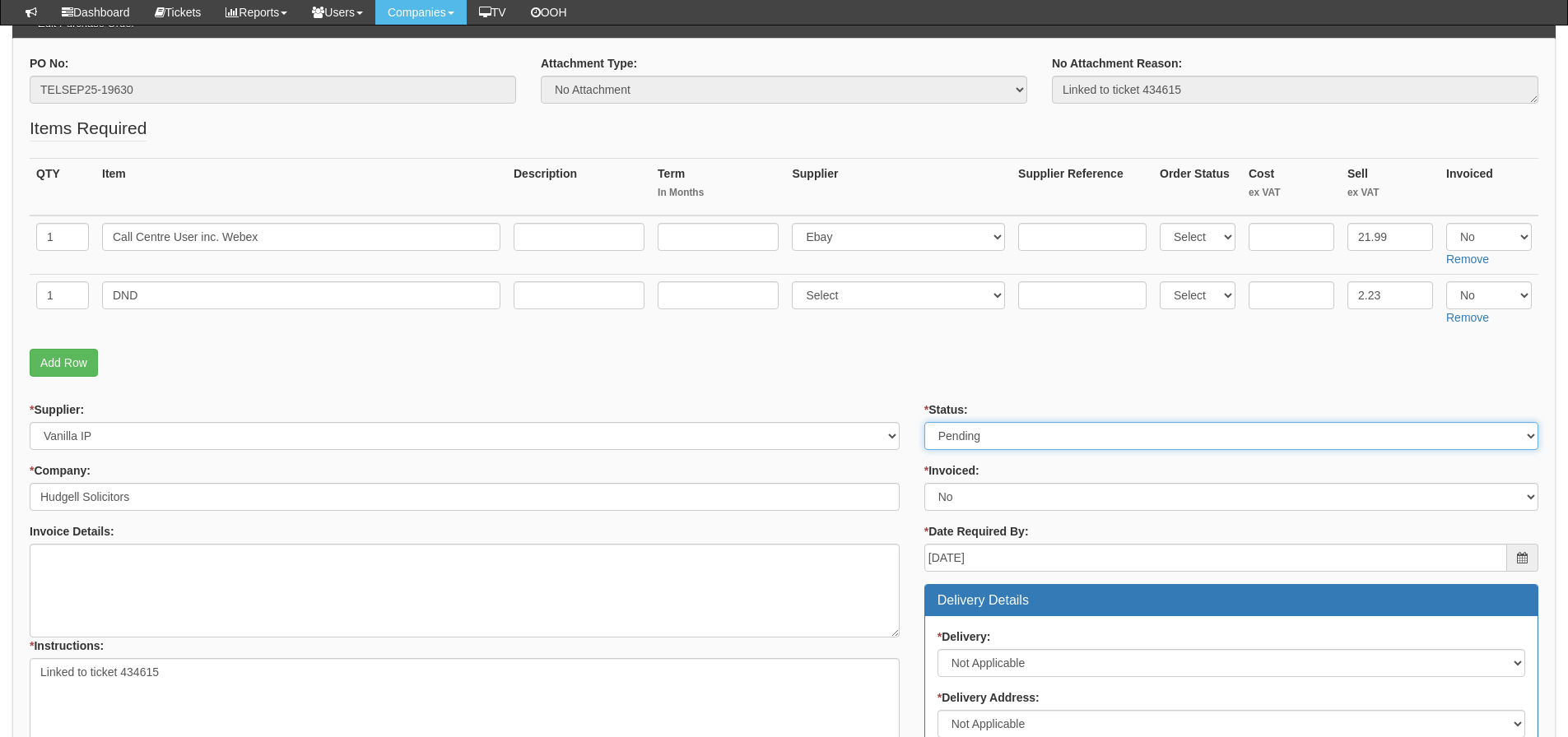
drag, startPoint x: 1013, startPoint y: 435, endPoint x: 1013, endPoint y: 447, distance: 12.0
click at [1013, 436] on select "Select Approved Completed Delivered Invoiced Ordered Ordered to site Part Order…" at bounding box center [1231, 436] width 614 height 28
select select "2"
click at [924, 422] on select "Select Approved Completed Delivered Invoiced Ordered Ordered to site Part Order…" at bounding box center [1231, 436] width 614 height 28
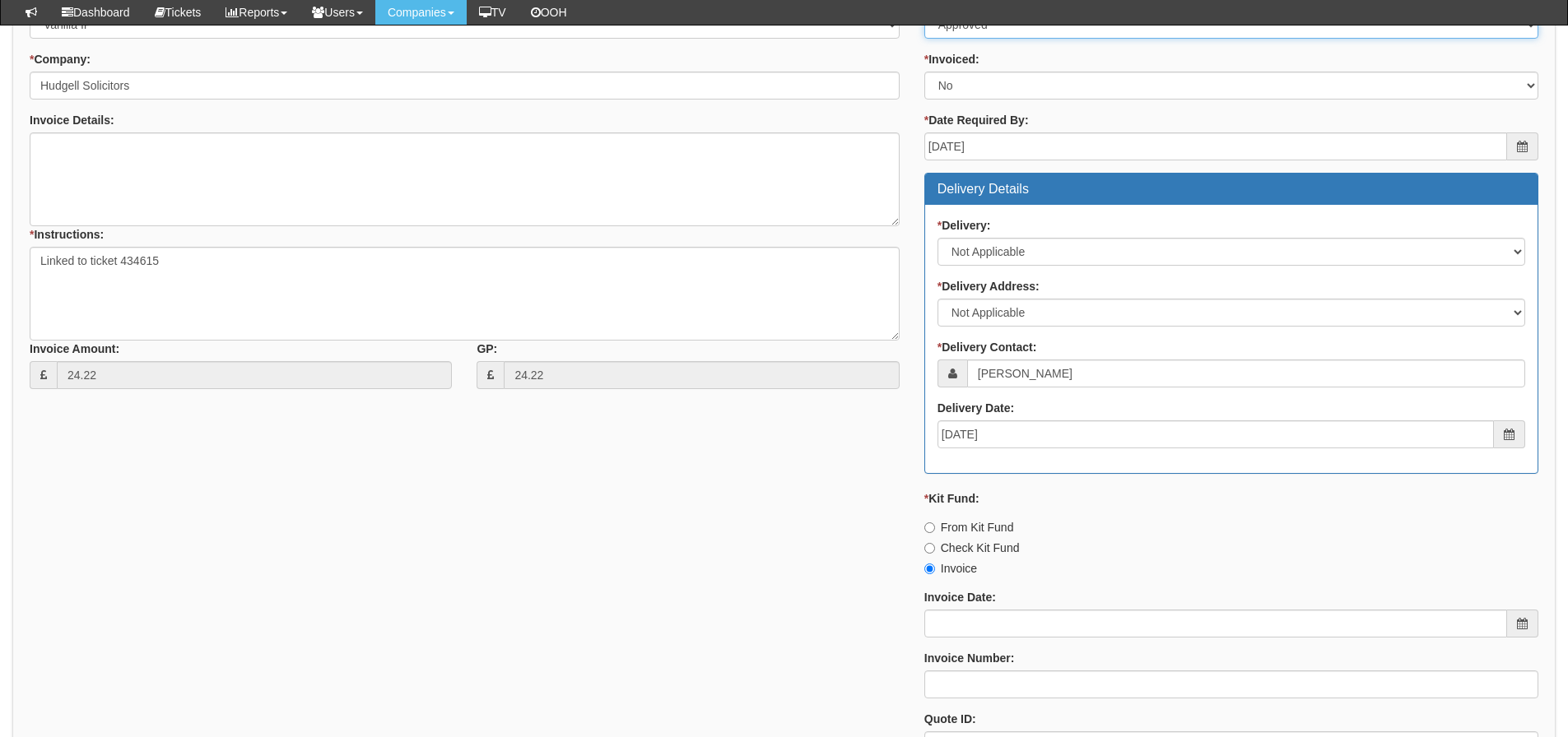
scroll to position [658, 0]
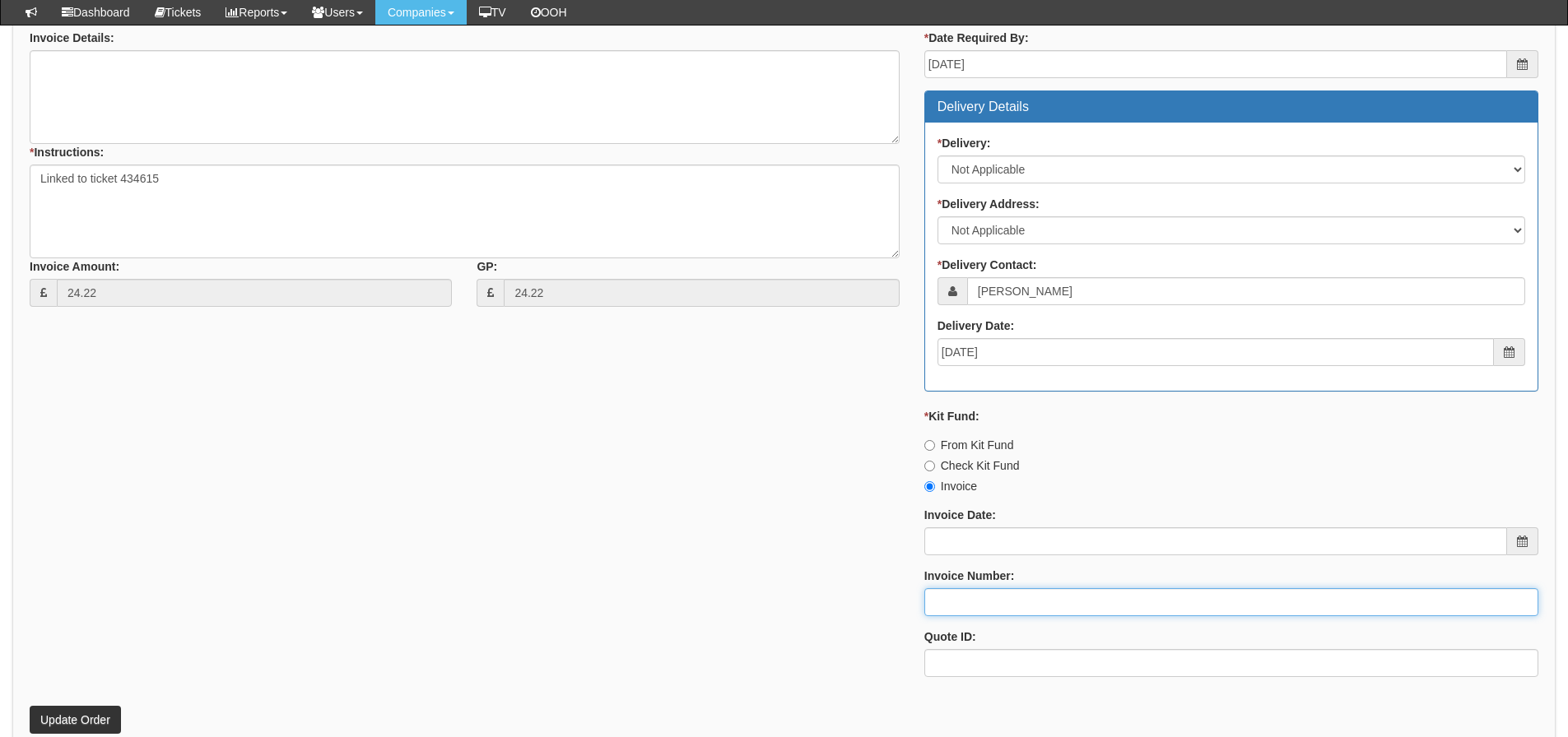
click at [991, 613] on input "Invoice Number:" at bounding box center [1231, 602] width 614 height 28
type input "Vanilla"
click at [30, 706] on button "Update Order" at bounding box center [75, 720] width 91 height 28
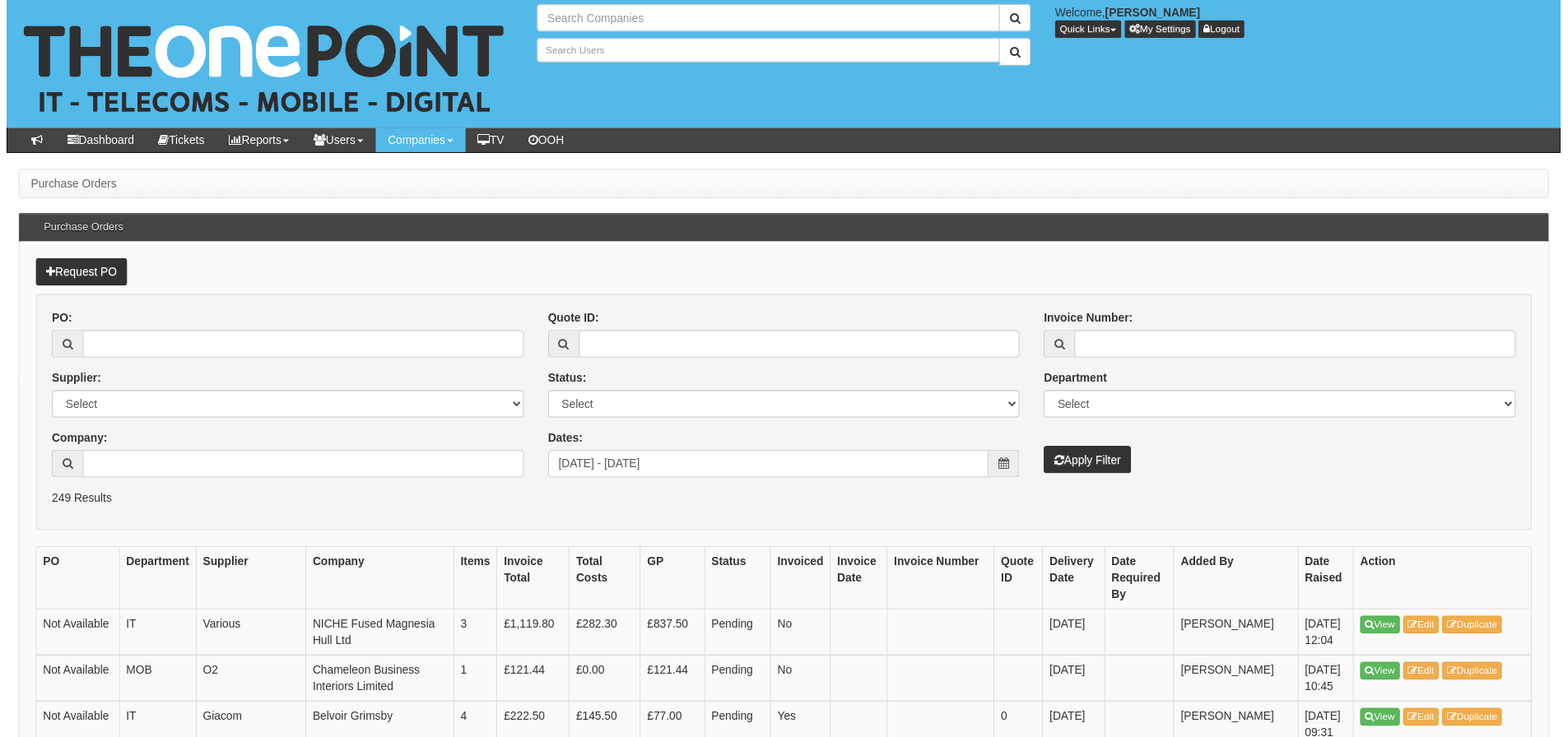
scroll to position [651, 0]
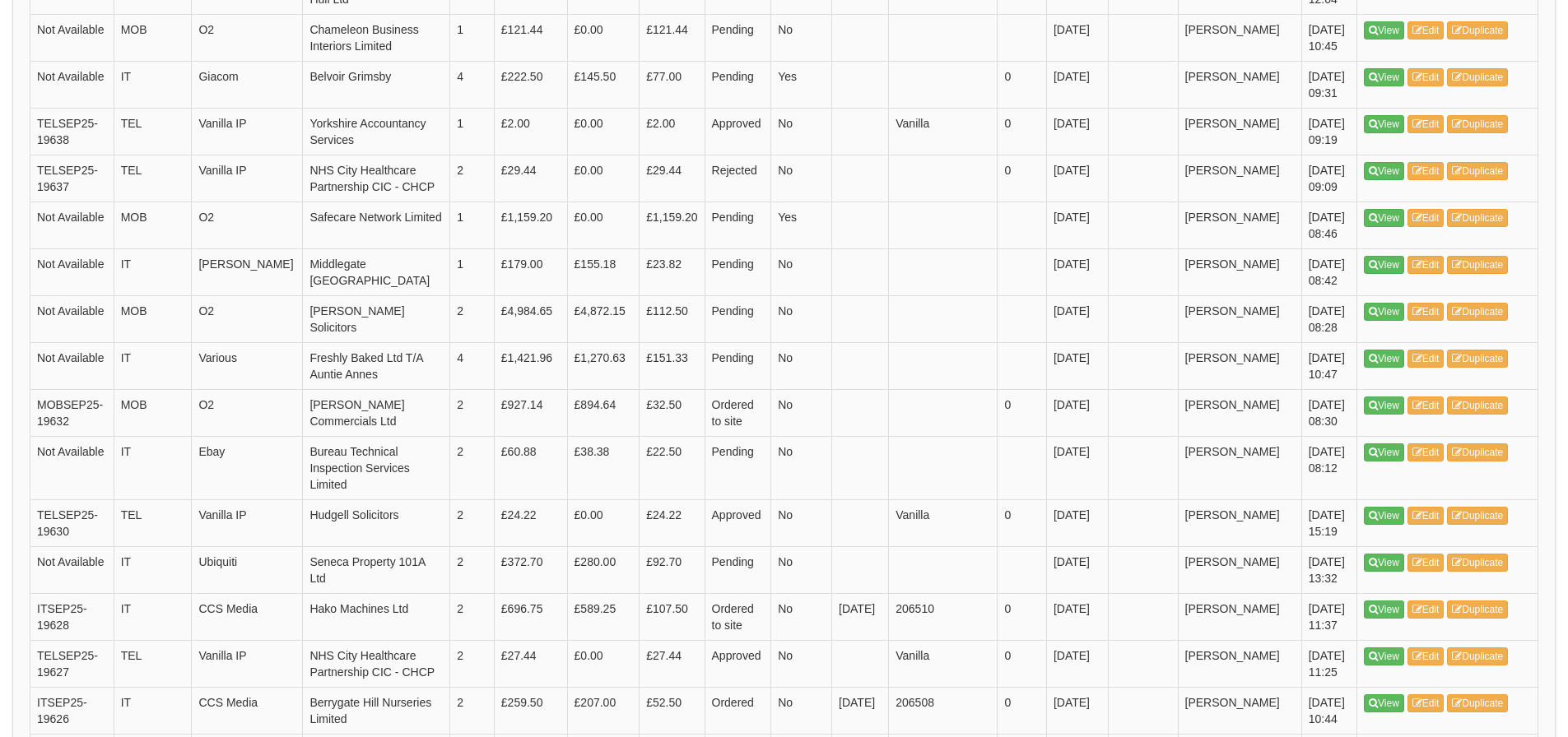
type input "Search Companies"
type input "Search Users"
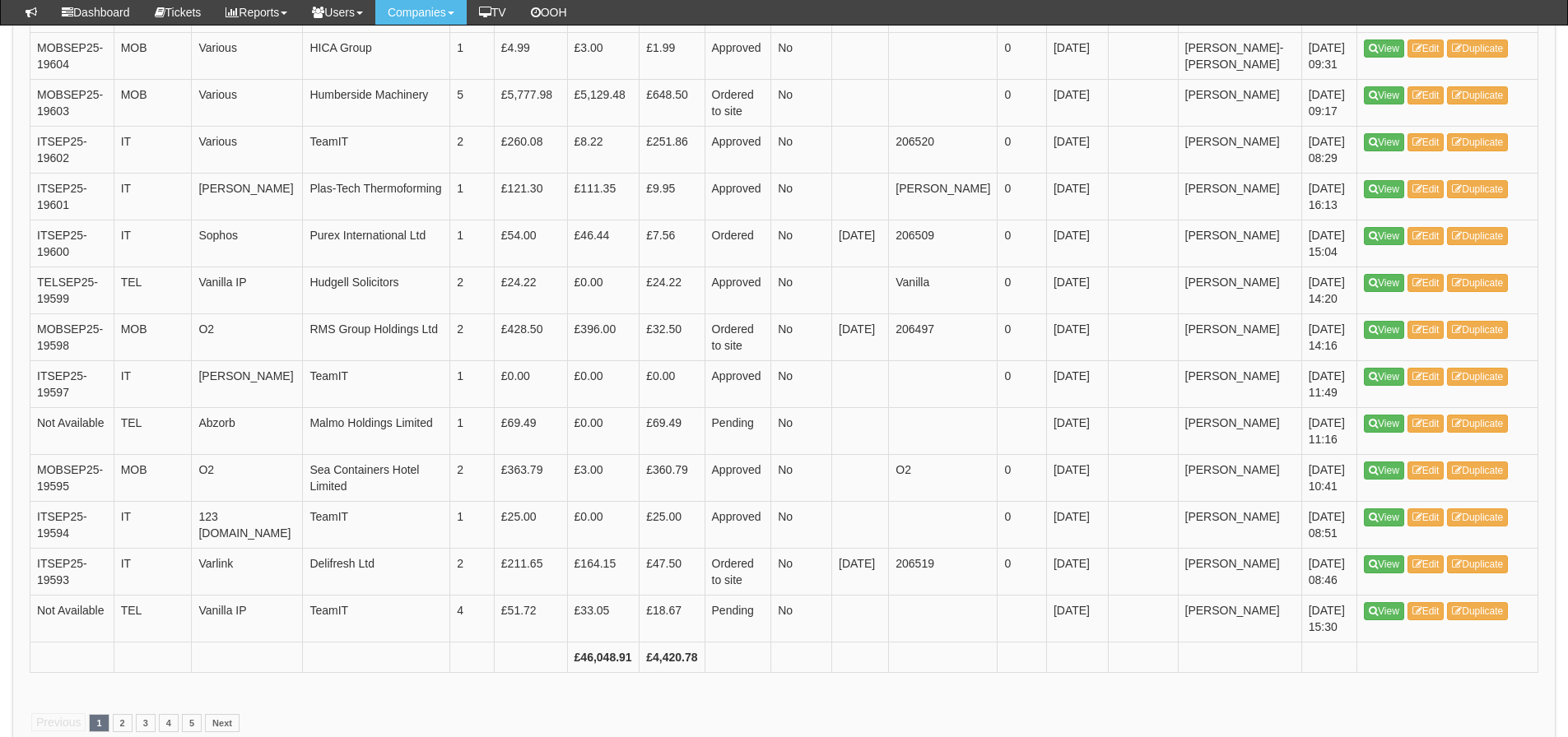
scroll to position [2297, 0]
click at [121, 713] on link "2" at bounding box center [122, 722] width 20 height 18
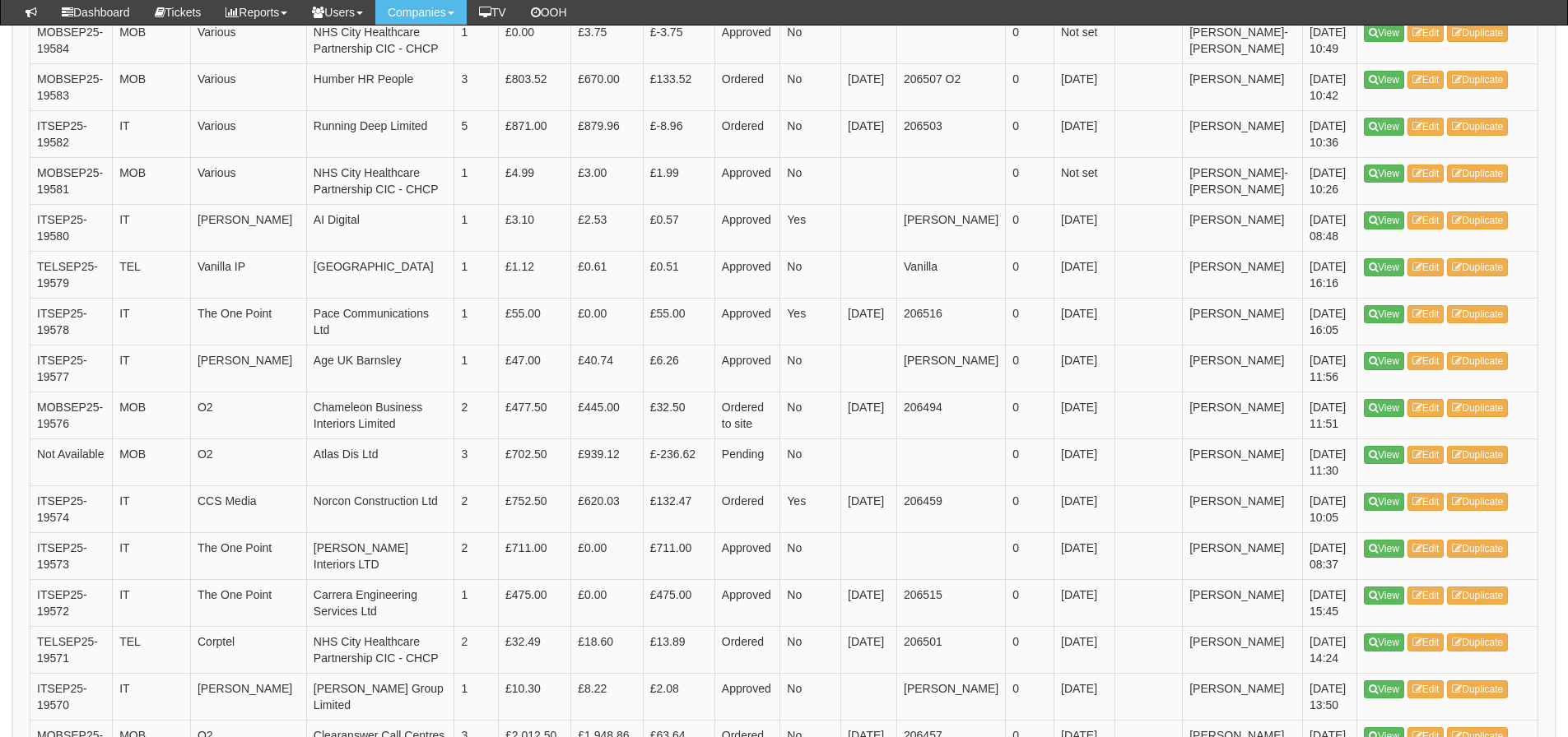
scroll to position [905, 0]
